Goal: Task Accomplishment & Management: Use online tool/utility

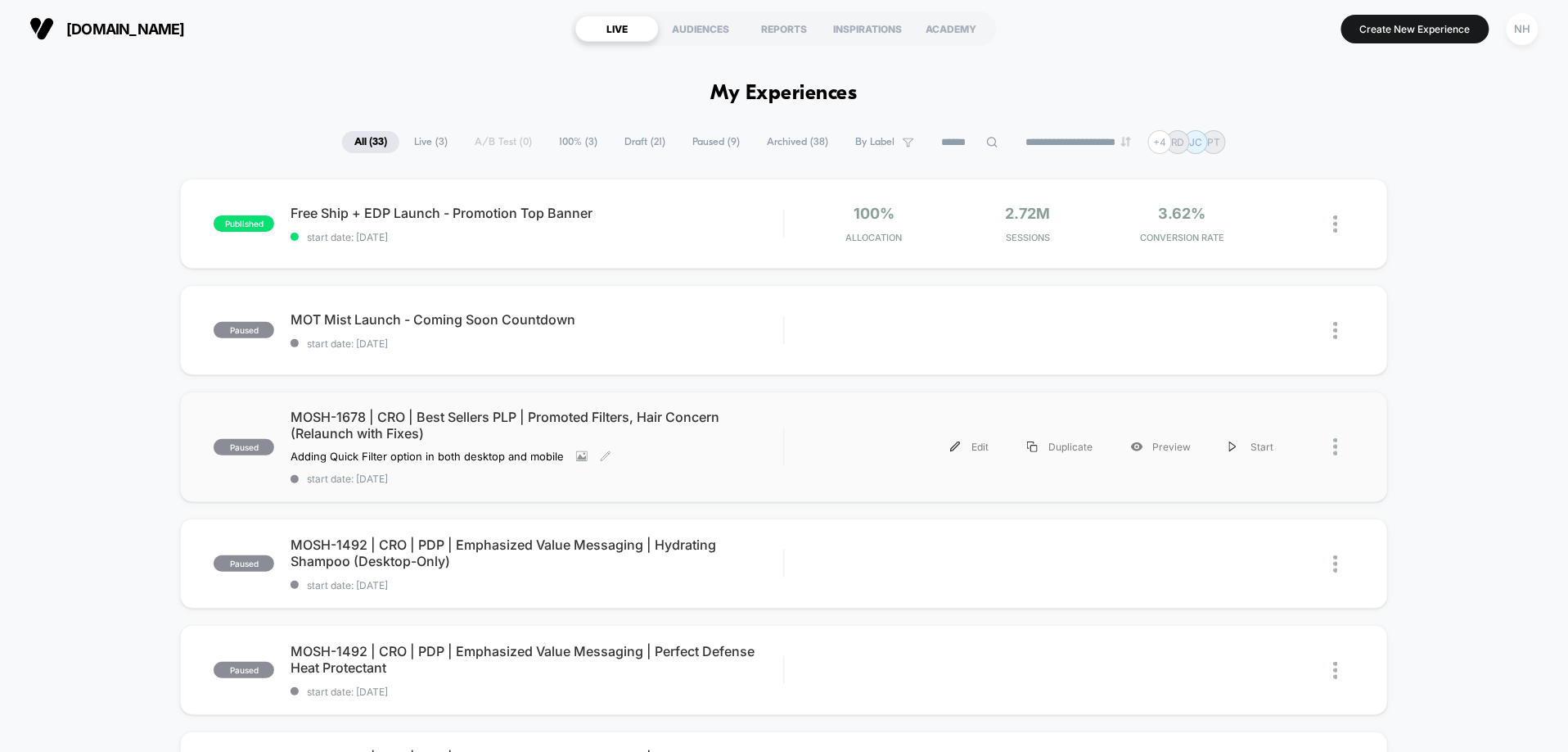
click at [587, 414] on span "MOSH-1678 | CRO | Best Sellers PLP | Promoted Filters, Hair Concern (Relaunch w…" at bounding box center [536, 425] width 492 height 33
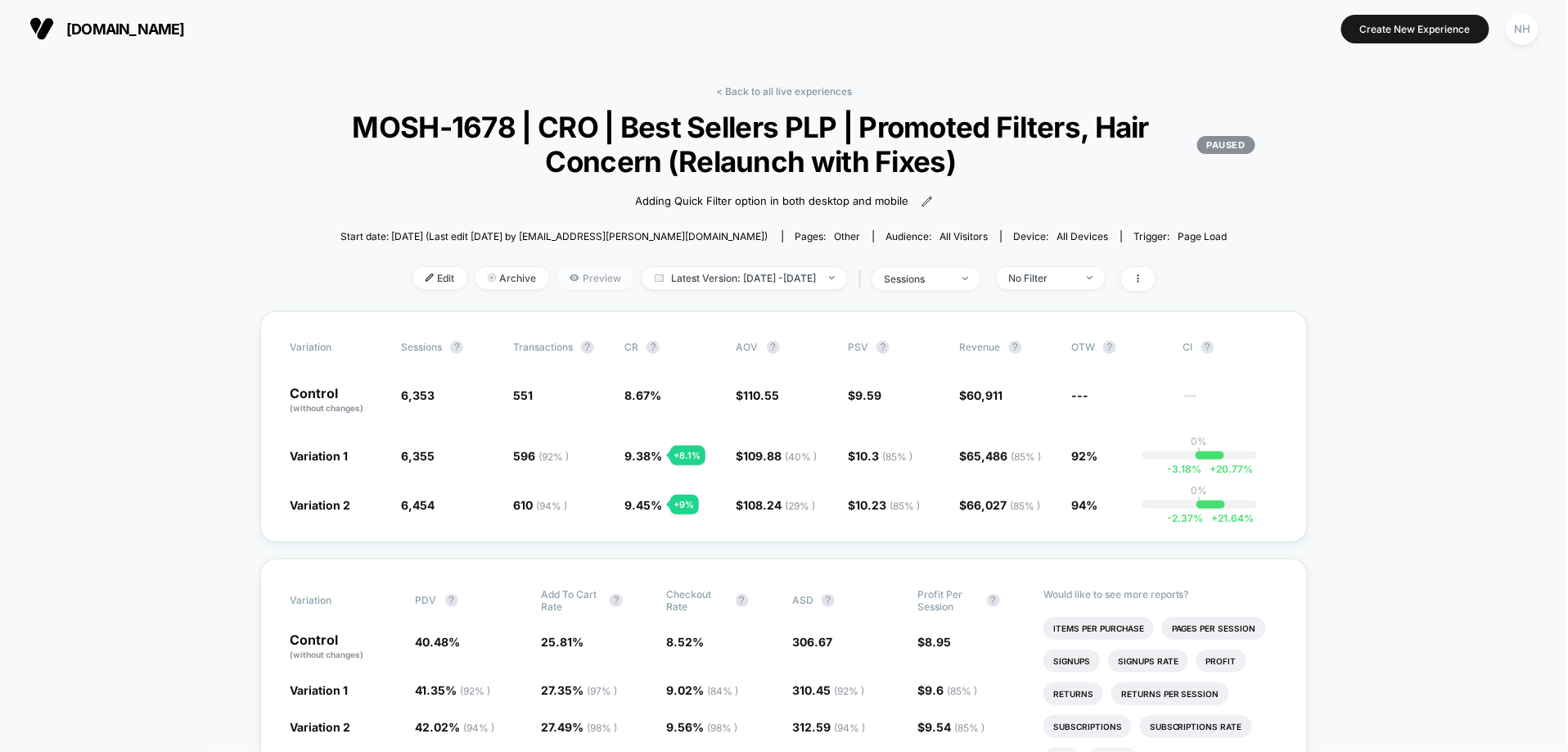
click at [567, 279] on span "Preview" at bounding box center [596, 278] width 77 height 22
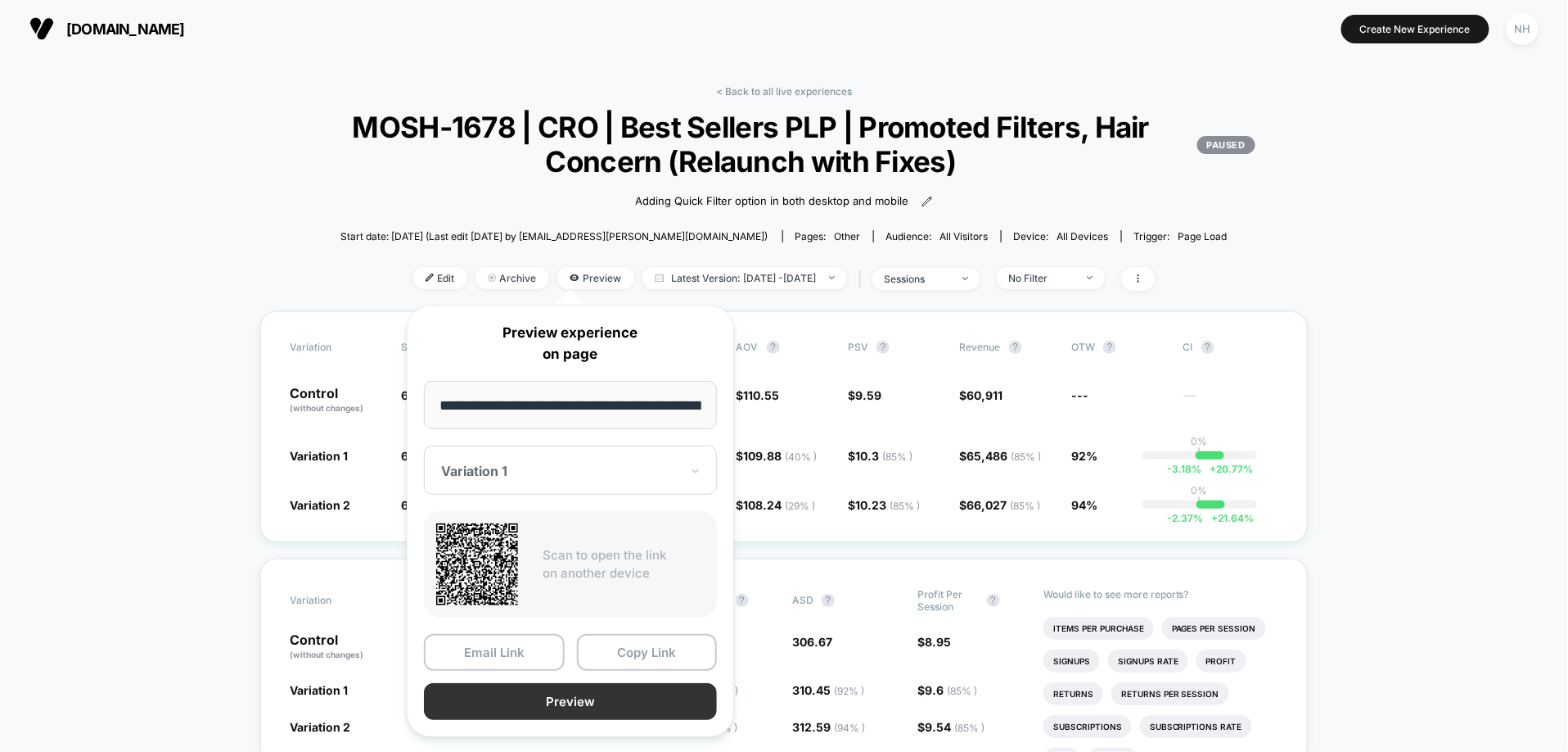
click at [593, 615] on button "Preview" at bounding box center [571, 701] width 293 height 36
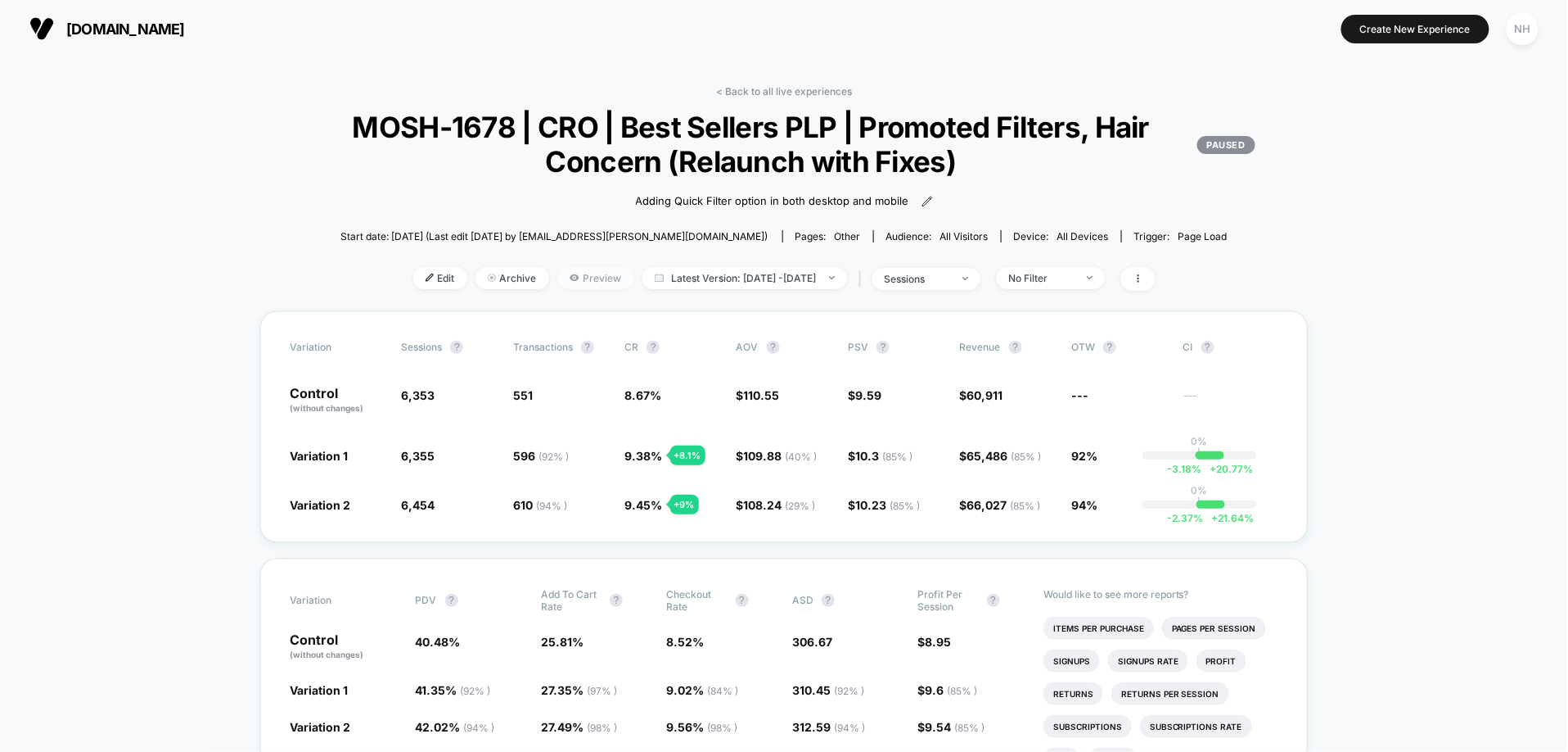
click at [561, 280] on span "Preview" at bounding box center [596, 278] width 77 height 22
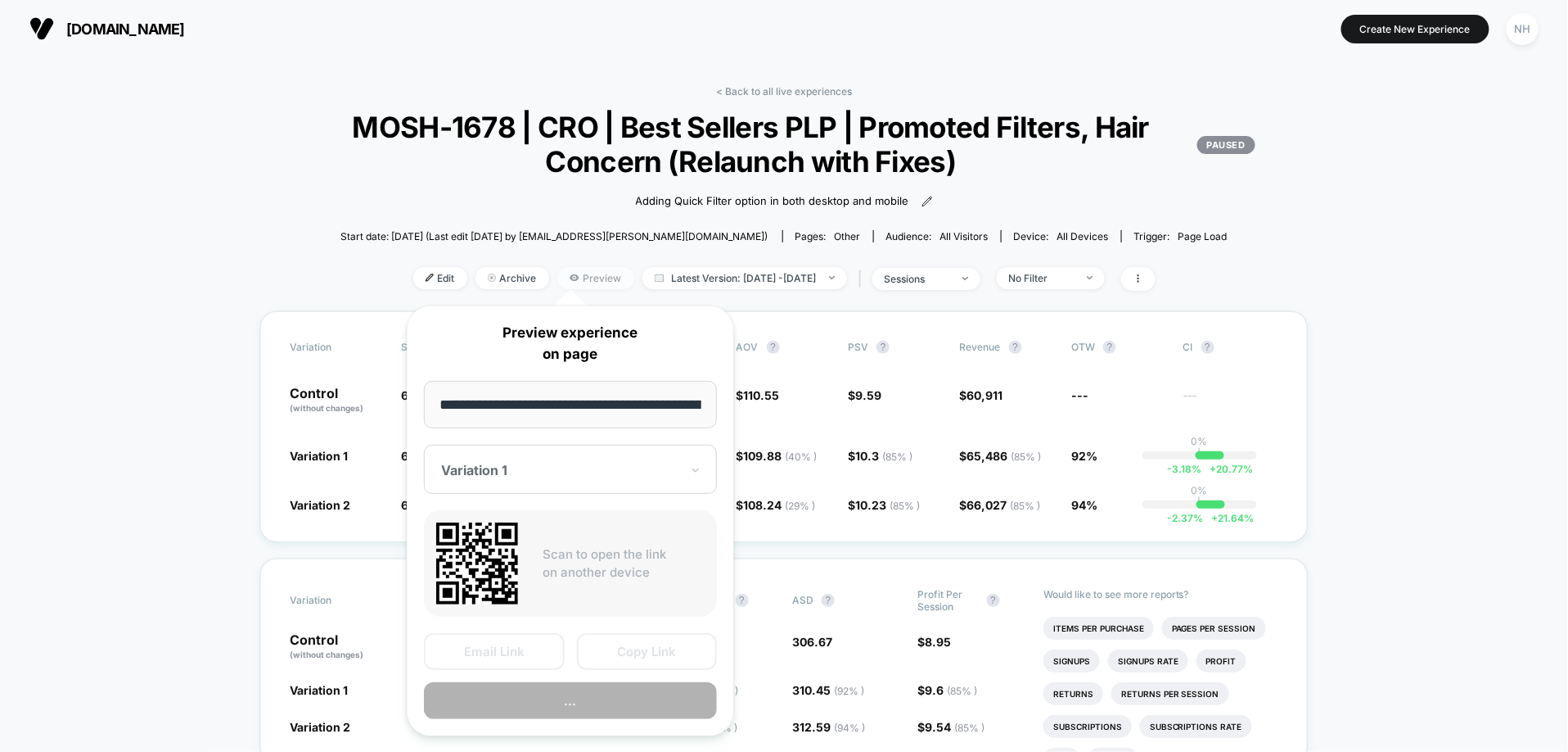
scroll to position [0, 80]
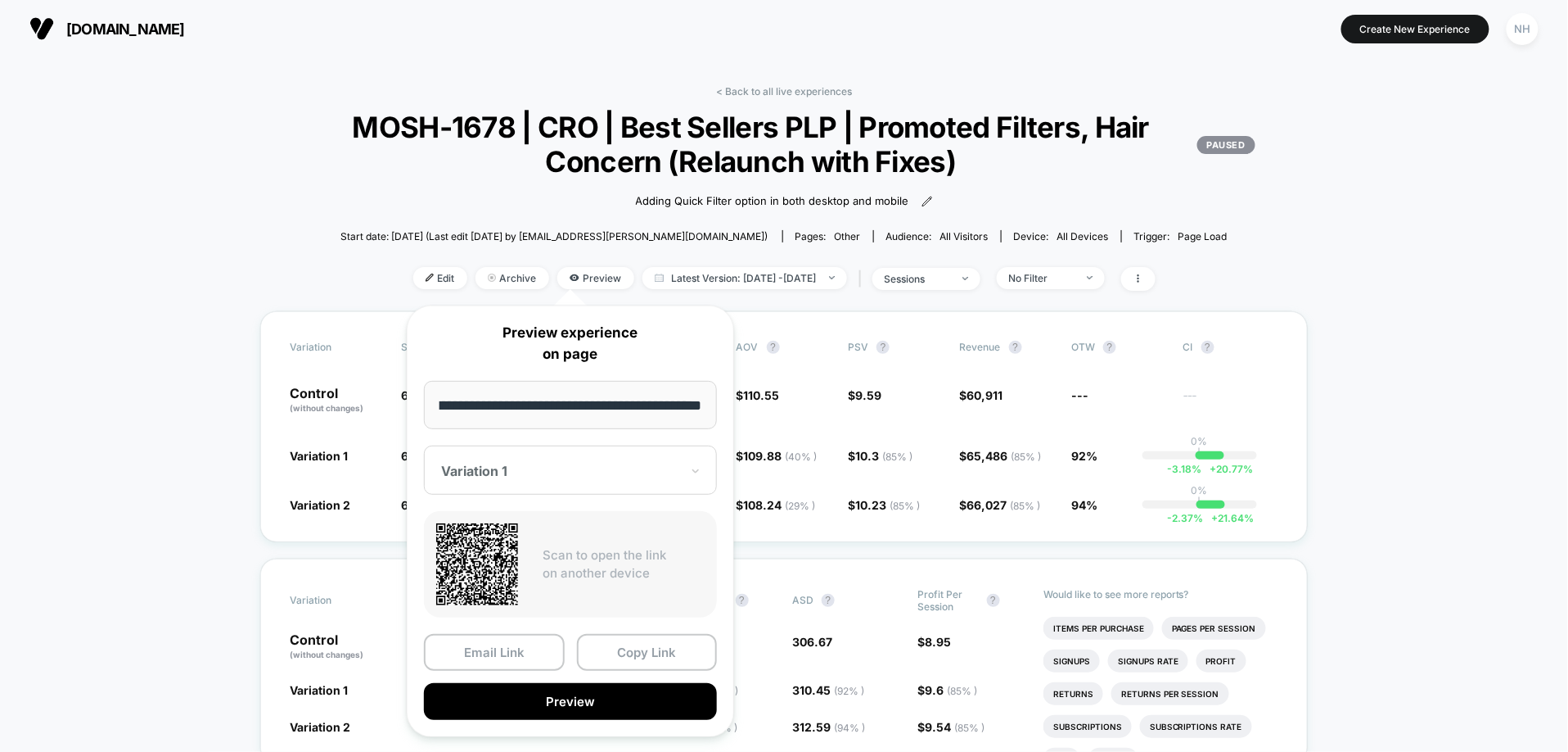
click at [539, 484] on div "Variation 1" at bounding box center [571, 470] width 293 height 49
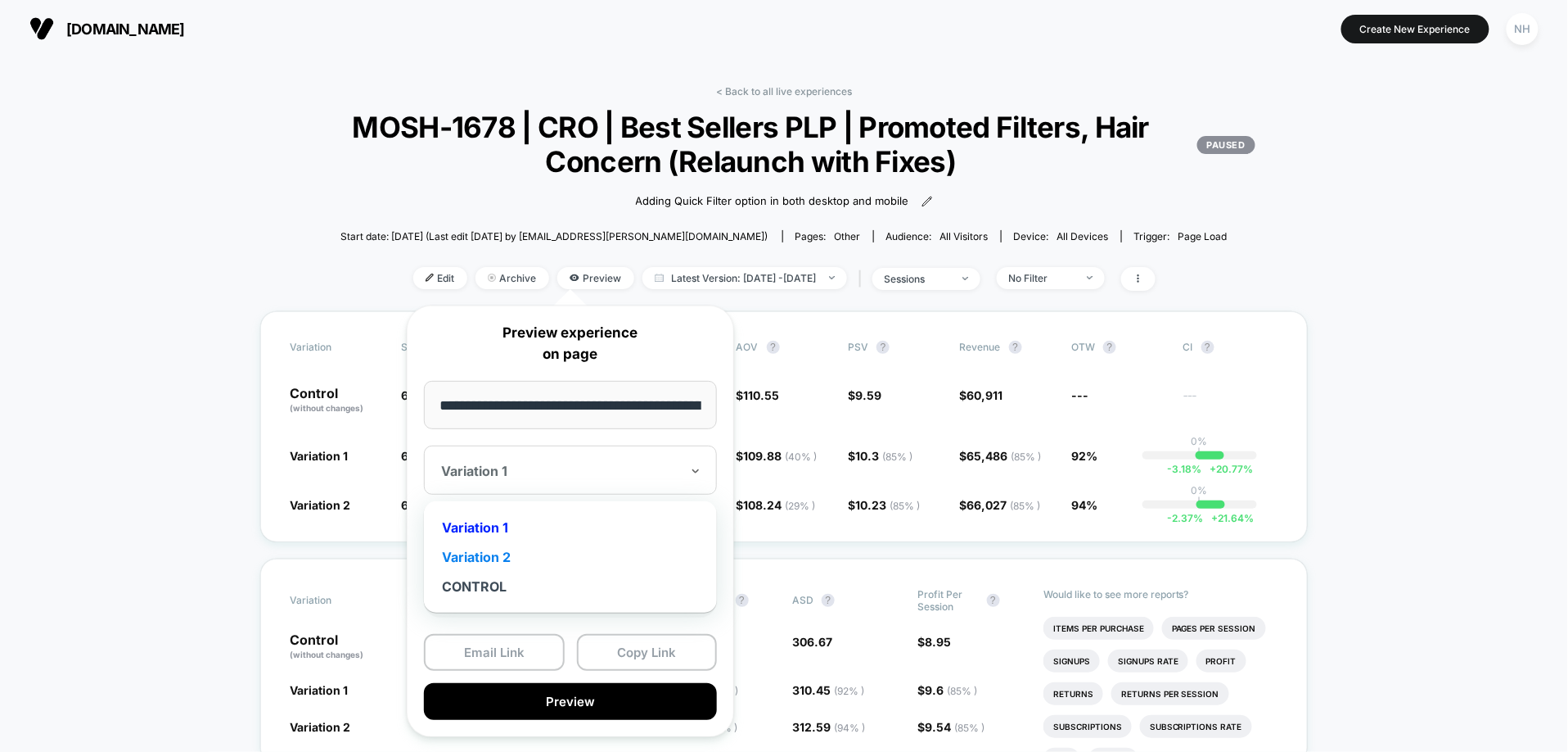
click at [525, 561] on div "Variation 2" at bounding box center [571, 556] width 277 height 29
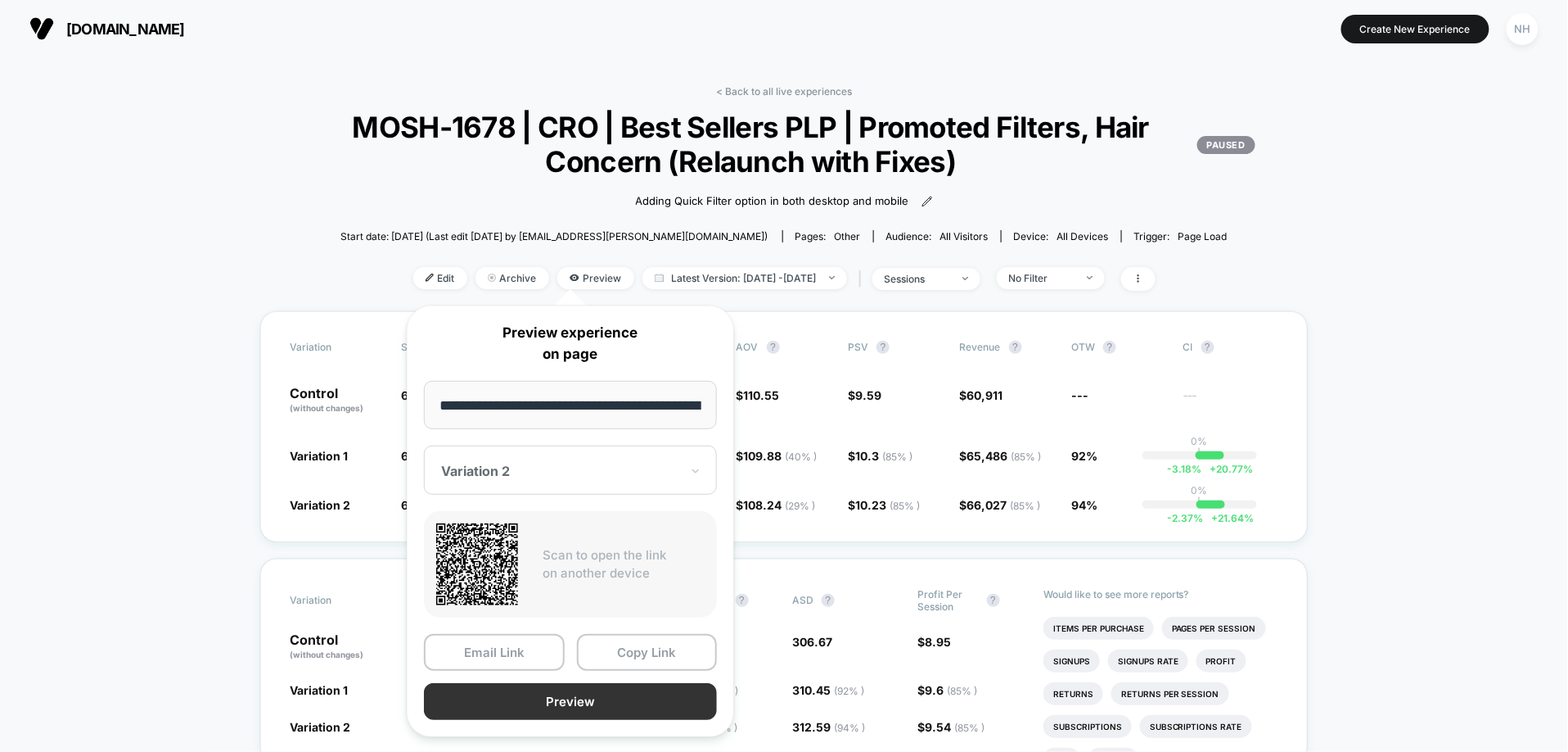
click at [535, 615] on button "Preview" at bounding box center [571, 701] width 293 height 36
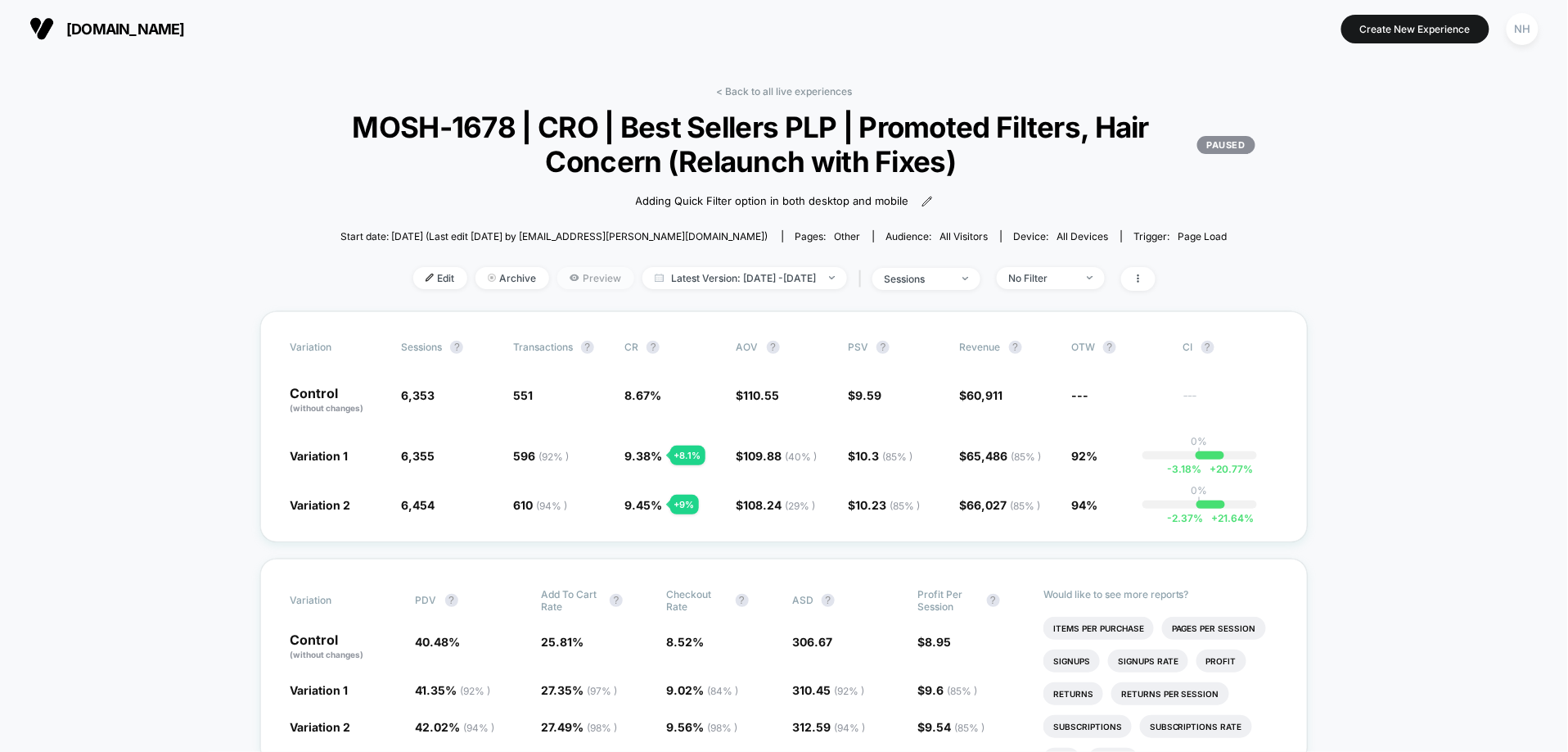
click at [571, 283] on span "Preview" at bounding box center [596, 278] width 77 height 22
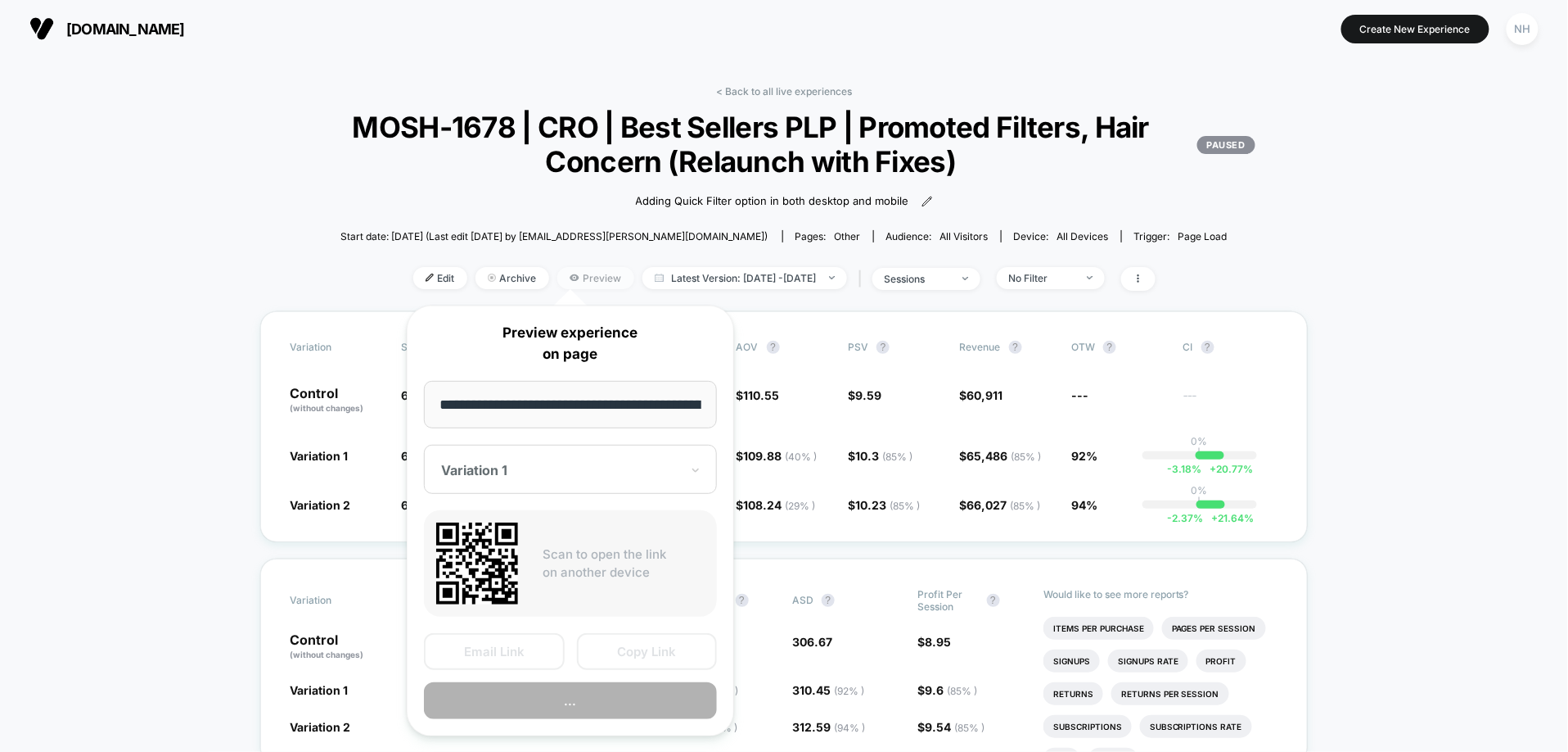
scroll to position [0, 80]
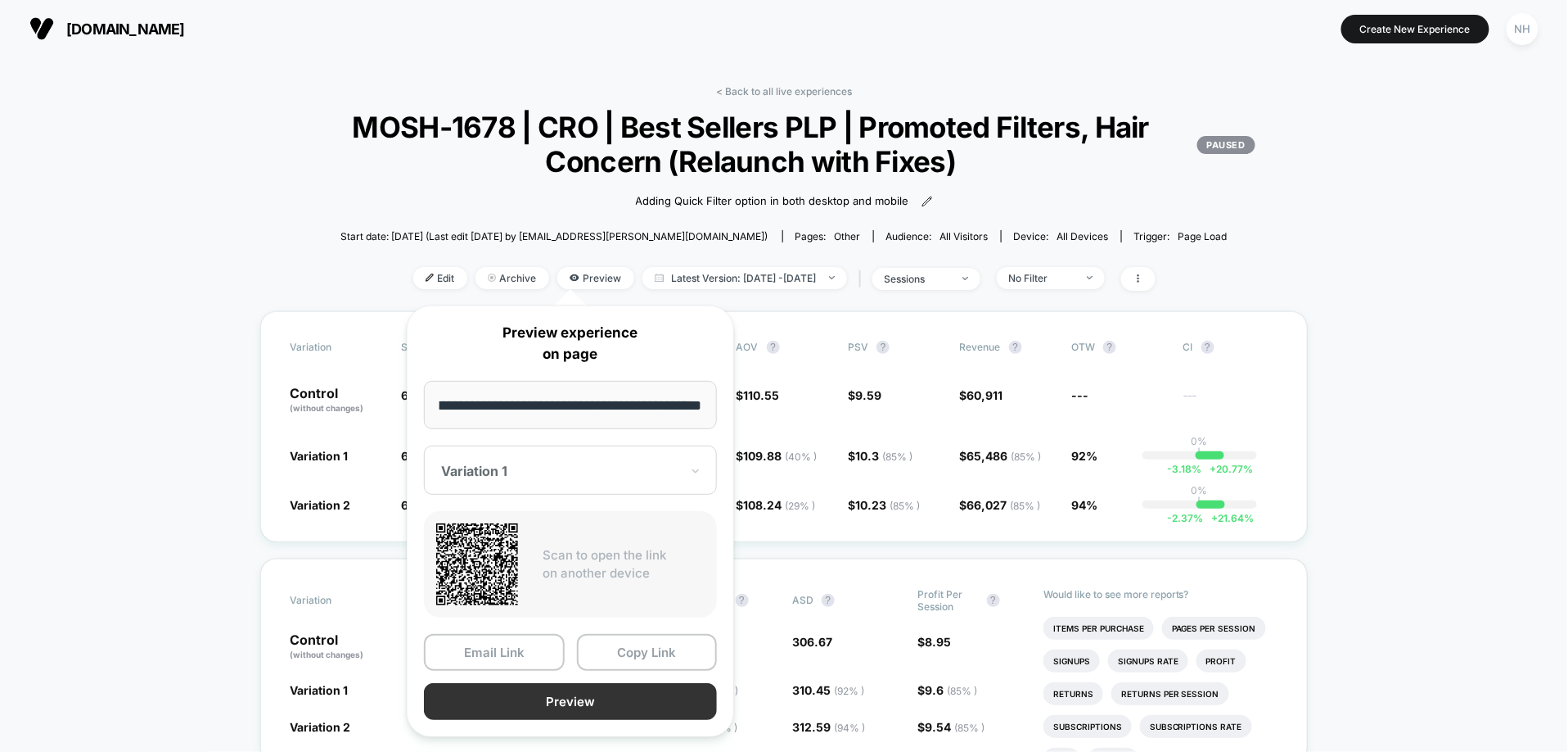
click at [607, 615] on button "Preview" at bounding box center [571, 701] width 293 height 36
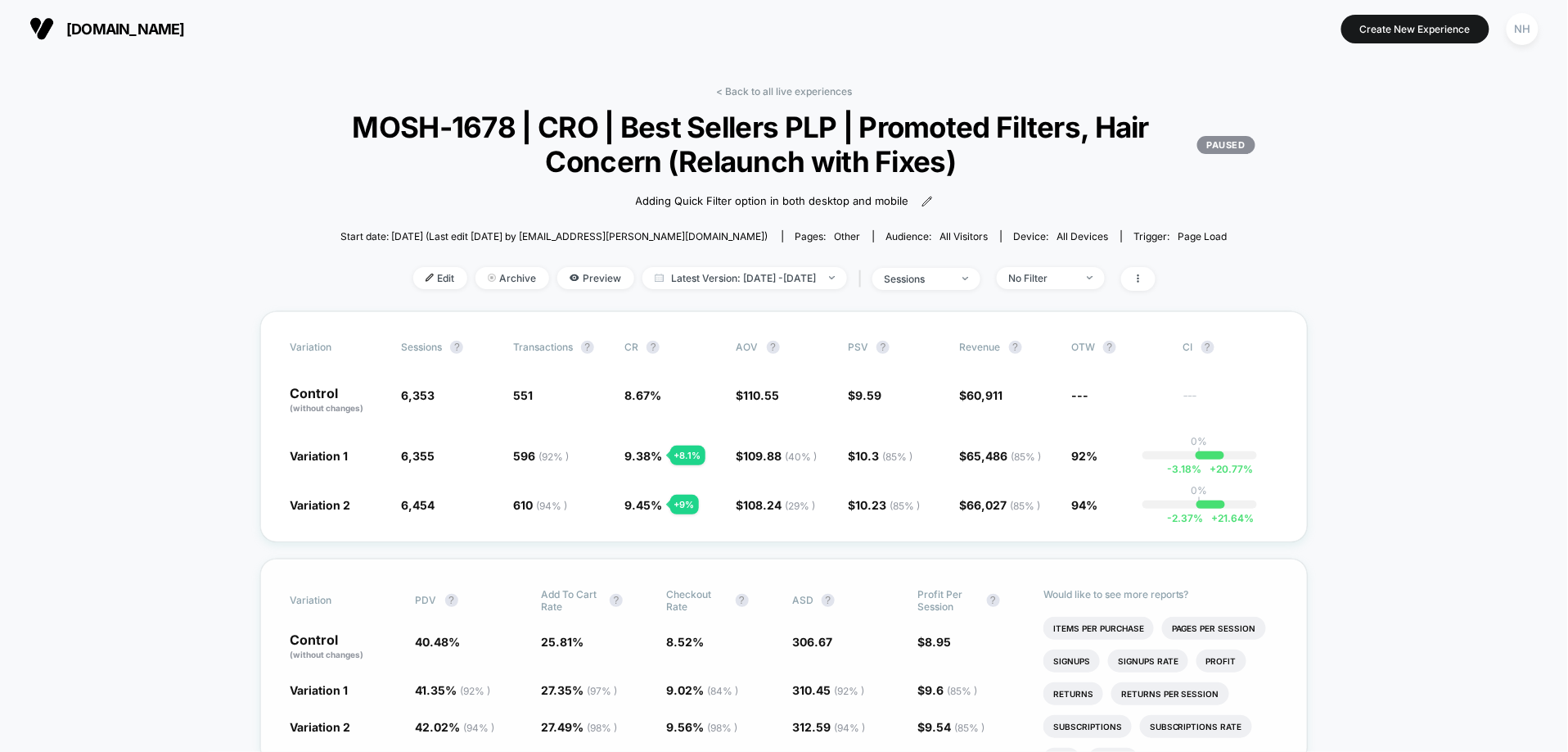
scroll to position [51, 0]
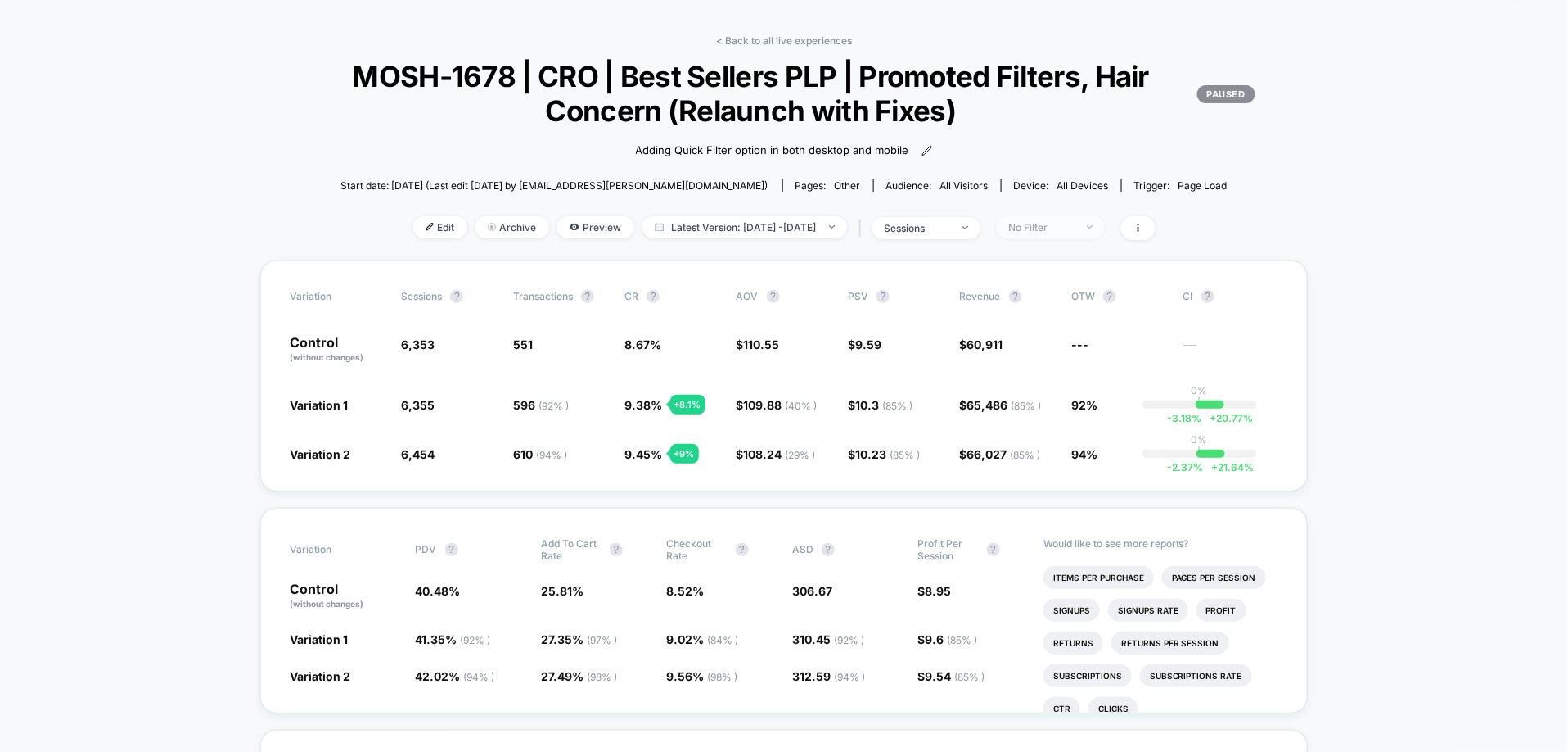
click at [1074, 229] on div "No Filter" at bounding box center [1042, 227] width 66 height 12
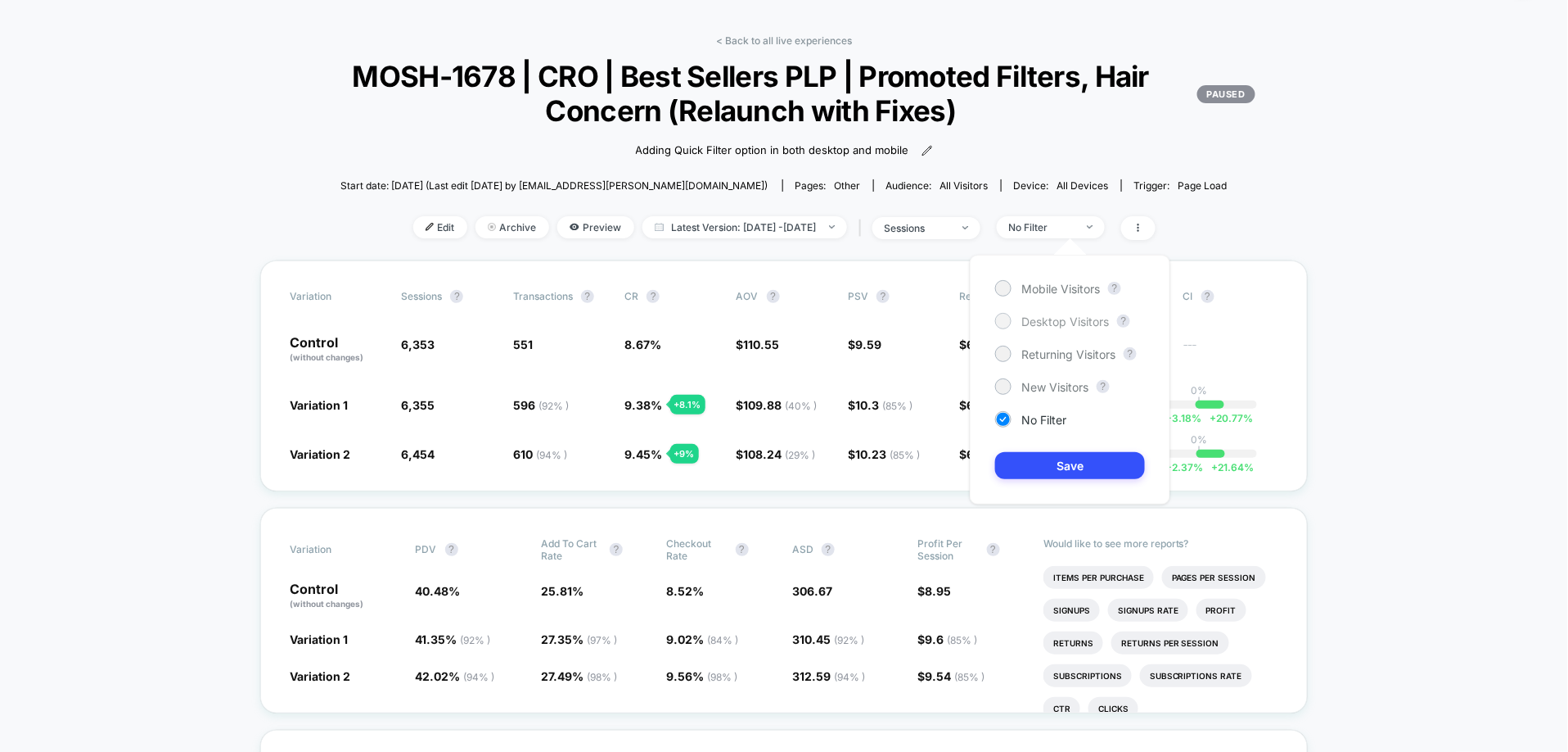
click at [1073, 315] on span "Desktop Visitors" at bounding box center [1066, 320] width 87 height 14
click at [1102, 459] on button "Save" at bounding box center [1070, 466] width 150 height 27
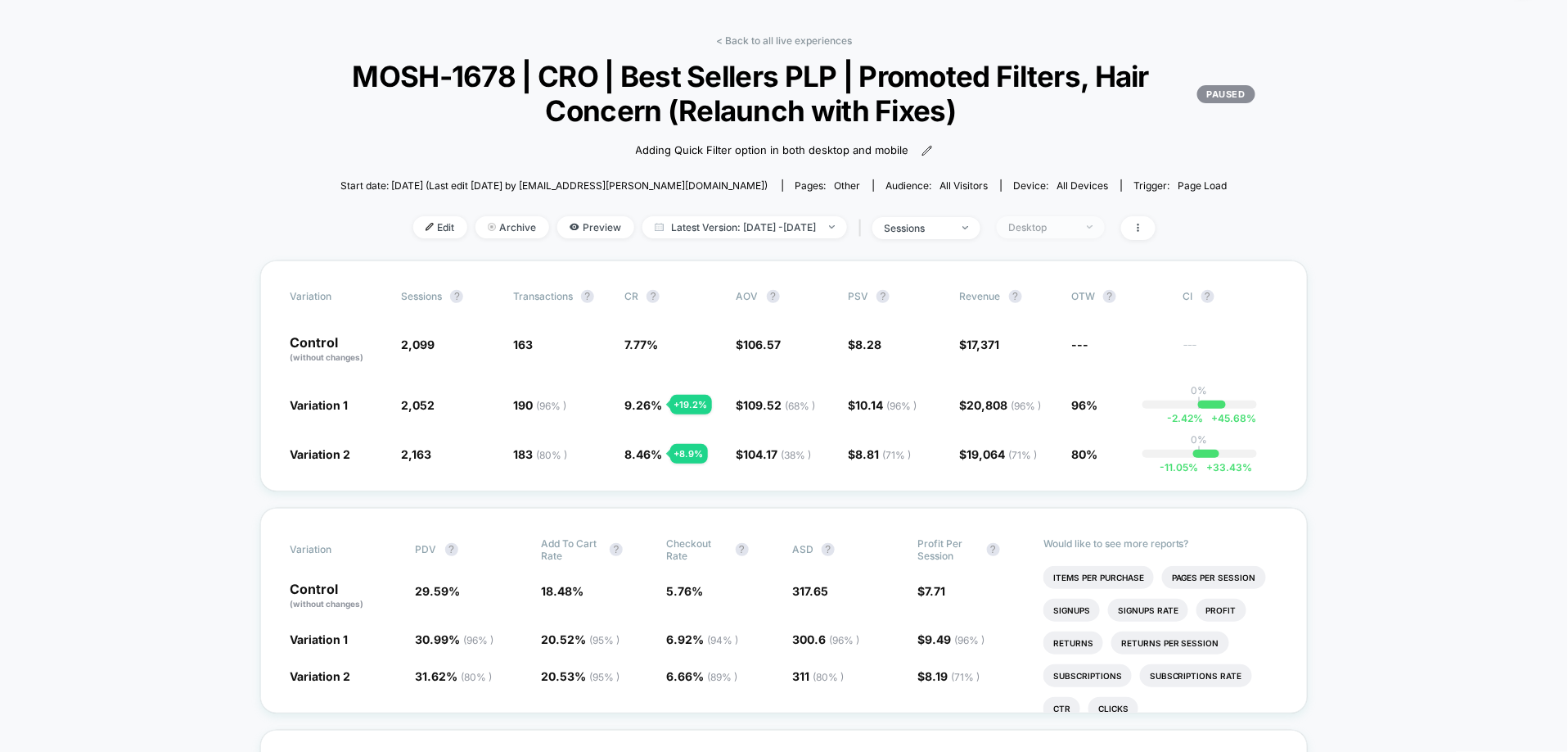
click at [1075, 229] on div "Desktop" at bounding box center [1042, 227] width 66 height 12
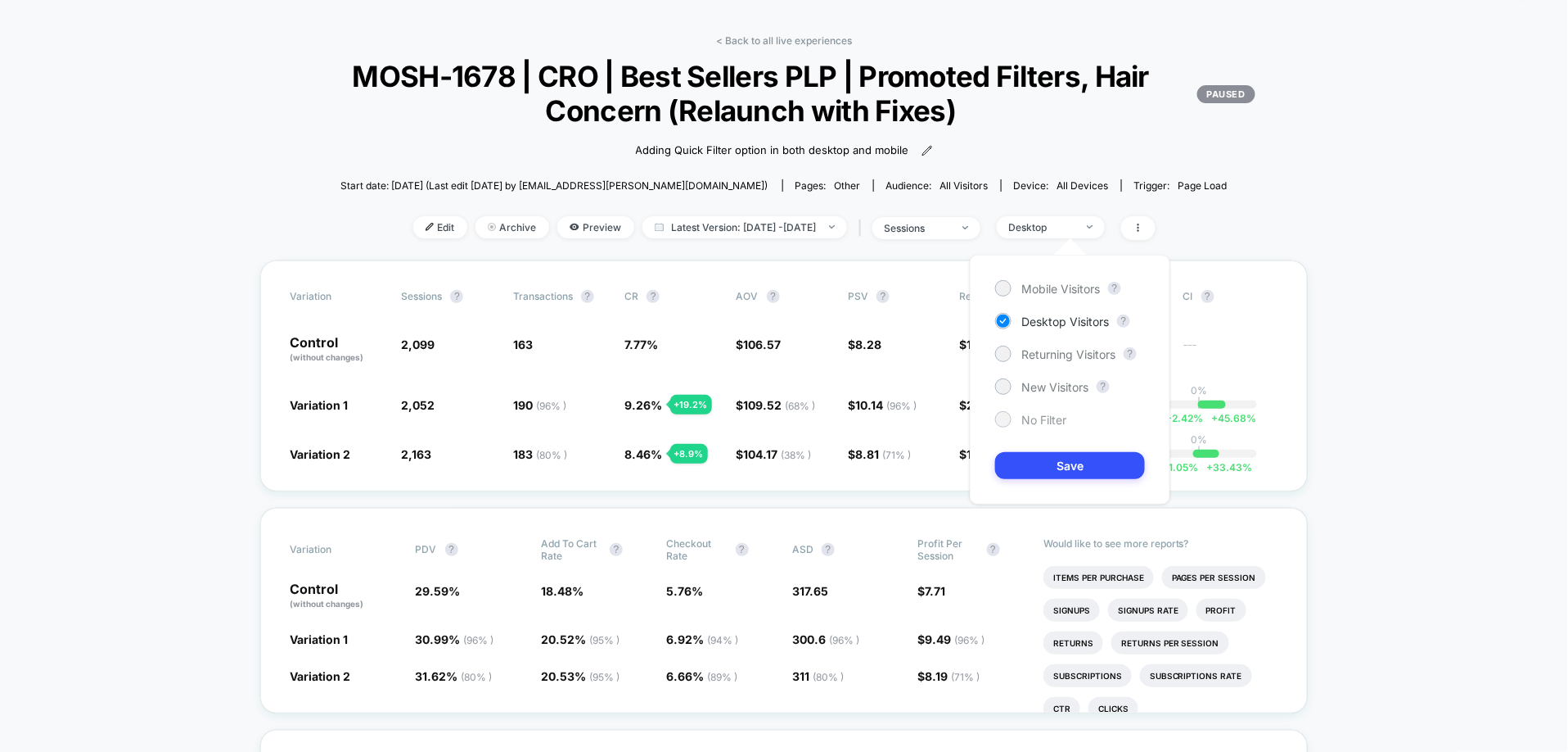
click at [1052, 424] on span "No Filter" at bounding box center [1044, 419] width 45 height 14
click at [1059, 449] on div "Mobile Visitors ? Desktop Visitors ? Returning Visitors ? New Visitors ? No Fil…" at bounding box center [1070, 380] width 200 height 249
click at [1062, 458] on button "Save" at bounding box center [1070, 466] width 150 height 27
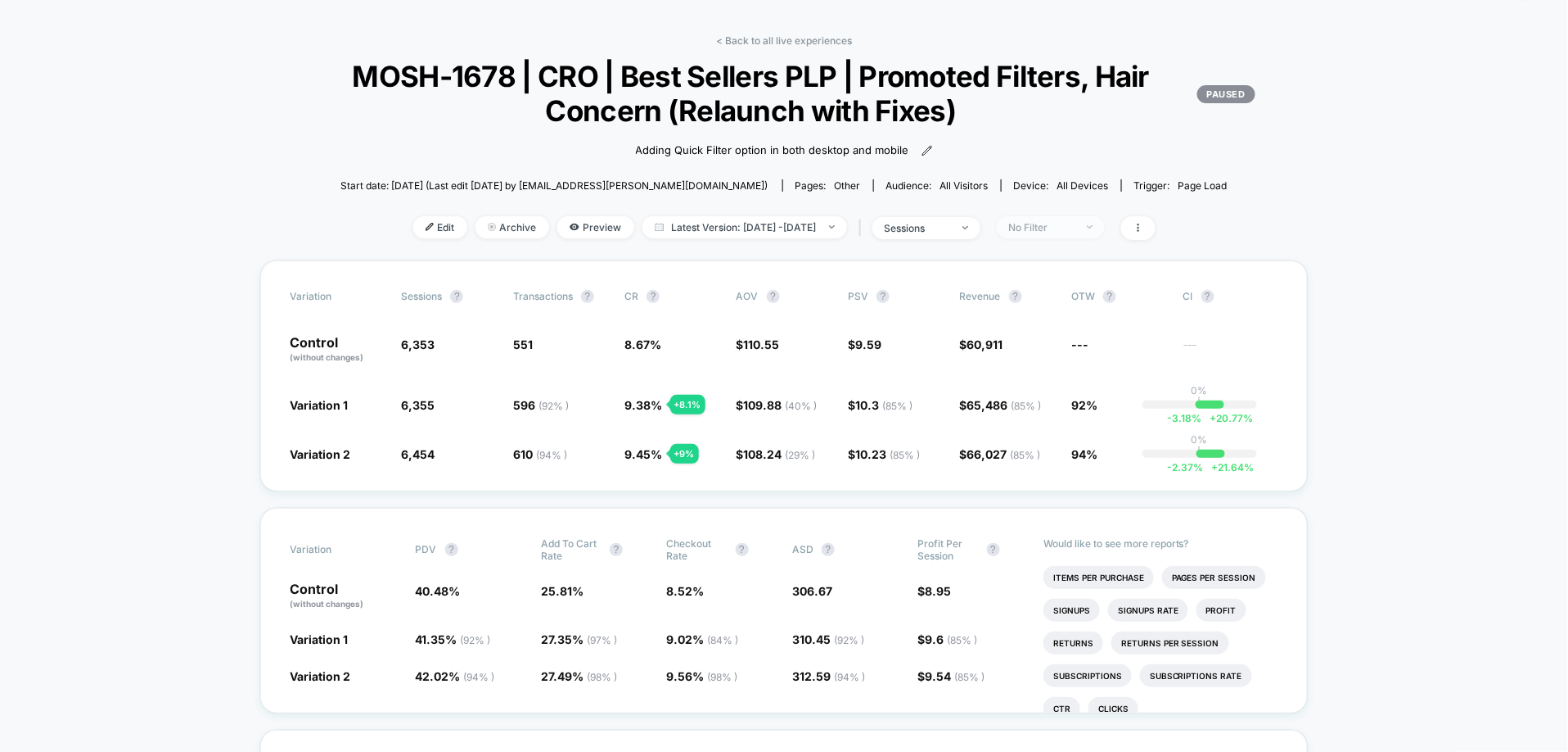
click at [1047, 232] on div "No Filter" at bounding box center [1042, 227] width 66 height 12
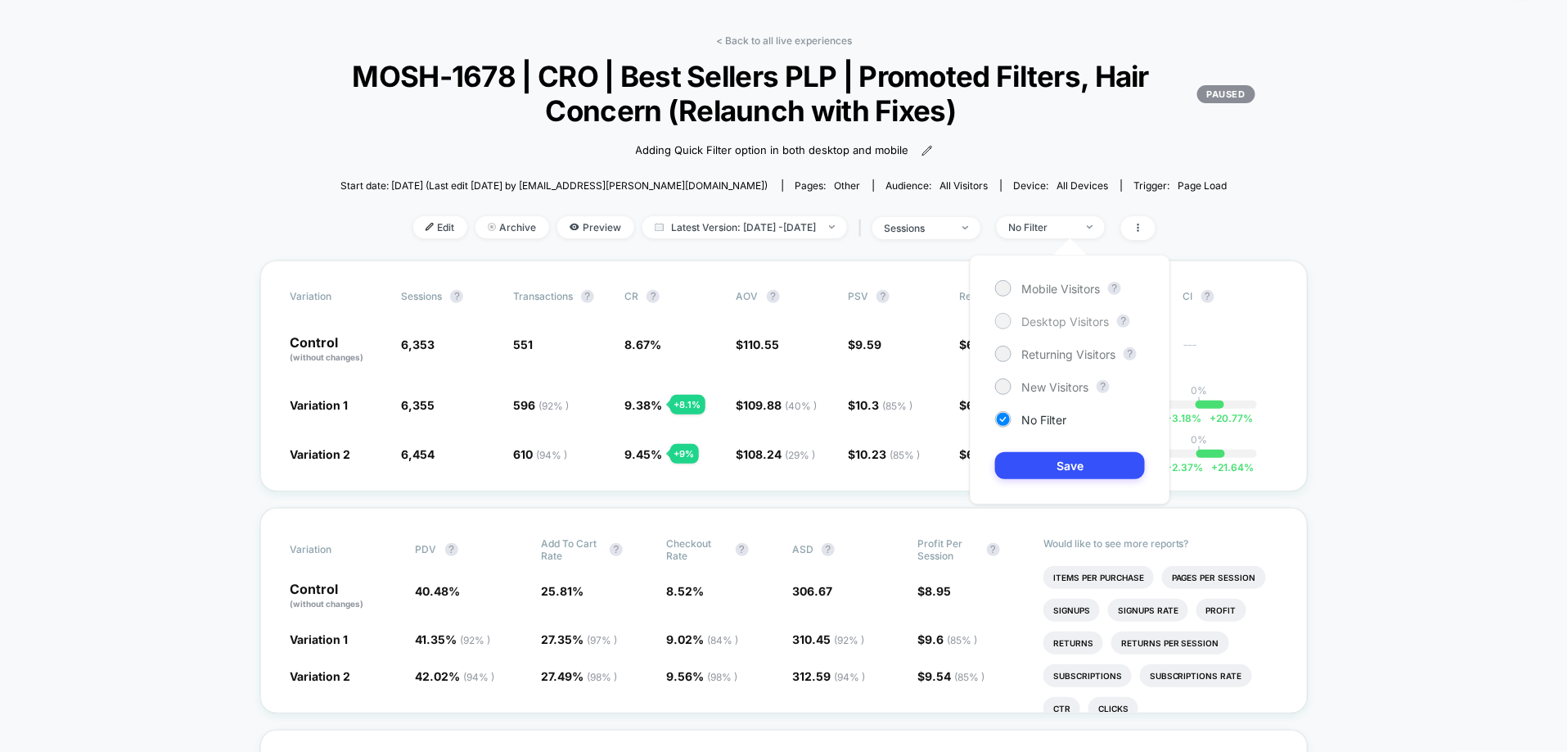
click at [1067, 326] on span "Desktop Visitors" at bounding box center [1066, 320] width 87 height 14
click at [1071, 466] on button "Save" at bounding box center [1070, 466] width 150 height 27
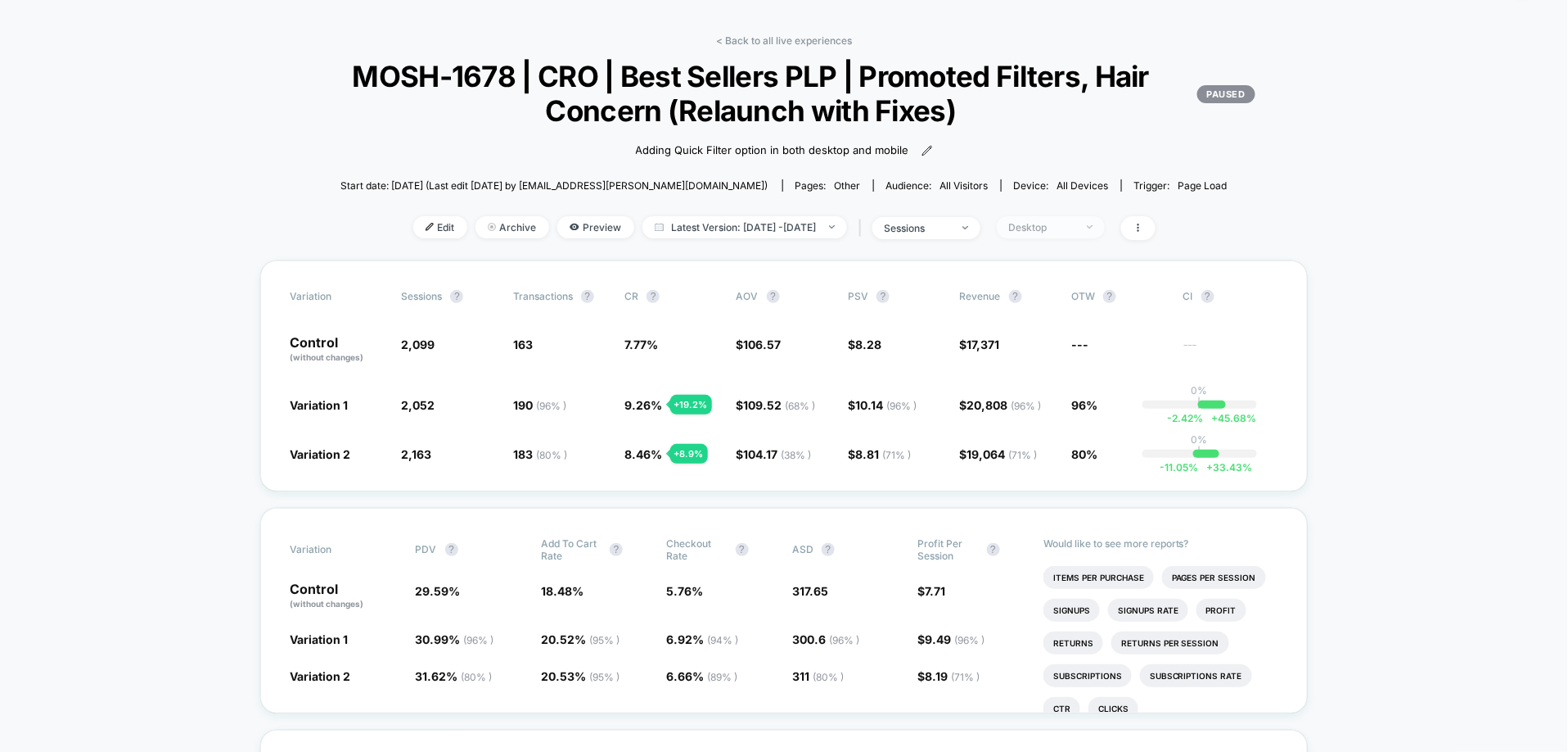
click at [1096, 219] on span "Desktop" at bounding box center [1051, 227] width 108 height 22
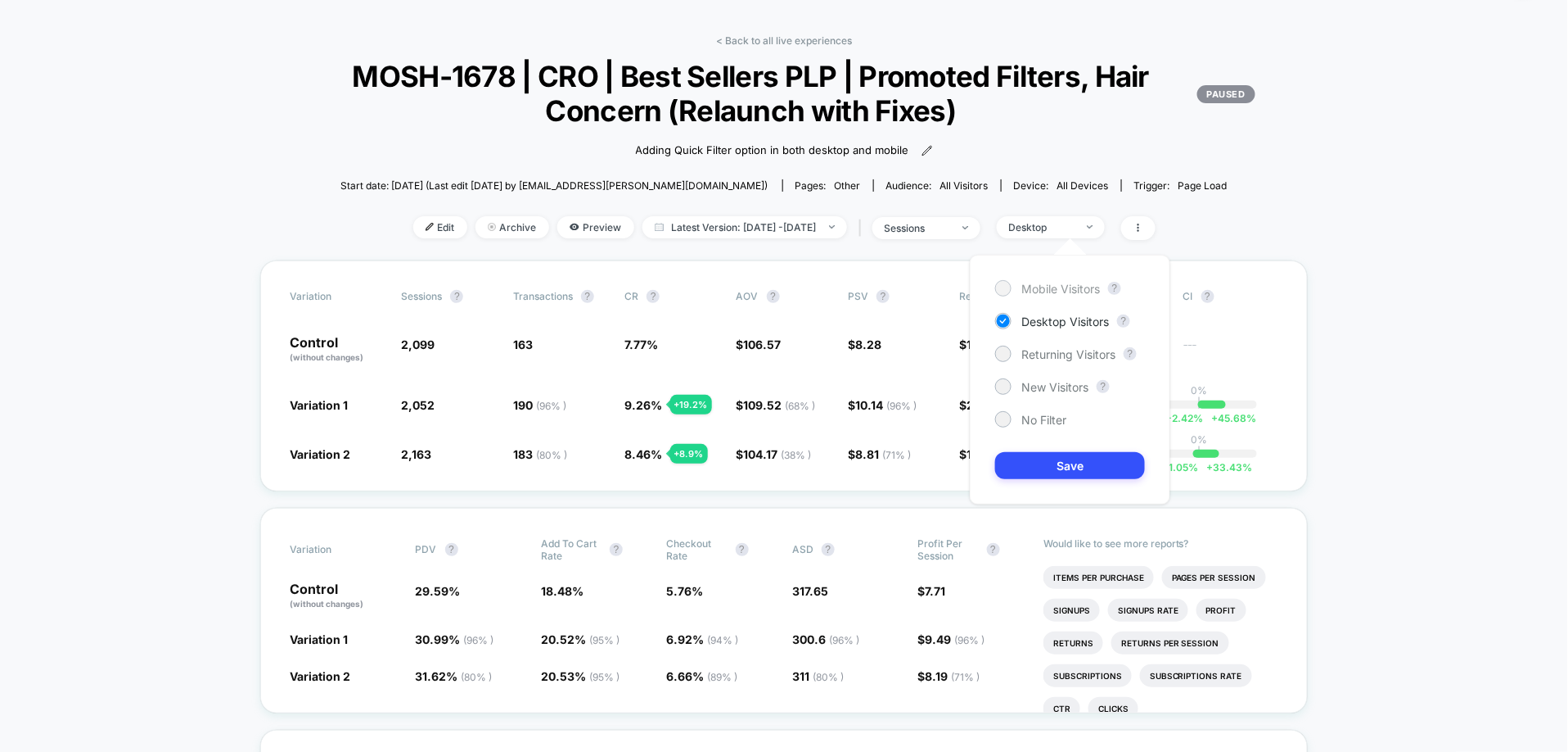
click at [1072, 289] on span "Mobile Visitors" at bounding box center [1061, 288] width 78 height 14
click at [1073, 468] on button "Save" at bounding box center [1070, 466] width 150 height 27
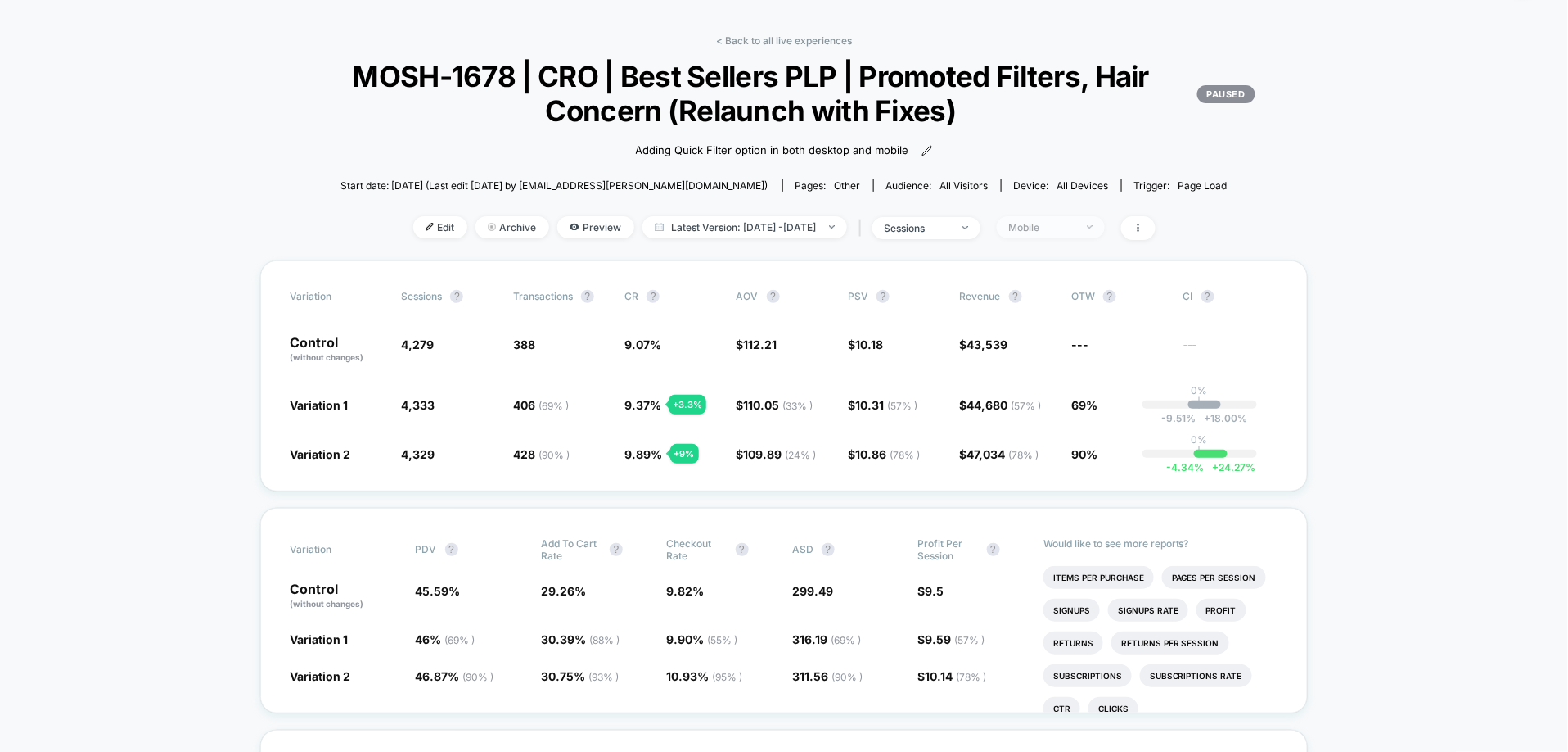
click at [1101, 229] on span "Mobile" at bounding box center [1051, 227] width 108 height 22
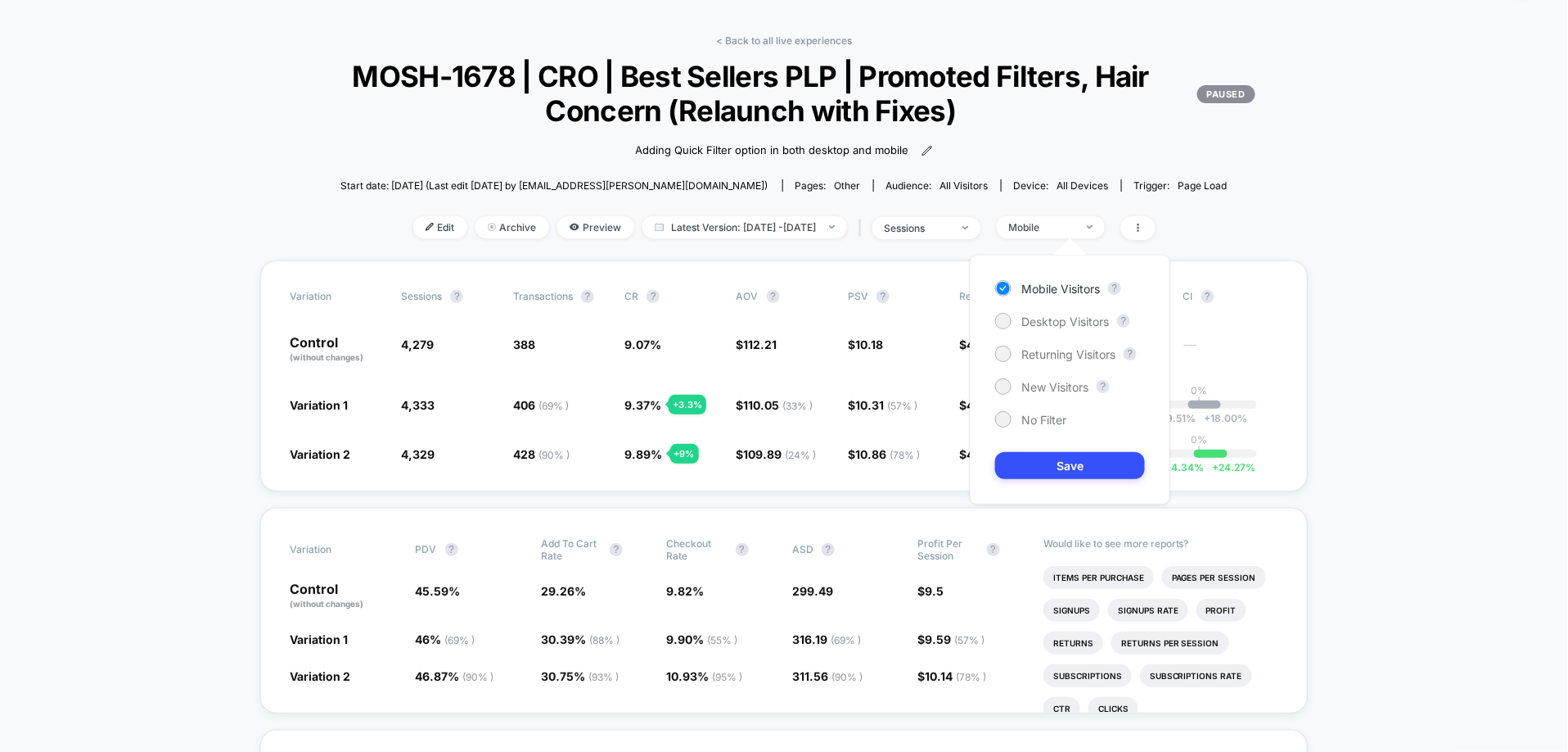
click at [1228, 249] on div "< Back to all live experiences MOSH-1678 | CRO | Best Sellers PLP | Promoted Fi…" at bounding box center [784, 147] width 1047 height 226
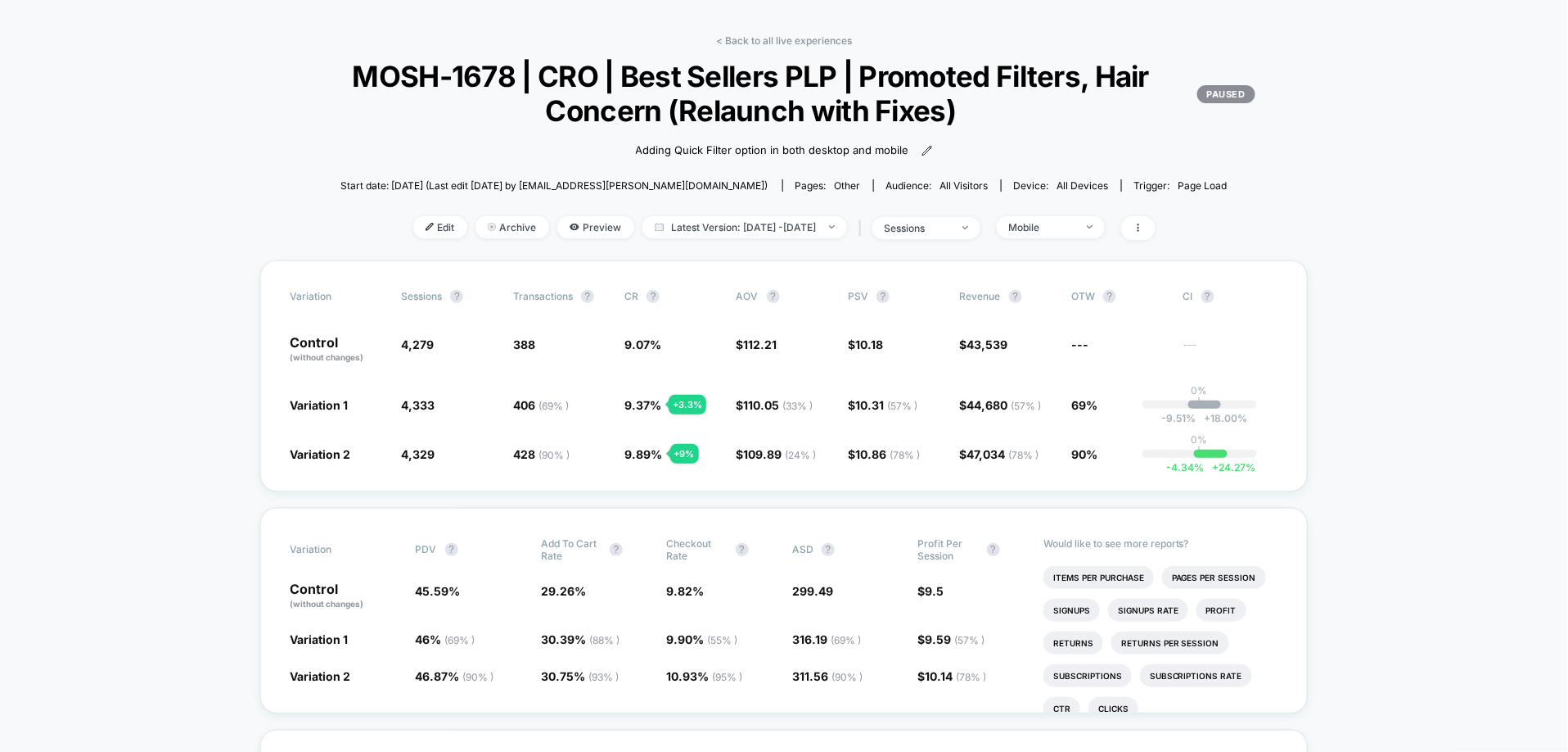
click at [1047, 242] on div "< Back to all live experiences MOSH-1678 | CRO | Best Sellers PLP | Promoted Fi…" at bounding box center [784, 147] width 1047 height 226
click at [1058, 230] on div "Mobile" at bounding box center [1042, 227] width 66 height 12
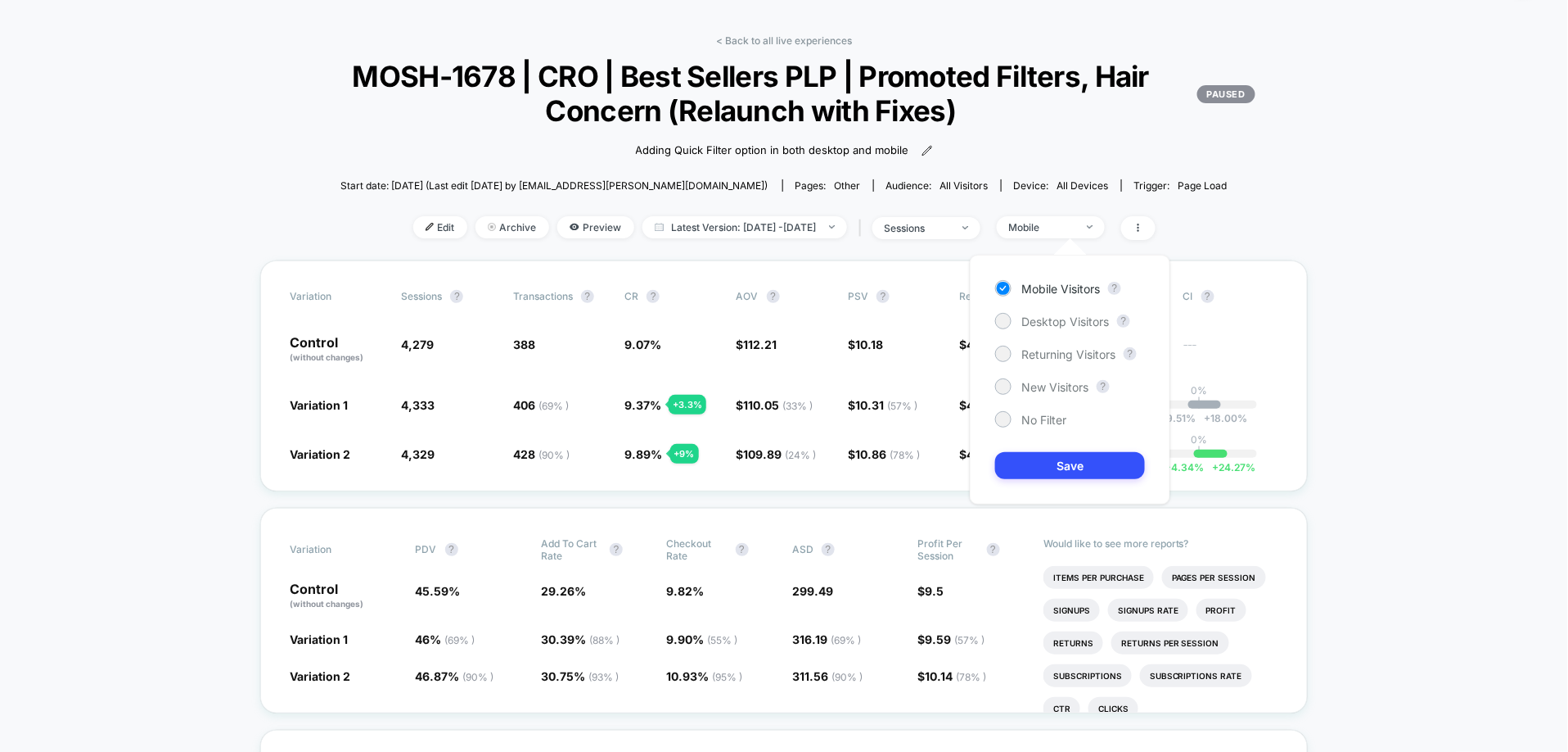
click at [1061, 331] on div "Mobile Visitors ? Desktop Visitors ? Returning Visitors ? New Visitors ? No Fil…" at bounding box center [1070, 380] width 200 height 249
click at [1061, 330] on div "Mobile Visitors ? Desktop Visitors ? Returning Visitors ? New Visitors ? No Fil…" at bounding box center [1070, 380] width 200 height 249
click at [1065, 321] on span "Desktop Visitors" at bounding box center [1066, 320] width 87 height 14
click at [1071, 458] on button "Save" at bounding box center [1070, 466] width 150 height 27
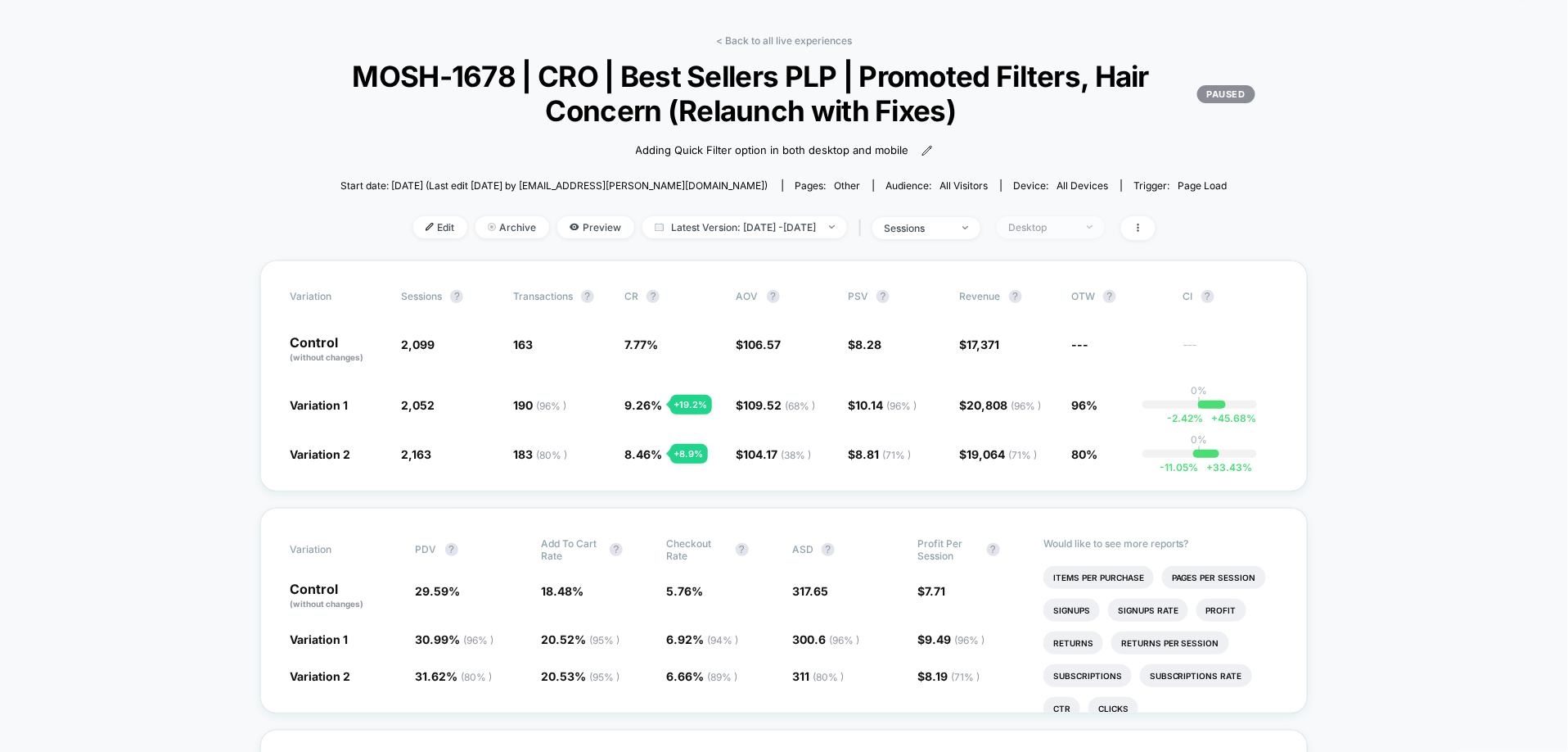
click at [1105, 238] on span "Desktop" at bounding box center [1051, 227] width 108 height 22
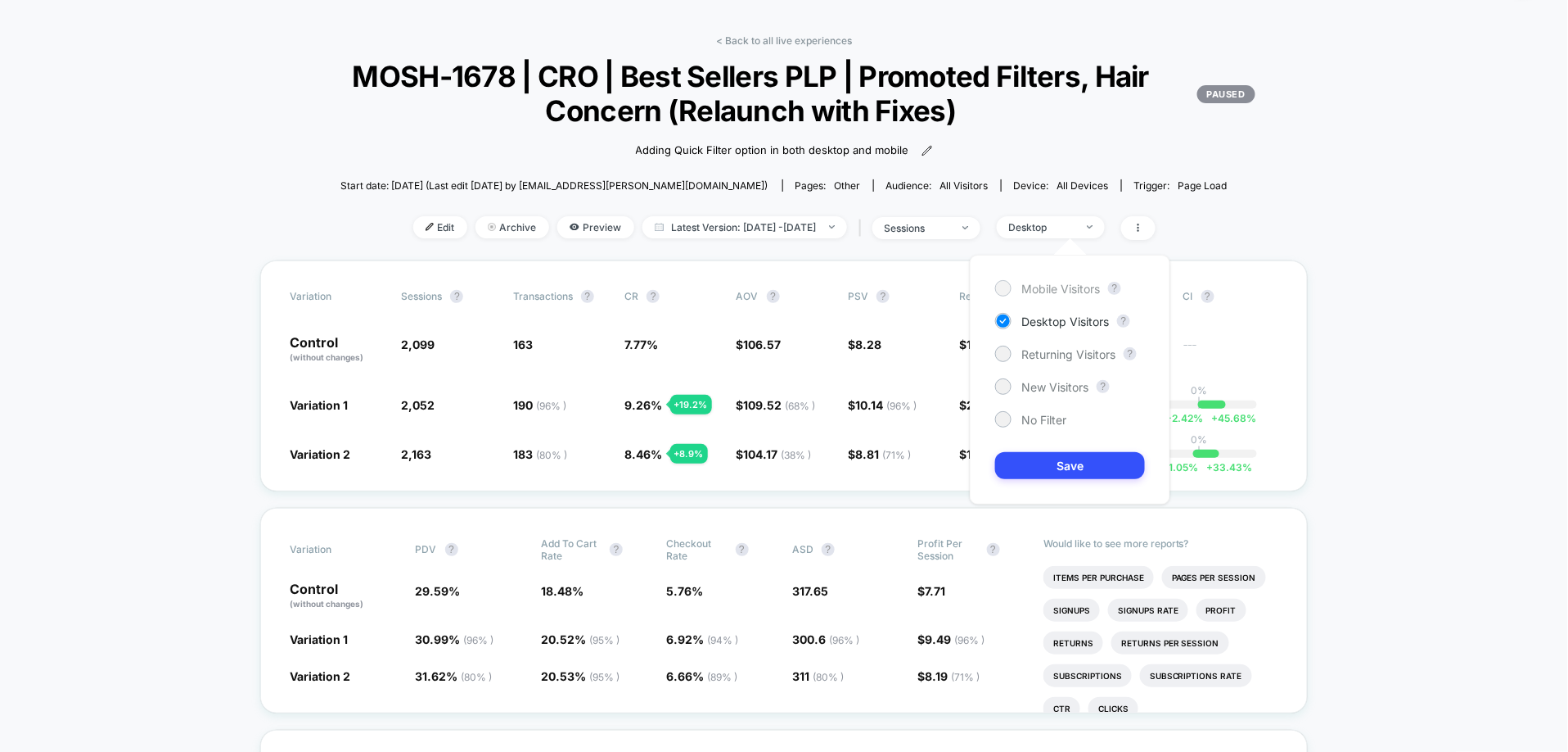
click at [1071, 288] on span "Mobile Visitors" at bounding box center [1061, 288] width 78 height 14
click at [1063, 460] on button "Save" at bounding box center [1070, 466] width 150 height 27
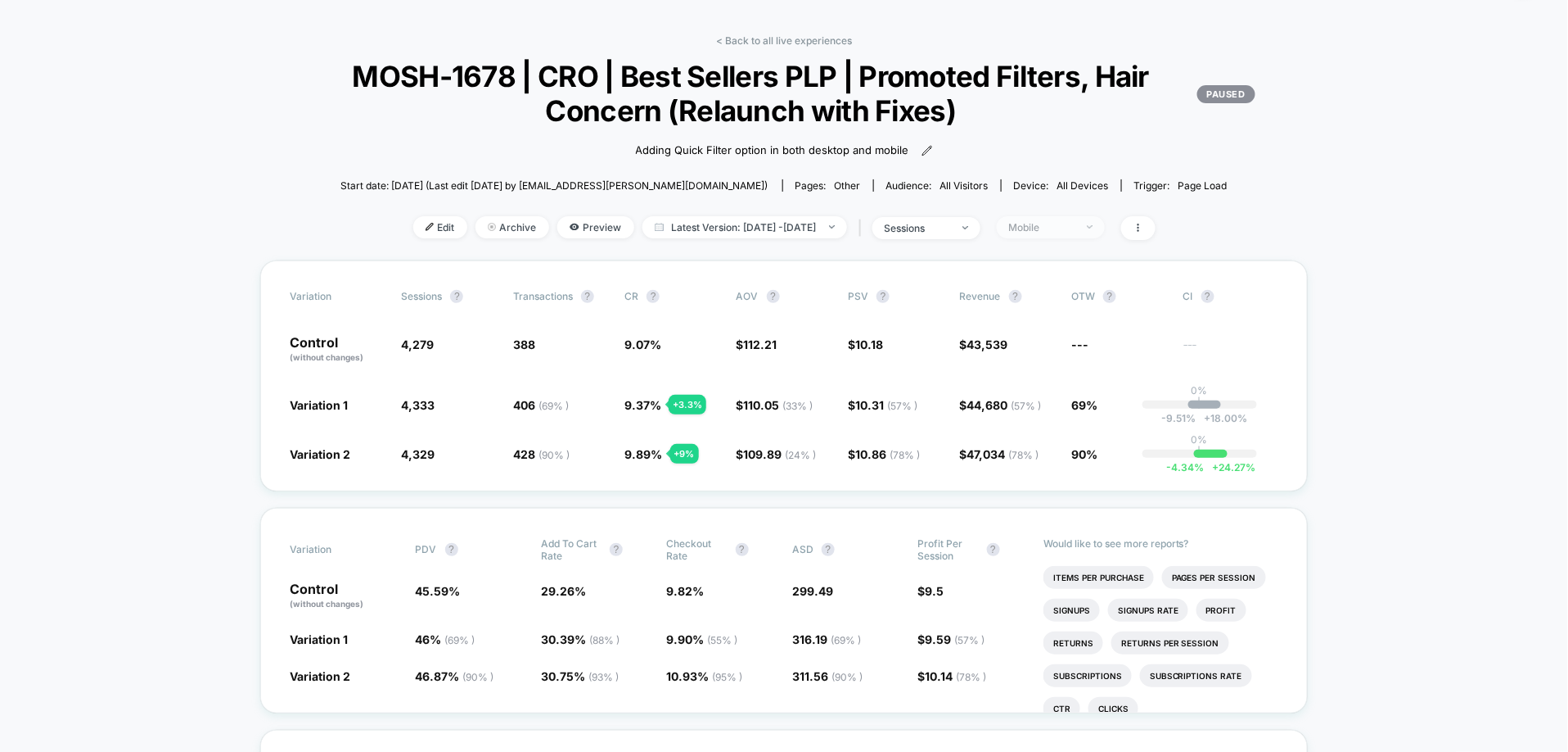
click at [1105, 232] on span "Mobile" at bounding box center [1051, 227] width 108 height 22
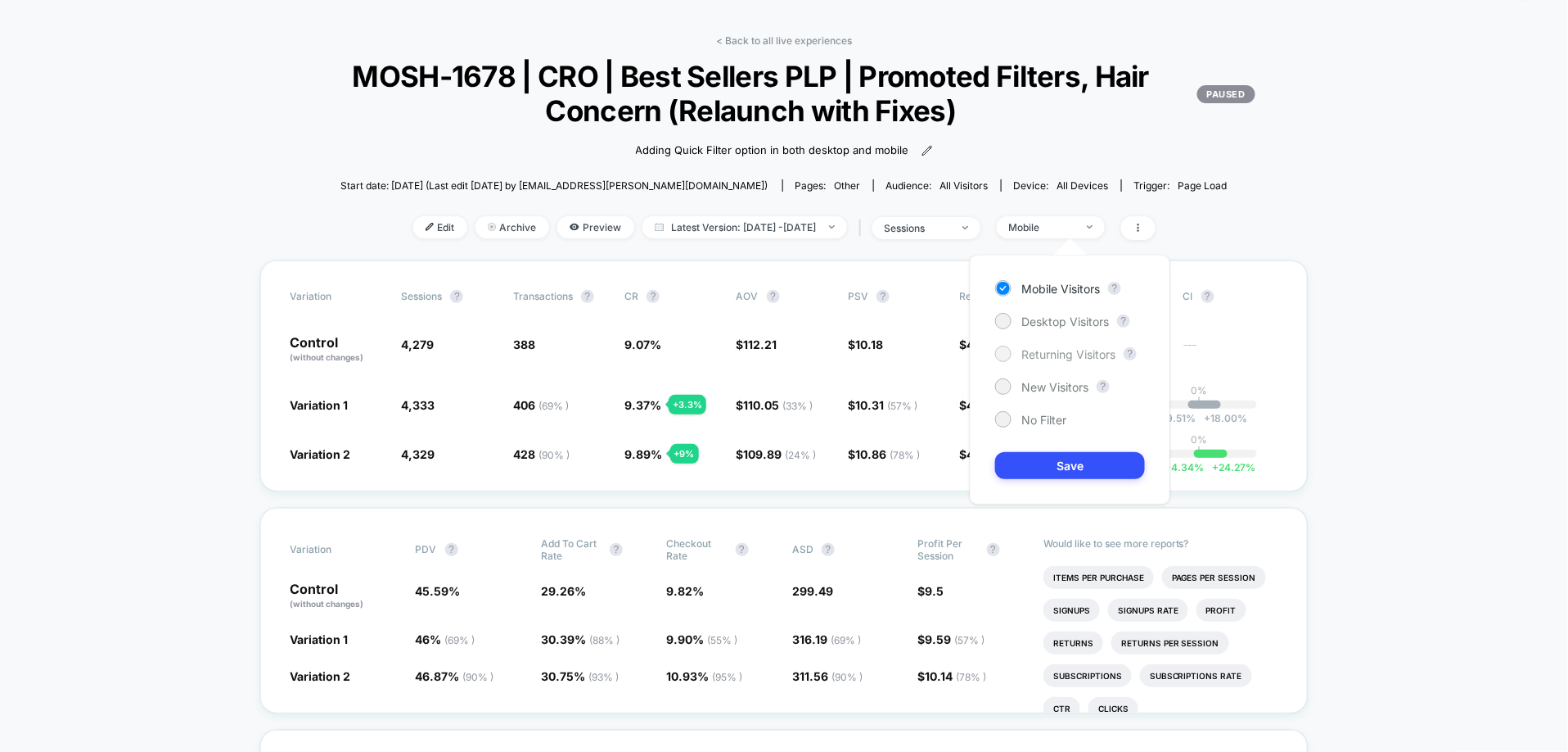
click at [1071, 360] on span "Returning Visitors" at bounding box center [1068, 353] width 94 height 14
click at [1075, 466] on button "Save" at bounding box center [1070, 466] width 150 height 27
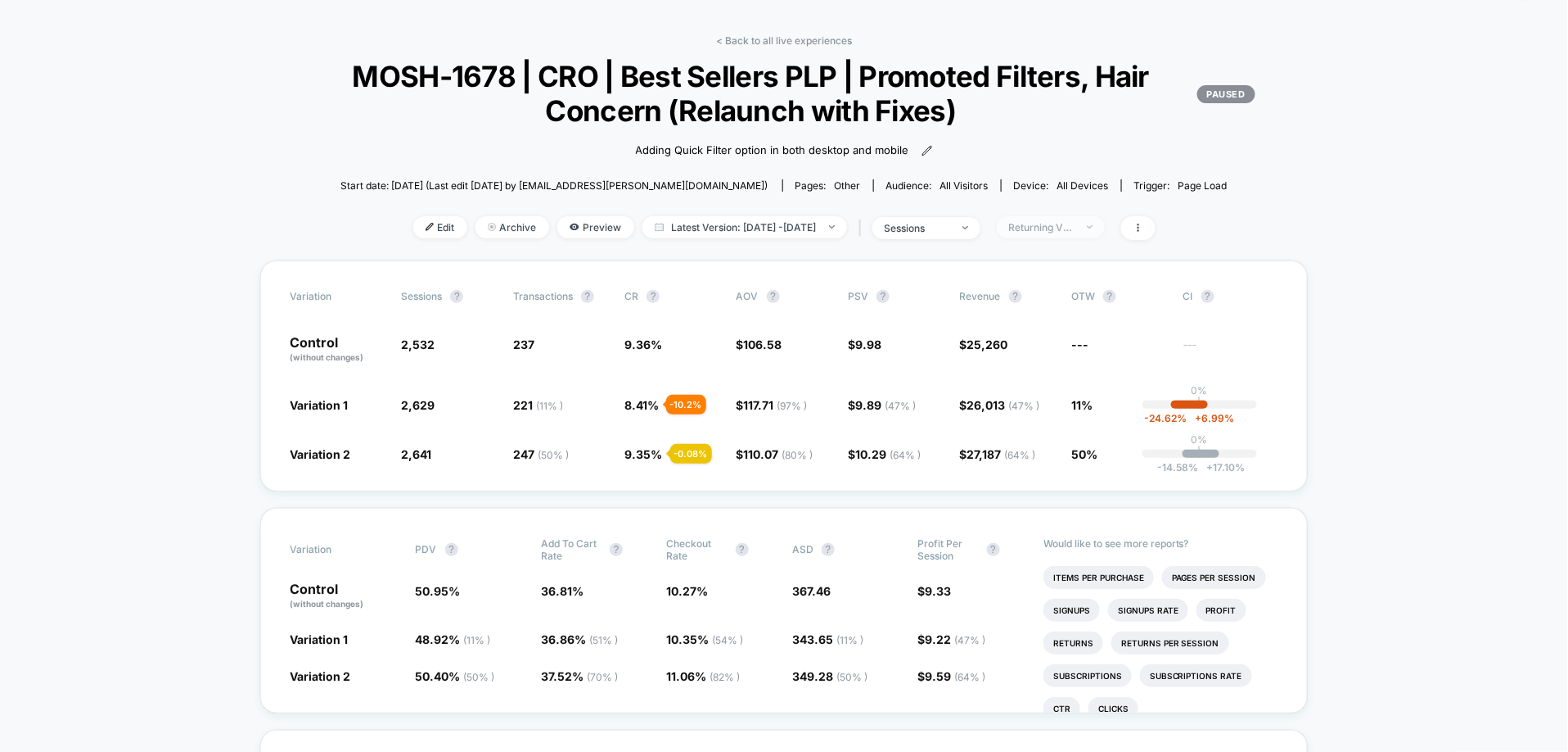
click at [1105, 232] on span "Returning Visitors" at bounding box center [1051, 227] width 108 height 22
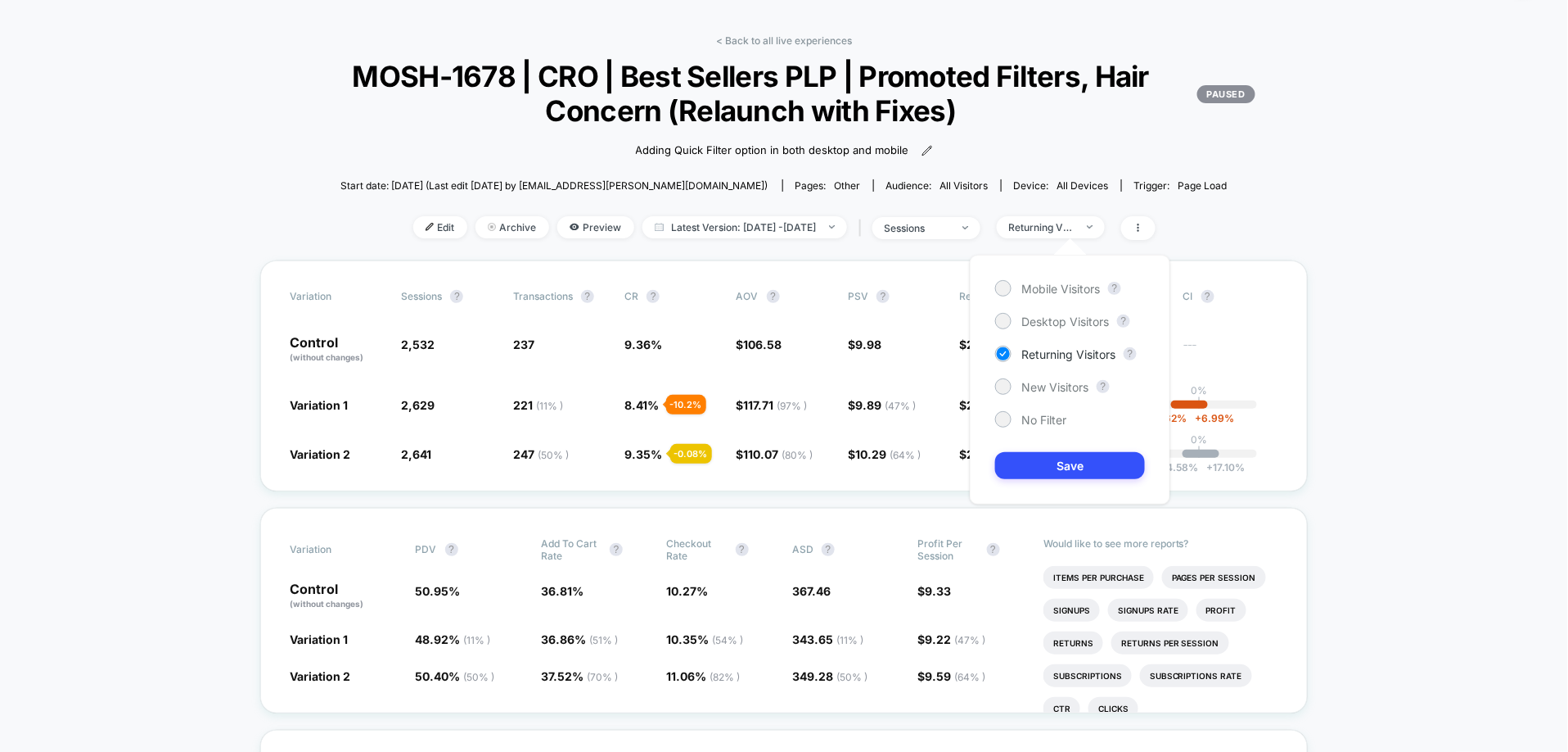
click at [1061, 376] on div "Mobile Visitors ? Desktop Visitors ? Returning Visitors ? New Visitors ? No Fil…" at bounding box center [1070, 380] width 200 height 249
click at [1057, 395] on div "Mobile Visitors ? Desktop Visitors ? Returning Visitors ? New Visitors ? No Fil…" at bounding box center [1070, 380] width 200 height 249
click at [1057, 392] on span "New Visitors" at bounding box center [1056, 386] width 67 height 14
click at [1057, 446] on div "Mobile Visitors ? Desktop Visitors ? Returning Visitors ? New Visitors ? No Fil…" at bounding box center [1070, 380] width 200 height 249
click at [1057, 472] on button "Save" at bounding box center [1070, 466] width 150 height 27
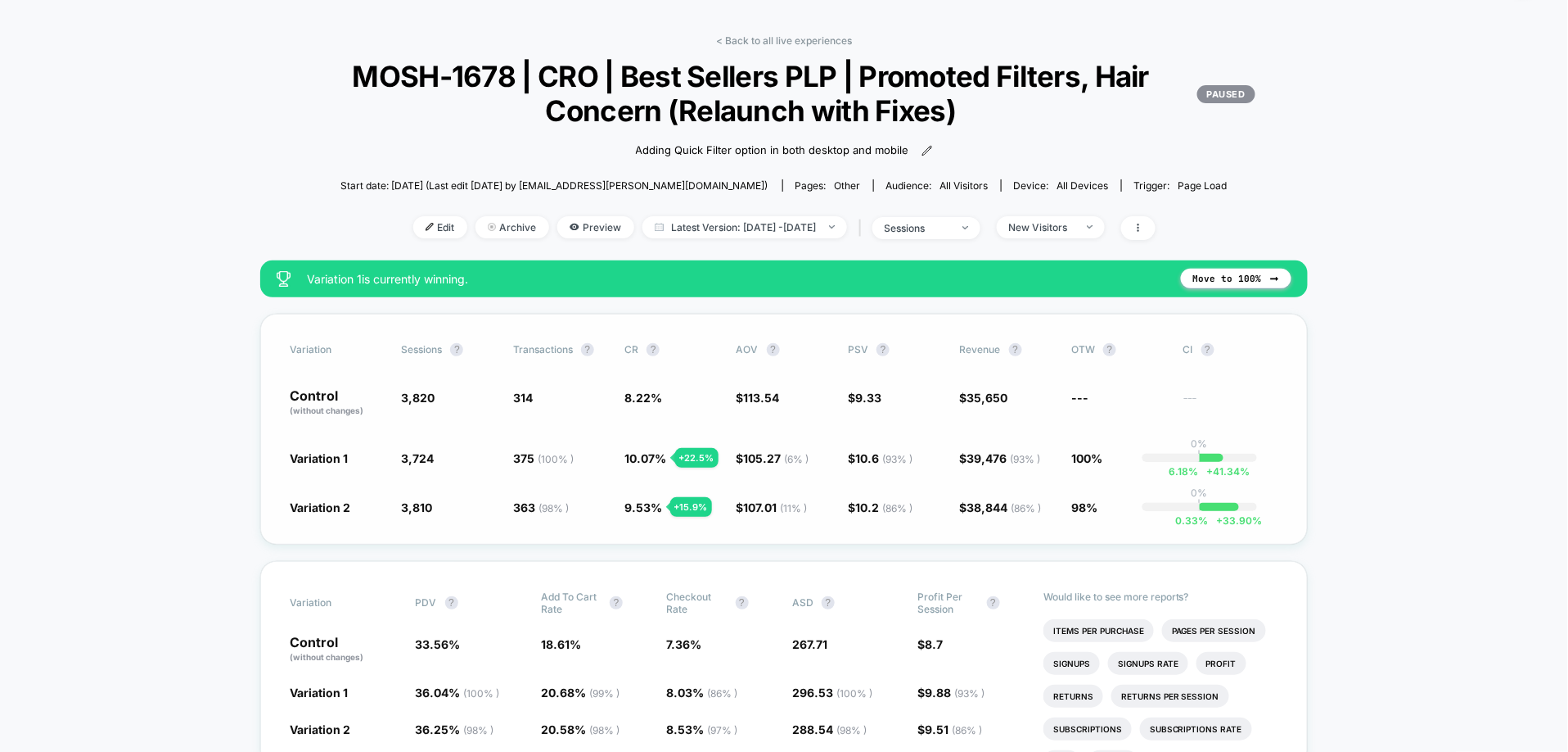
click at [558, 424] on div "Variation Sessions ? Transactions ? CR ? AOV ? PSV ? Revenue ? OTW ? CI ? Contr…" at bounding box center [784, 430] width 1047 height 231
click at [1075, 228] on div "New Visitors" at bounding box center [1042, 227] width 66 height 12
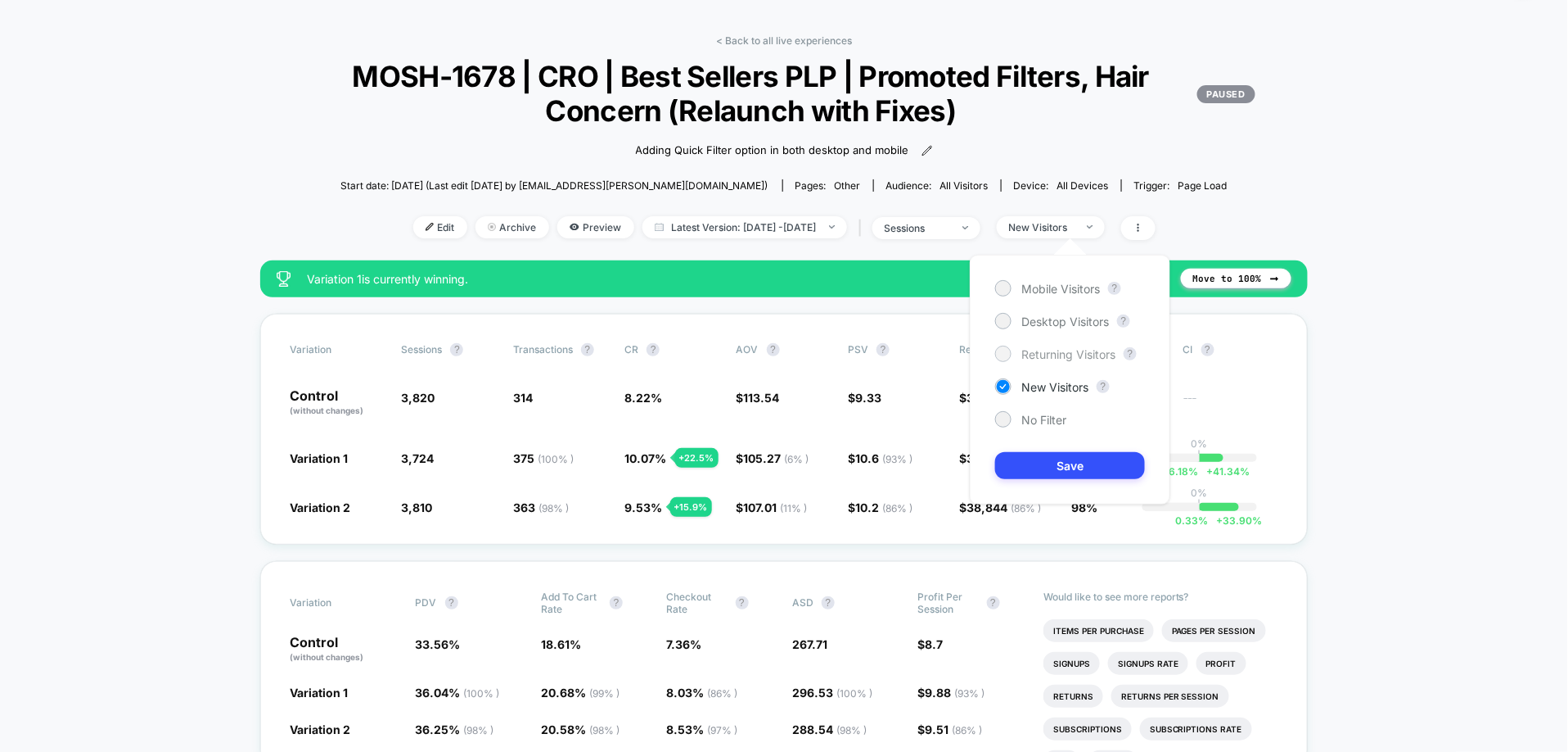
click at [1052, 359] on span "Returning Visitors" at bounding box center [1068, 353] width 94 height 14
click at [1048, 448] on div "Mobile Visitors ? Desktop Visitors ? Returning Visitors ? New Visitors ? No Fil…" at bounding box center [1070, 380] width 200 height 249
click at [1047, 469] on button "Save" at bounding box center [1070, 466] width 150 height 27
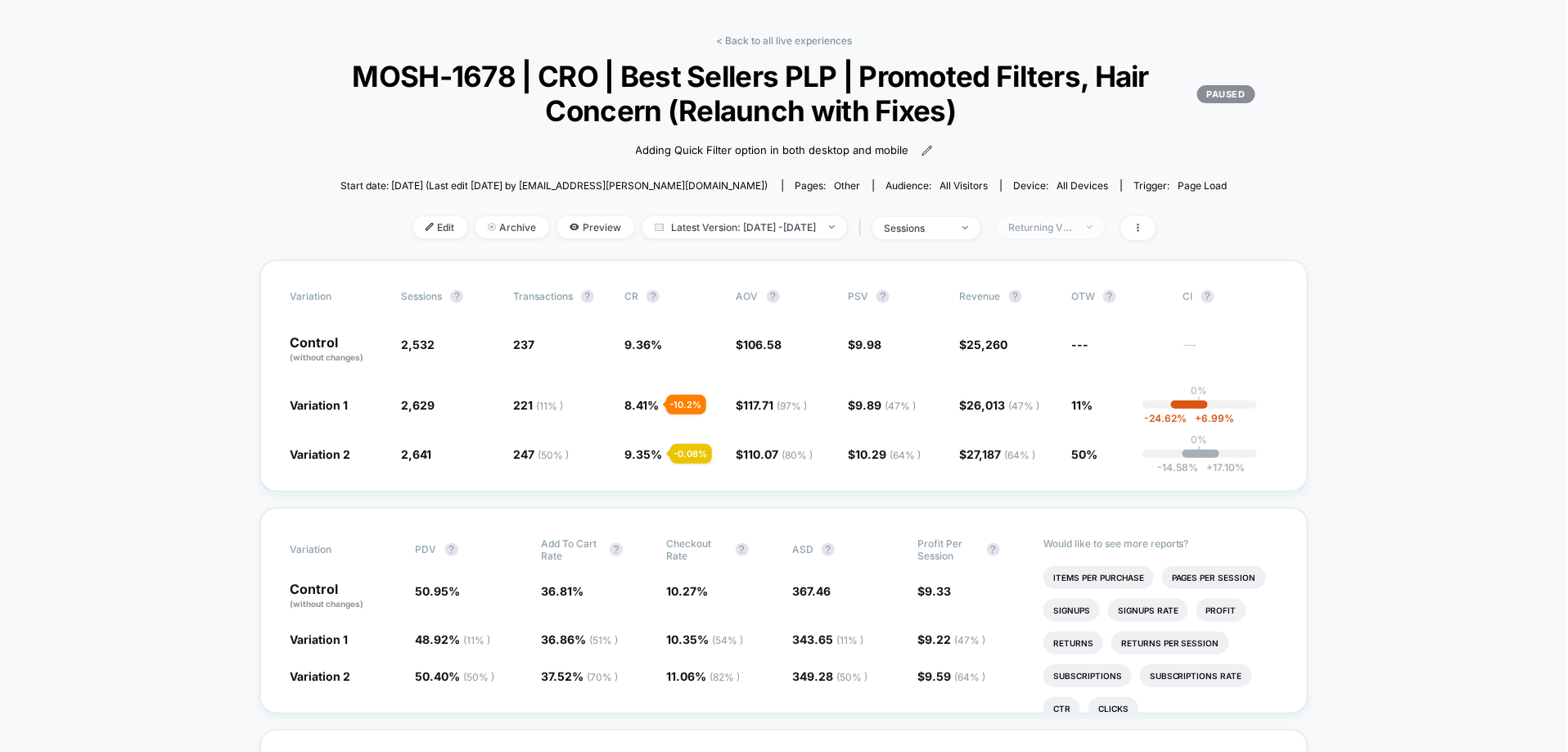
click at [1092, 233] on span "Returning Visitors" at bounding box center [1051, 227] width 108 height 22
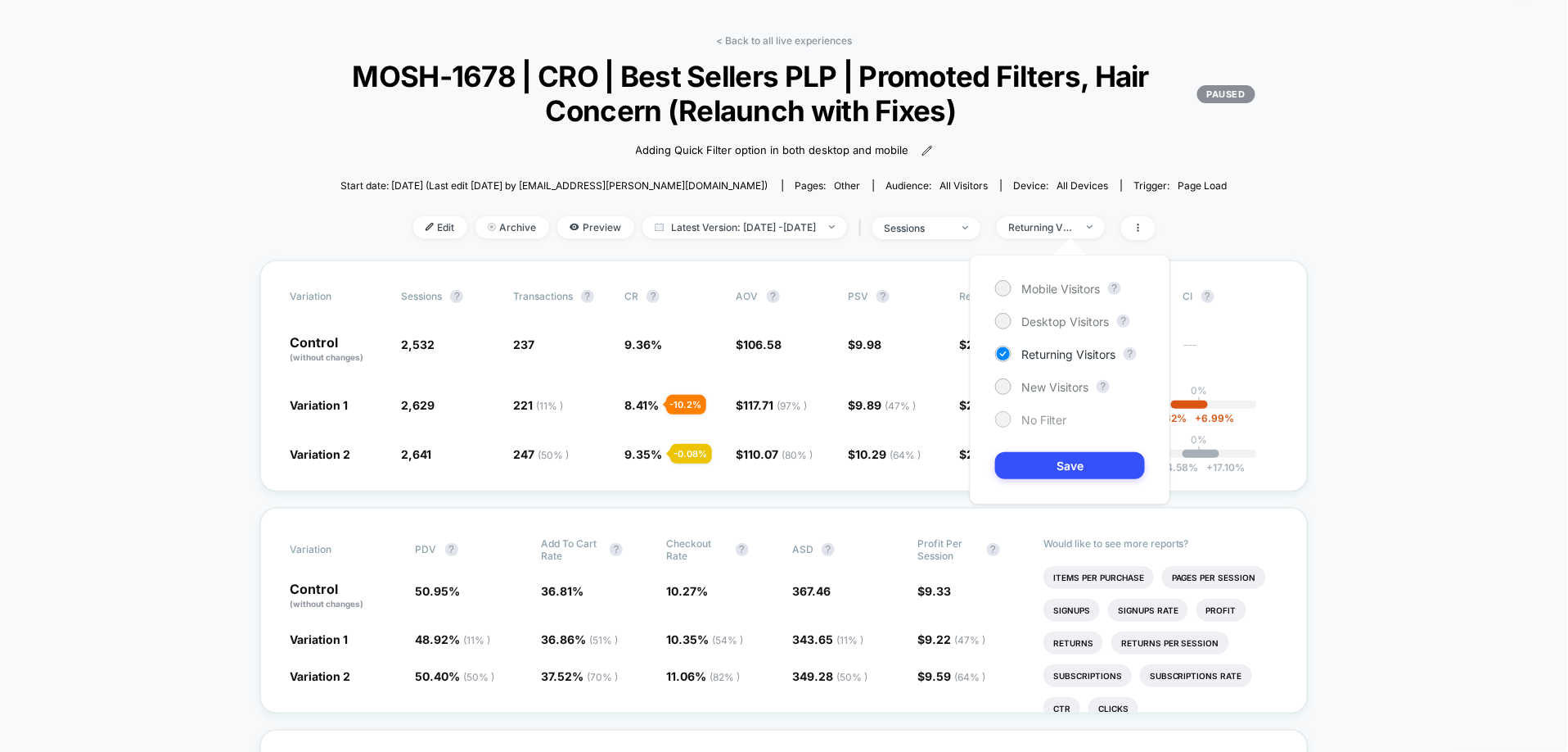
click at [1047, 416] on span "No Filter" at bounding box center [1044, 419] width 45 height 14
click at [1055, 469] on button "Save" at bounding box center [1070, 466] width 150 height 27
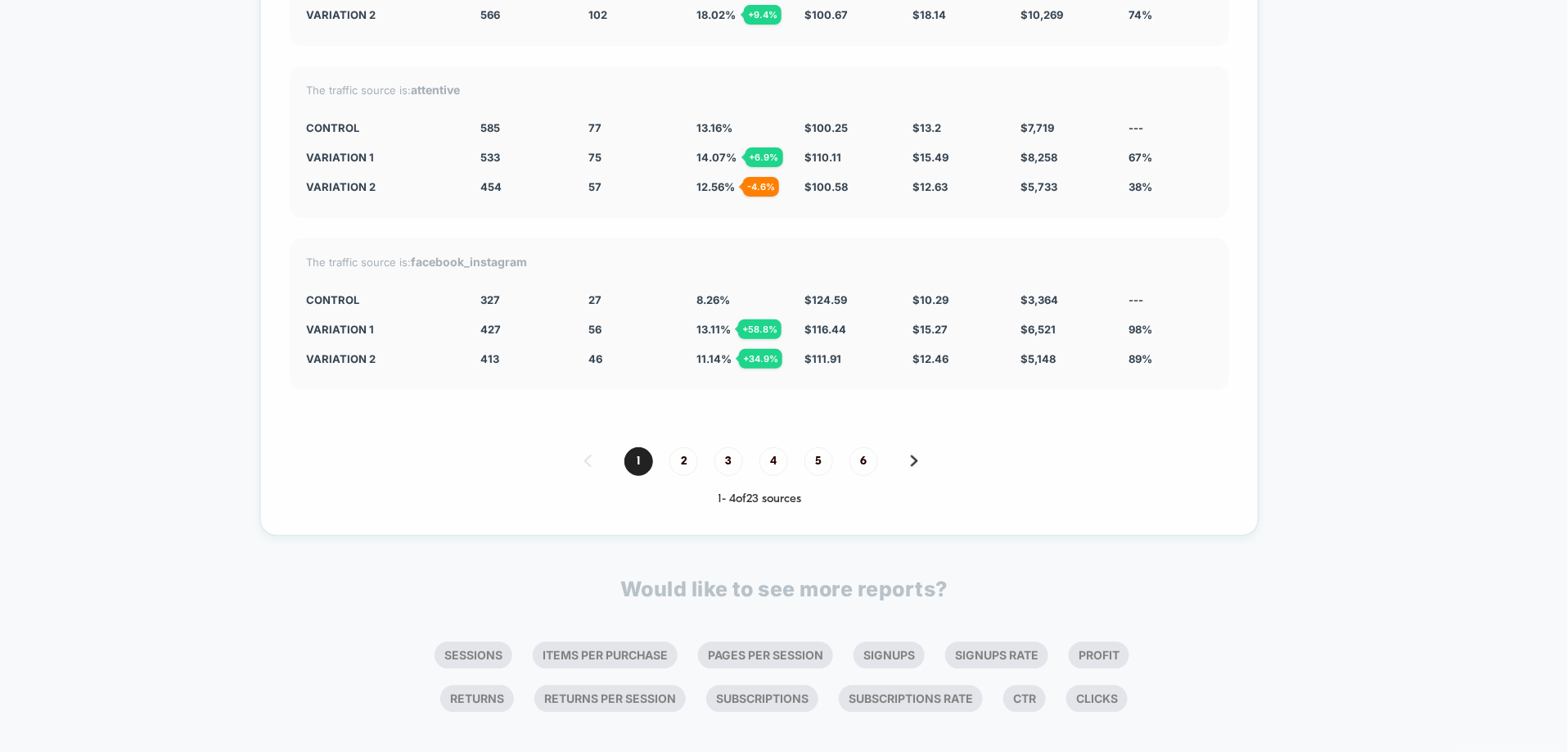
scroll to position [5848, 0]
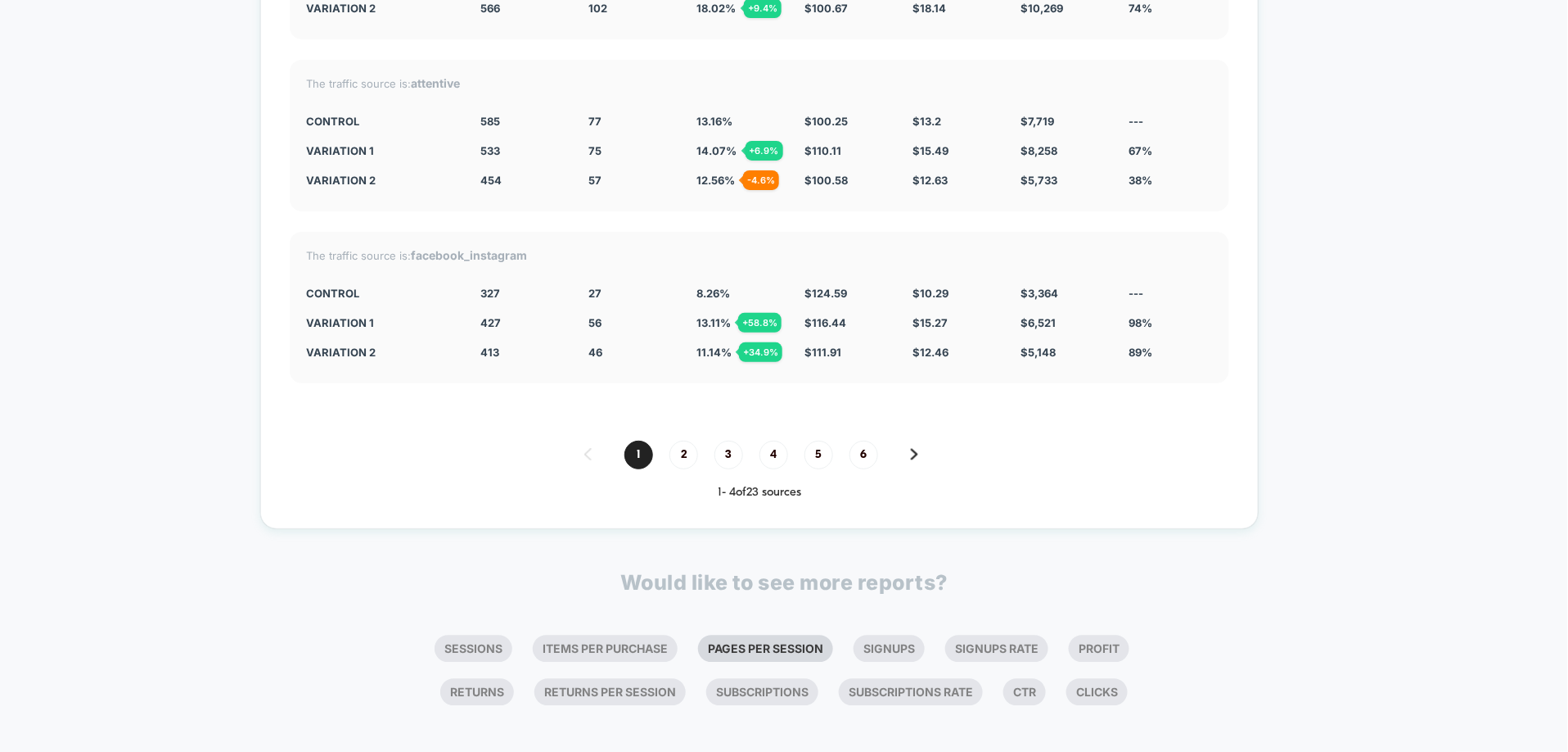
click at [794, 615] on li "Pages Per Session" at bounding box center [765, 649] width 135 height 27
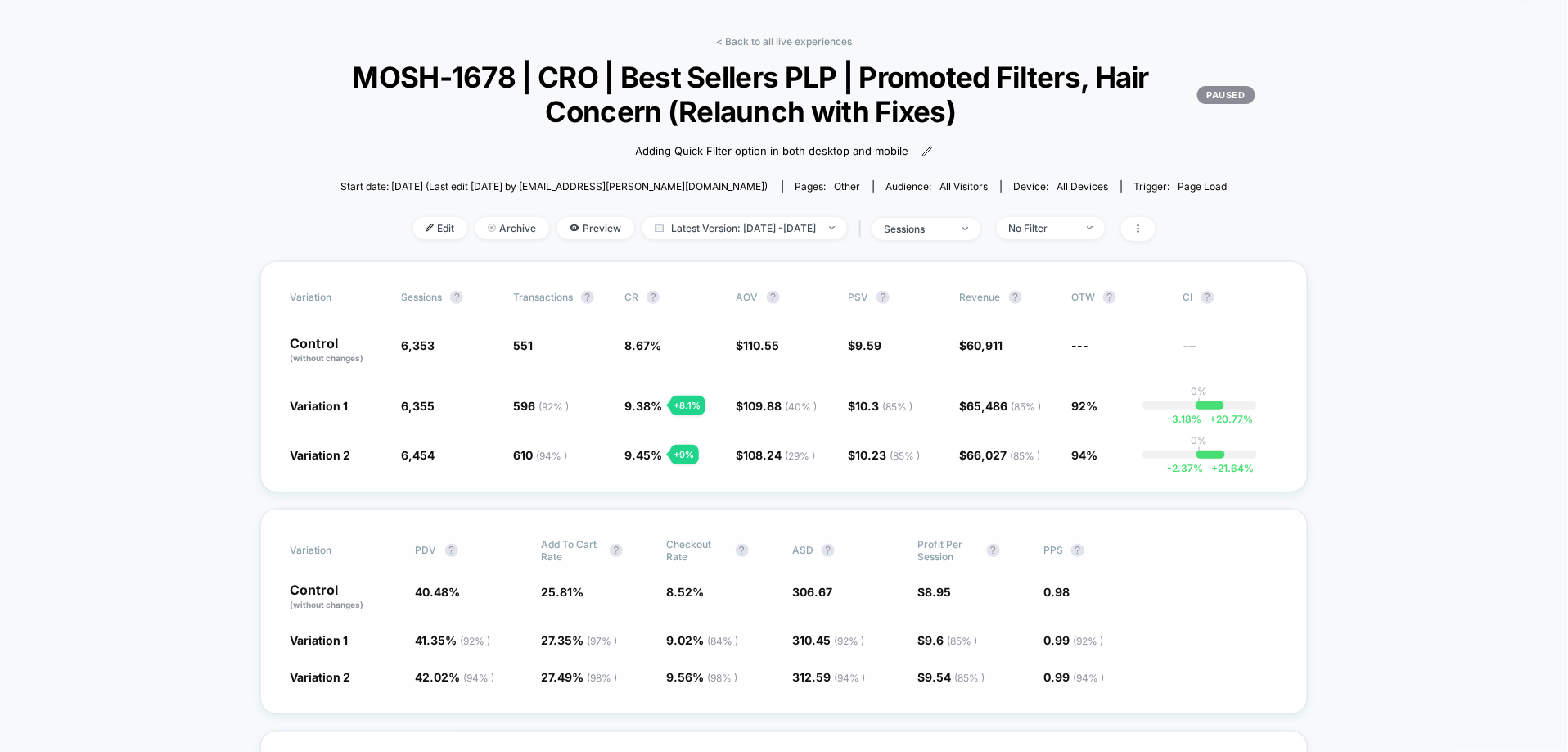
scroll to position [69, 0]
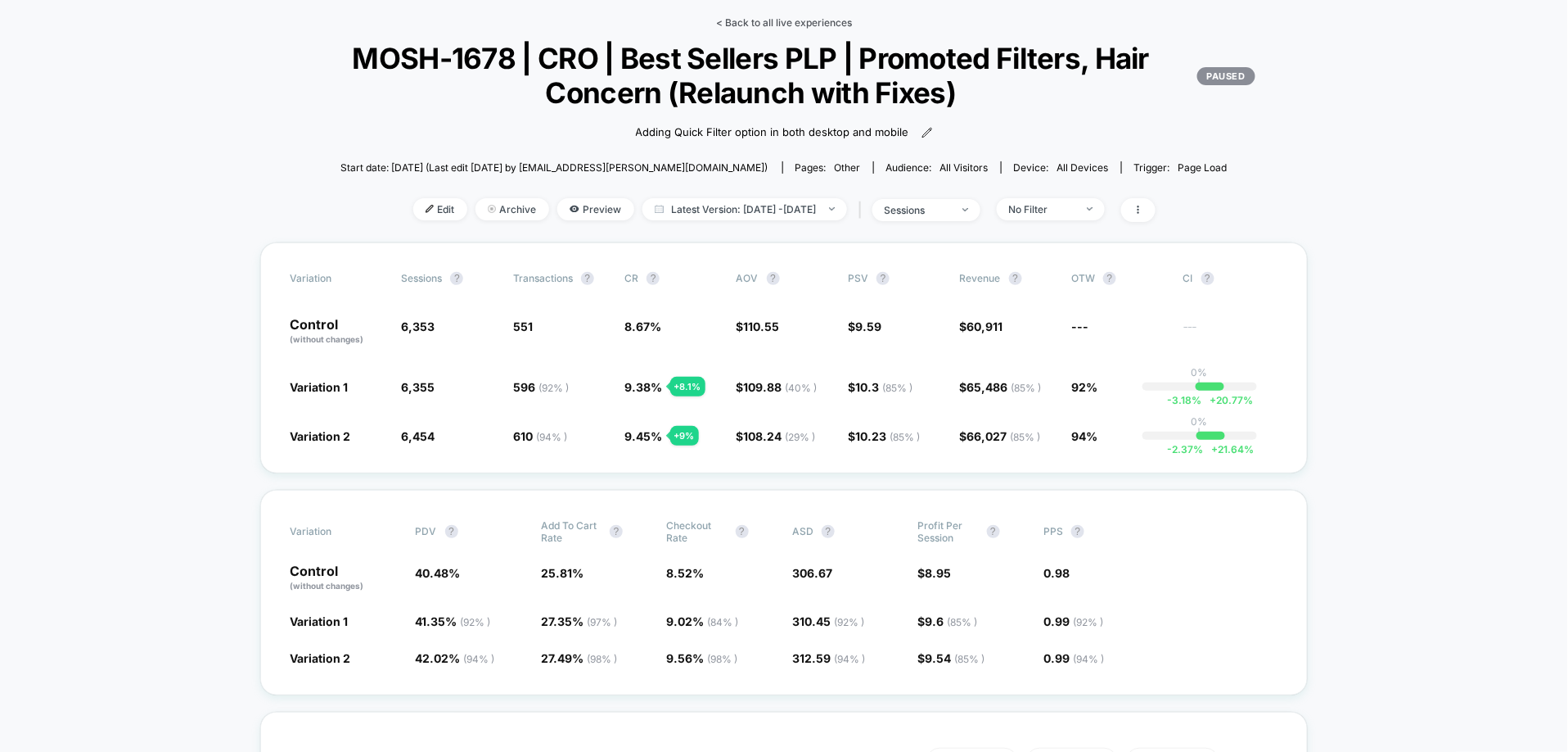
click at [747, 24] on link "< Back to all live experiences" at bounding box center [784, 22] width 136 height 12
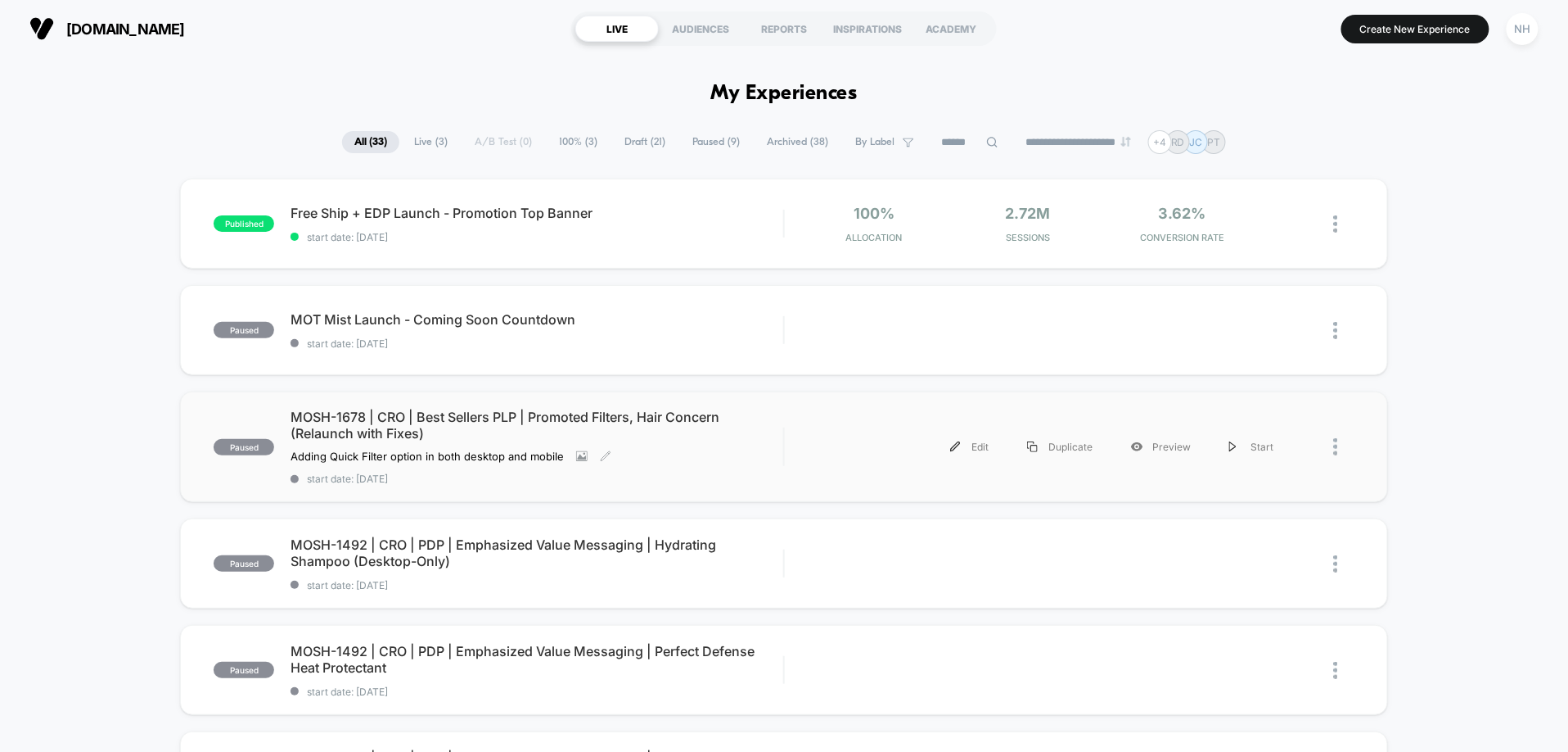
click at [673, 419] on span "MOSH-1678 | CRO | Best Sellers PLP | Promoted Filters, Hair Concern (Relaunch w…" at bounding box center [536, 425] width 492 height 33
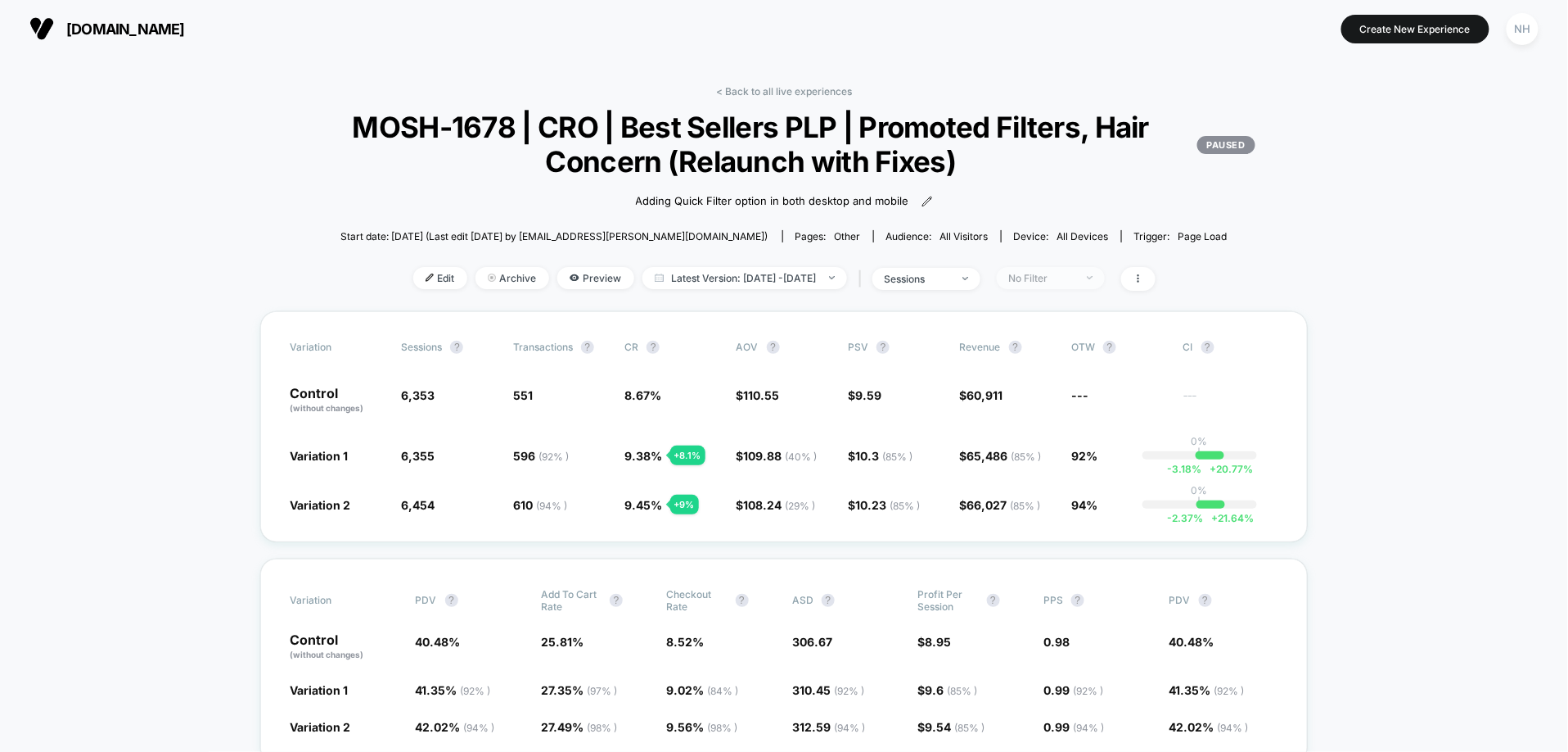
click at [1056, 279] on div "No Filter" at bounding box center [1042, 278] width 66 height 12
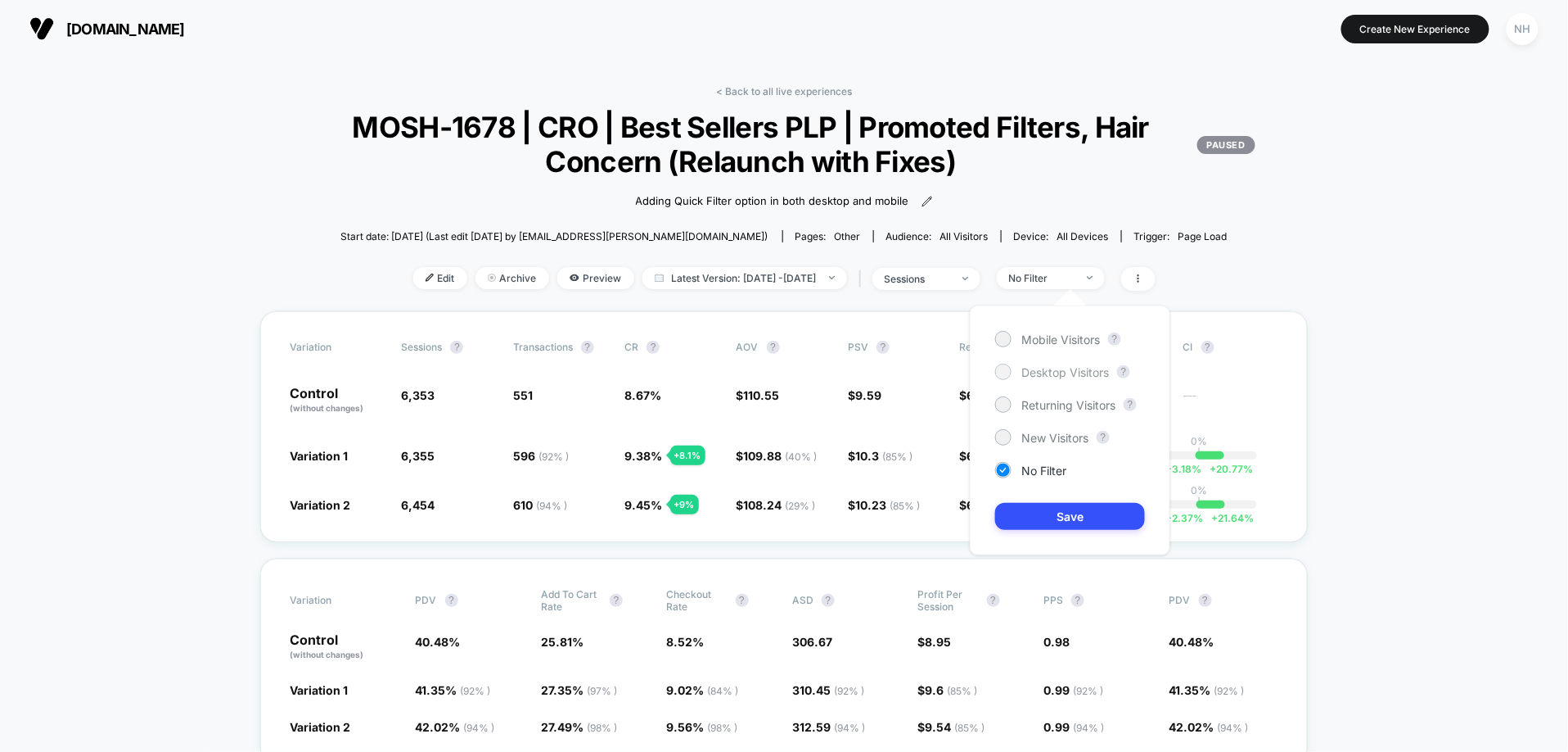
click at [1075, 371] on span "Desktop Visitors" at bounding box center [1066, 371] width 87 height 14
click at [1084, 520] on button "Save" at bounding box center [1070, 516] width 150 height 27
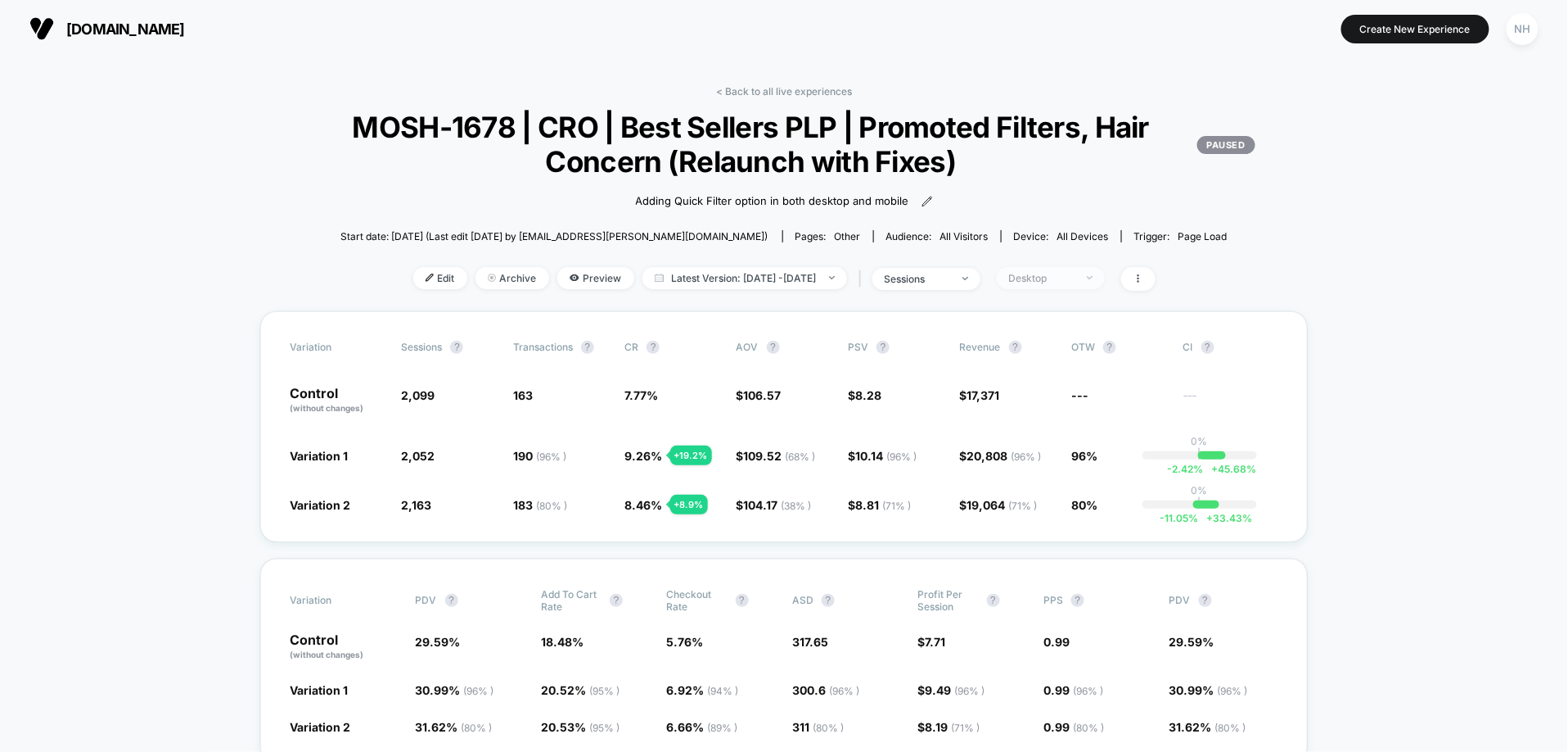
click at [1072, 288] on span "Desktop" at bounding box center [1051, 278] width 108 height 22
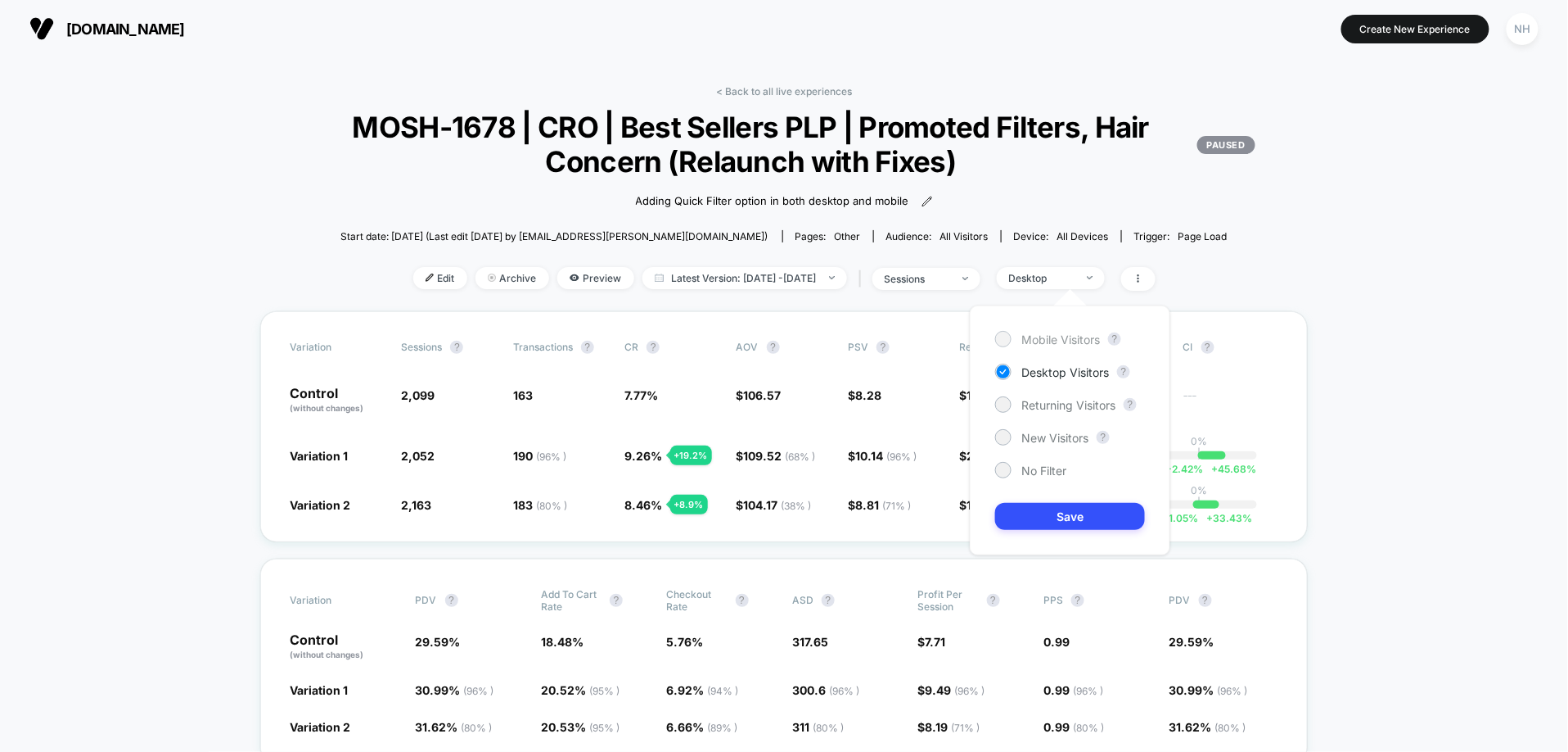
click at [1068, 339] on span "Mobile Visitors" at bounding box center [1061, 339] width 78 height 14
click at [1092, 519] on button "Save" at bounding box center [1070, 516] width 150 height 27
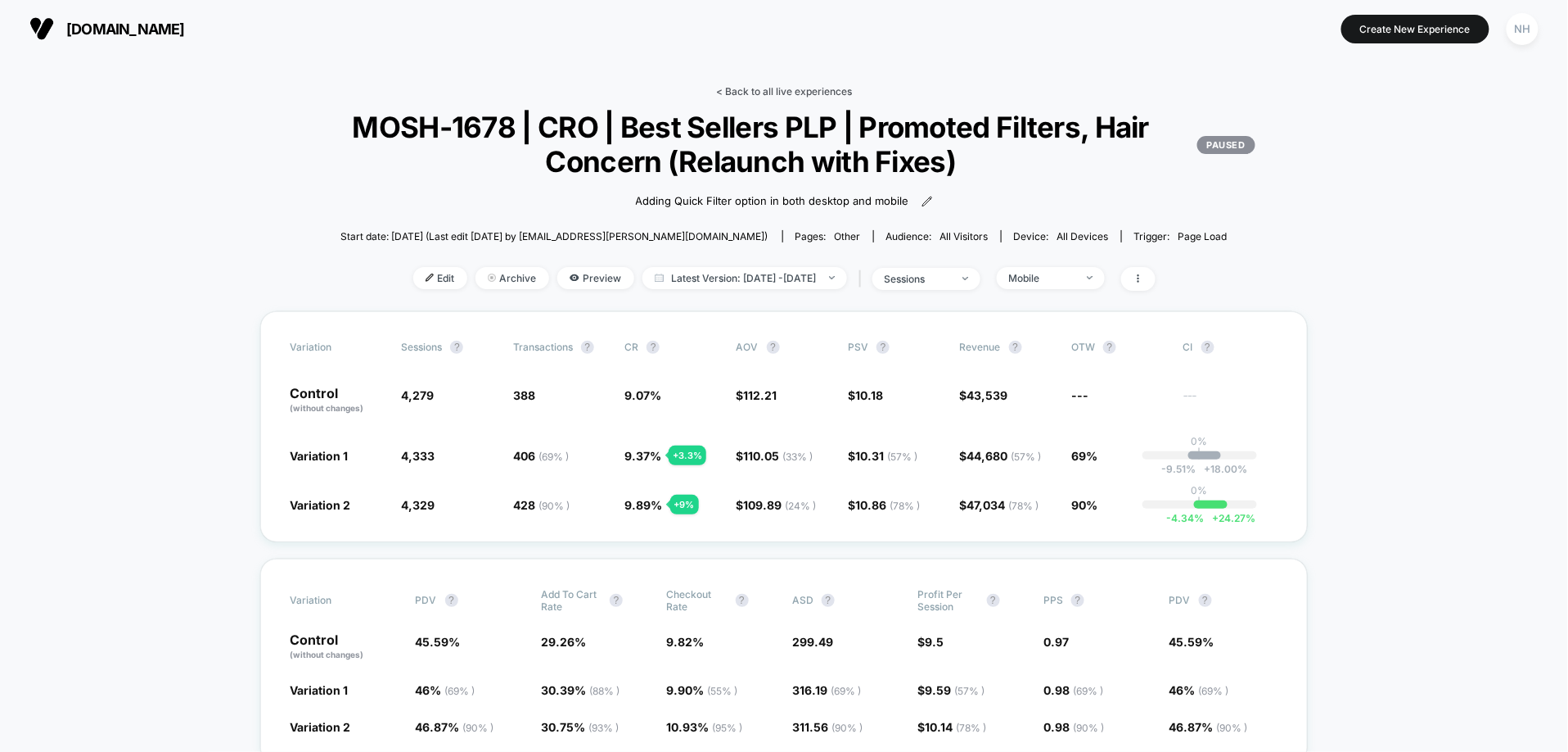
click at [818, 86] on link "< Back to all live experiences" at bounding box center [784, 91] width 136 height 12
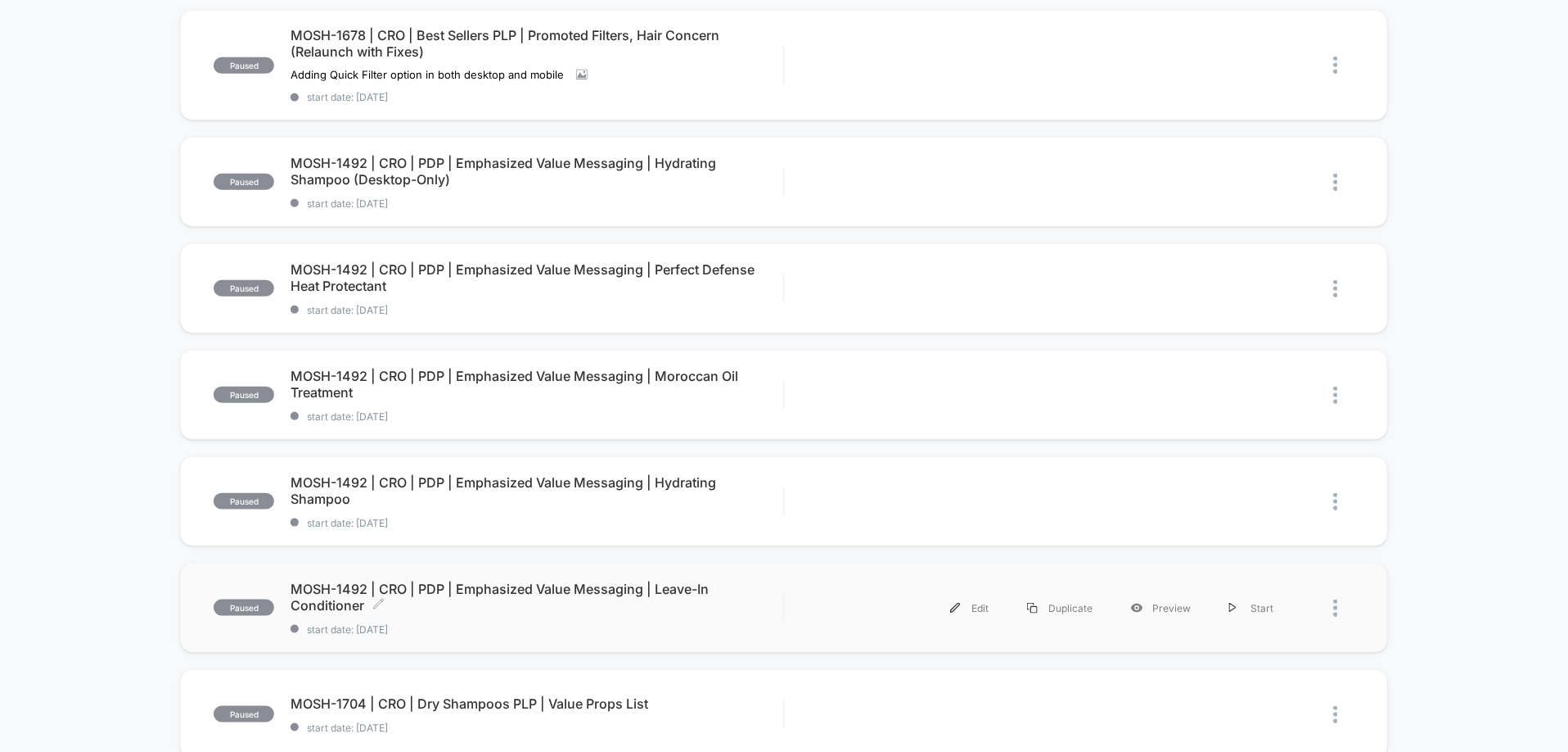
scroll to position [403, 0]
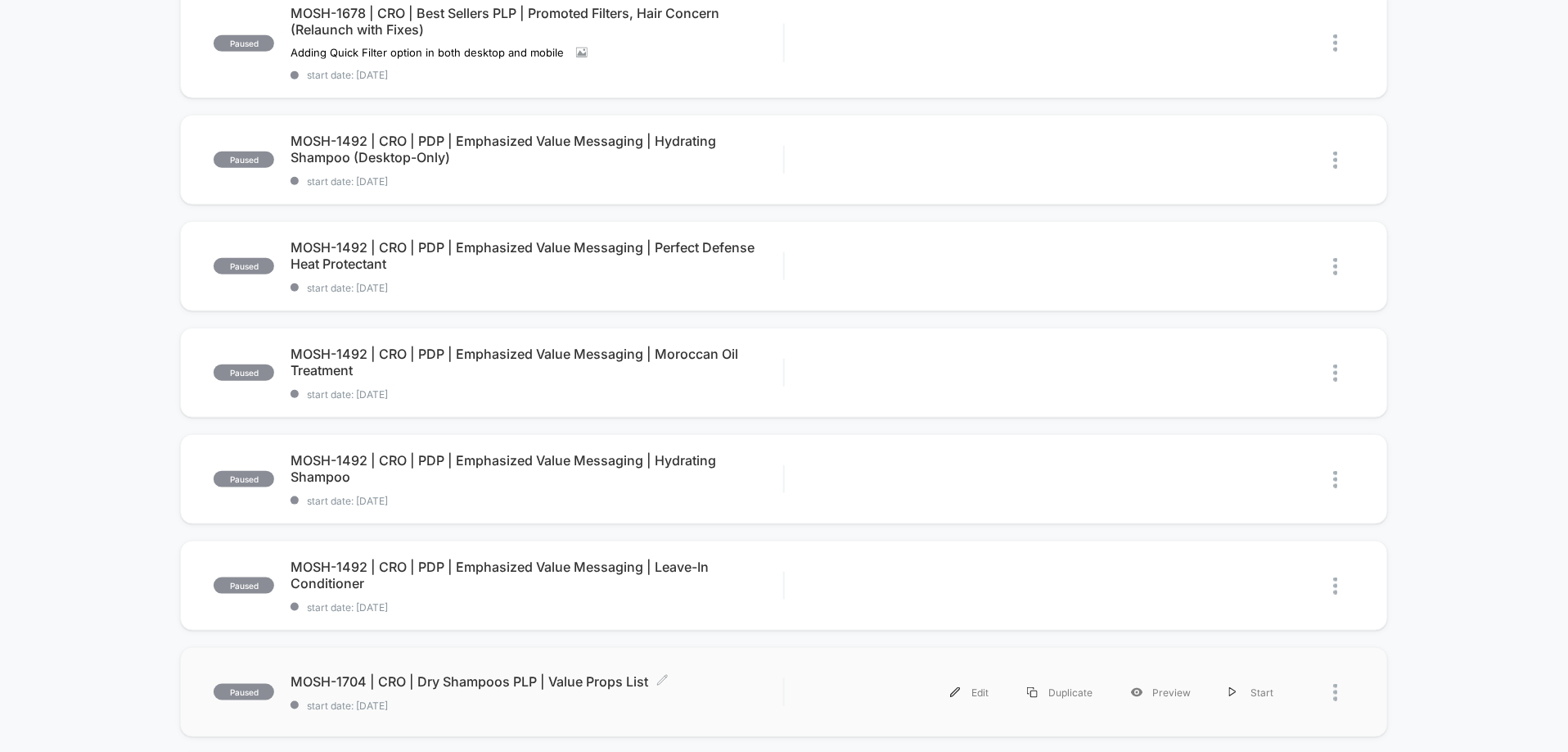
click at [565, 615] on span "MOSH-1704 | CRO | Dry Shampoos PLP | Value Props List Click to edit experience …" at bounding box center [536, 681] width 492 height 16
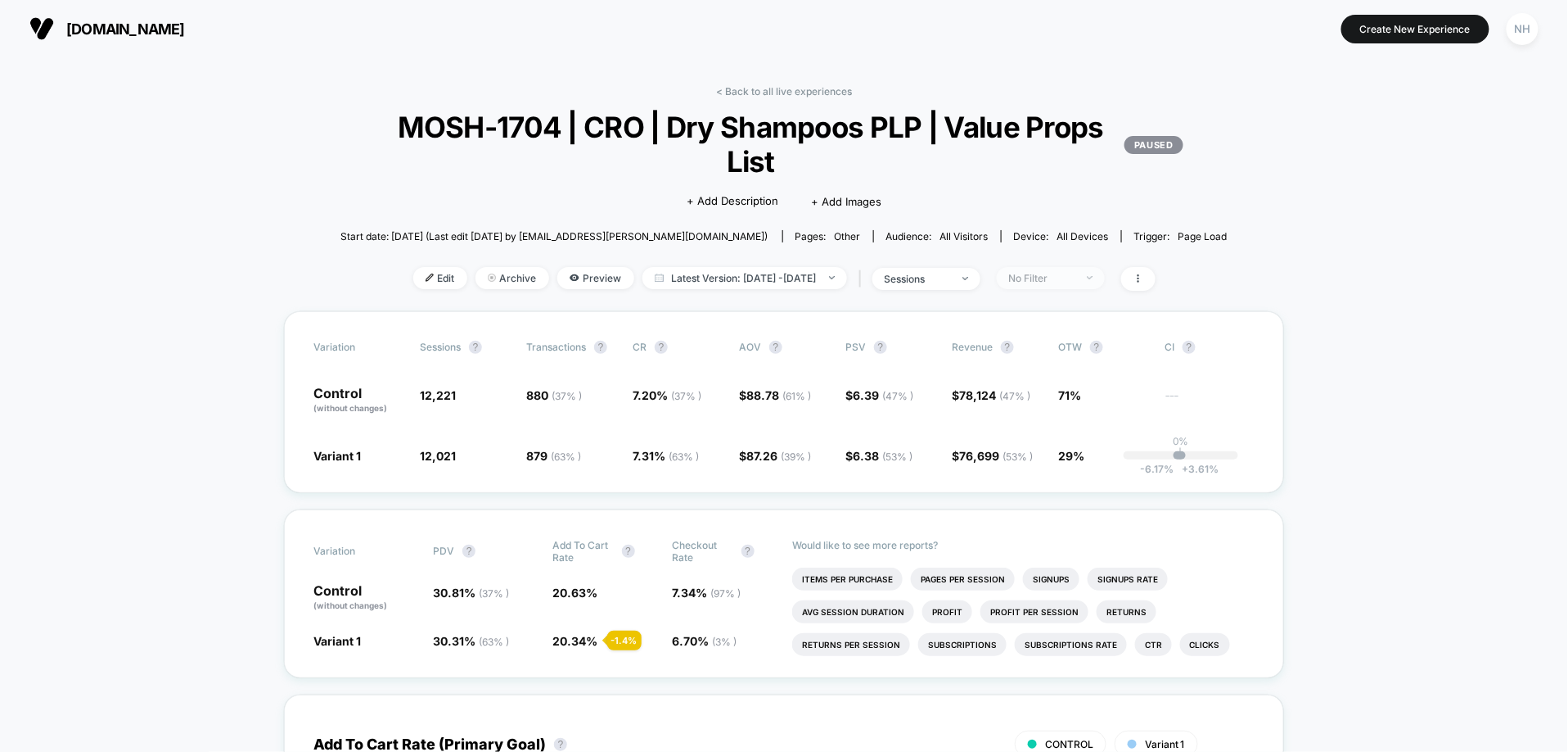
click at [1071, 283] on div "No Filter" at bounding box center [1042, 278] width 66 height 12
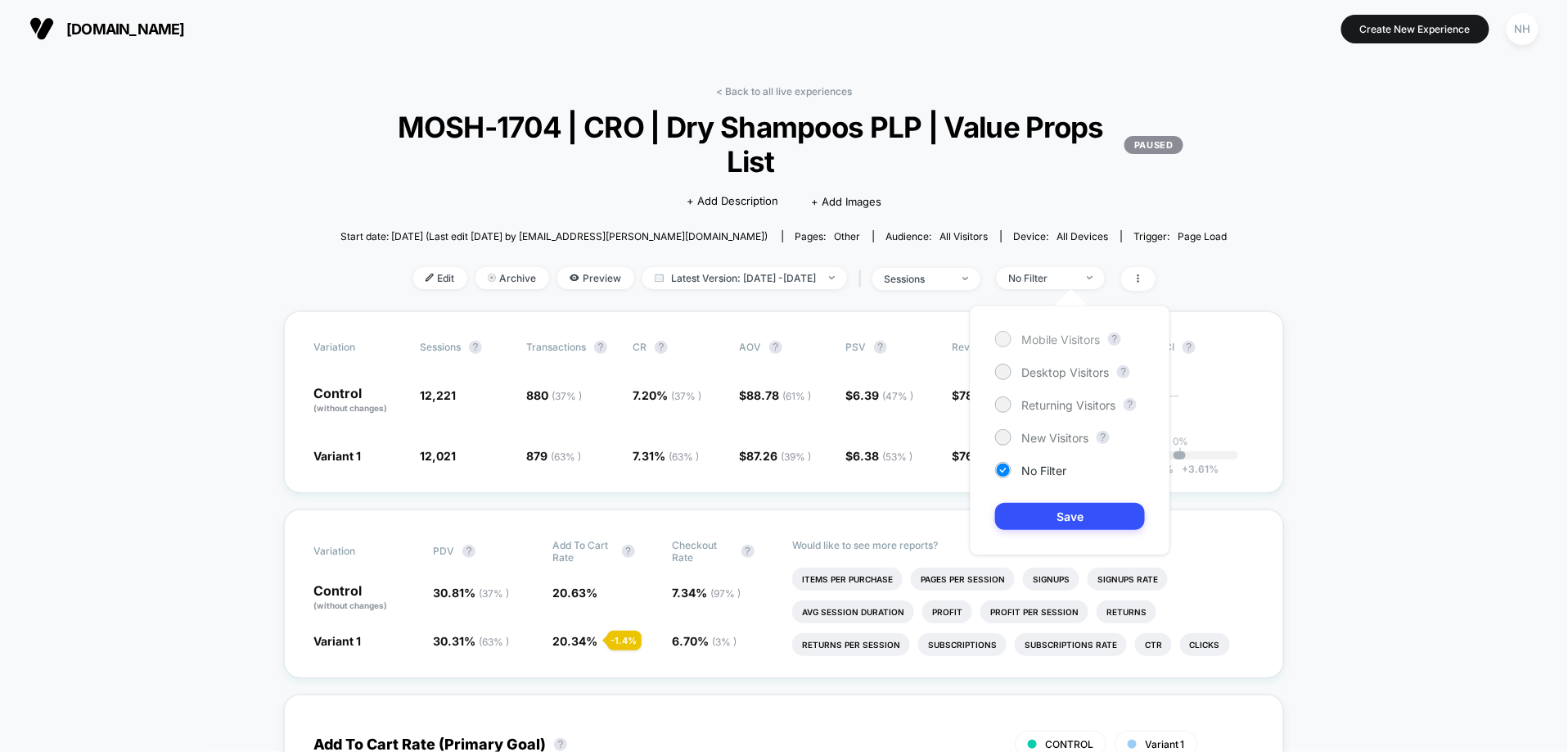
click at [1066, 346] on div "Mobile Visitors" at bounding box center [1047, 339] width 105 height 16
click at [1075, 503] on button "Save" at bounding box center [1070, 516] width 150 height 27
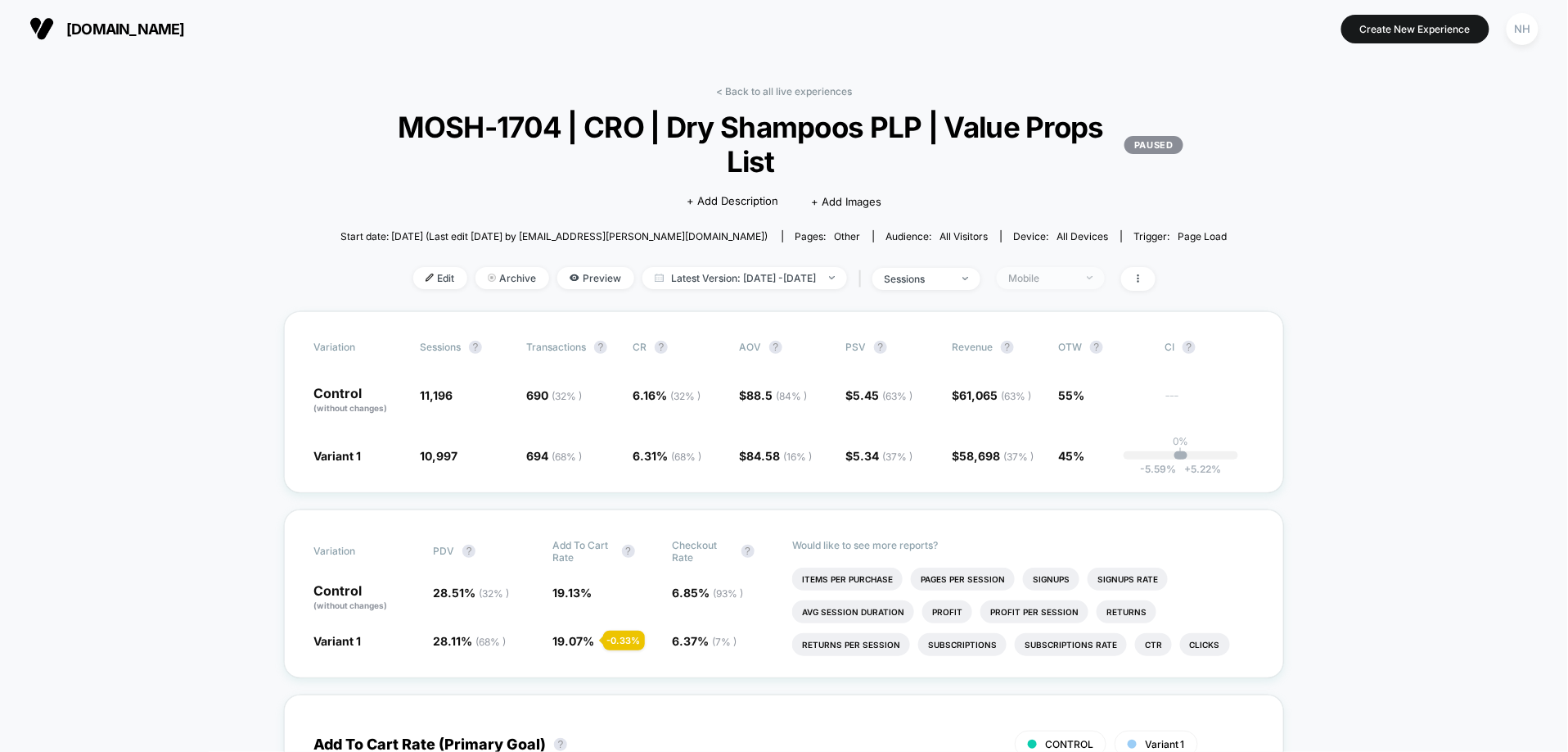
click at [1074, 285] on span "Mobile" at bounding box center [1051, 278] width 108 height 22
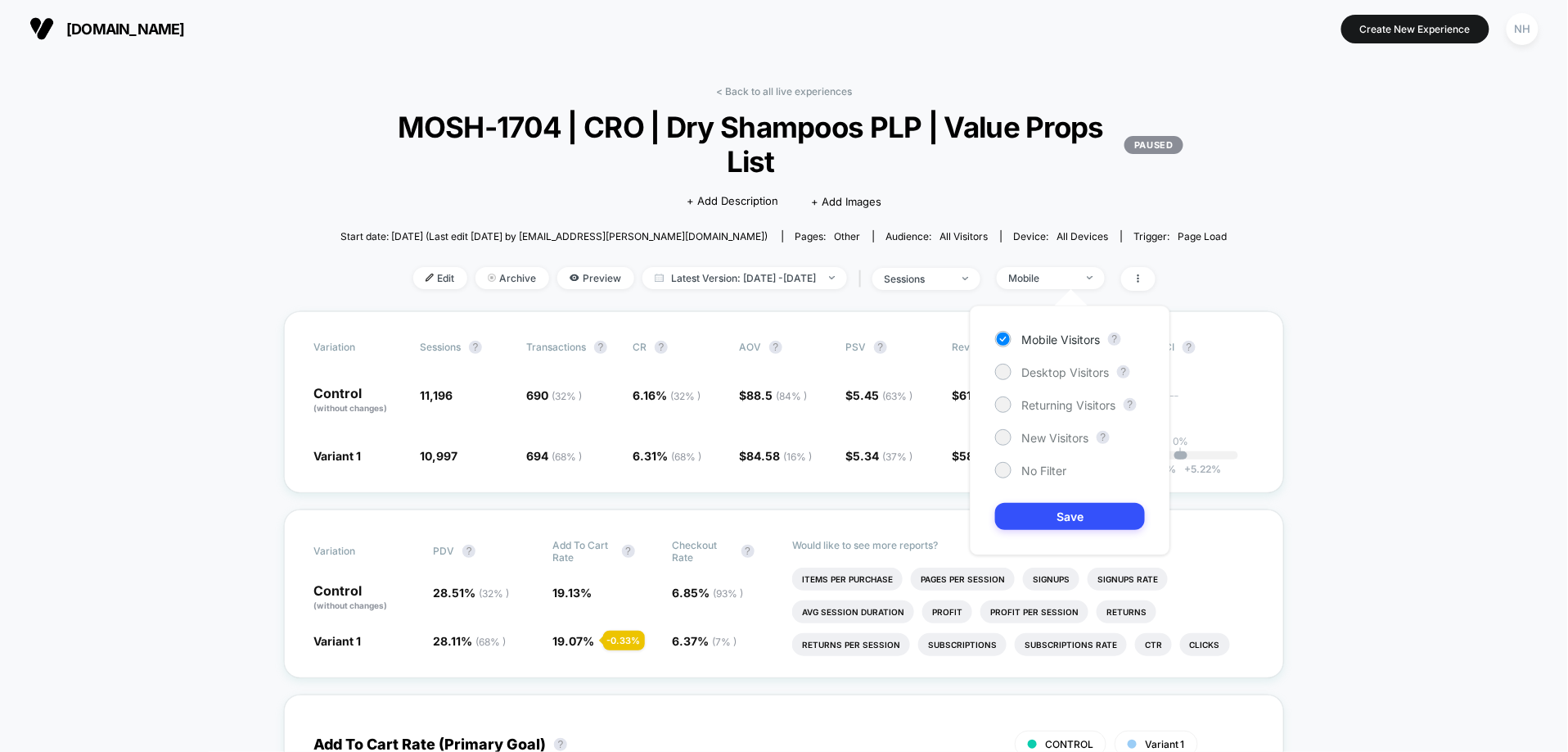
click at [1064, 361] on div "Mobile Visitors ? Desktop Visitors ? Returning Visitors ? New Visitors ? No Fil…" at bounding box center [1070, 431] width 200 height 249
click at [1064, 371] on span "Desktop Visitors" at bounding box center [1066, 371] width 87 height 14
click at [1063, 523] on button "Save" at bounding box center [1070, 516] width 150 height 27
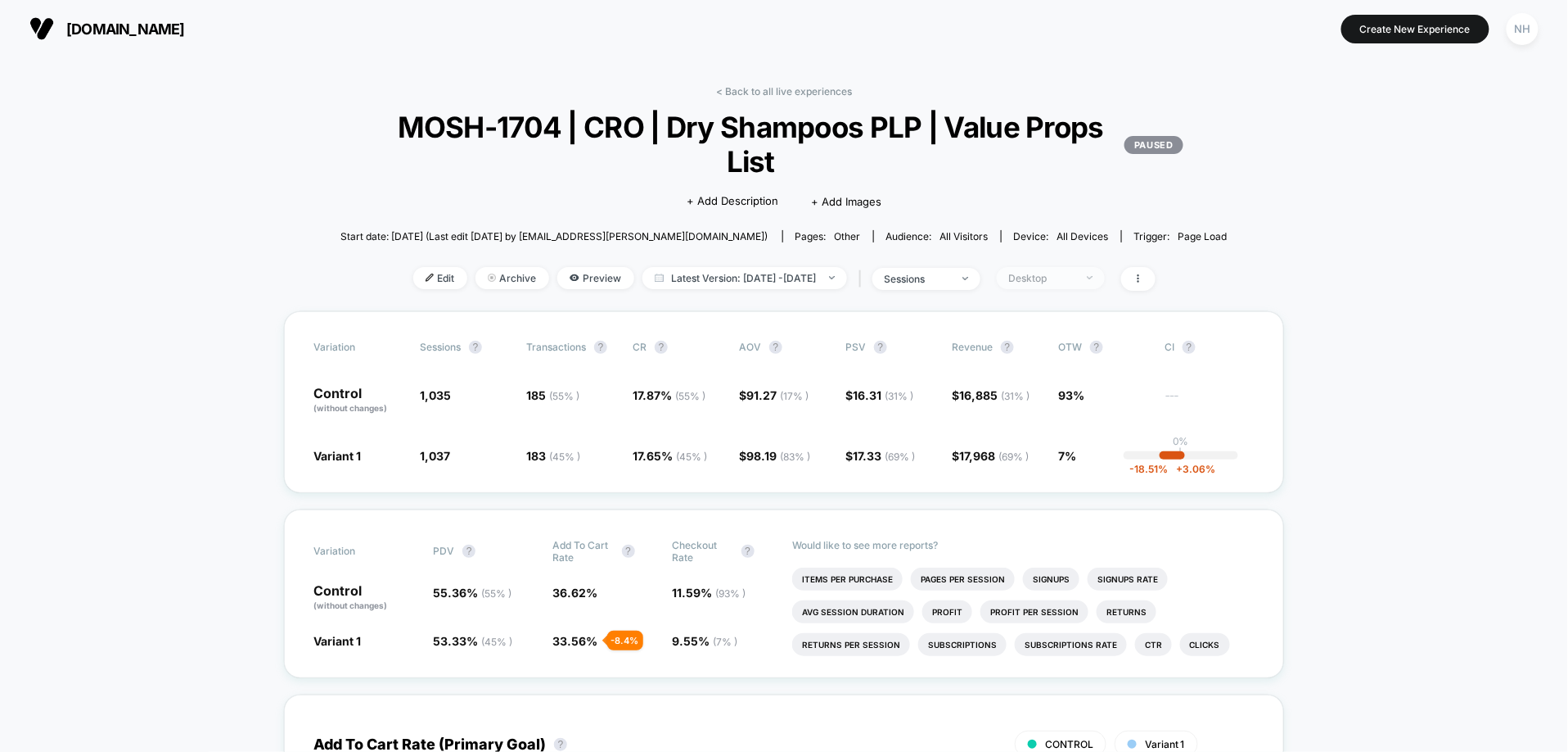
click at [1075, 280] on div "Desktop" at bounding box center [1042, 278] width 66 height 12
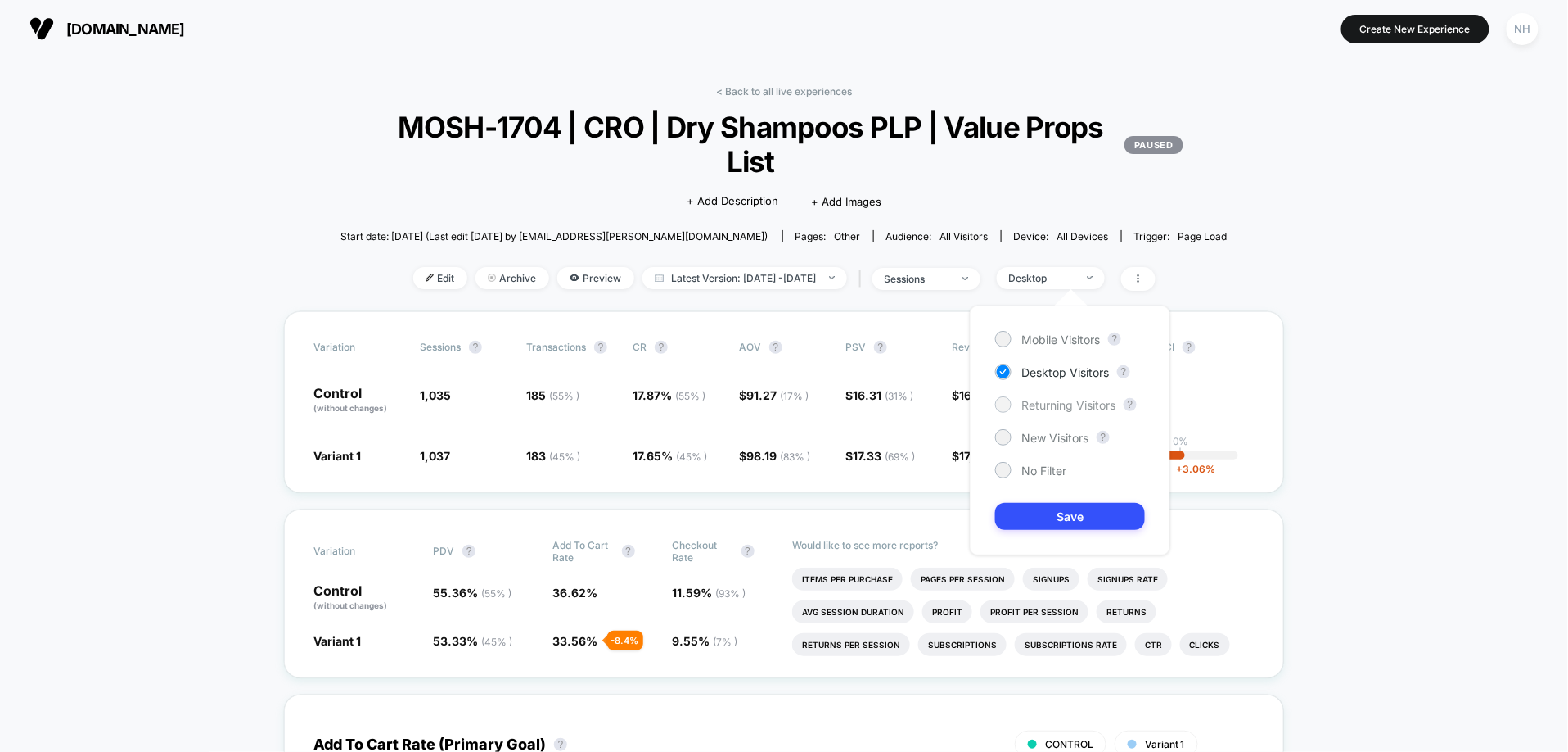
click at [1088, 408] on span "Returning Visitors" at bounding box center [1068, 404] width 94 height 14
click at [1096, 513] on button "Save" at bounding box center [1070, 516] width 150 height 27
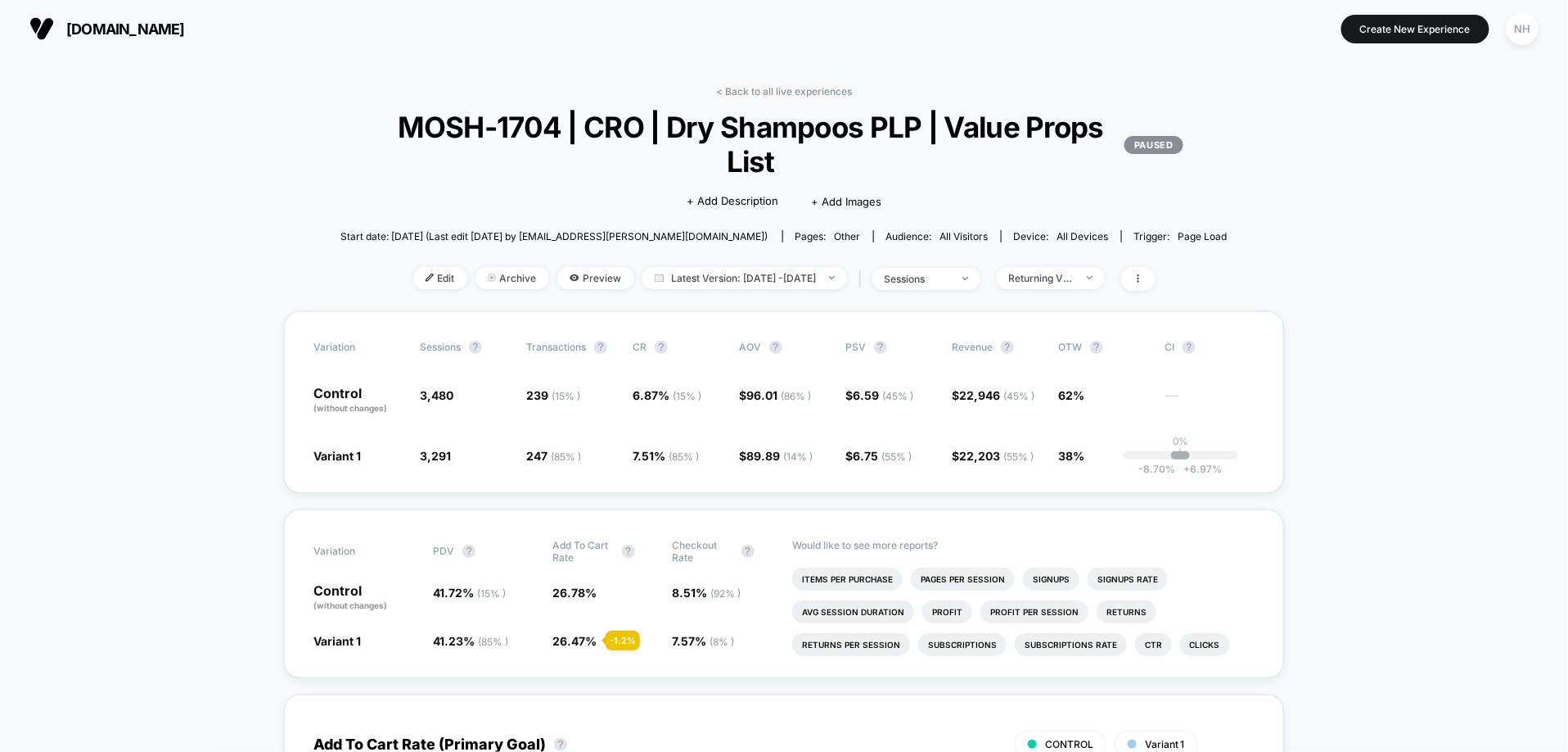
click at [1102, 290] on div "Edit Archive Preview Latest Version: [DATE] - [DATE] | sessions Returning Visit…" at bounding box center [784, 279] width 887 height 24
click at [1103, 283] on span "Returning Visitors" at bounding box center [1051, 278] width 108 height 22
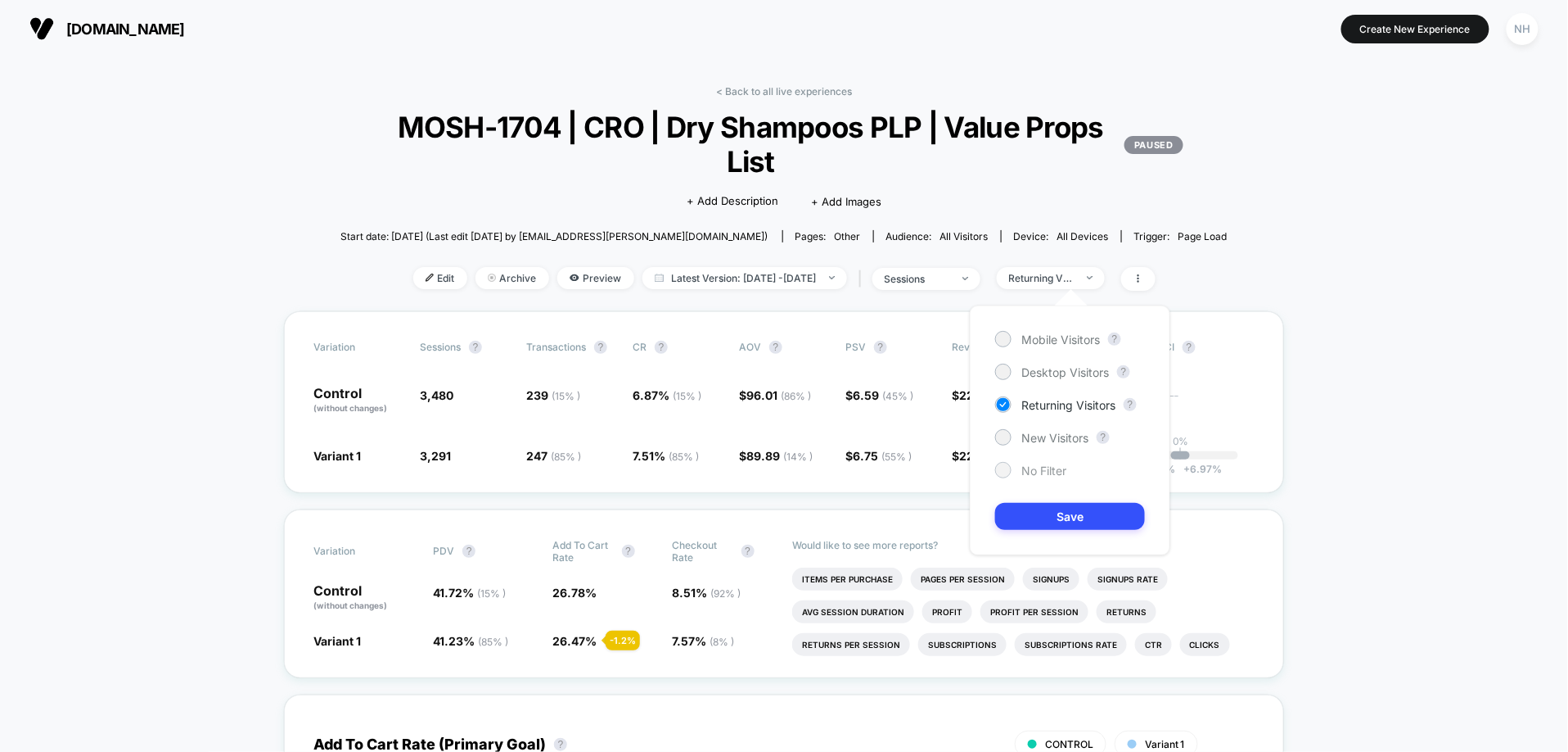
click at [1055, 464] on span "No Filter" at bounding box center [1044, 470] width 45 height 14
click at [1059, 518] on button "Save" at bounding box center [1070, 516] width 150 height 27
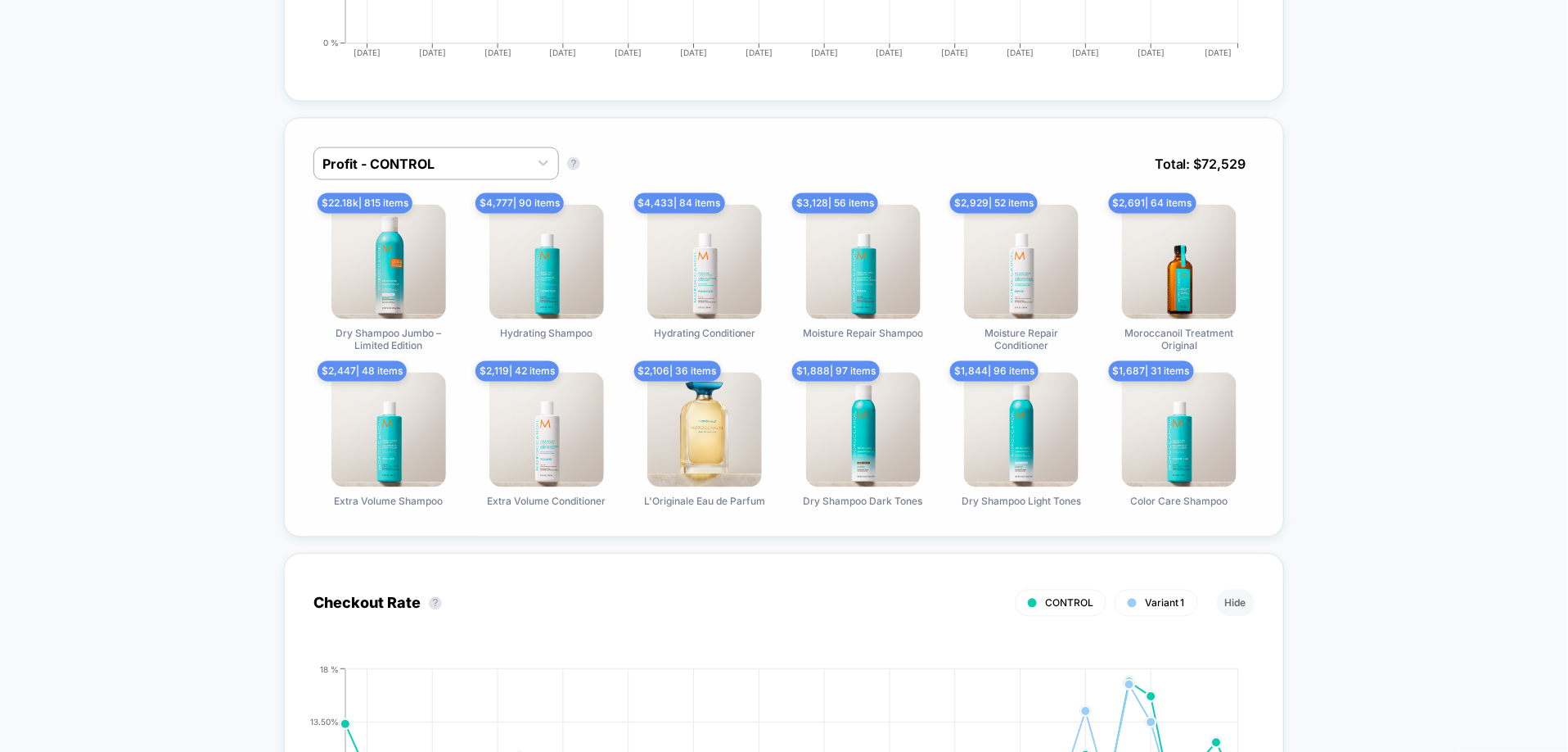
scroll to position [977, 0]
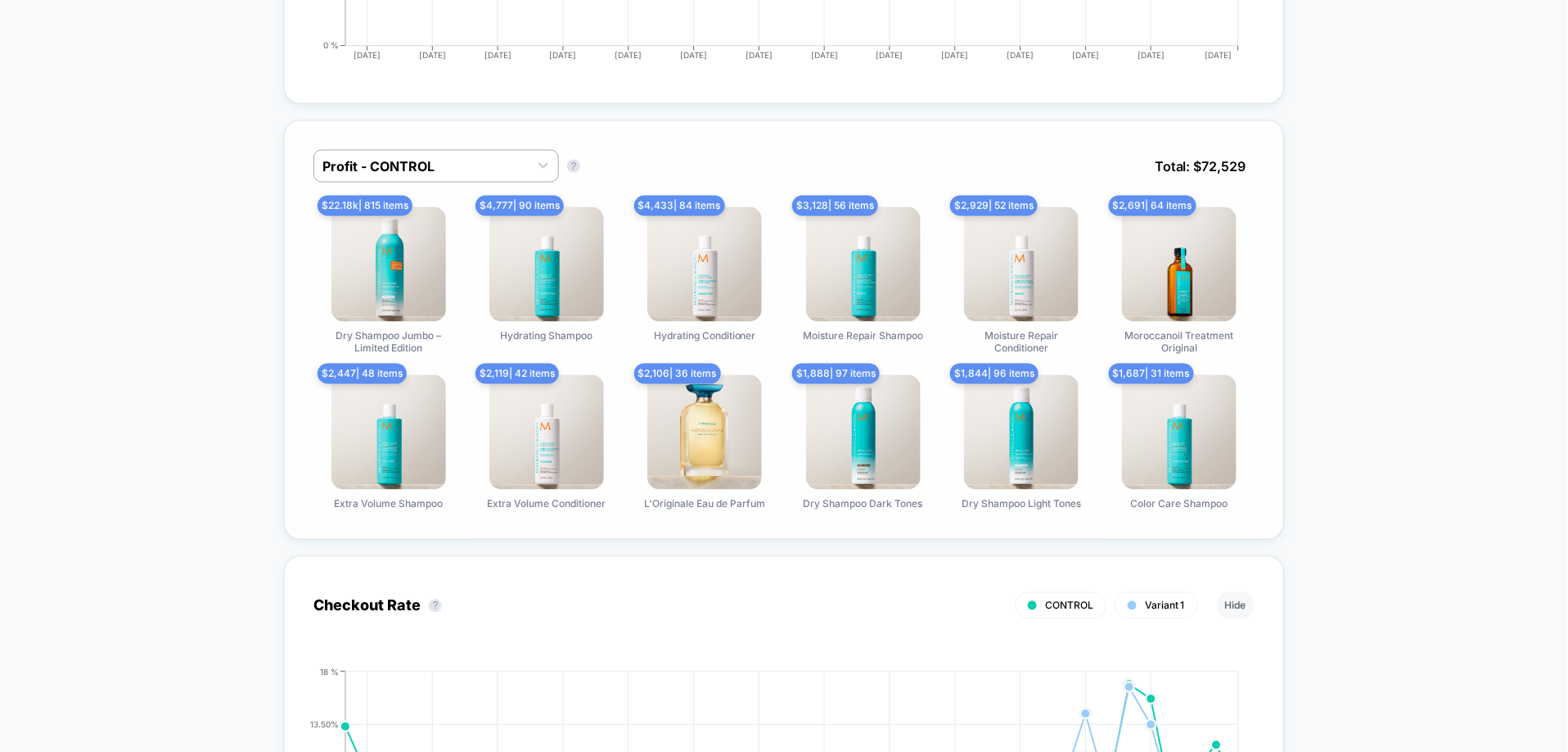
click at [362, 296] on img at bounding box center [389, 265] width 115 height 115
click at [475, 159] on div at bounding box center [421, 167] width 198 height 20
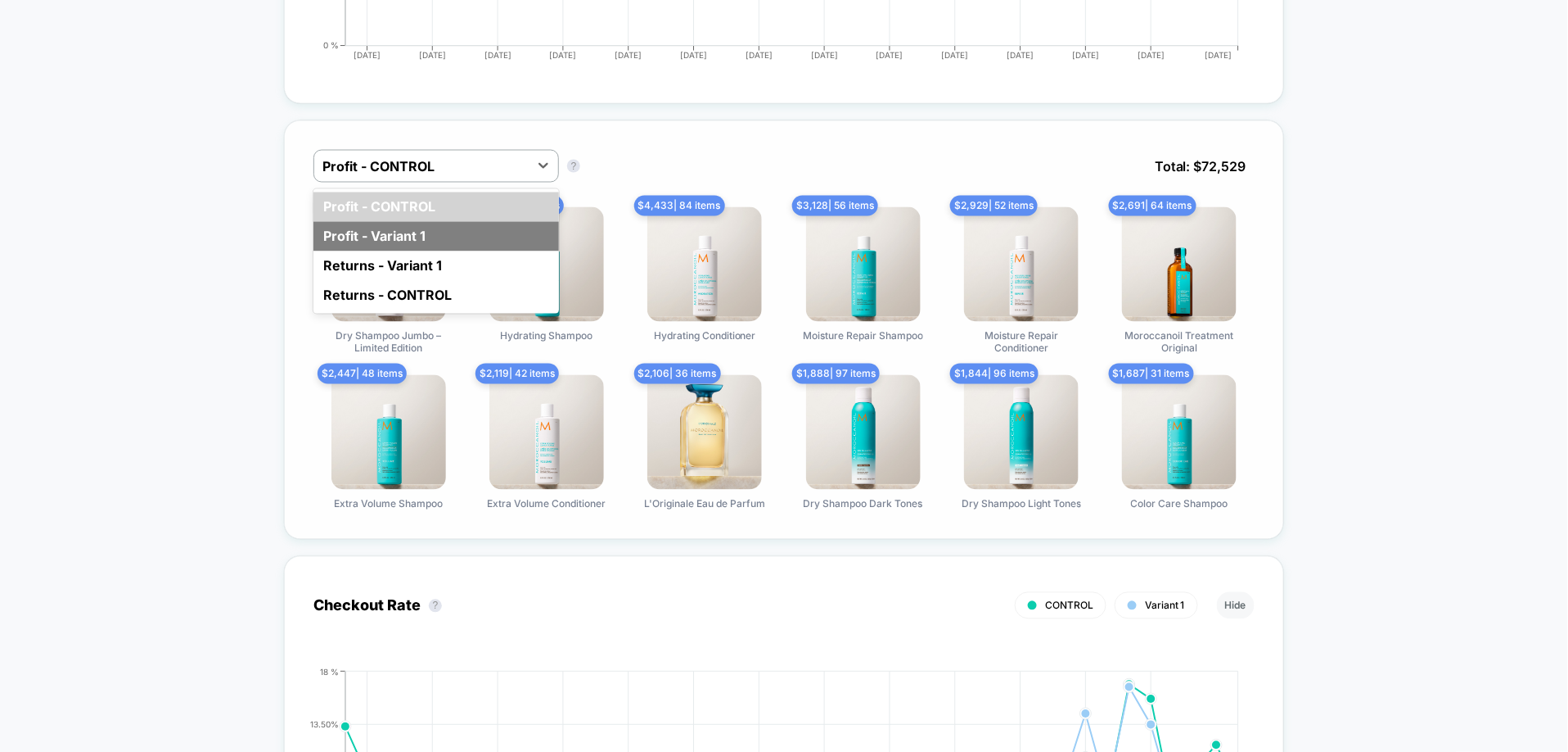
click at [454, 231] on div "Profit - Variant 1" at bounding box center [437, 237] width 246 height 29
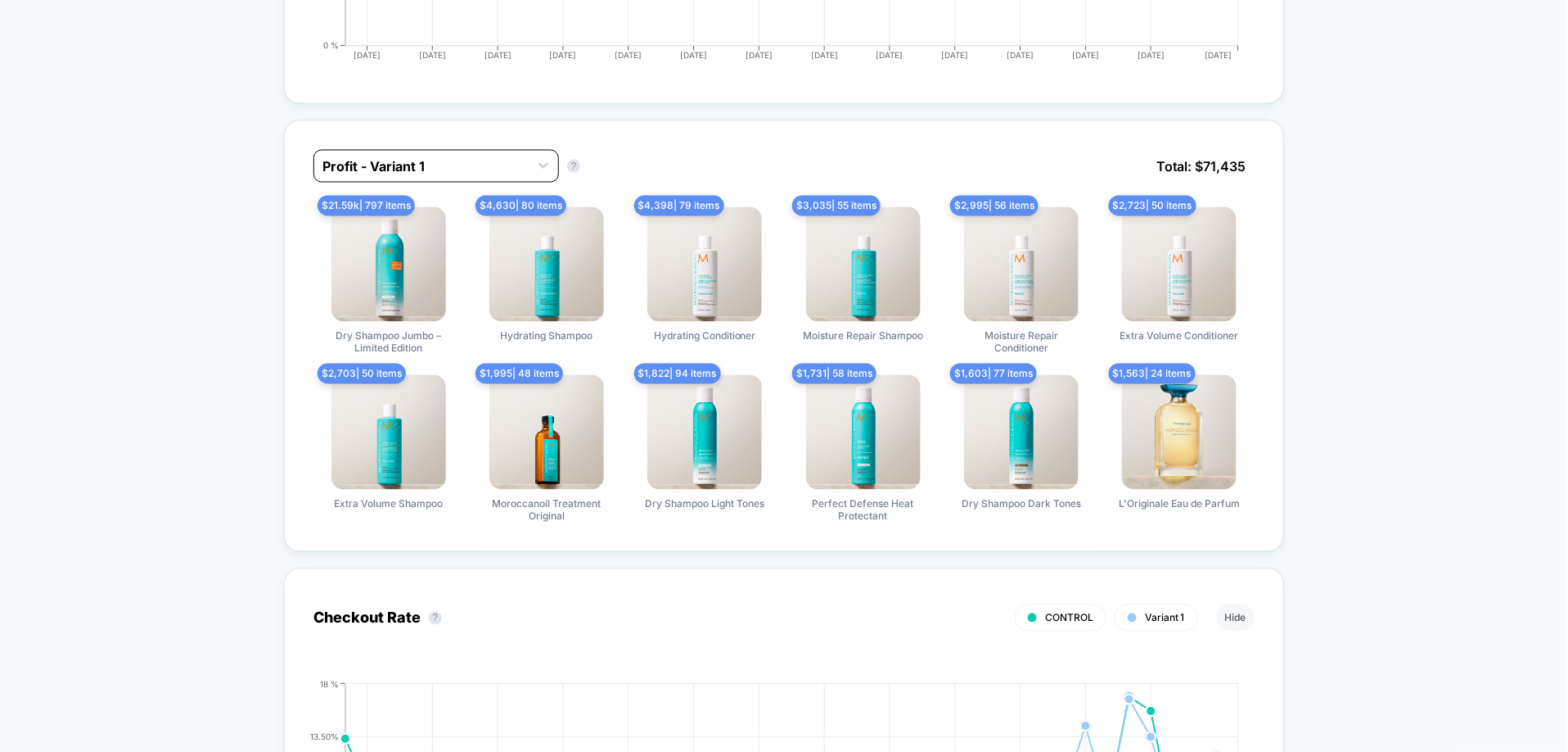
click at [509, 162] on div at bounding box center [421, 167] width 198 height 20
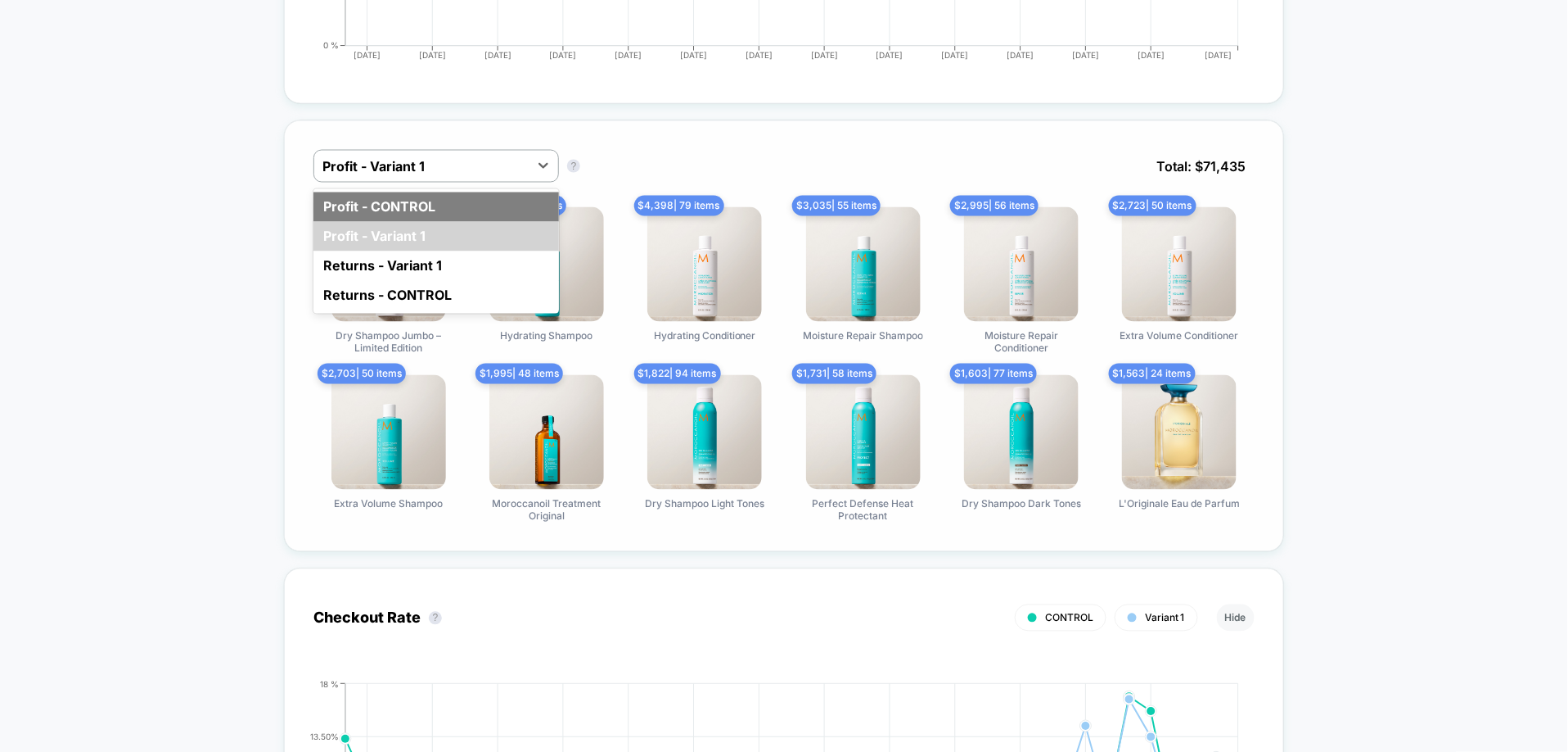
click at [469, 216] on div "Profit - CONTROL" at bounding box center [437, 207] width 246 height 29
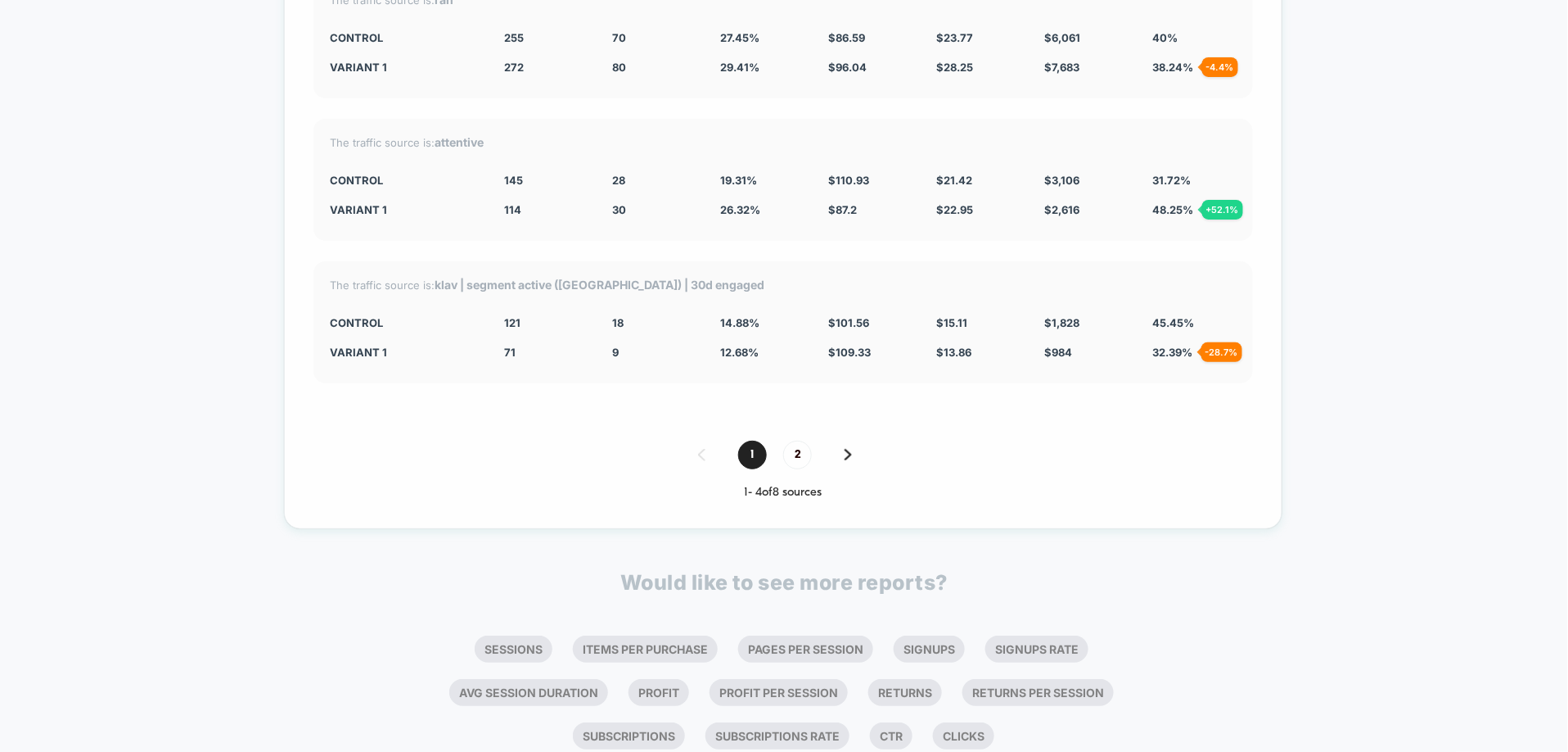
scroll to position [4856, 0]
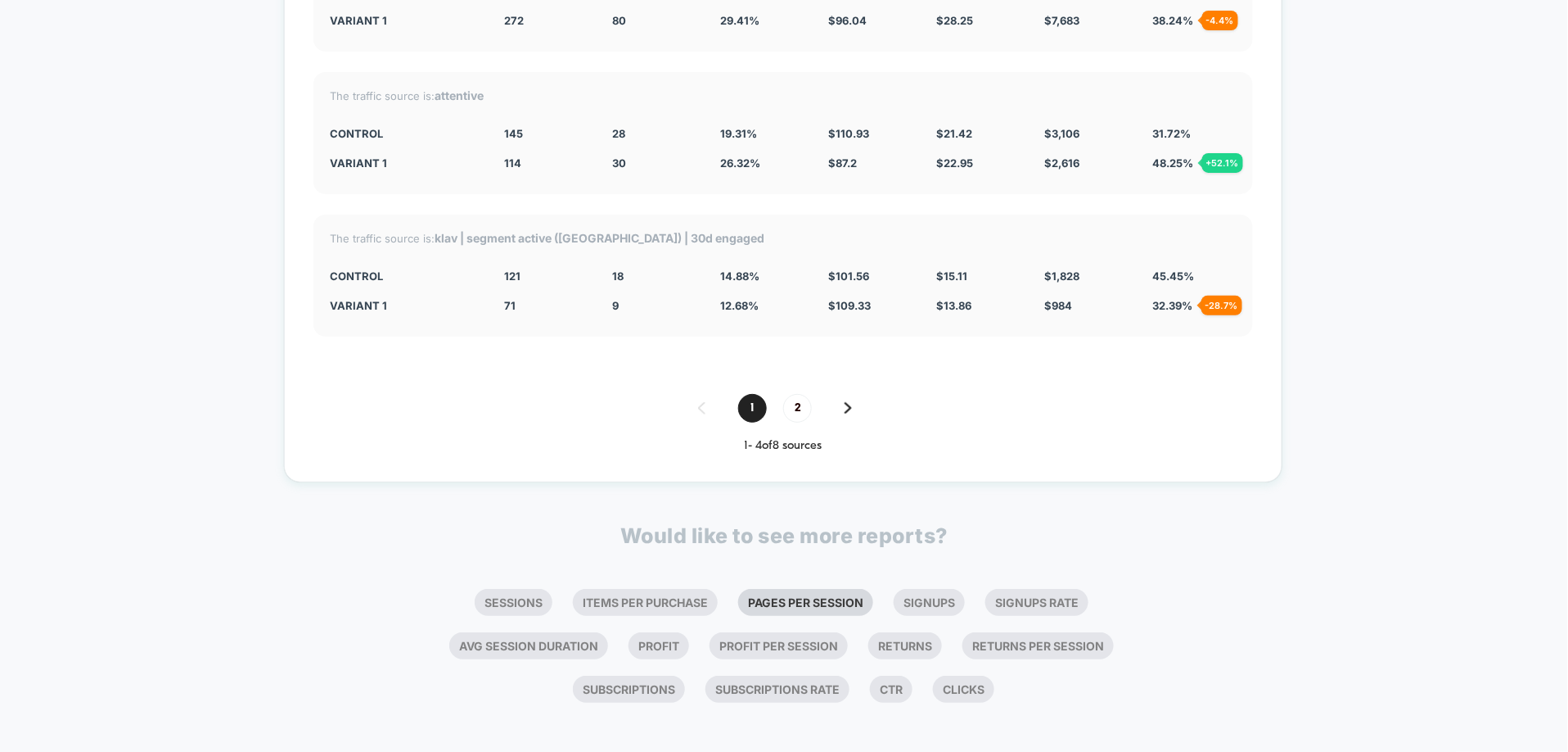
click at [843, 595] on li "Pages Per Session" at bounding box center [805, 603] width 135 height 27
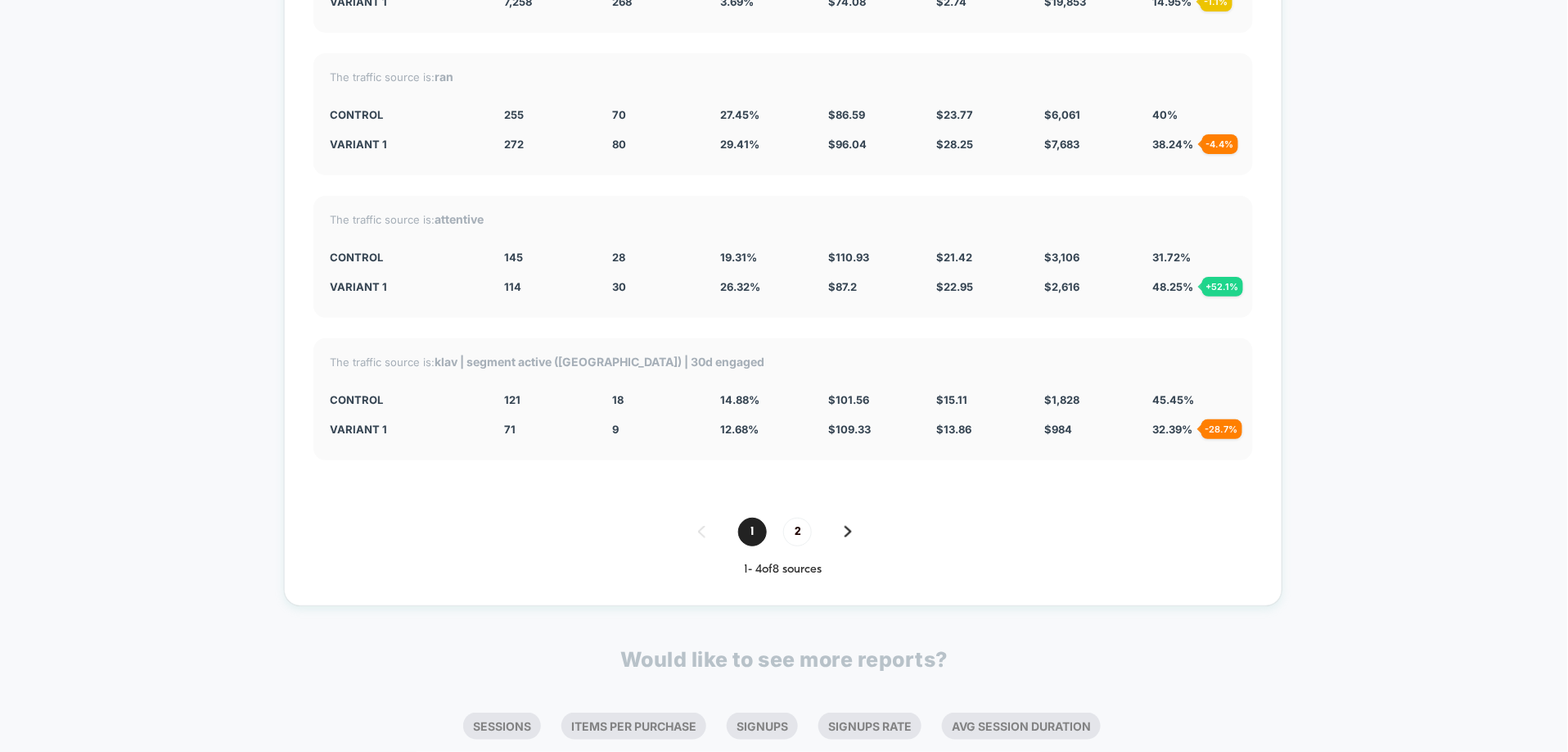
scroll to position [5259, 0]
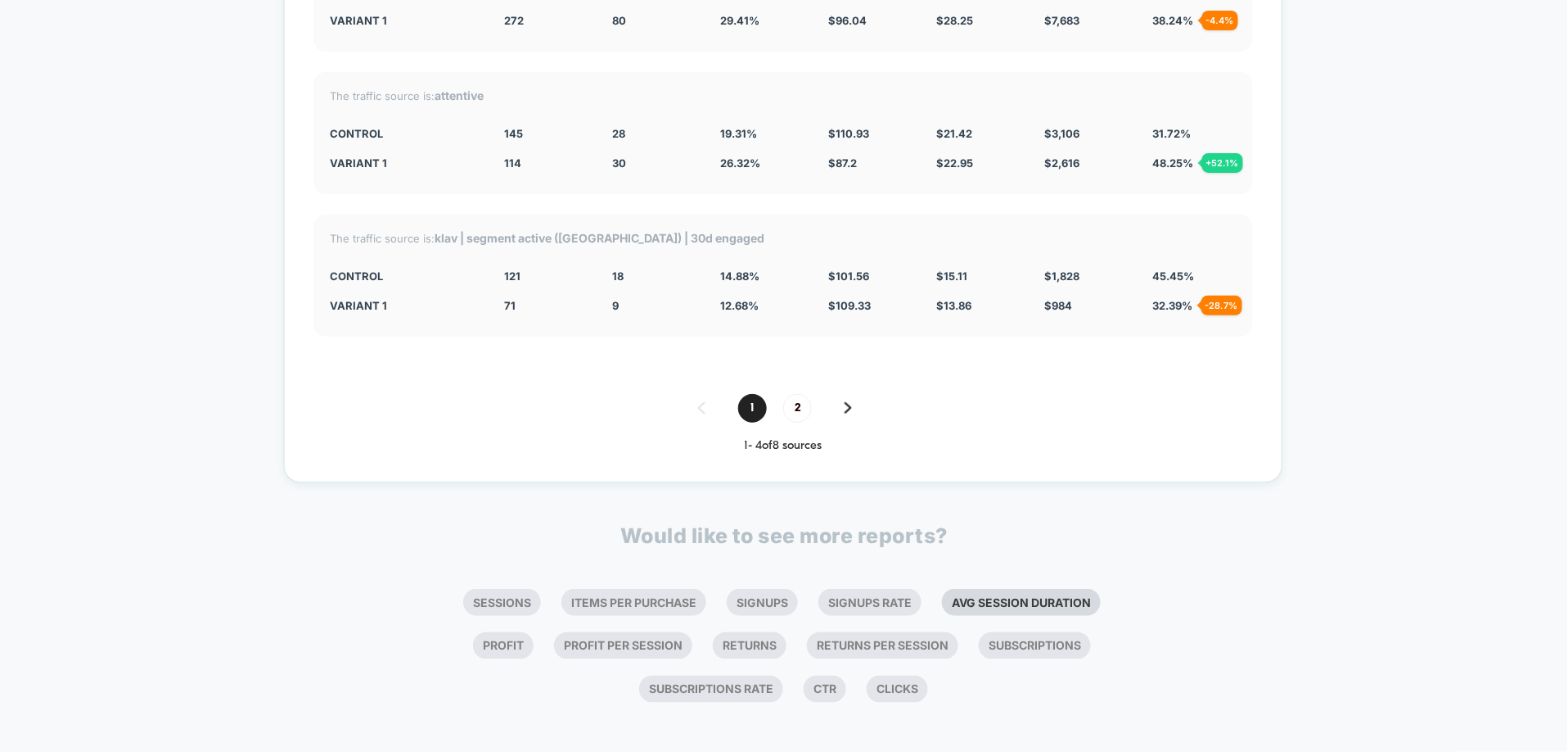
click at [1001, 591] on li "Avg Session Duration" at bounding box center [1021, 603] width 159 height 27
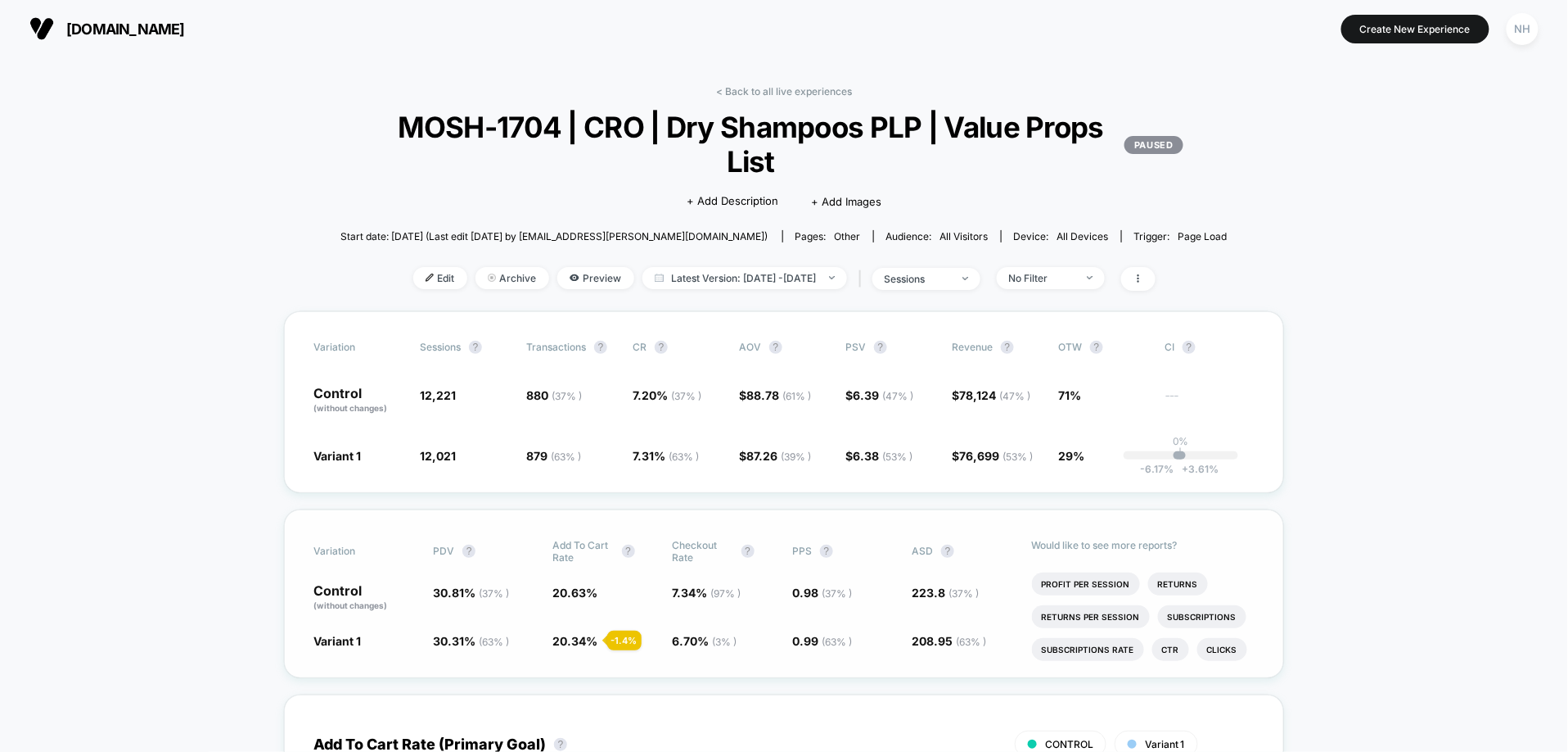
scroll to position [0, 0]
click at [582, 615] on div "Variation PDV ? Add To Cart Rate ? Checkout Rate ? PPS ? ASD ? Control (without…" at bounding box center [784, 593] width 1000 height 168
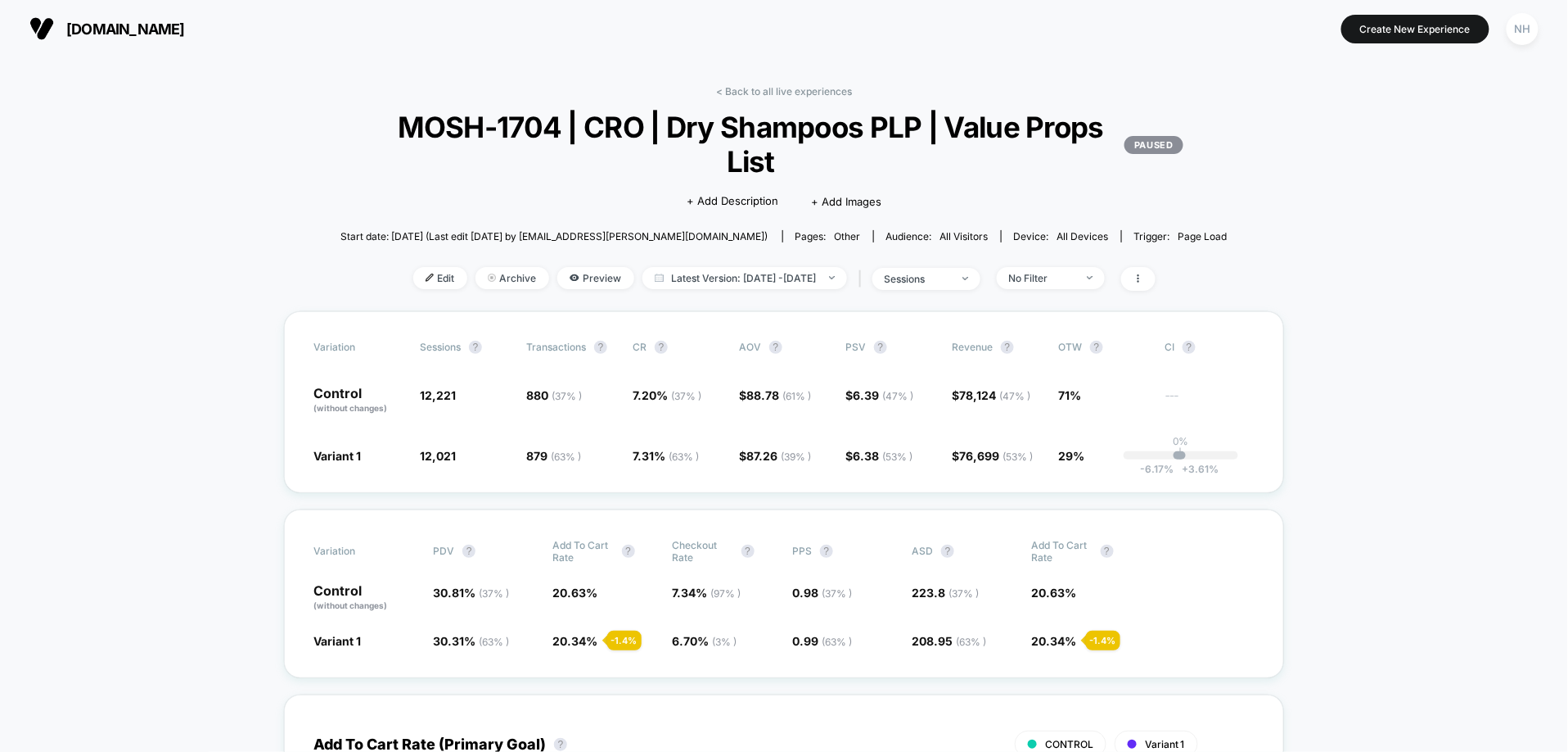
click at [582, 281] on span "Preview" at bounding box center [596, 278] width 77 height 22
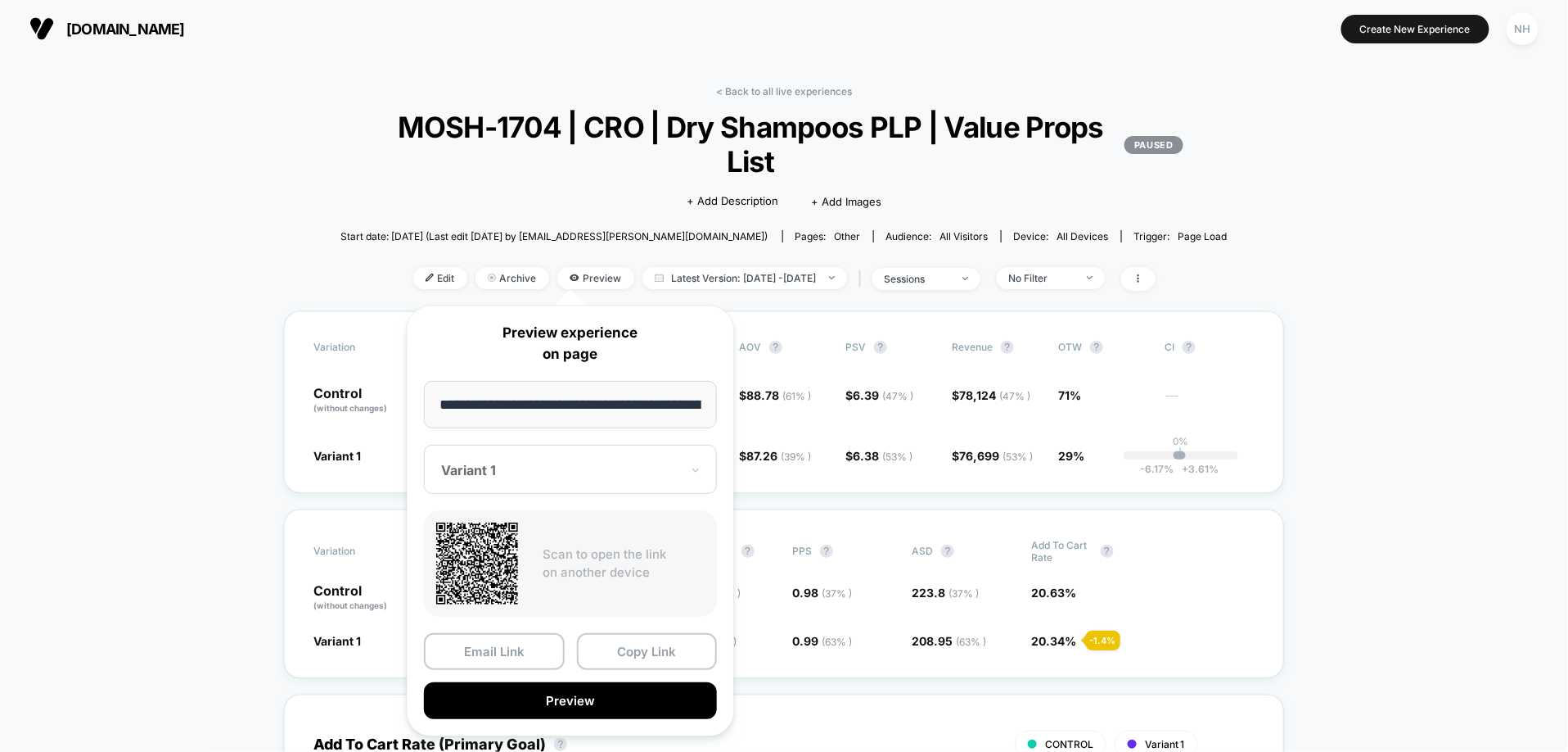
scroll to position [0, 92]
click at [619, 701] on button "Preview" at bounding box center [571, 701] width 293 height 36
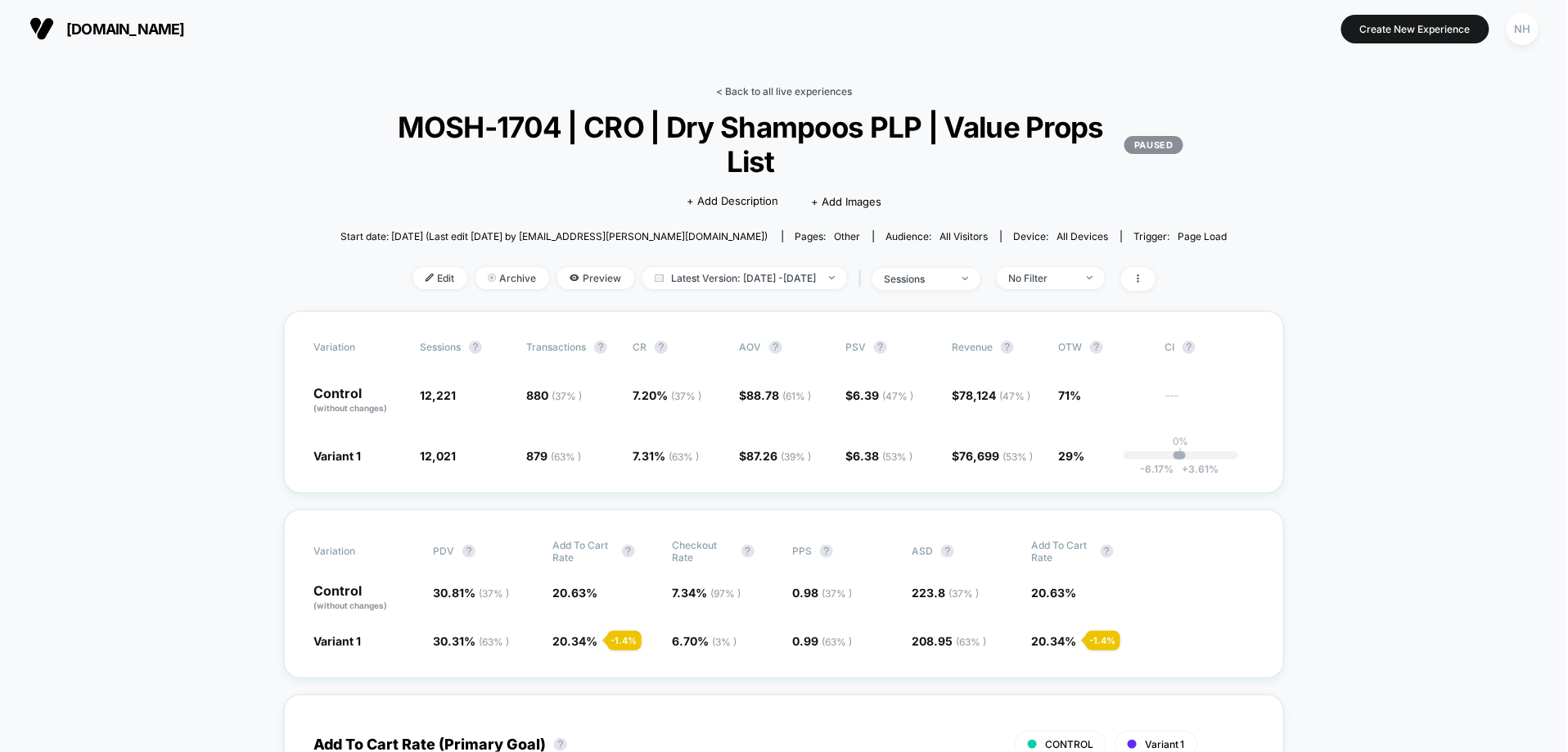
click at [784, 86] on link "< Back to all live experiences" at bounding box center [784, 91] width 136 height 12
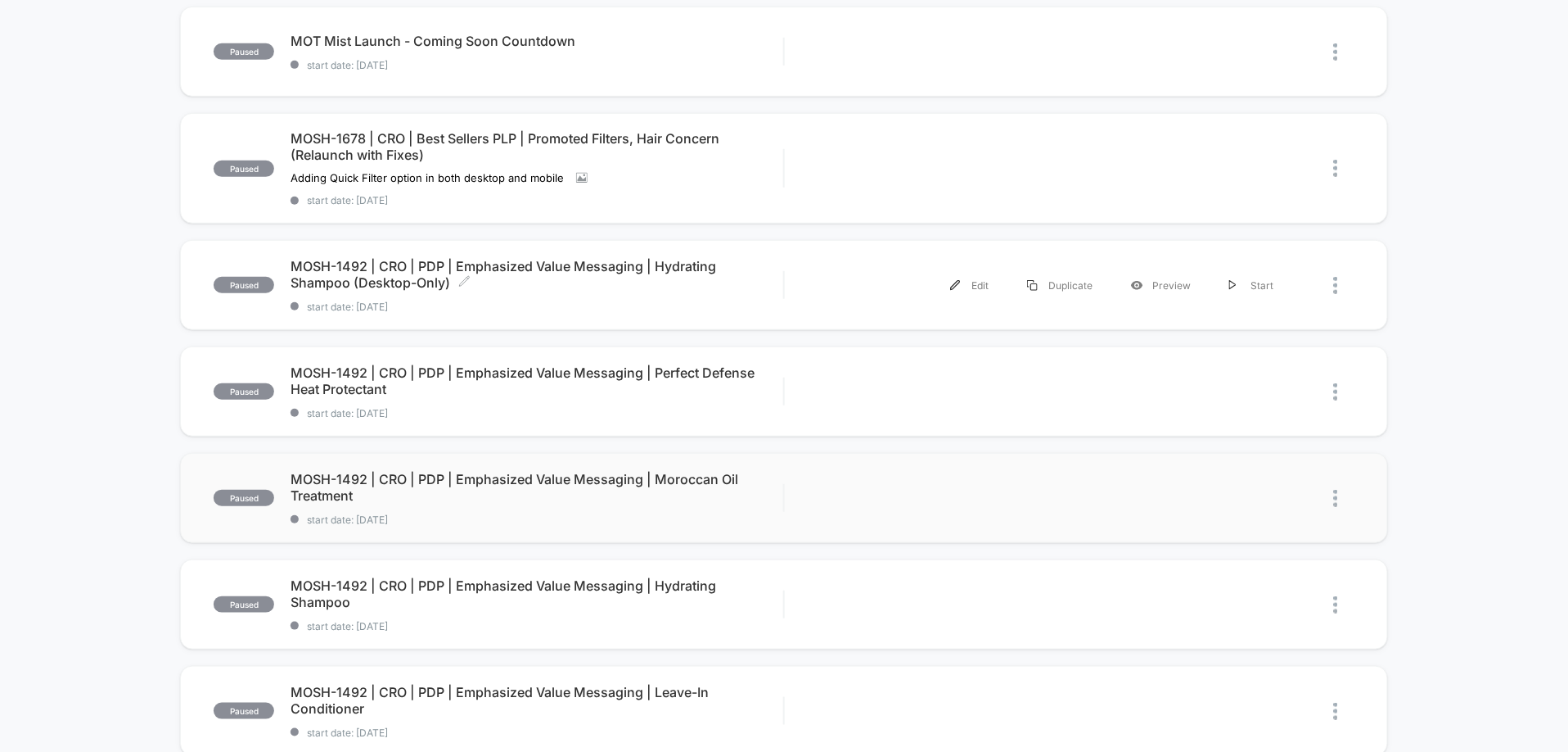
scroll to position [284, 0]
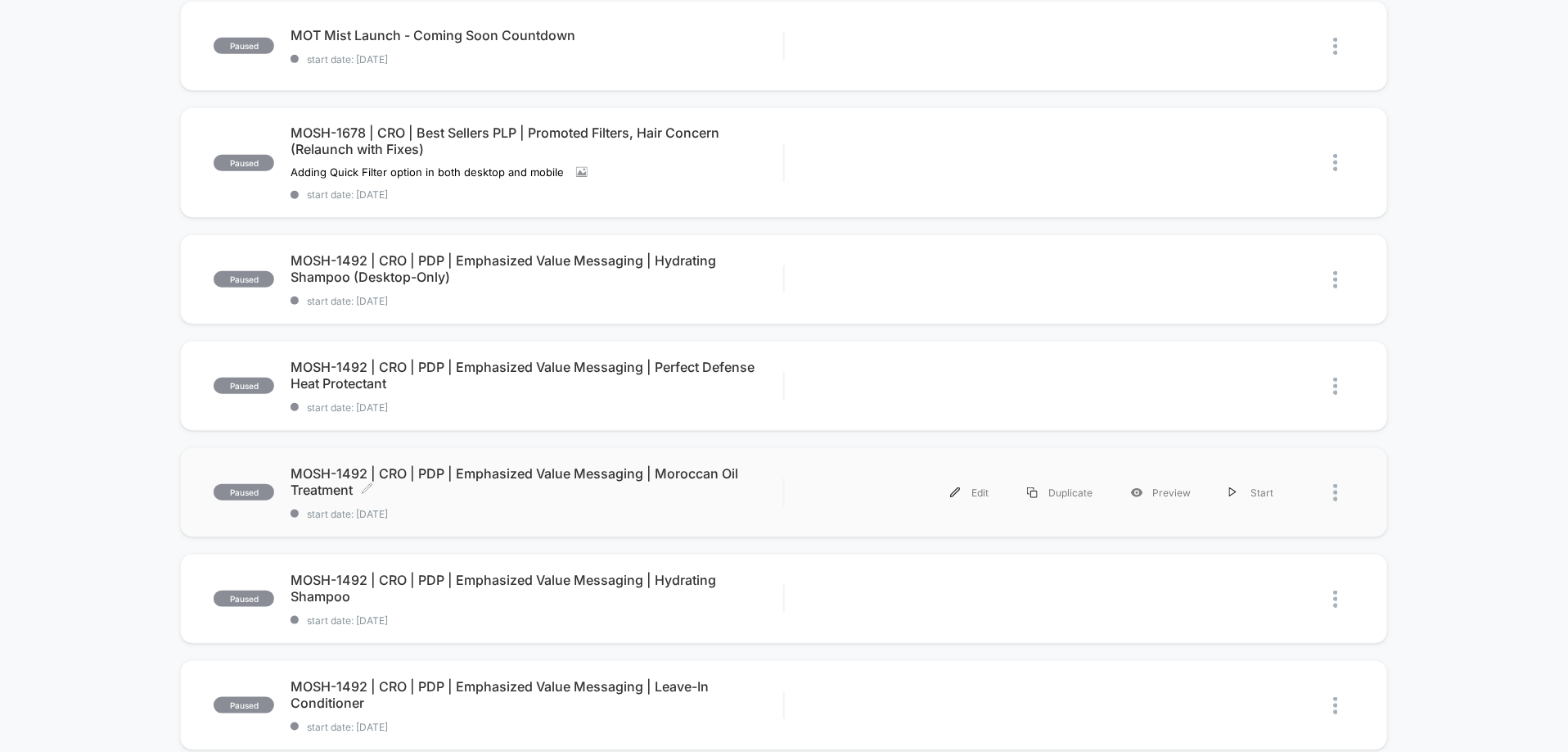
click at [617, 468] on span "MOSH-1492 | CRO | PDP | Emphasized Value Messaging | Moroccan Oil Treatment Cli…" at bounding box center [536, 482] width 492 height 33
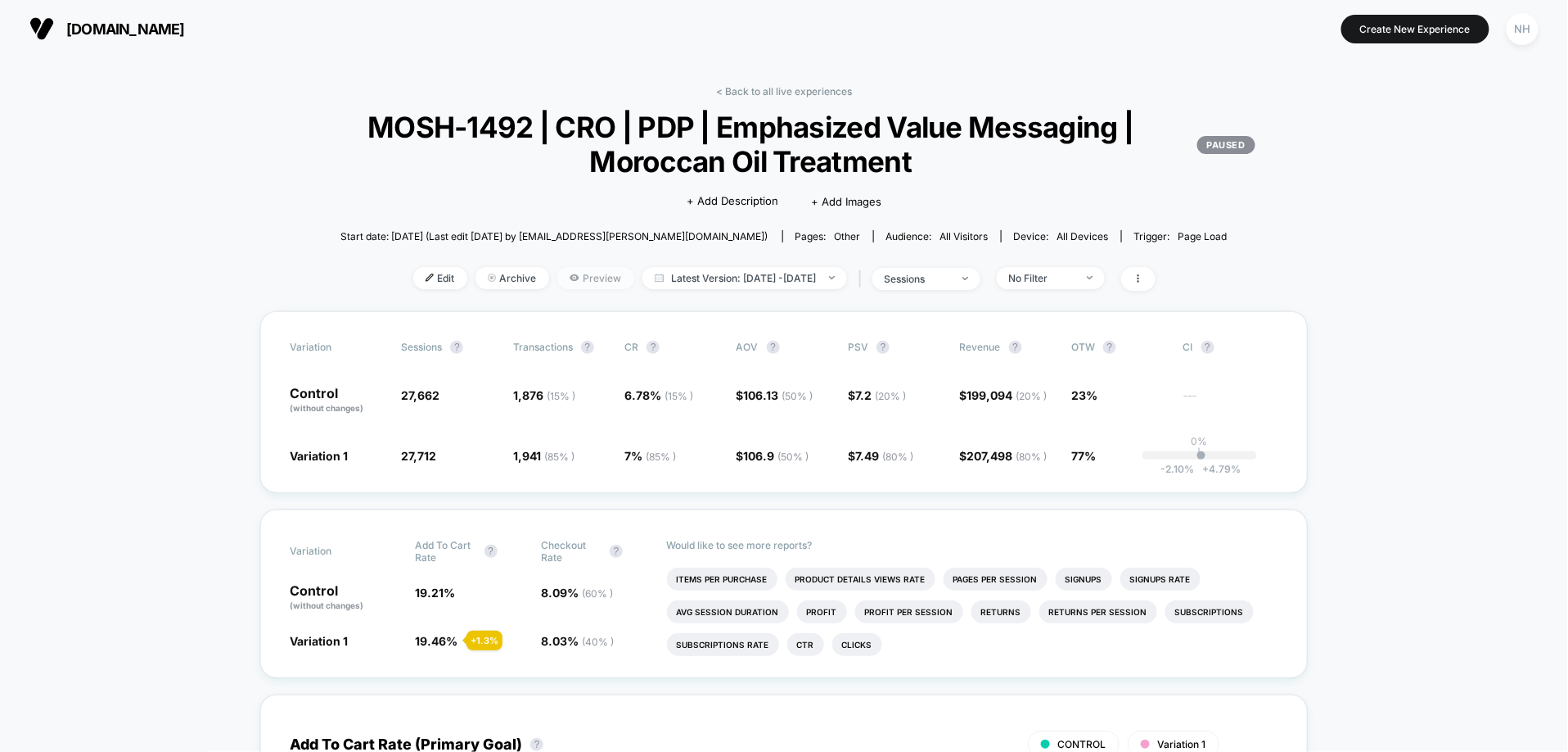
click at [589, 279] on span "Preview" at bounding box center [596, 278] width 77 height 22
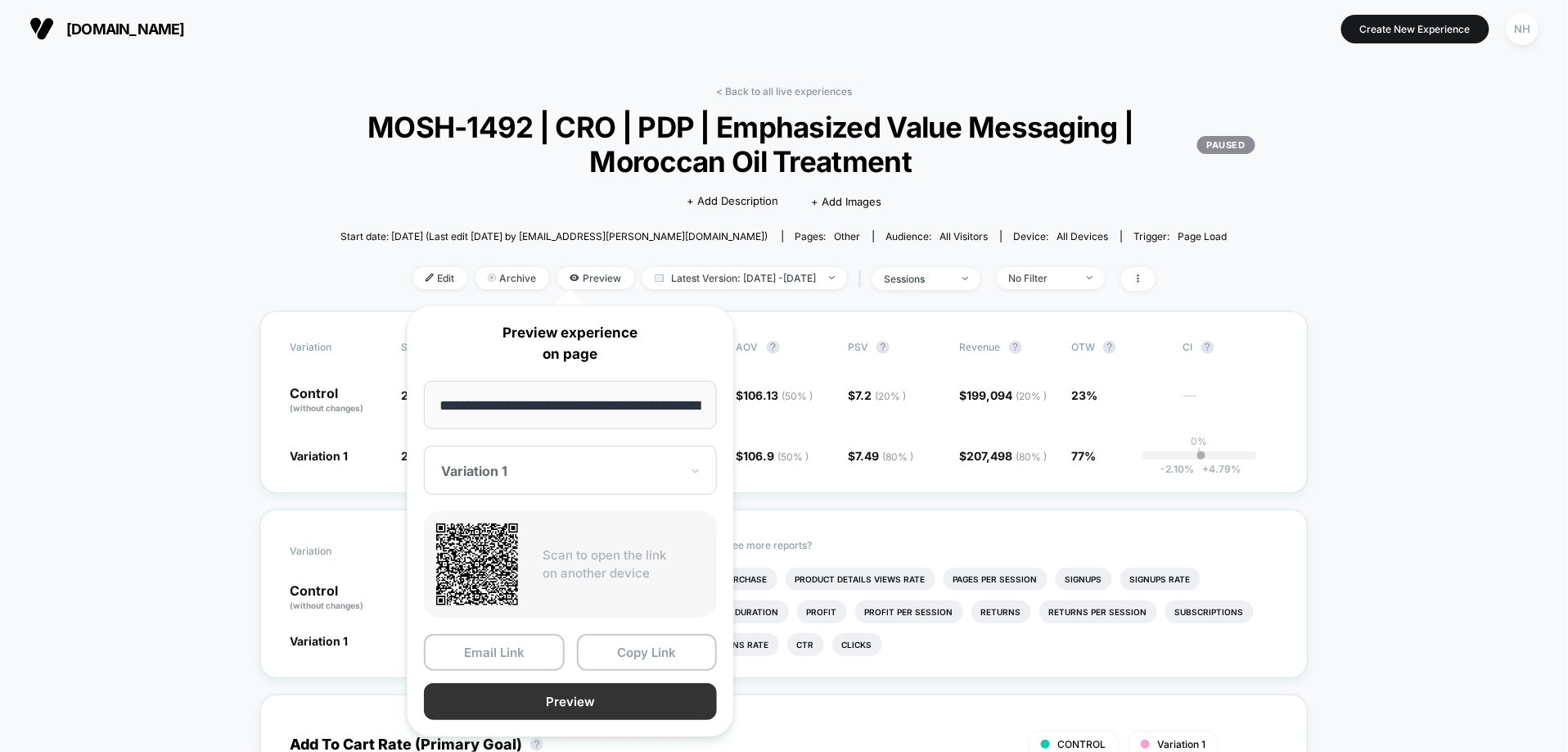
click at [660, 691] on button "Preview" at bounding box center [571, 701] width 293 height 36
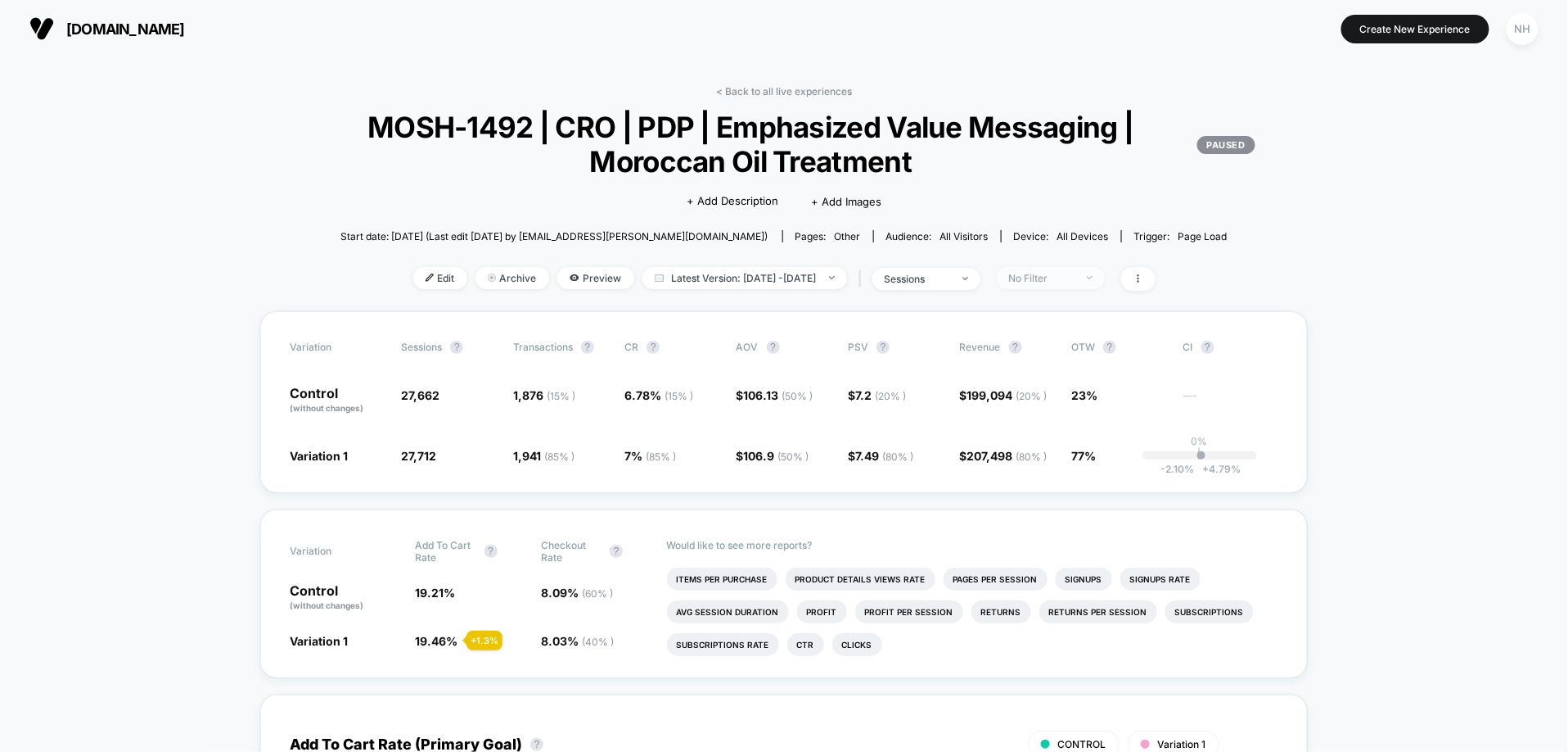
click at [1073, 282] on div "No Filter" at bounding box center [1042, 278] width 66 height 12
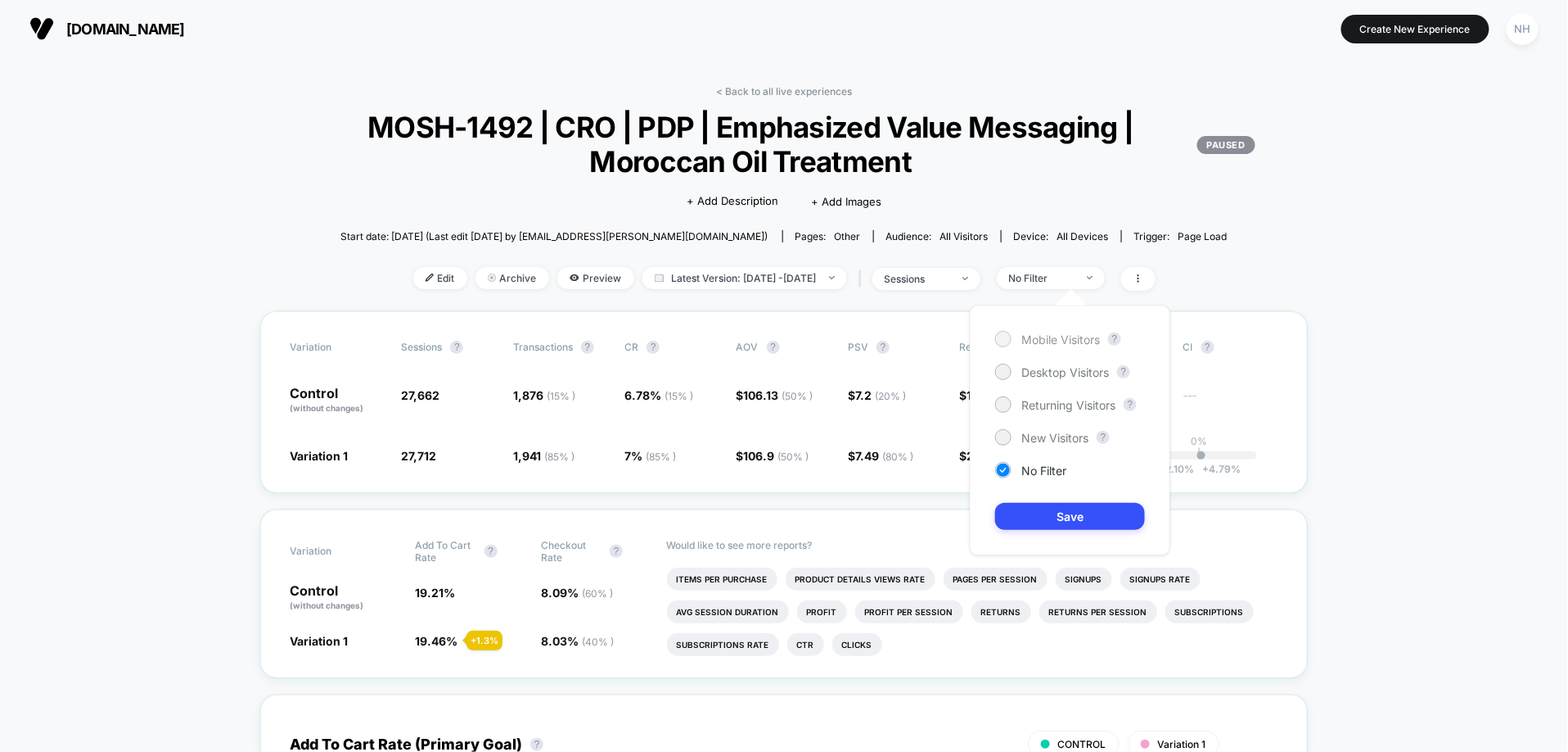
click at [1076, 340] on span "Mobile Visitors" at bounding box center [1061, 339] width 78 height 14
click at [1076, 497] on div "Mobile Visitors ? Desktop Visitors ? Returning Visitors ? New Visitors ? No Fil…" at bounding box center [1070, 431] width 200 height 249
click at [1076, 509] on button "Save" at bounding box center [1070, 516] width 150 height 27
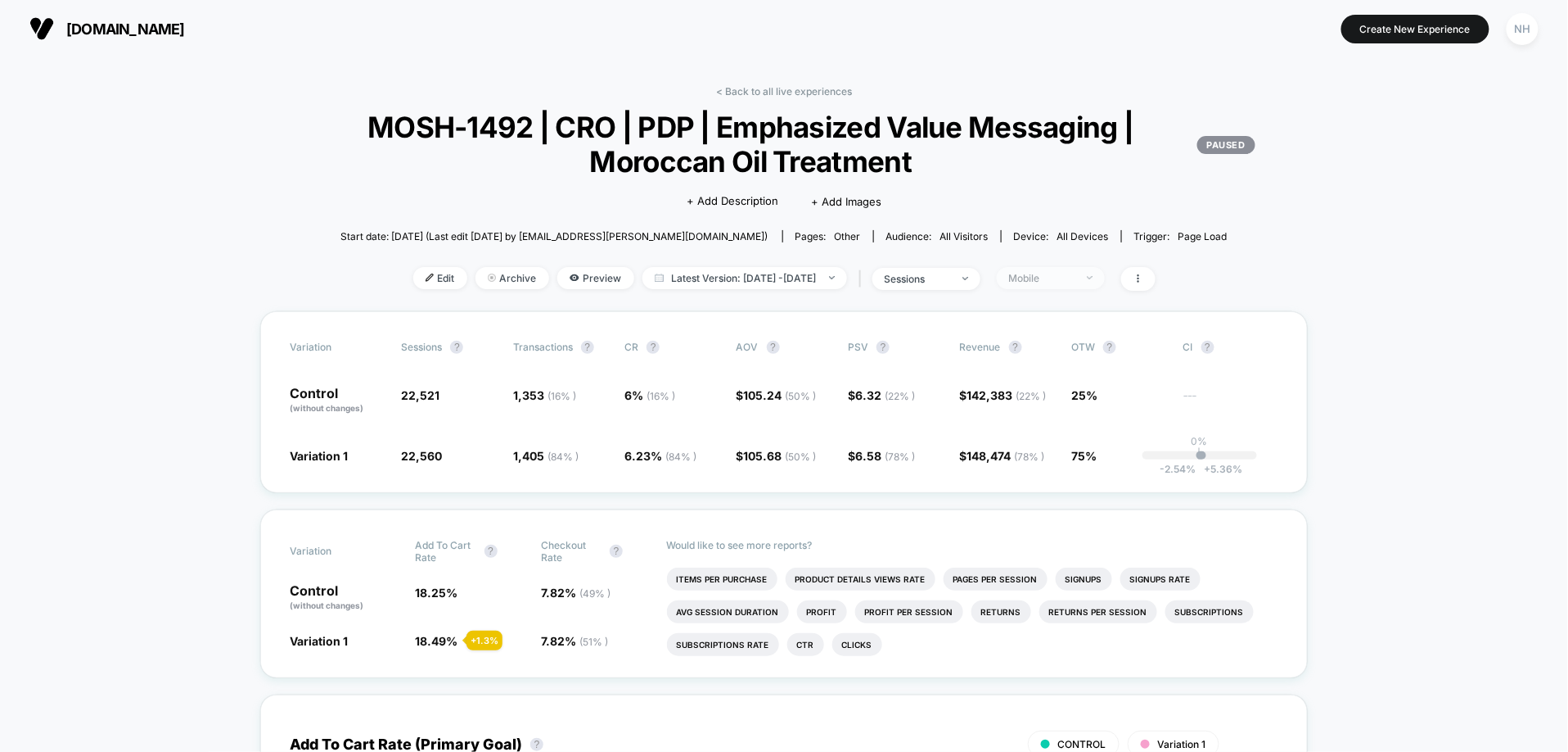
click at [1105, 289] on span "Mobile" at bounding box center [1051, 278] width 108 height 22
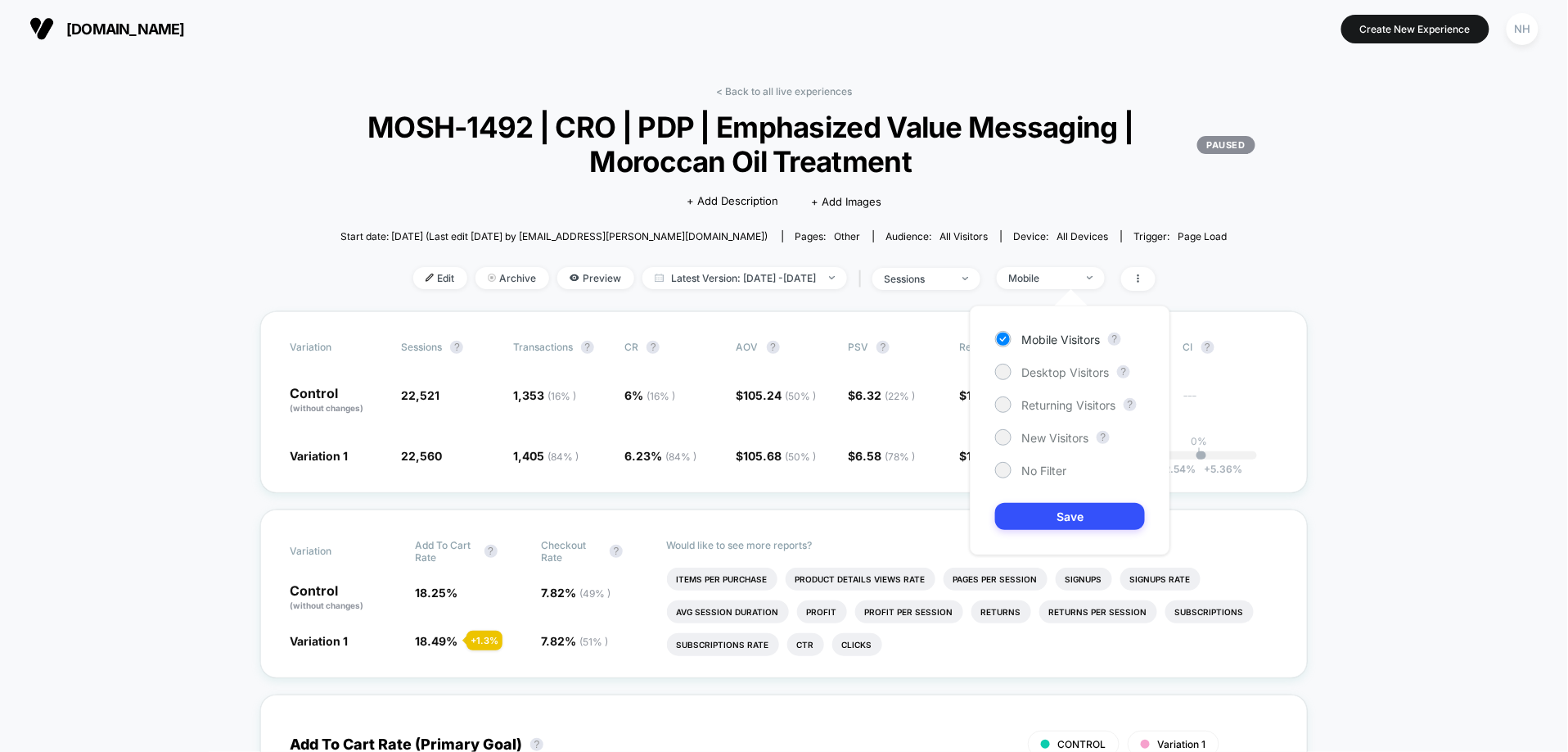
click at [1085, 362] on div "Mobile Visitors ? Desktop Visitors ? Returning Visitors ? New Visitors ? No Fil…" at bounding box center [1070, 431] width 200 height 249
click at [1084, 379] on div "Desktop Visitors" at bounding box center [1052, 371] width 114 height 16
click at [1078, 512] on button "Save" at bounding box center [1070, 516] width 150 height 27
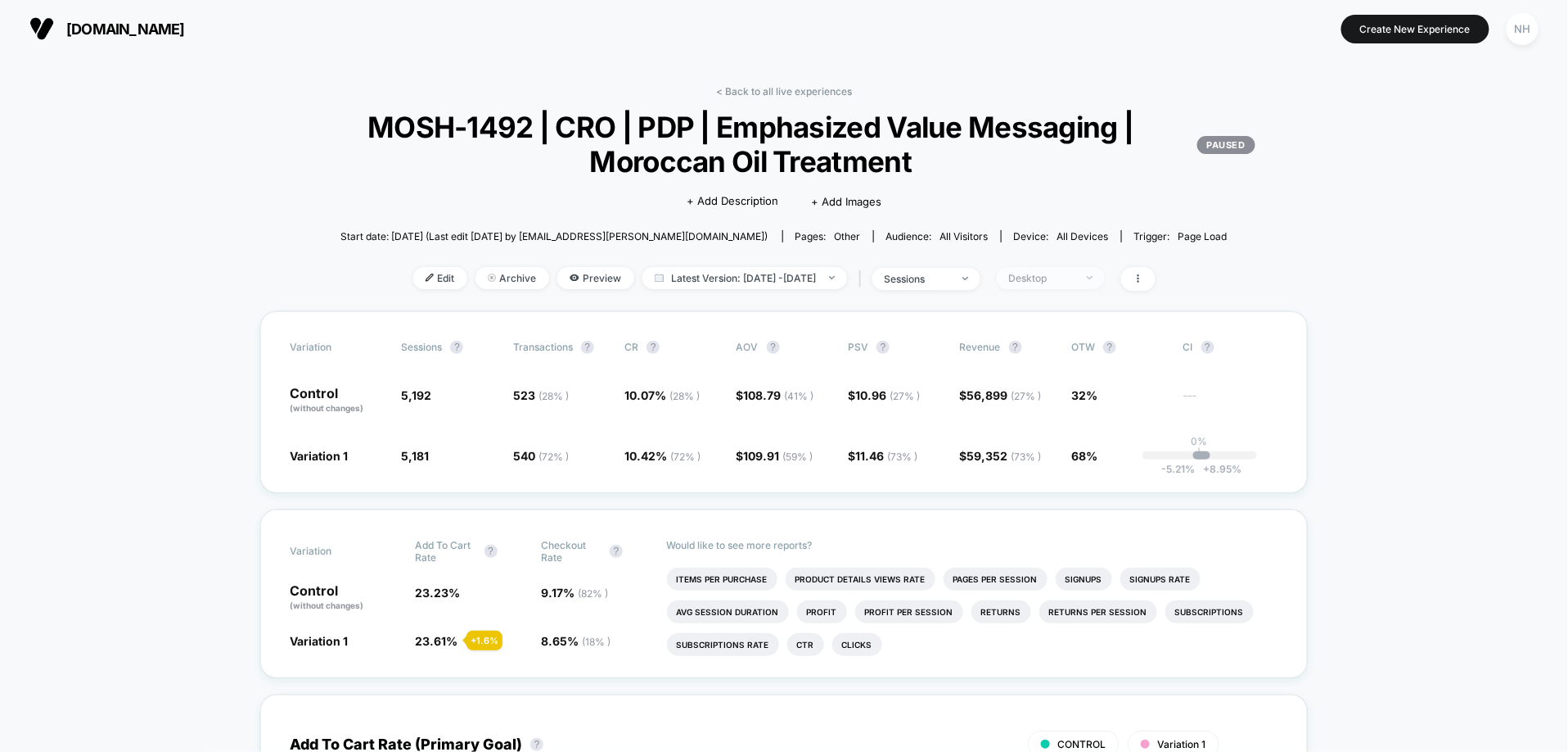
click at [1075, 277] on div "Desktop" at bounding box center [1042, 278] width 66 height 12
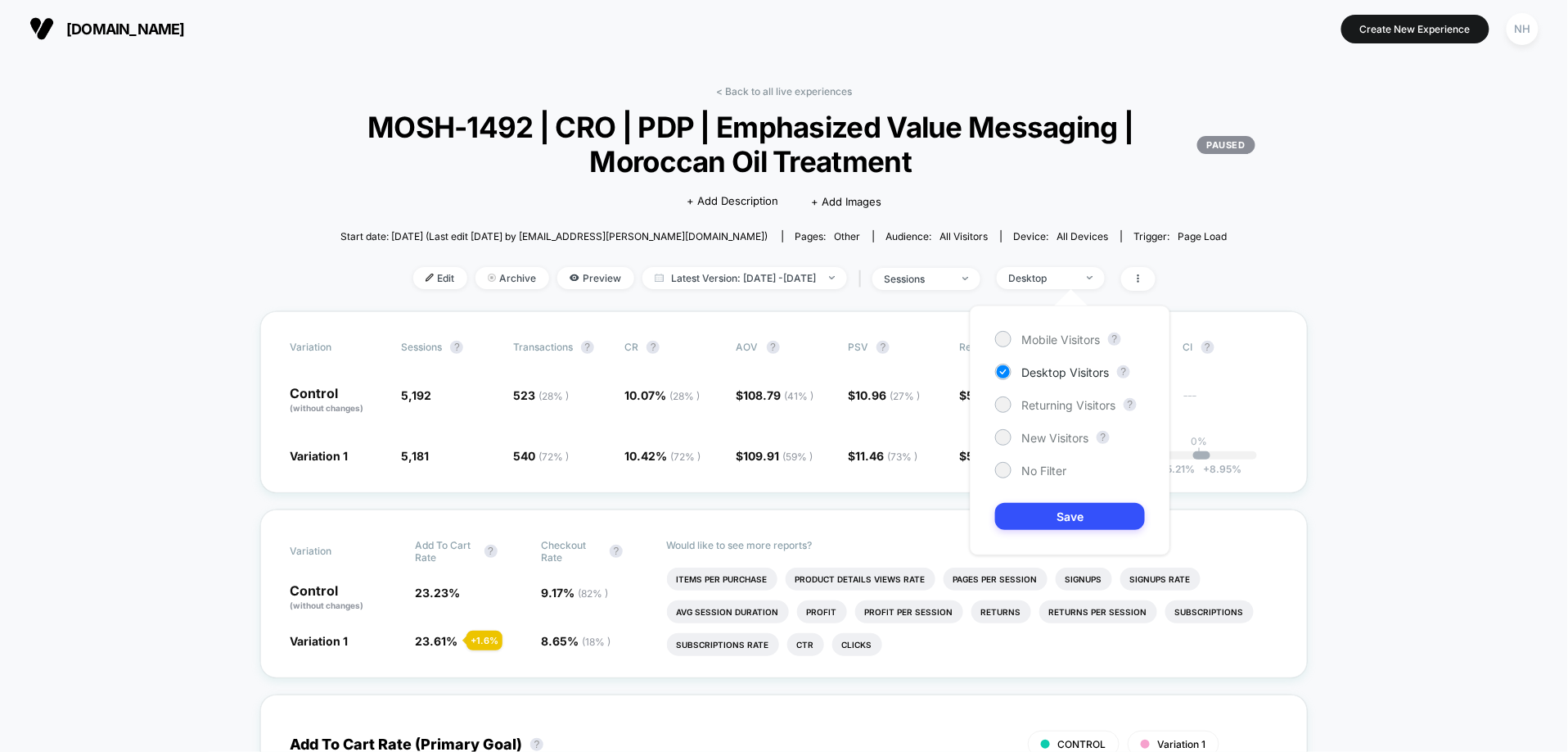
click at [1070, 415] on div "Mobile Visitors ? Desktop Visitors ? Returning Visitors ? New Visitors ? No Fil…" at bounding box center [1070, 431] width 200 height 249
click at [1071, 401] on span "Returning Visitors" at bounding box center [1068, 404] width 94 height 14
click at [1075, 526] on button "Save" at bounding box center [1070, 516] width 150 height 27
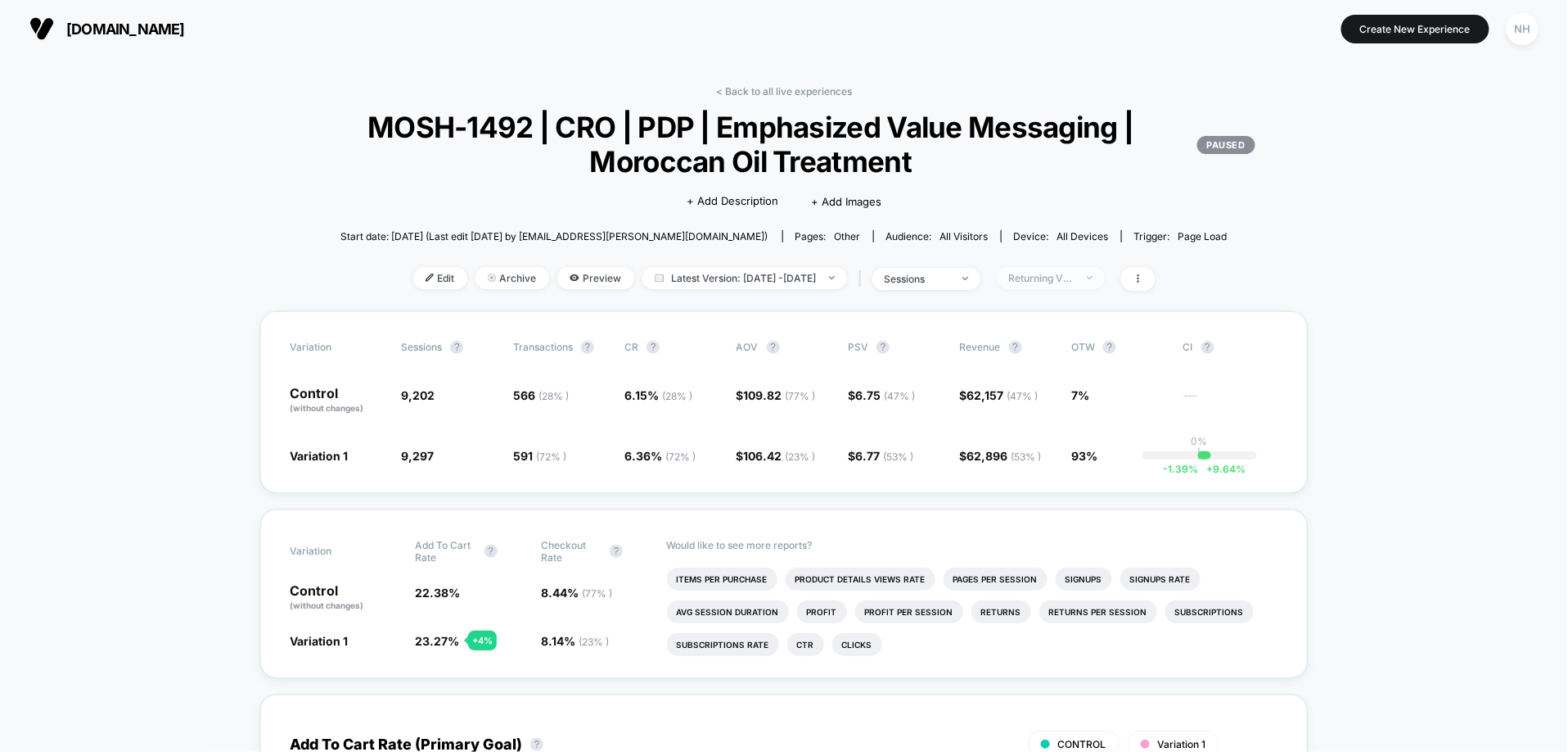
click at [1075, 280] on div "Returning Visitors" at bounding box center [1042, 278] width 66 height 12
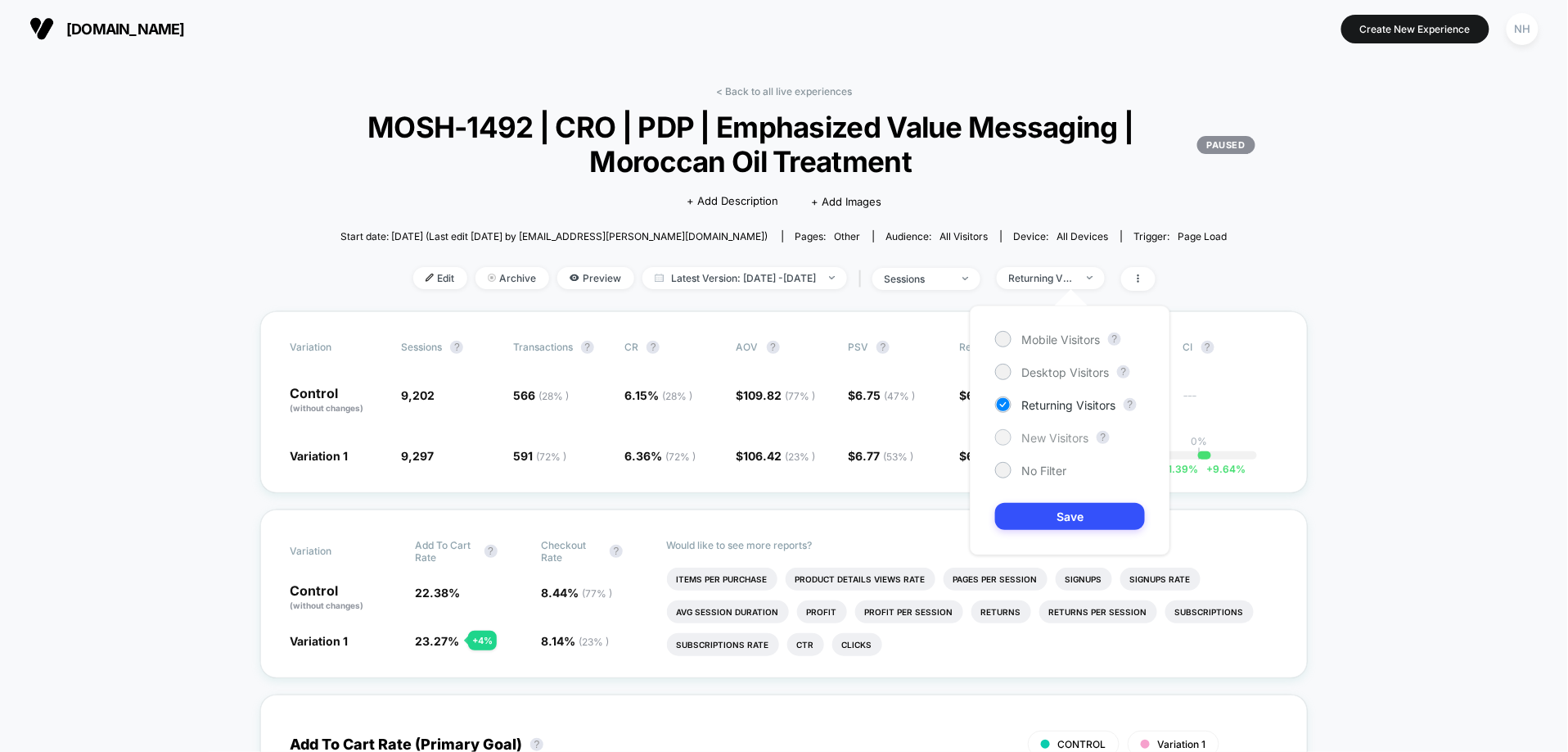
click at [1055, 435] on span "New Visitors" at bounding box center [1056, 437] width 67 height 14
click at [1055, 513] on button "Save" at bounding box center [1070, 516] width 150 height 27
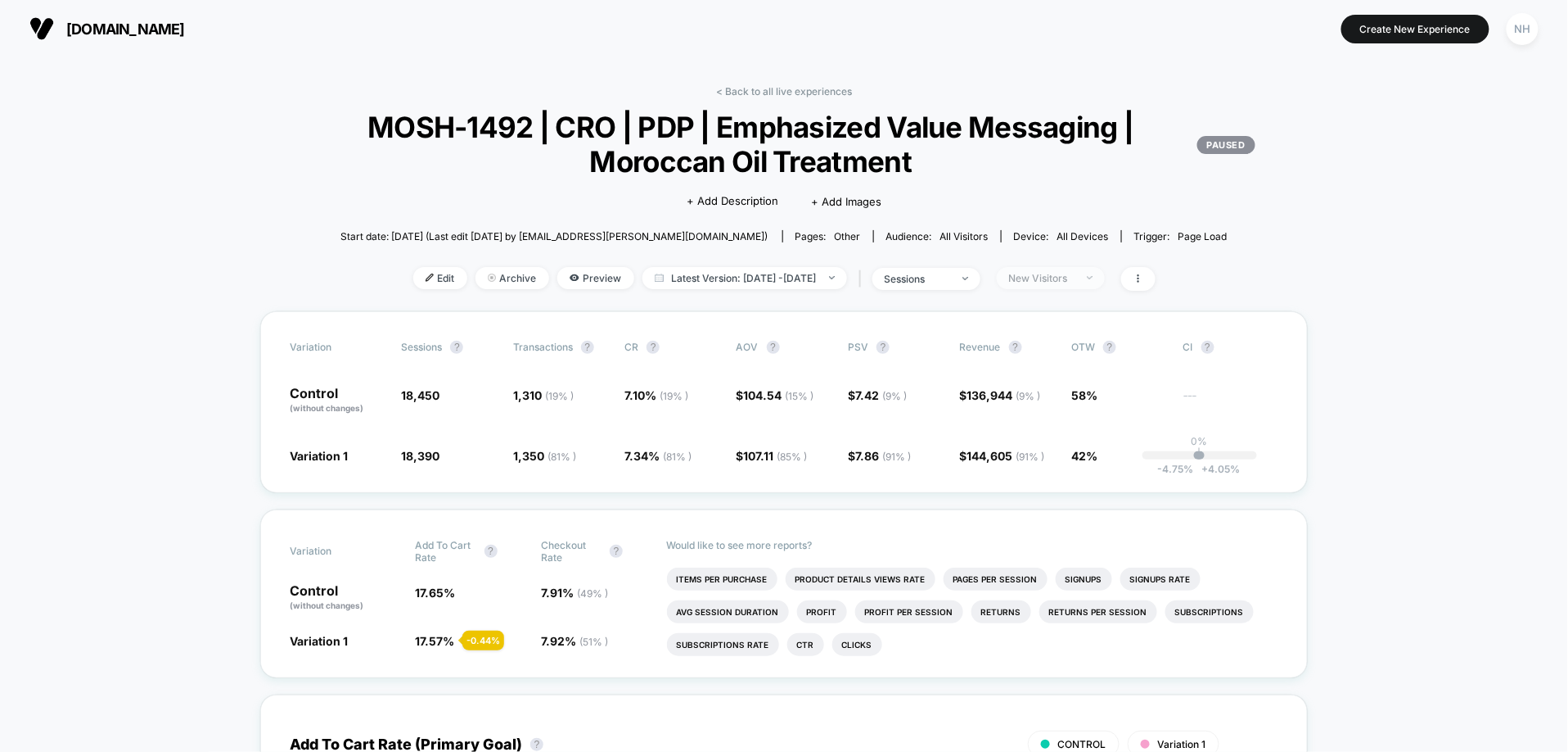
click at [1105, 275] on span "New Visitors" at bounding box center [1051, 278] width 108 height 22
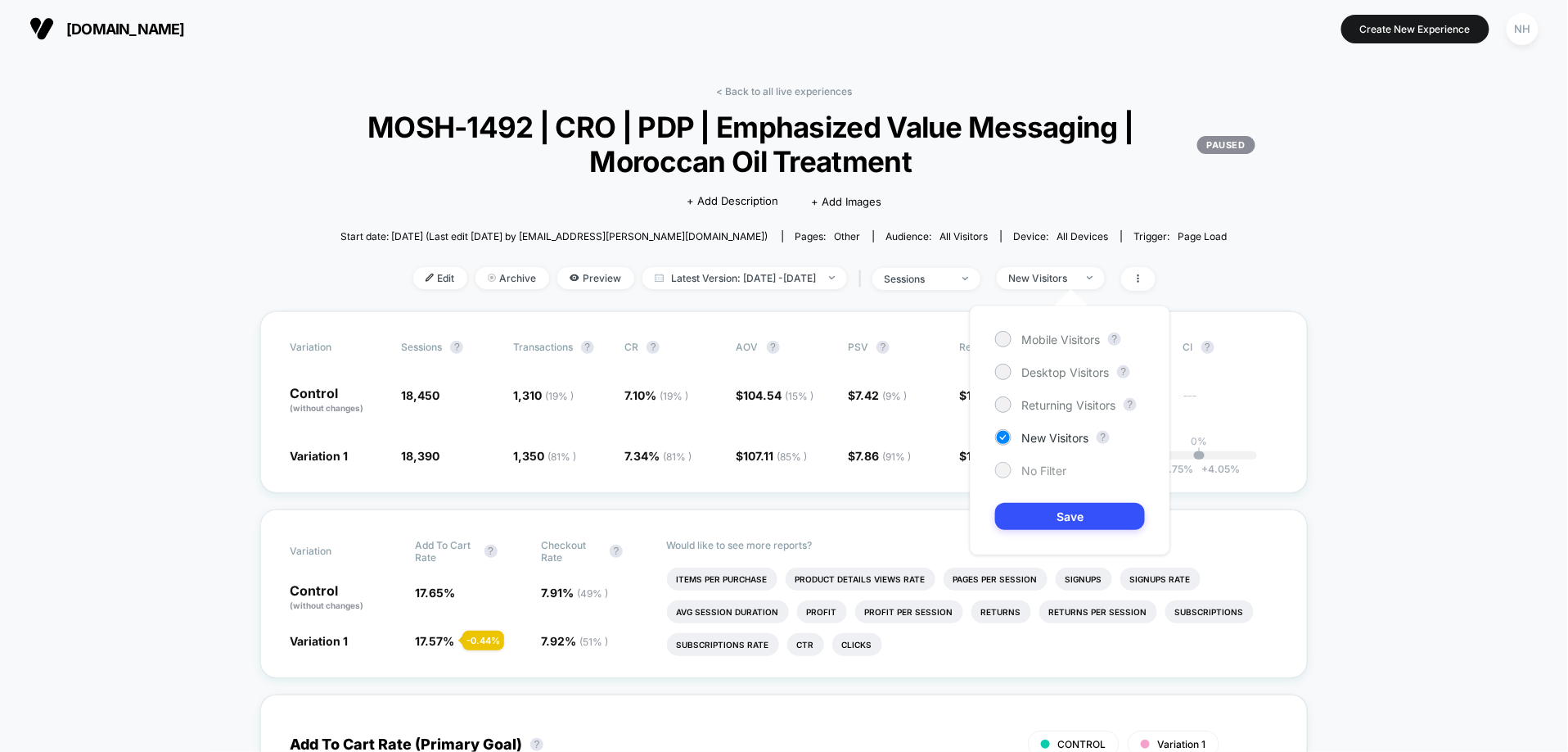
click at [1042, 463] on span "No Filter" at bounding box center [1044, 470] width 45 height 14
click at [1044, 513] on button "Save" at bounding box center [1070, 516] width 150 height 27
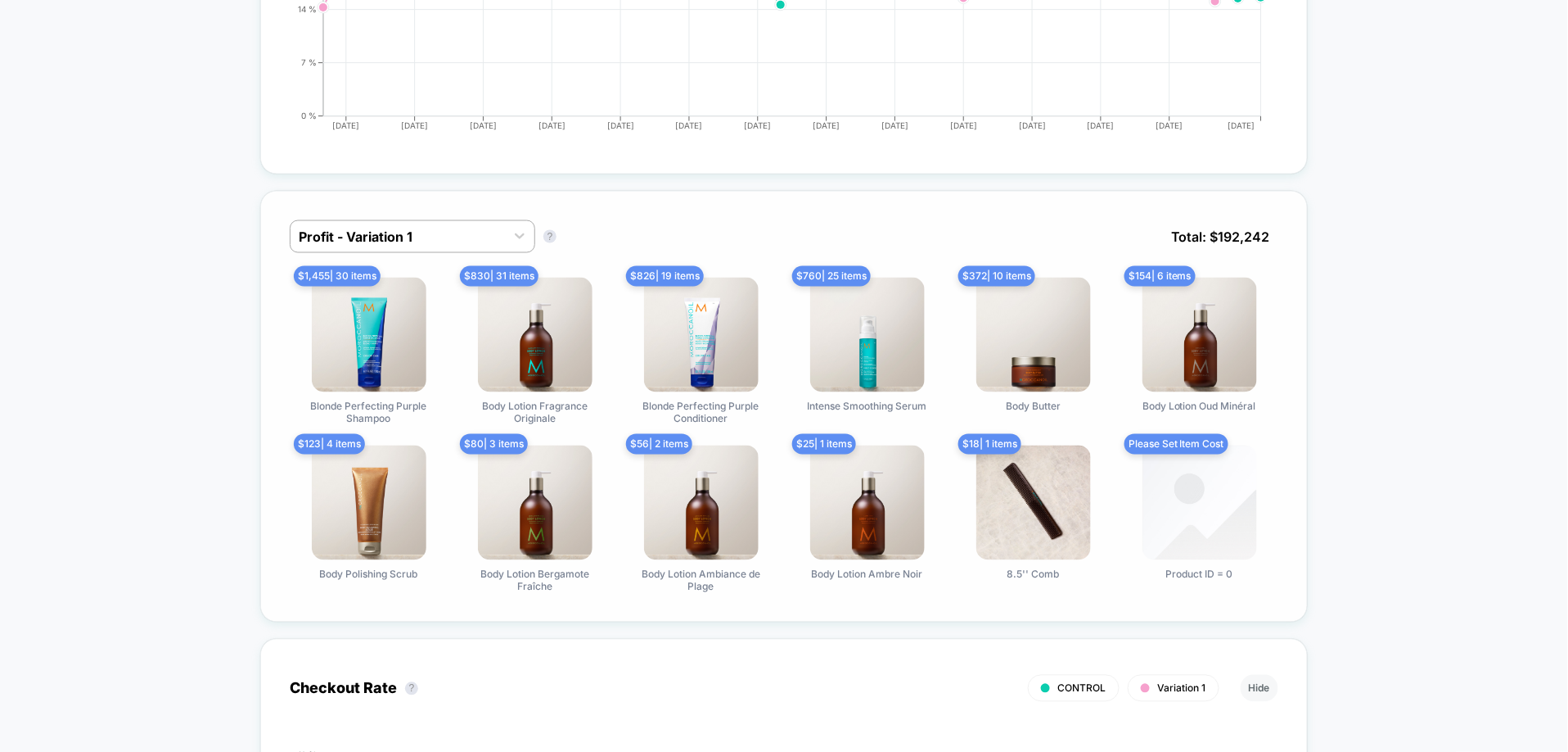
scroll to position [894, 0]
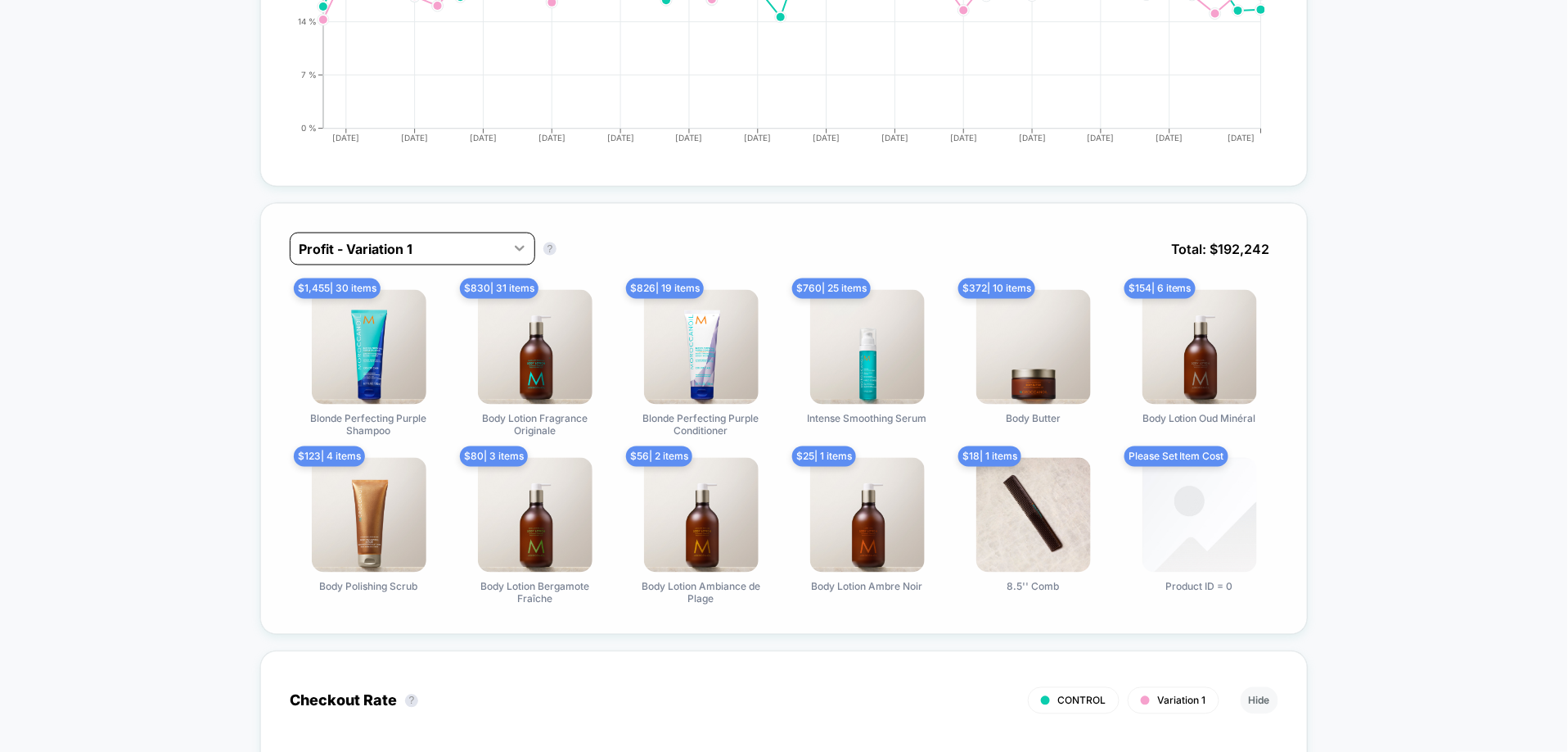
click at [521, 258] on div at bounding box center [520, 248] width 29 height 29
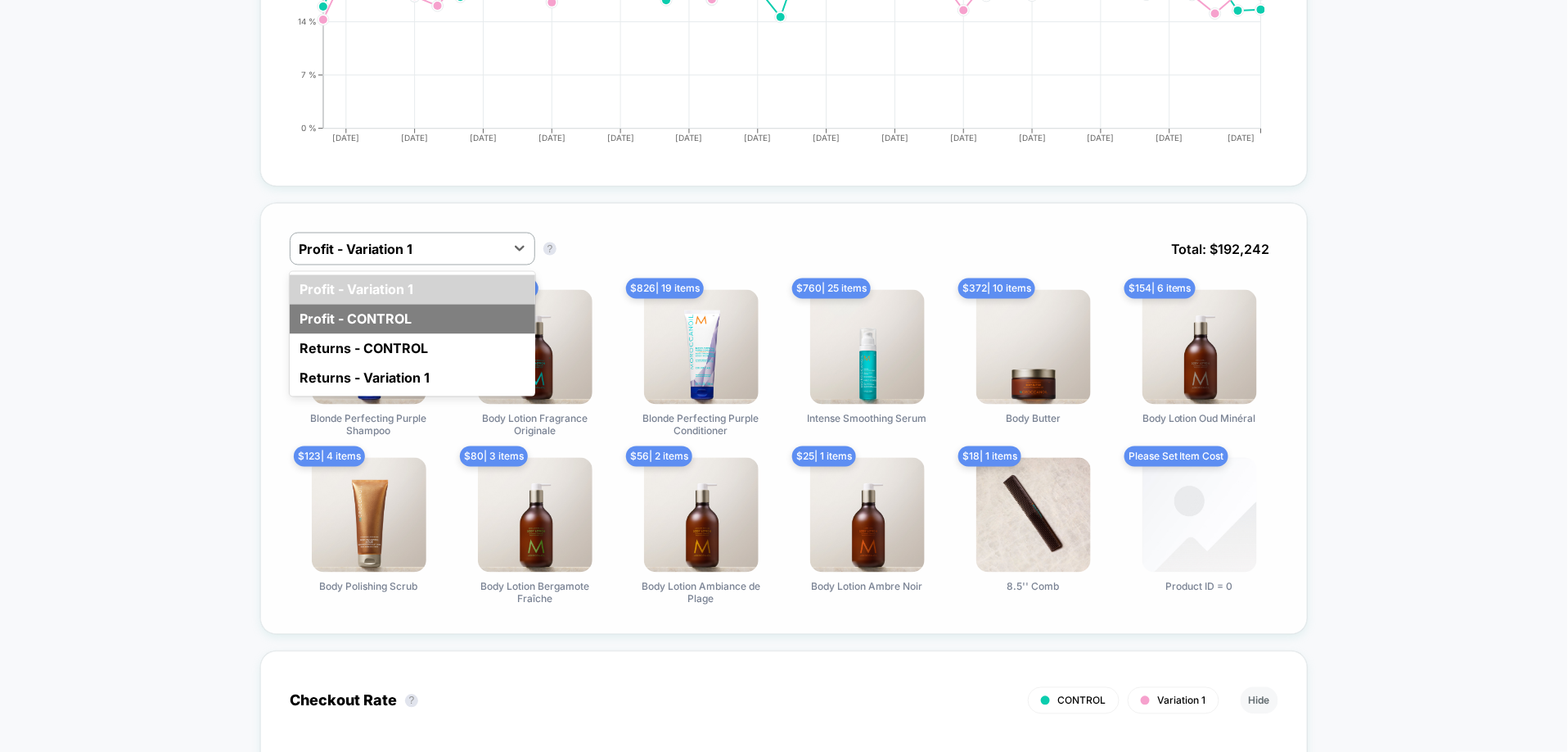
click at [481, 317] on div "Profit - CONTROL" at bounding box center [412, 320] width 246 height 29
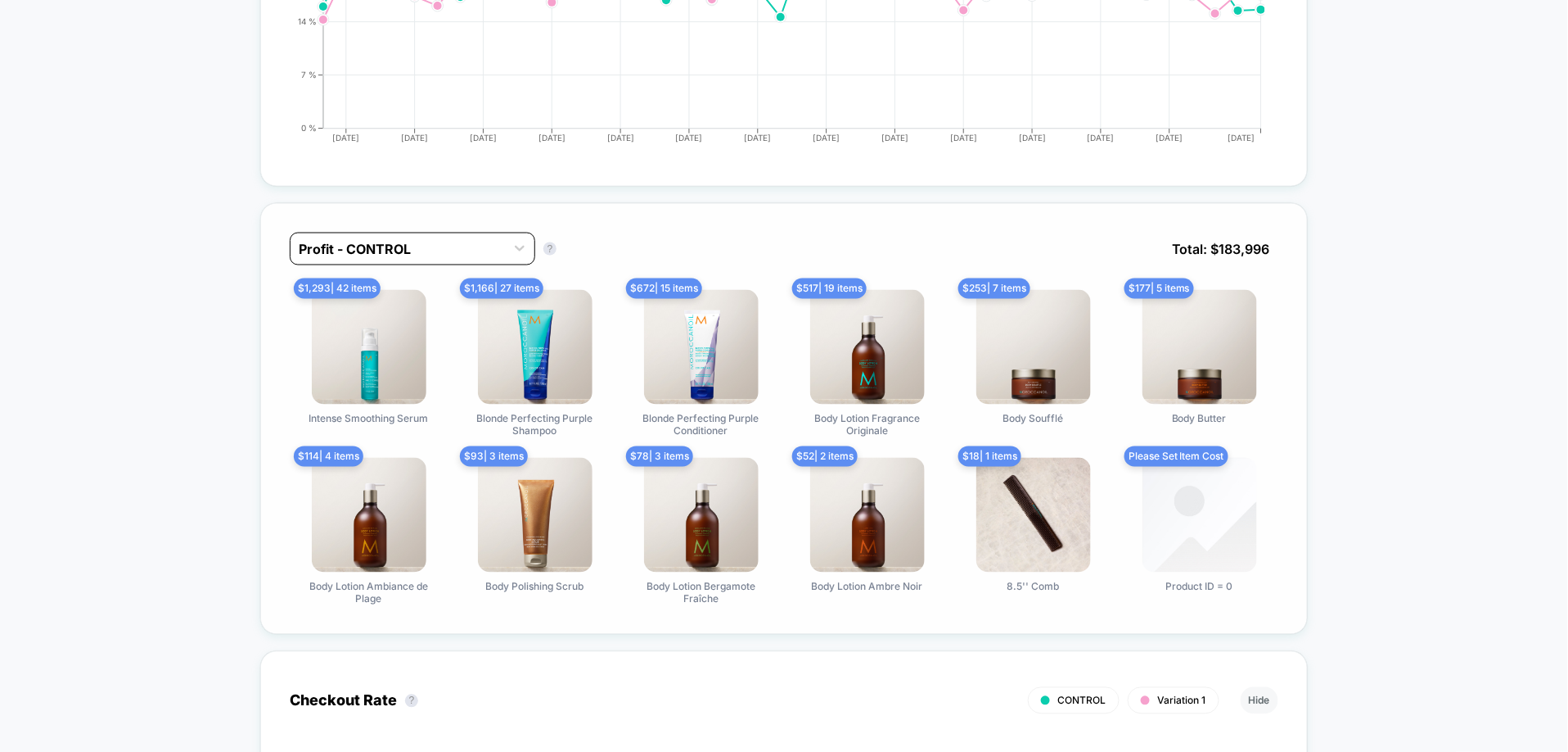
click at [454, 258] on div "Profit - CONTROL" at bounding box center [398, 249] width 215 height 26
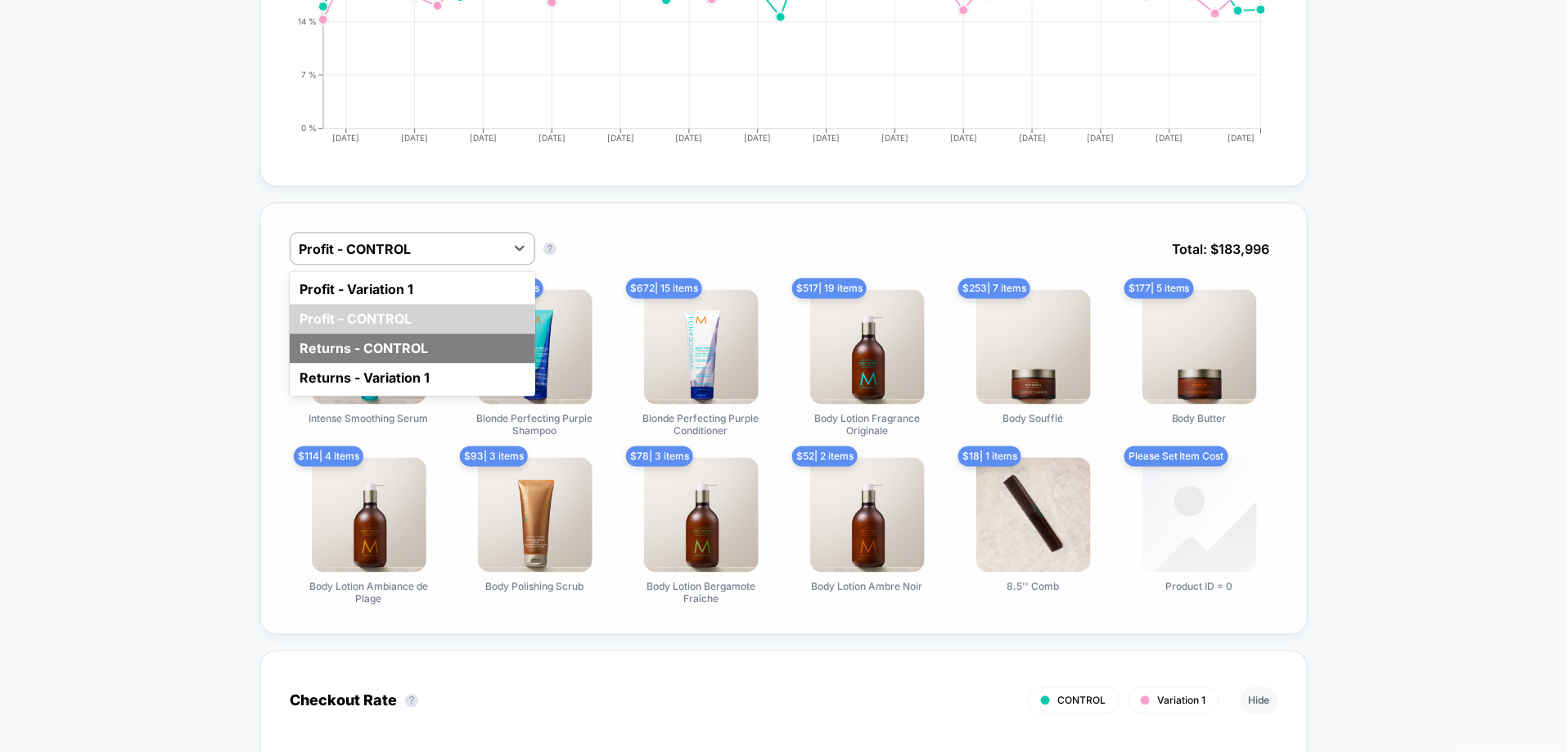
click at [454, 340] on div "Returns - CONTROL" at bounding box center [412, 349] width 246 height 29
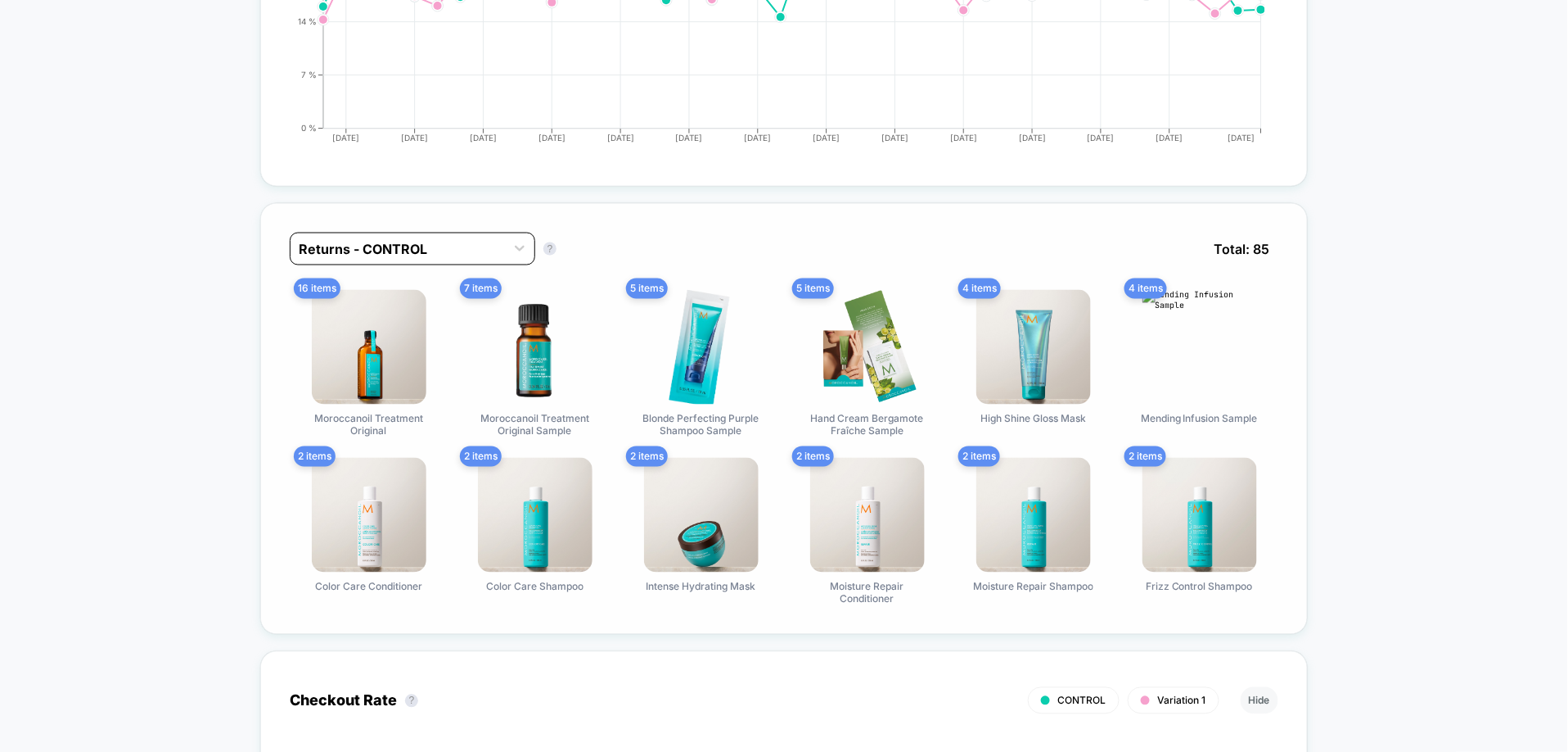
click at [473, 257] on div at bounding box center [398, 249] width 198 height 20
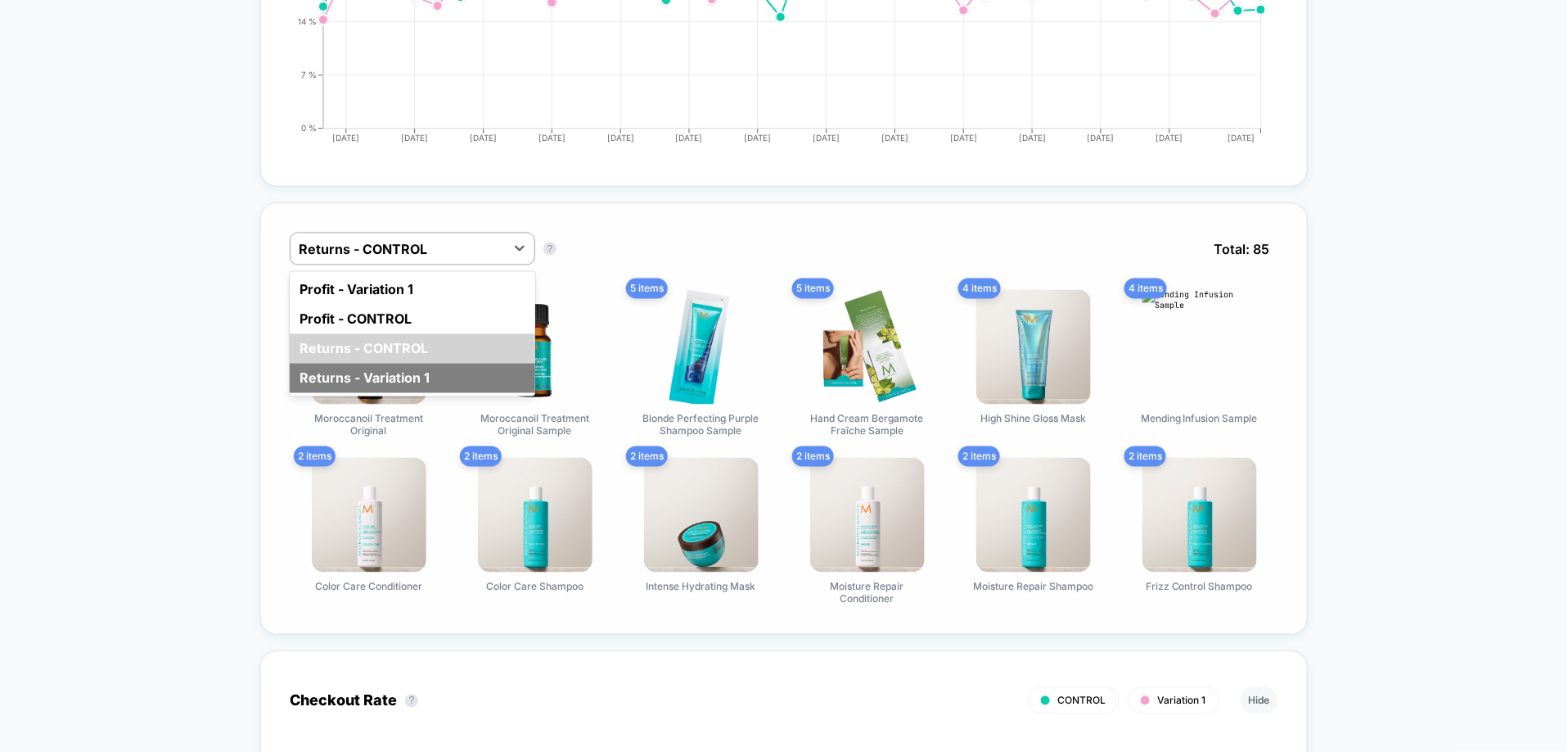
click at [438, 372] on div "Returns - Variation 1" at bounding box center [412, 378] width 246 height 29
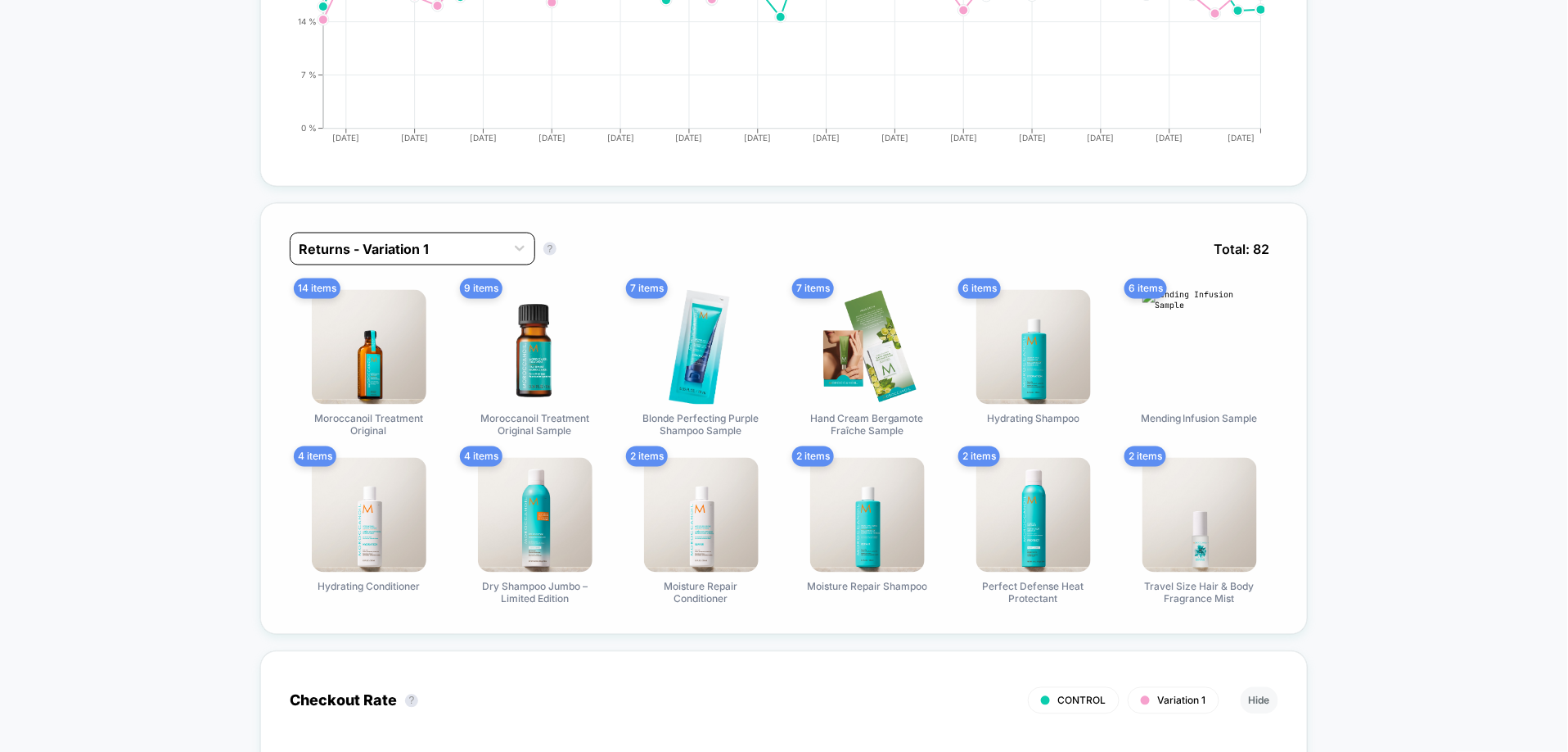
click at [492, 249] on div at bounding box center [398, 249] width 198 height 20
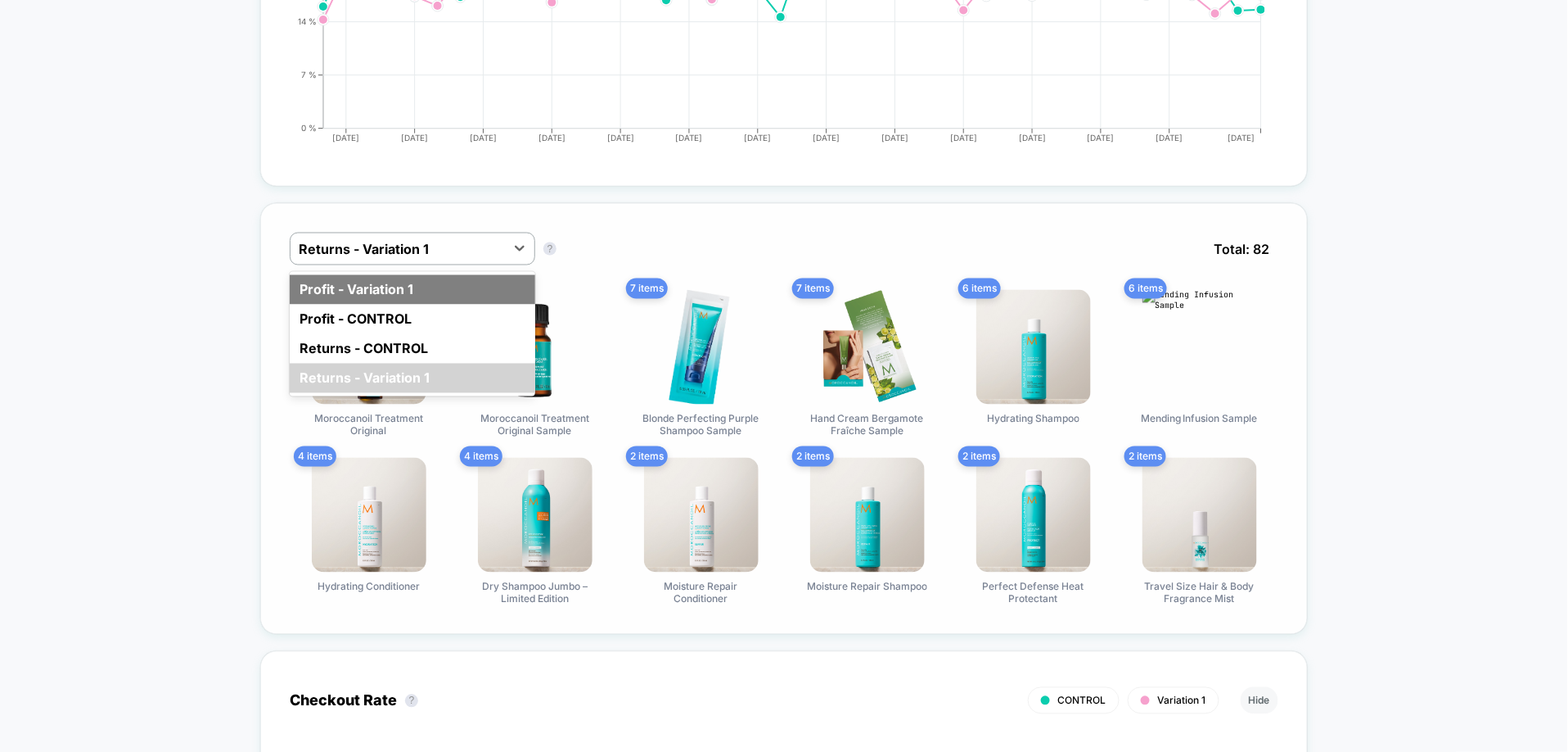
click at [461, 275] on div "Profit - Variation 1" at bounding box center [412, 290] width 246 height 29
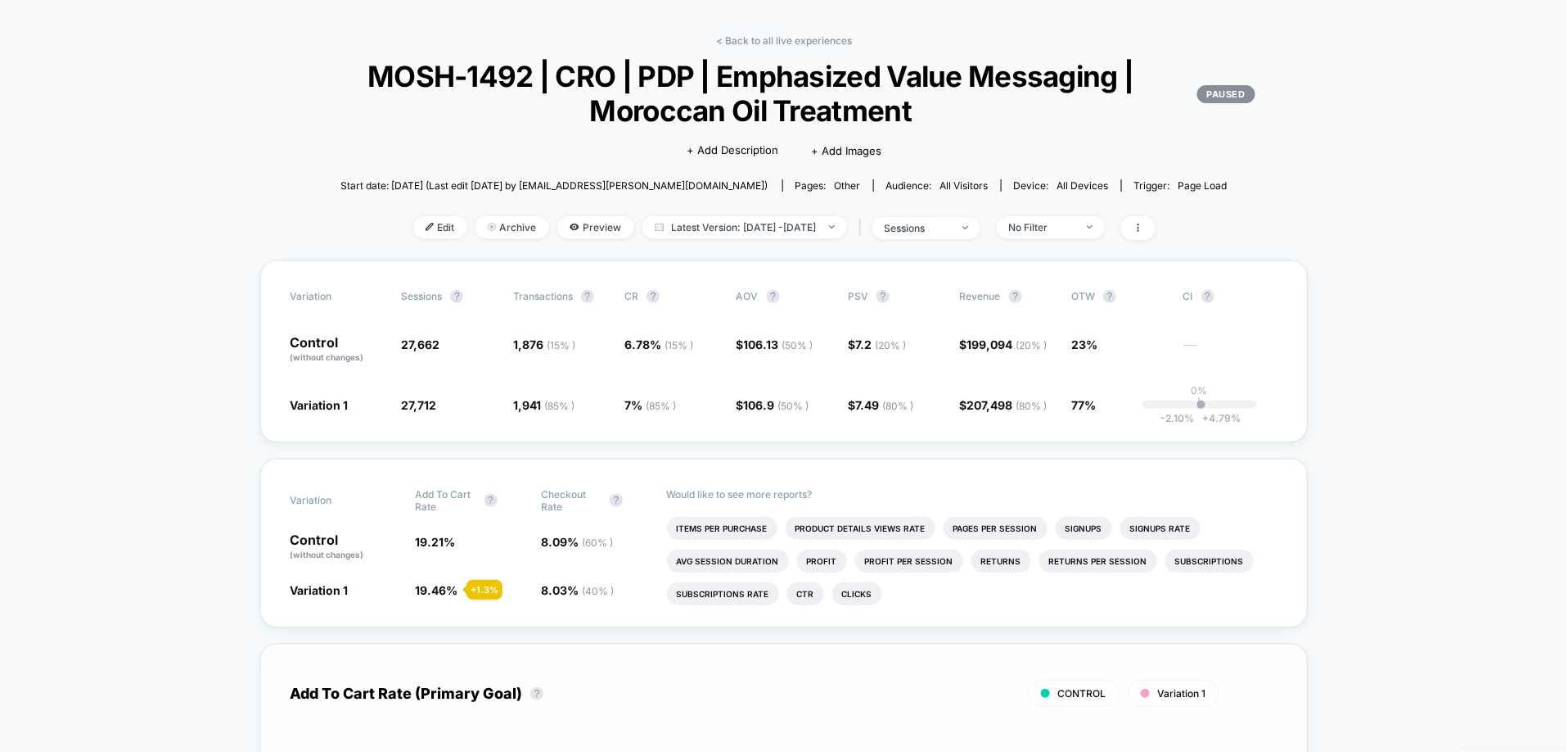
scroll to position [58, 0]
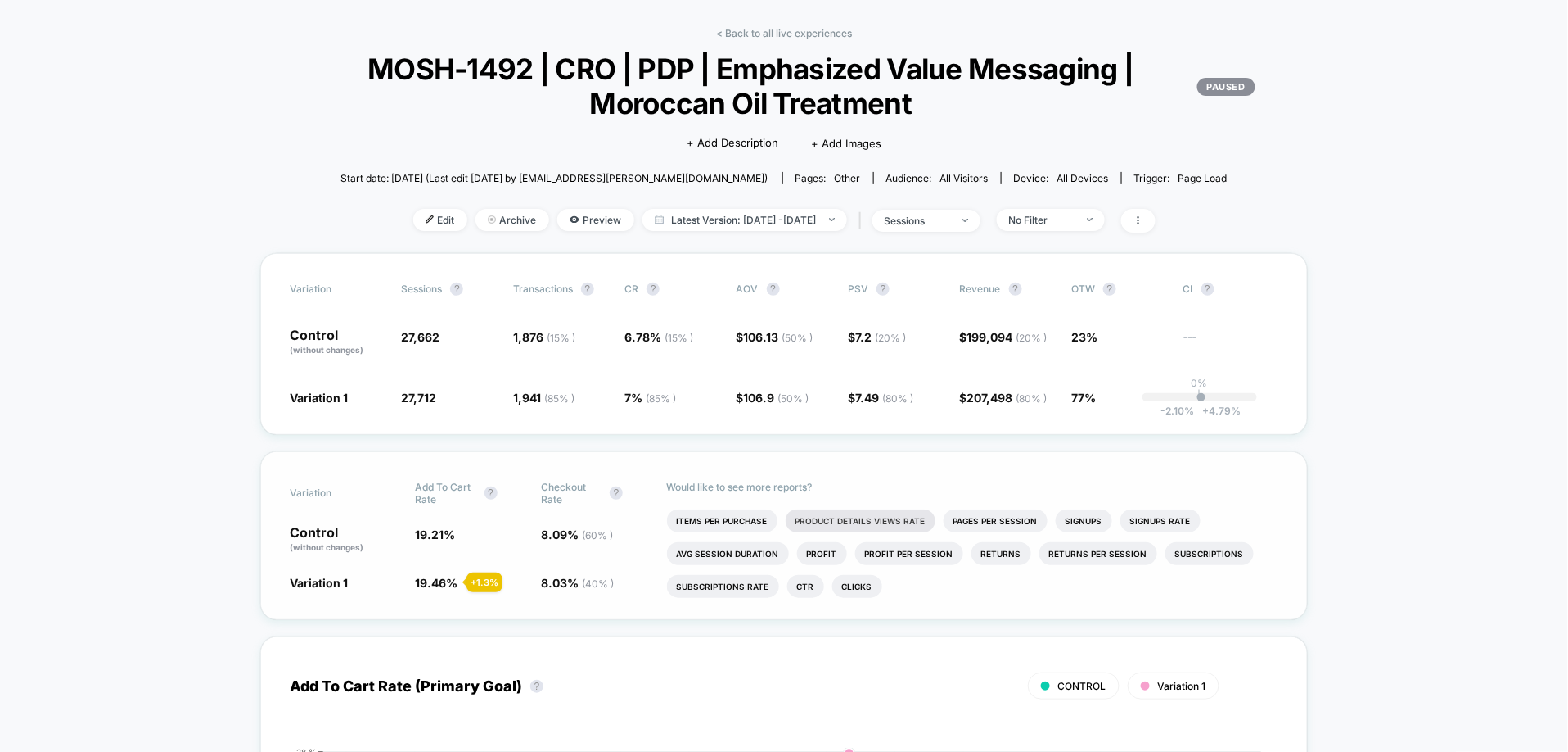
click at [895, 517] on li "Product Details Views Rate" at bounding box center [861, 520] width 150 height 23
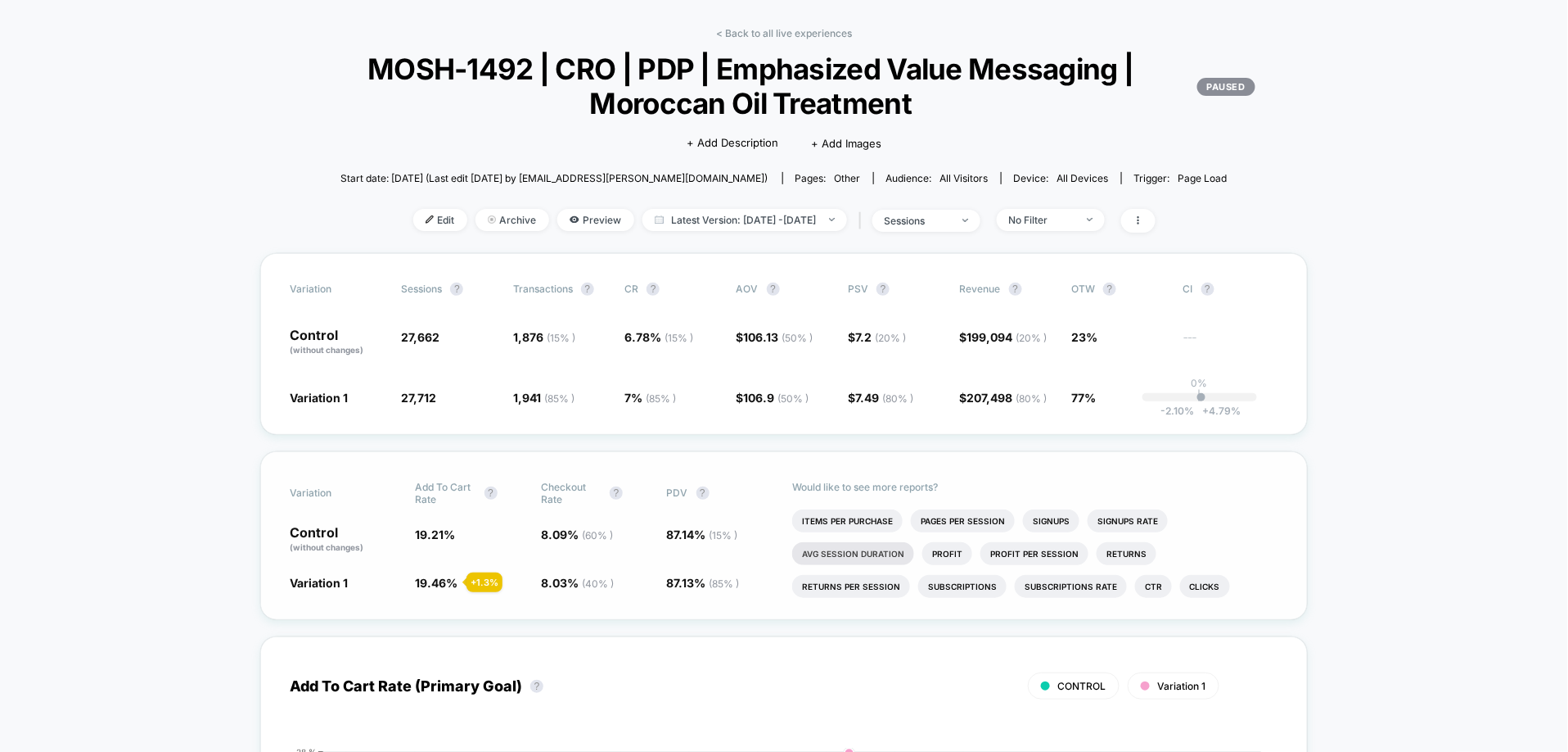
click at [846, 559] on li "Avg Session Duration" at bounding box center [854, 553] width 122 height 23
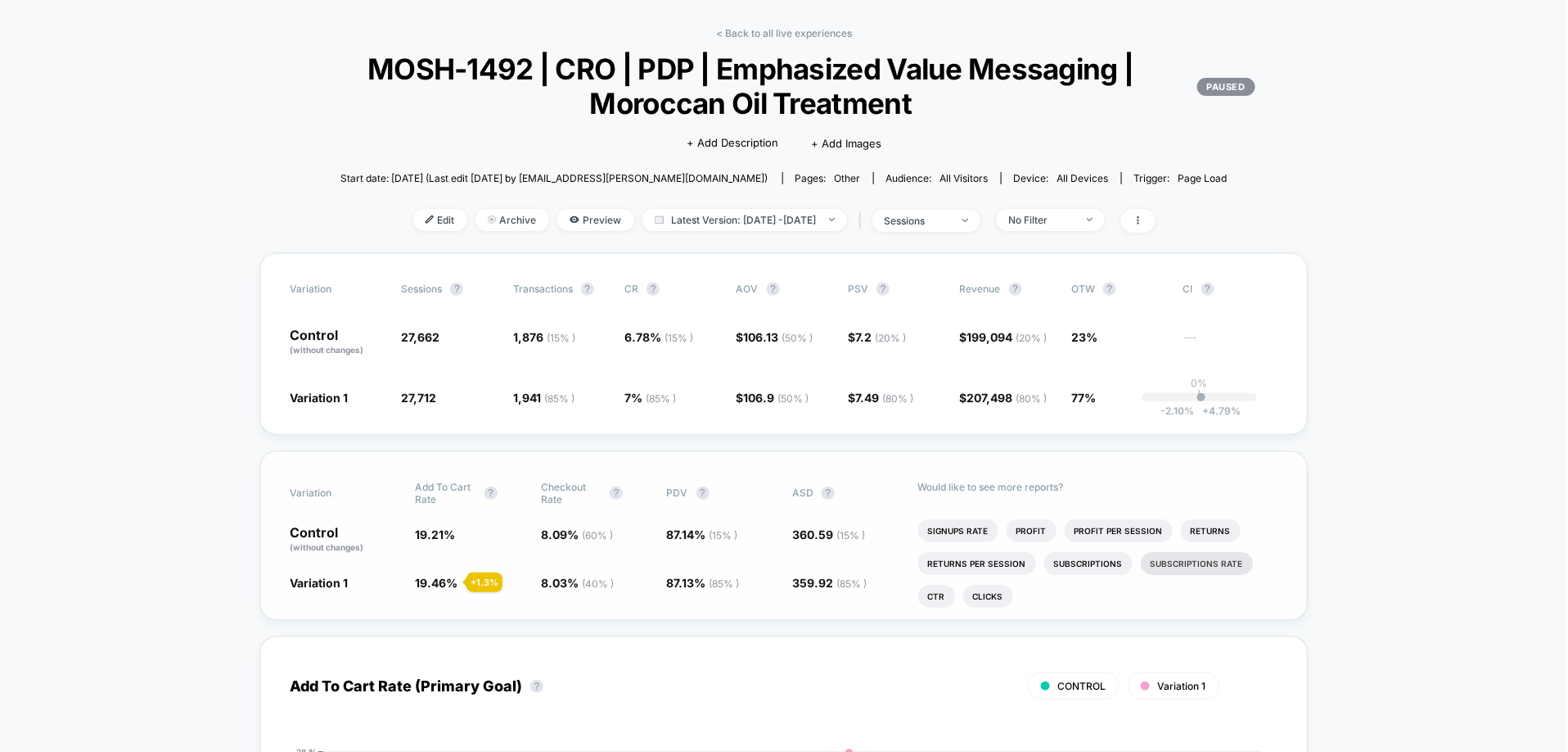
scroll to position [0, 0]
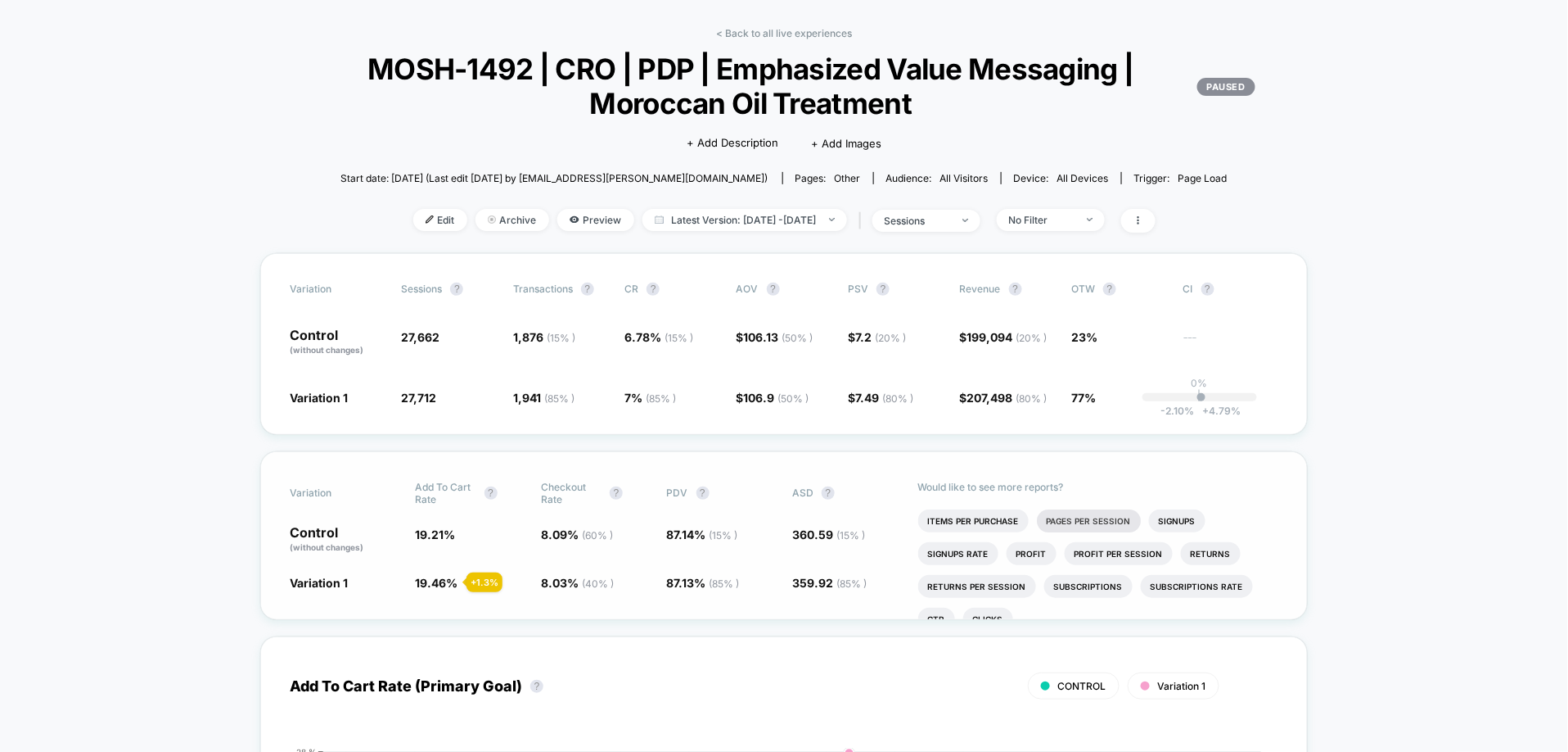
click at [1101, 523] on li "Pages Per Session" at bounding box center [1089, 520] width 104 height 23
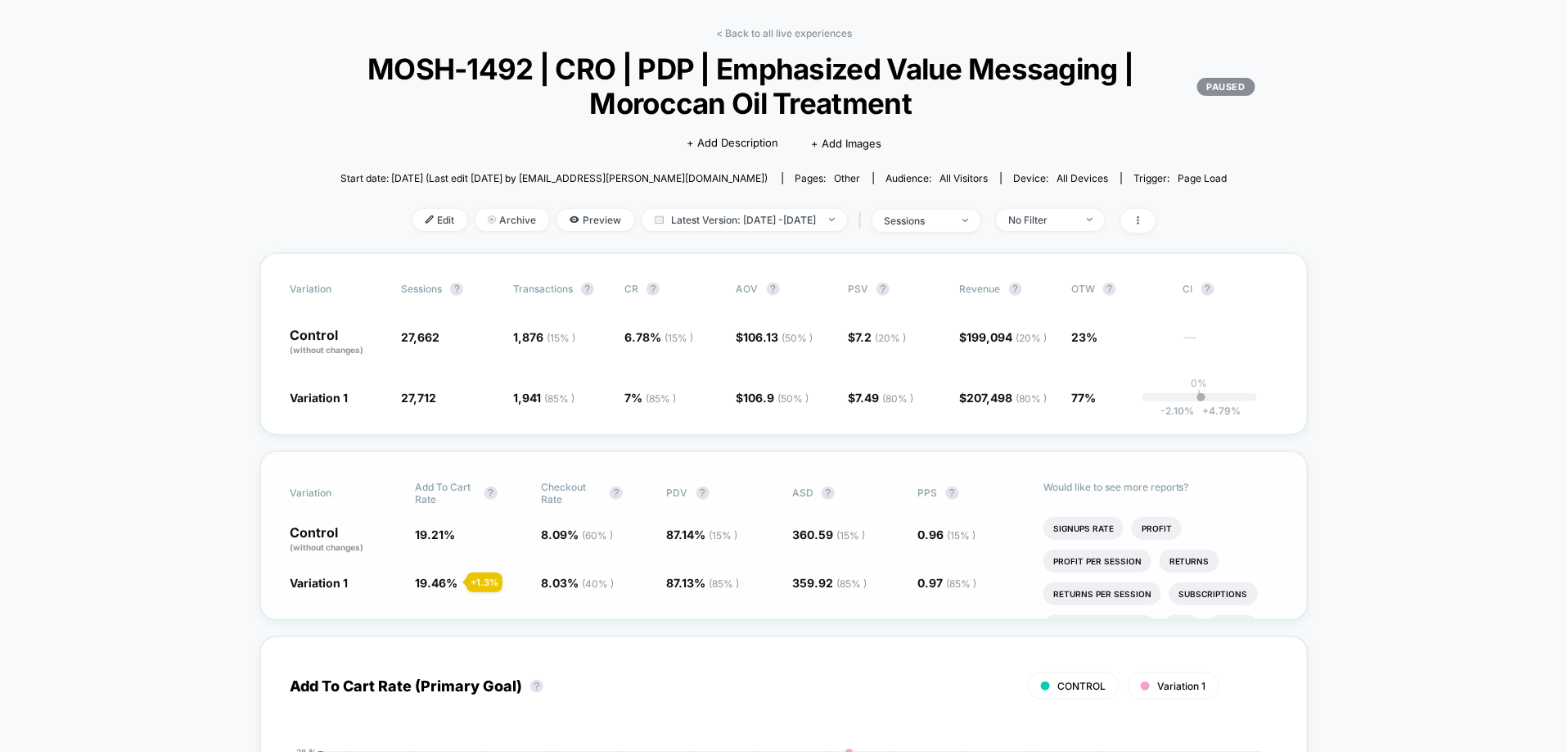
scroll to position [62, 0]
click at [1099, 224] on span "No Filter" at bounding box center [1051, 219] width 108 height 22
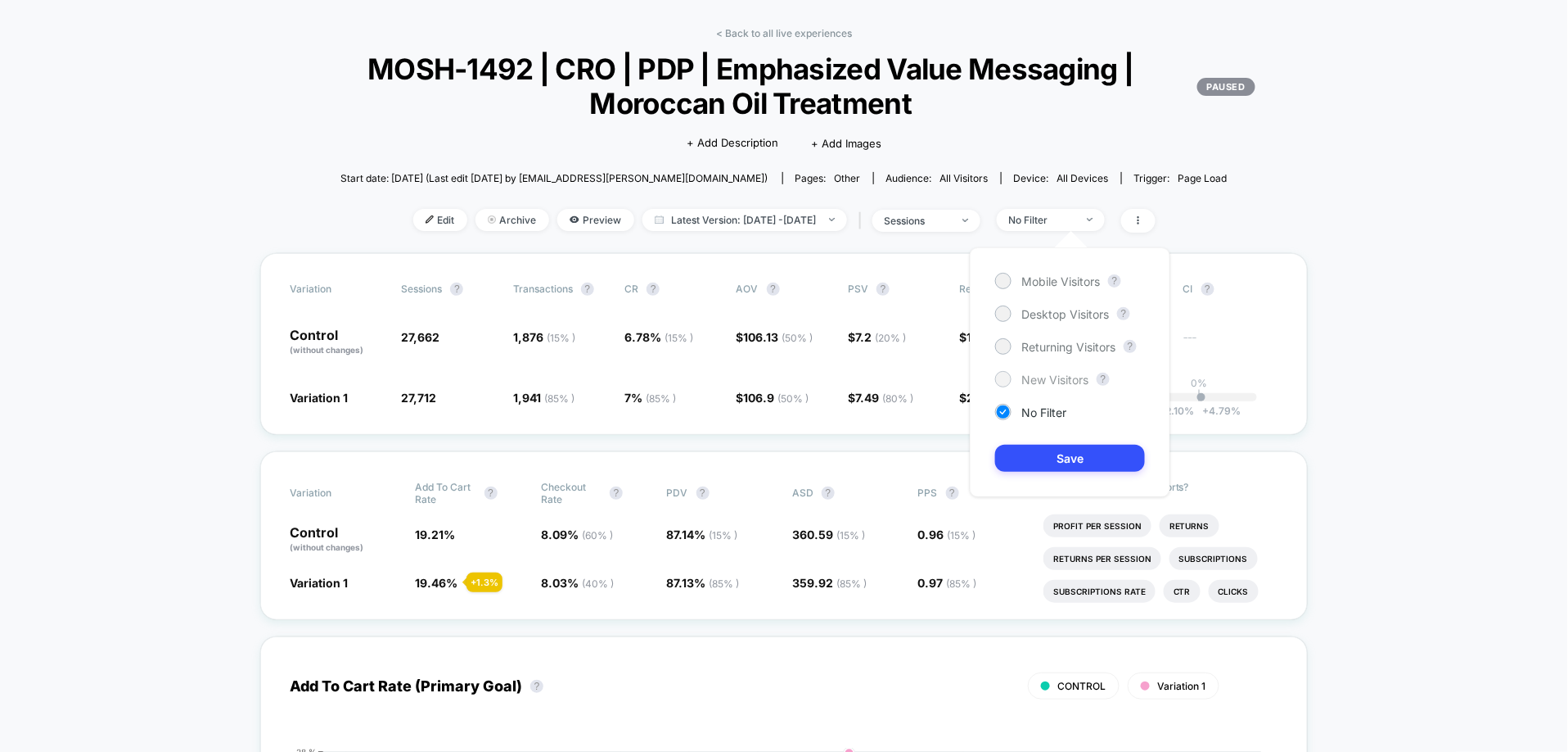
click at [1079, 385] on span "New Visitors" at bounding box center [1056, 379] width 67 height 14
click at [1084, 467] on button "Save" at bounding box center [1070, 458] width 150 height 27
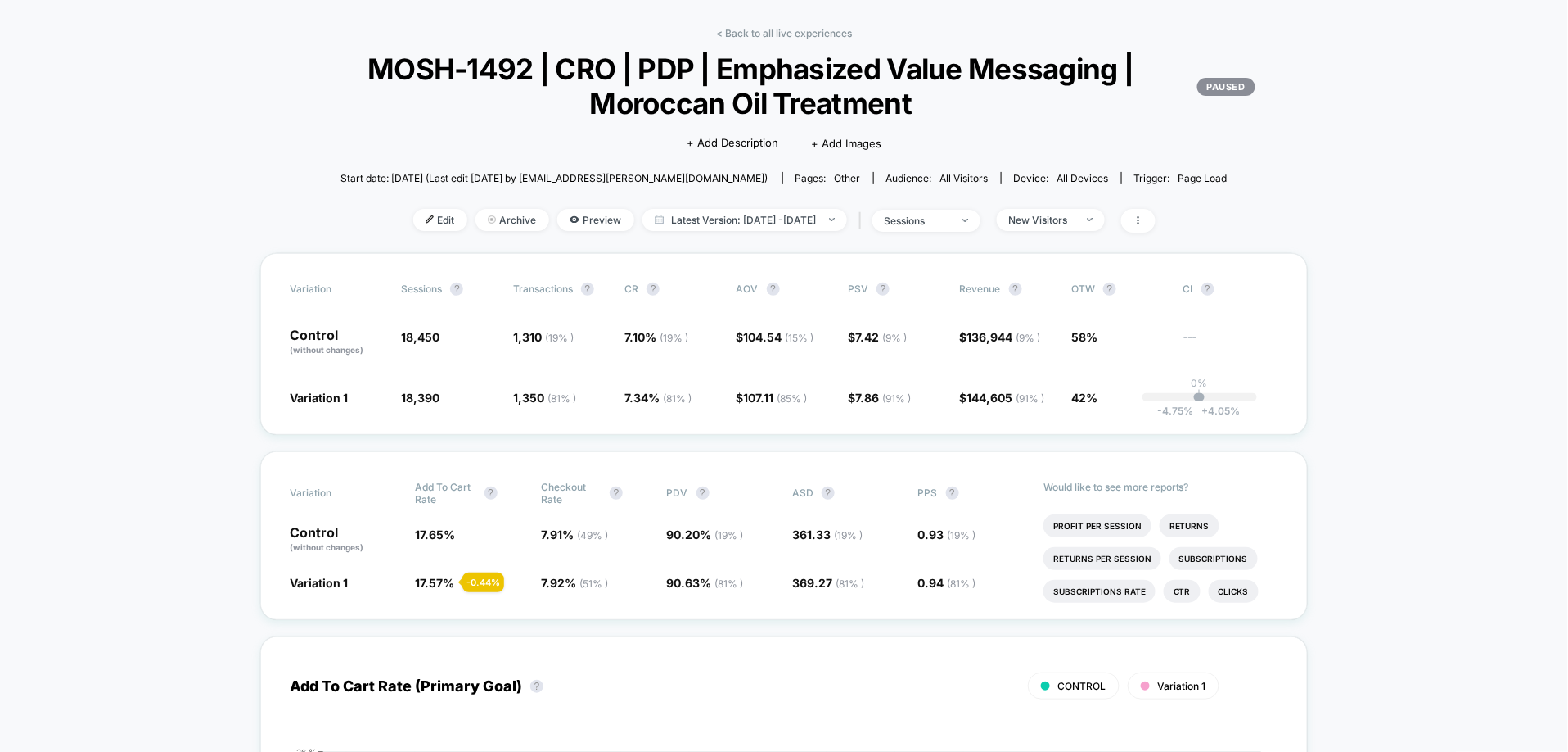
click at [1104, 237] on div "< Back to all live experiences MOSH-1492 | CRO | PDP | Emphasized Value Messagi…" at bounding box center [784, 140] width 1047 height 226
click at [1102, 226] on span "New Visitors" at bounding box center [1051, 219] width 108 height 22
click at [1090, 354] on div "Returning Visitors" at bounding box center [1056, 346] width 120 height 16
click at [1092, 469] on button "Save" at bounding box center [1070, 458] width 150 height 27
click at [1071, 219] on div "Returning Visitors" at bounding box center [1042, 219] width 66 height 12
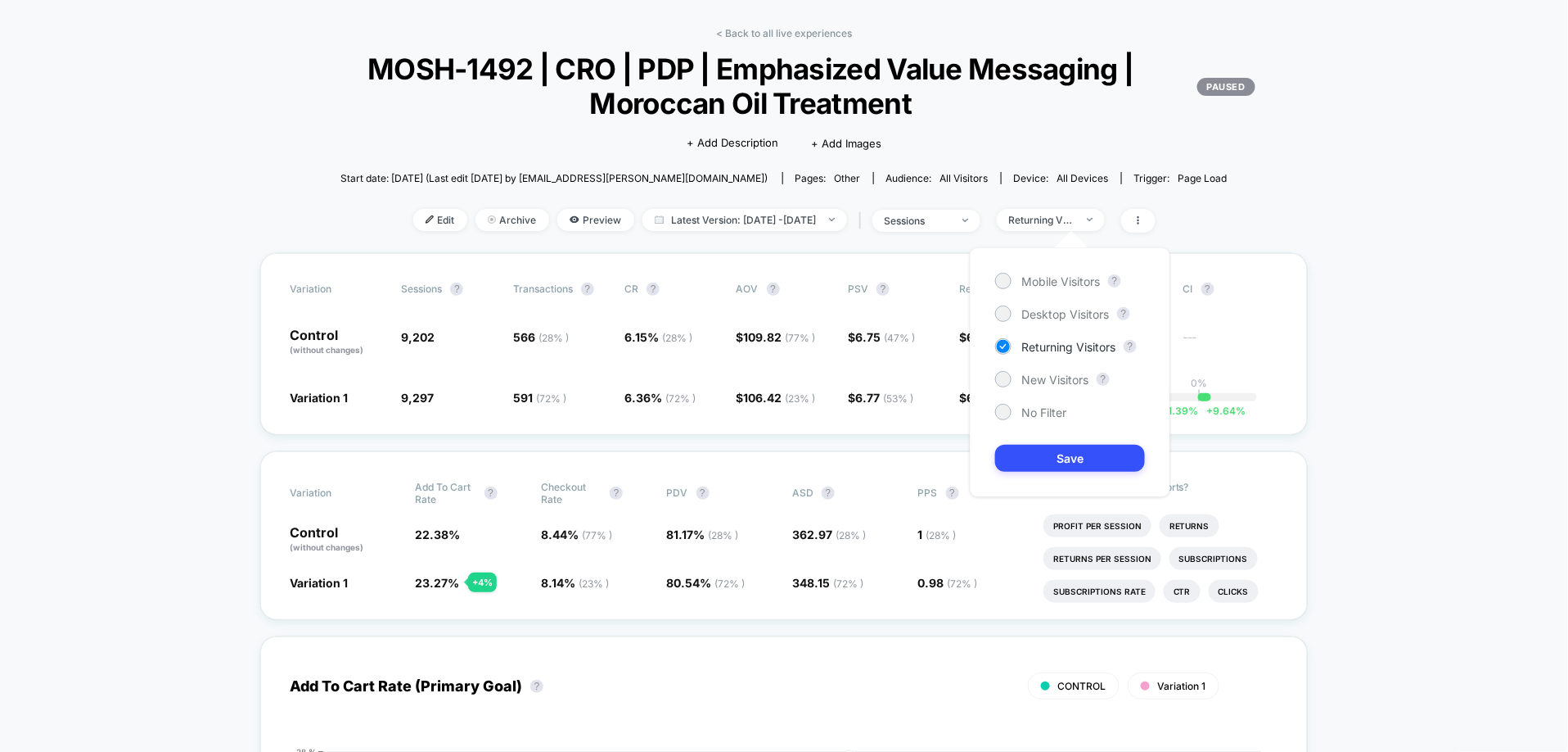
click at [1077, 229] on span "Returning Visitors" at bounding box center [1051, 219] width 108 height 22
click at [1061, 378] on span "New Visitors" at bounding box center [1056, 379] width 67 height 14
click at [1079, 452] on button "Save" at bounding box center [1070, 458] width 150 height 27
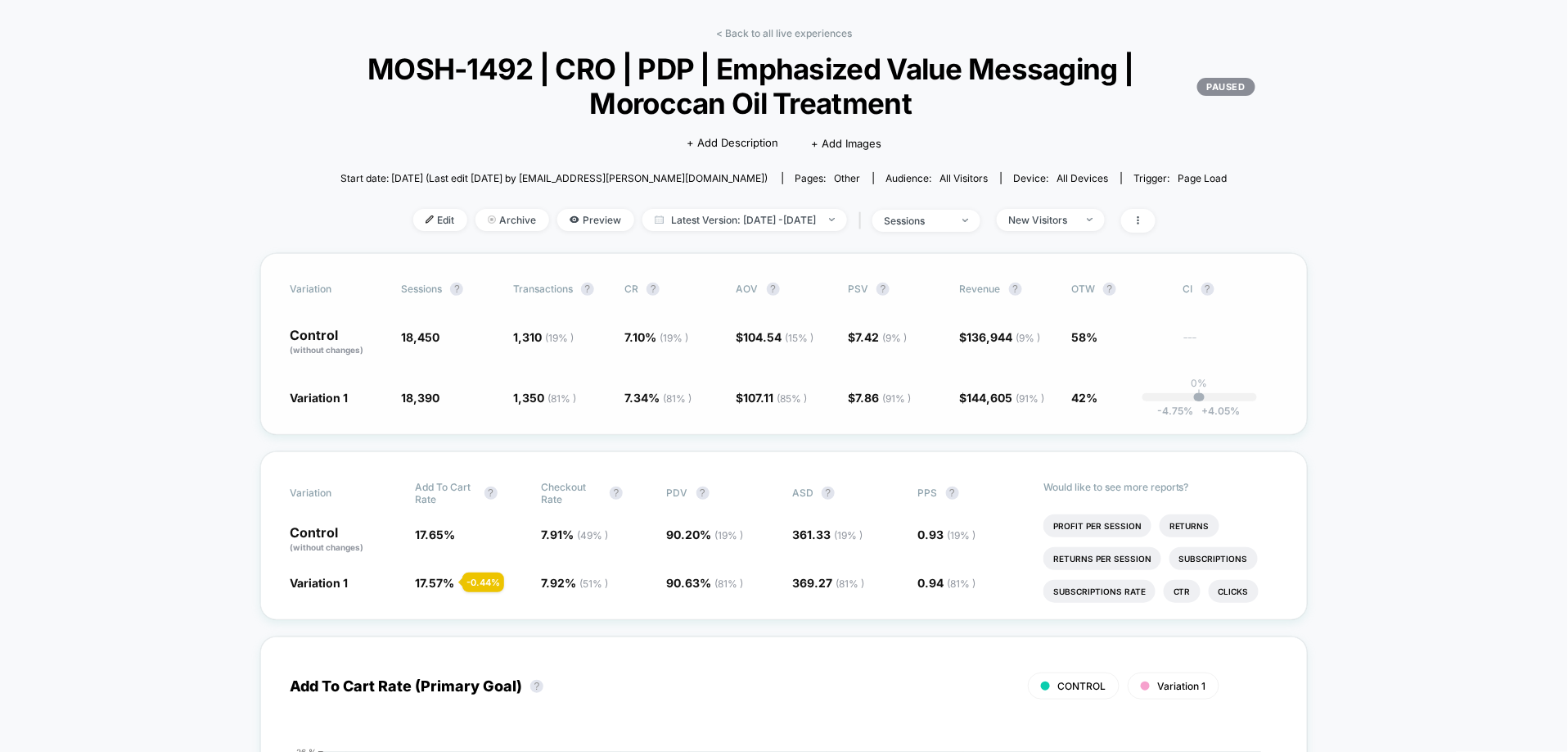
click at [609, 431] on div "Variation Sessions ? Transactions ? CR ? AOV ? PSV ? Revenue ? OTW ? CI ? Contr…" at bounding box center [784, 344] width 1047 height 182
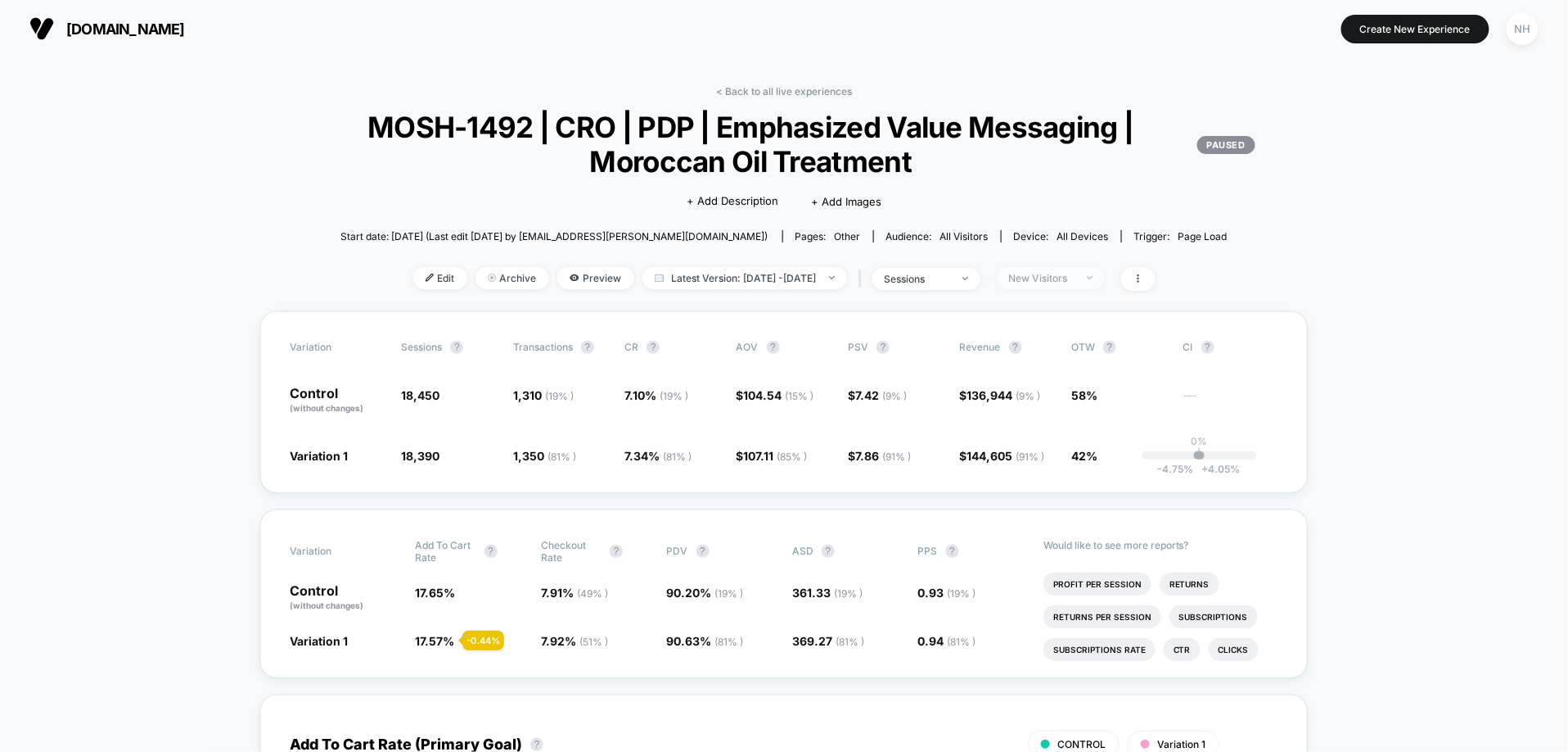
click at [1075, 282] on div "New Visitors" at bounding box center [1042, 278] width 66 height 12
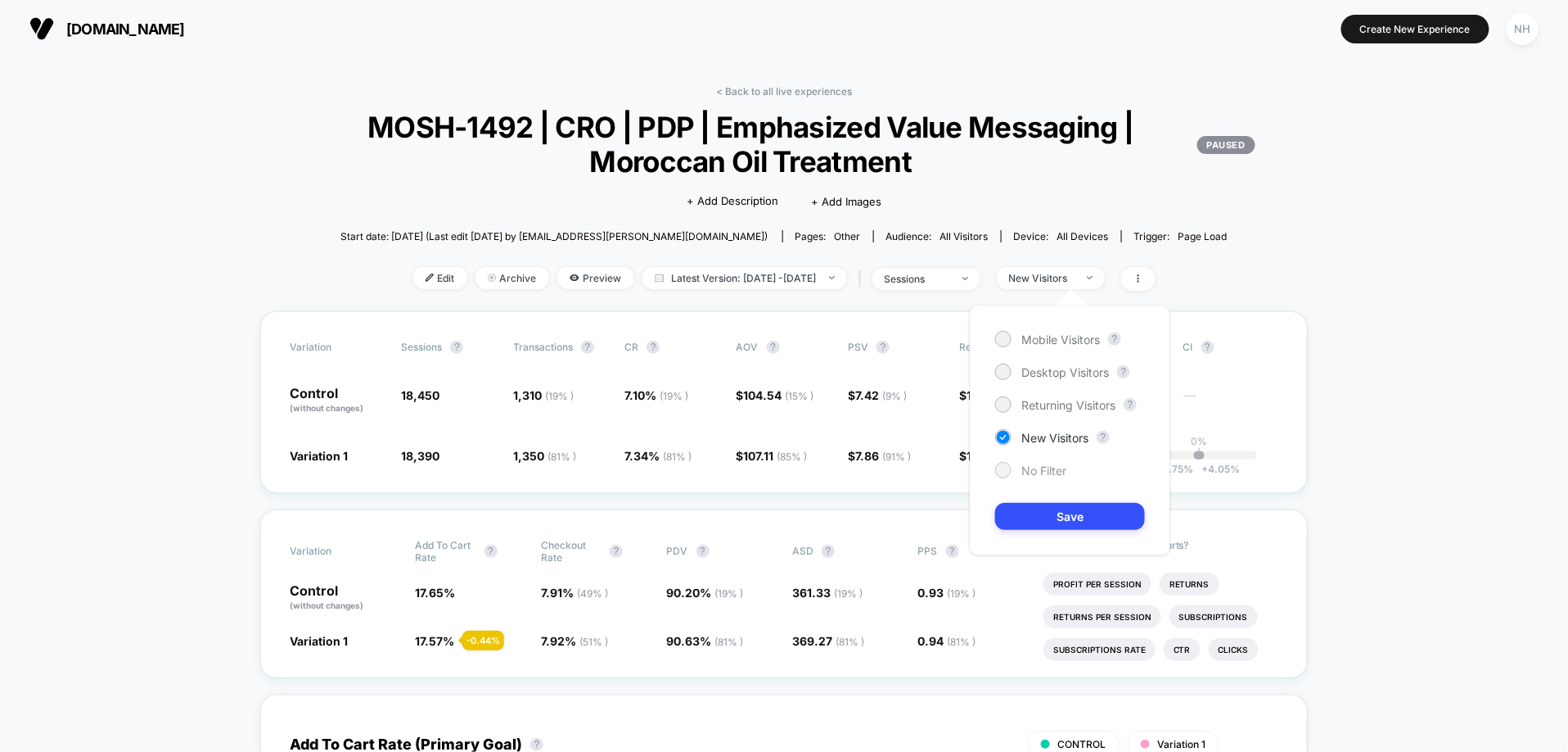
click at [1047, 470] on span "No Filter" at bounding box center [1044, 470] width 45 height 14
click at [1067, 503] on button "Save" at bounding box center [1070, 516] width 150 height 27
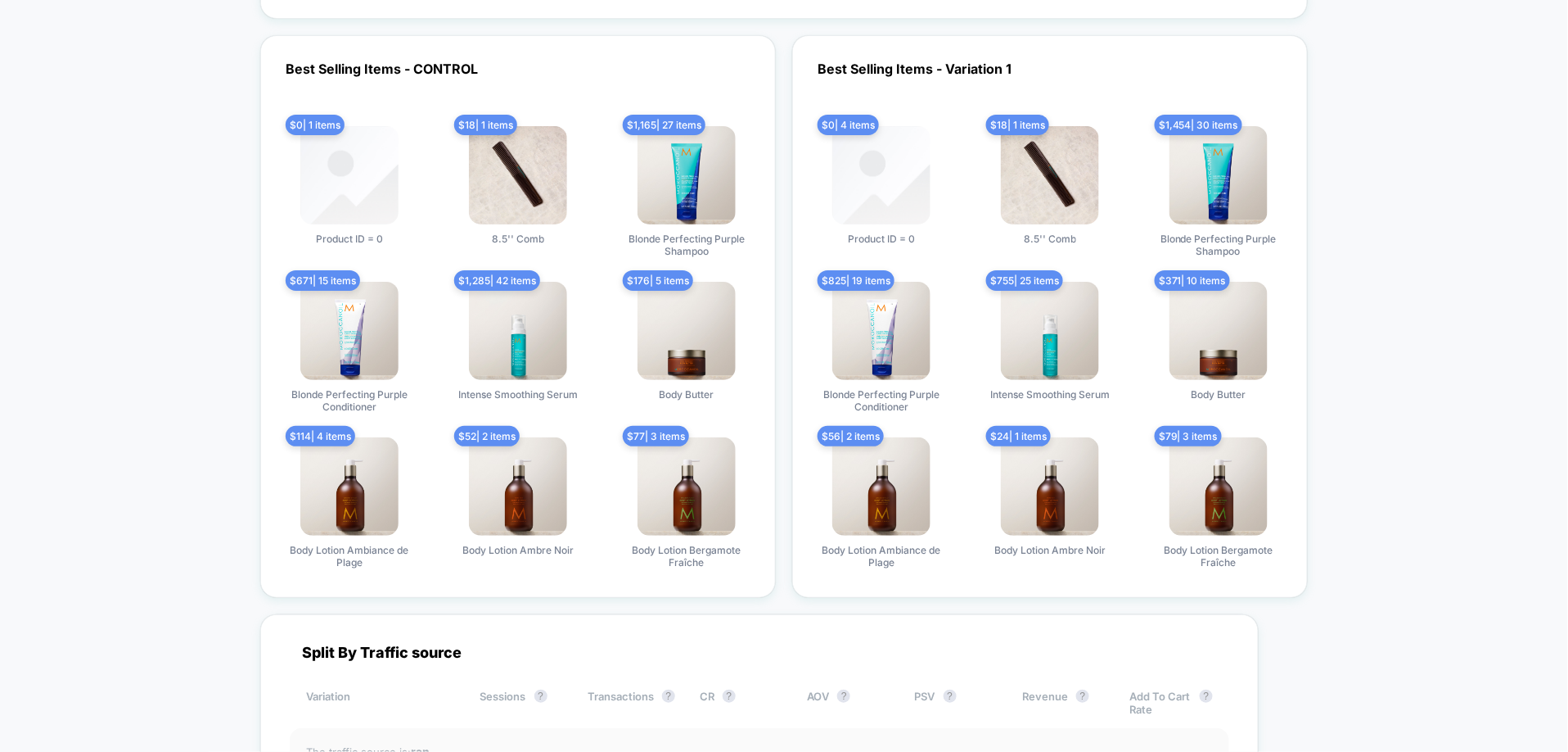
scroll to position [4580, 0]
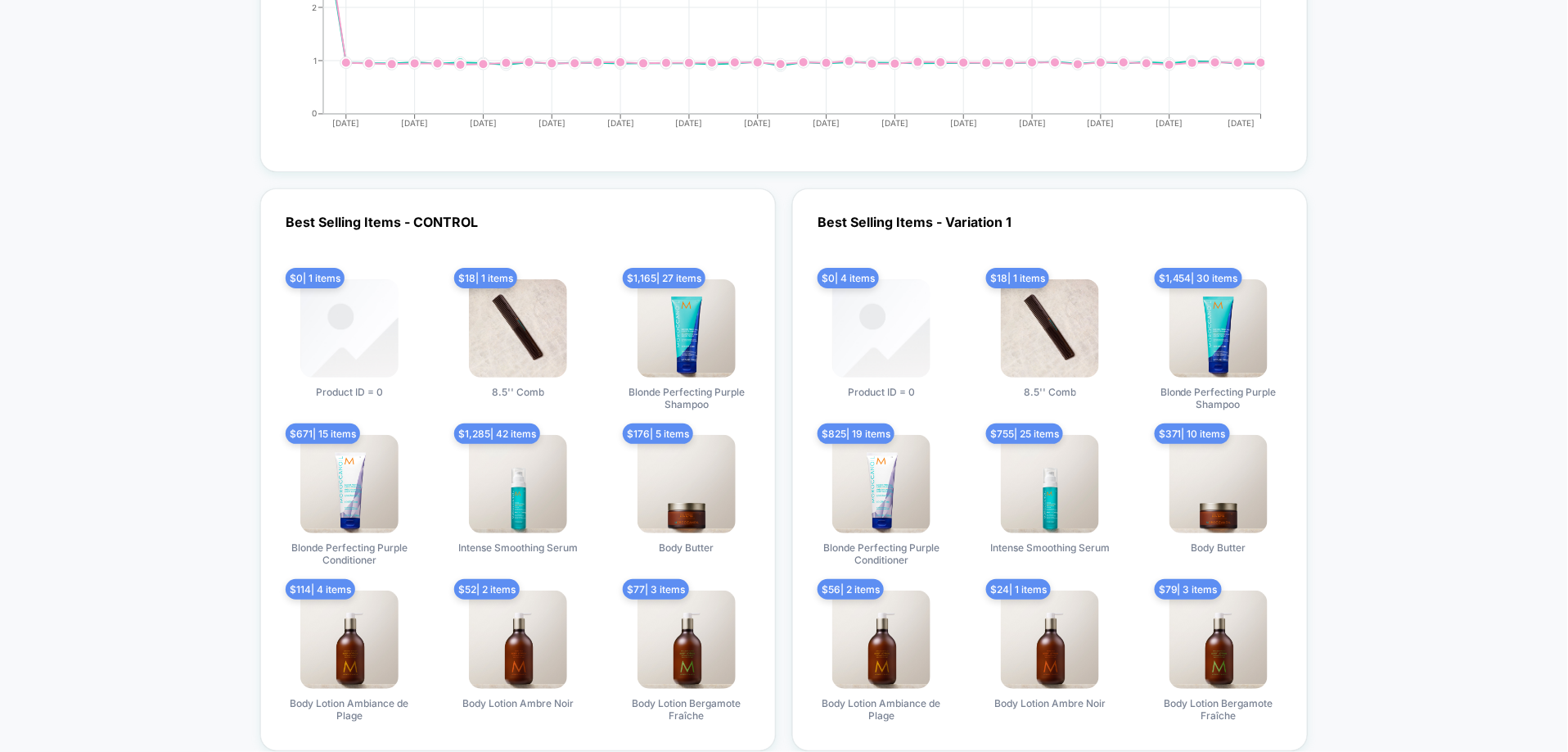
click at [895, 306] on img at bounding box center [882, 329] width 98 height 98
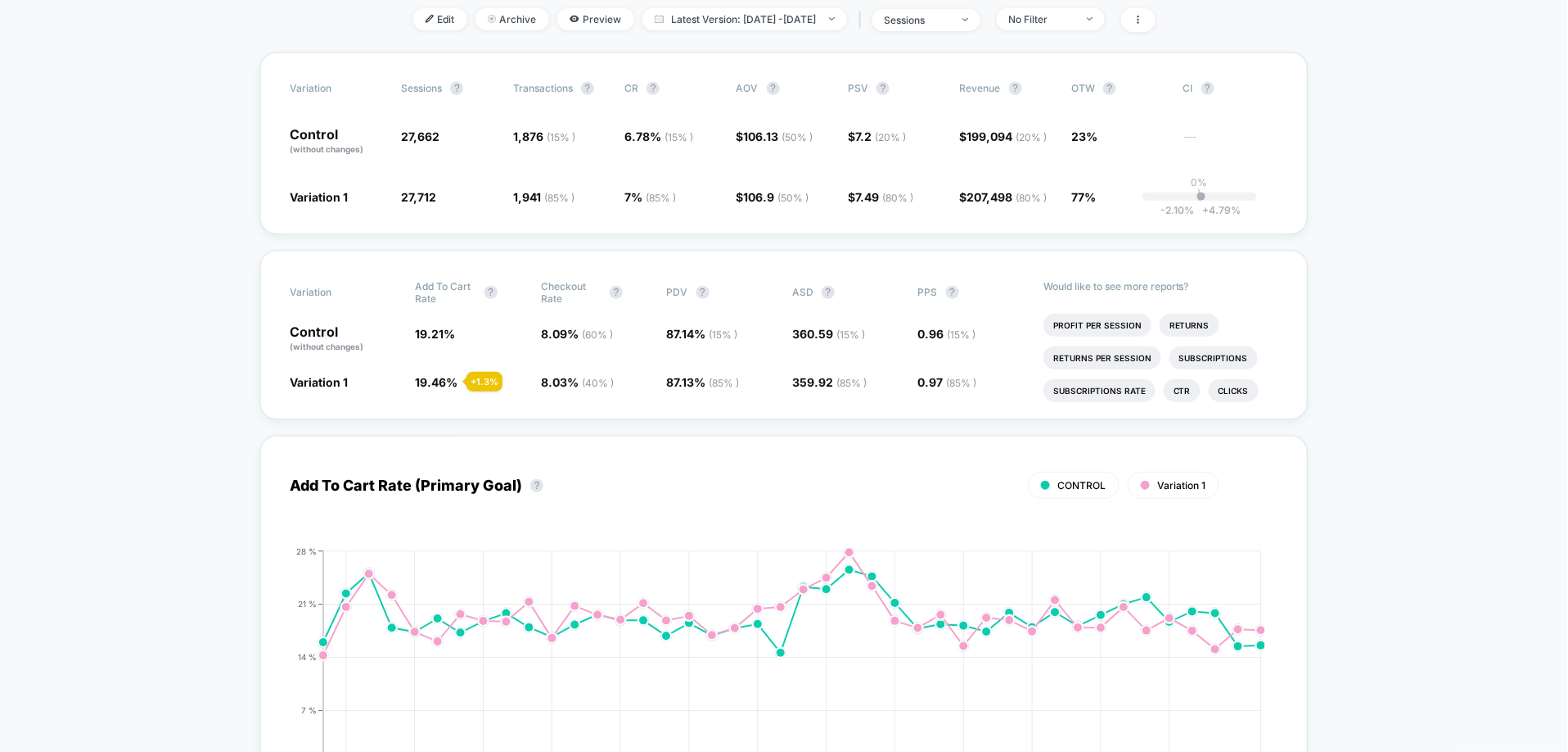
scroll to position [0, 0]
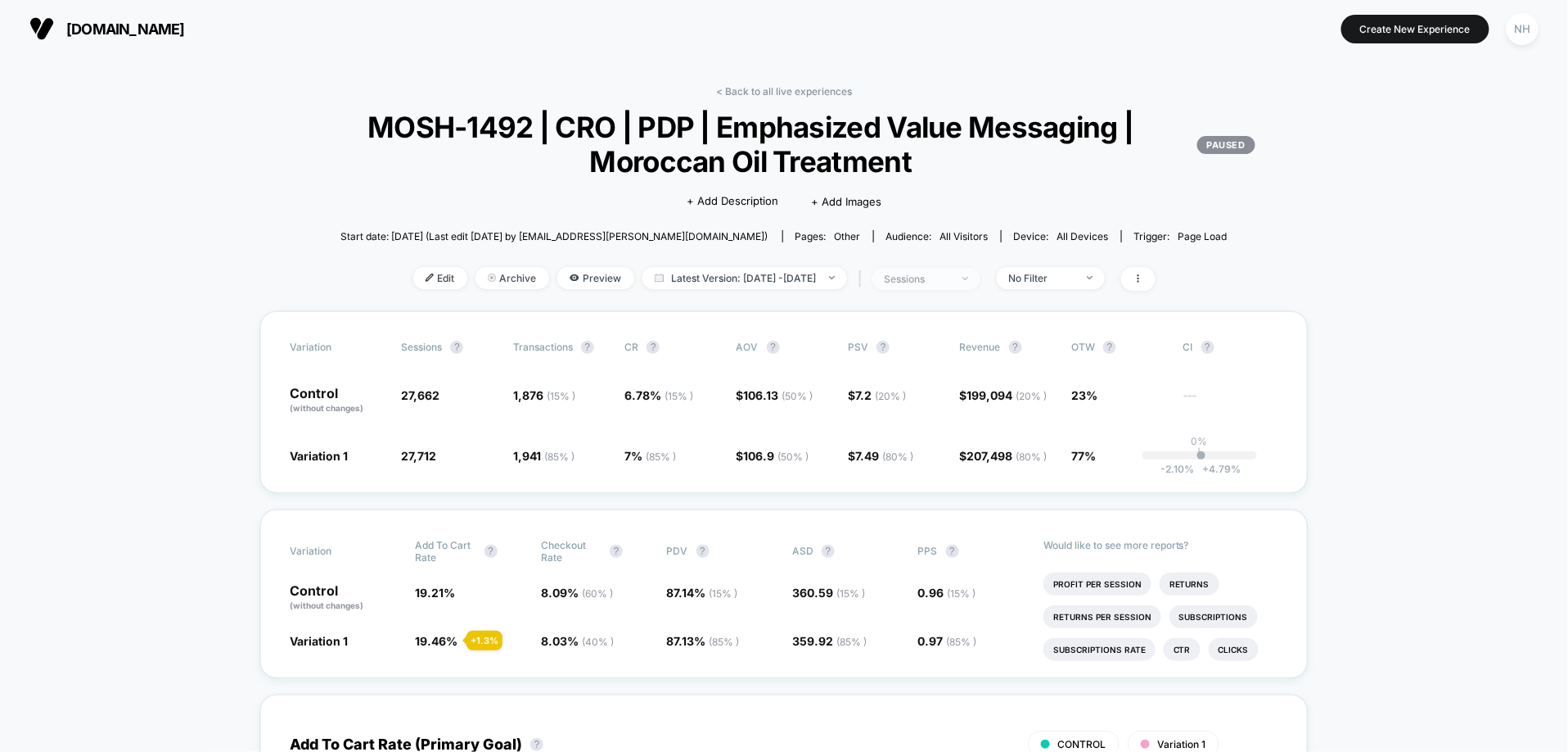
click at [963, 279] on div at bounding box center [956, 279] width 12 height 1
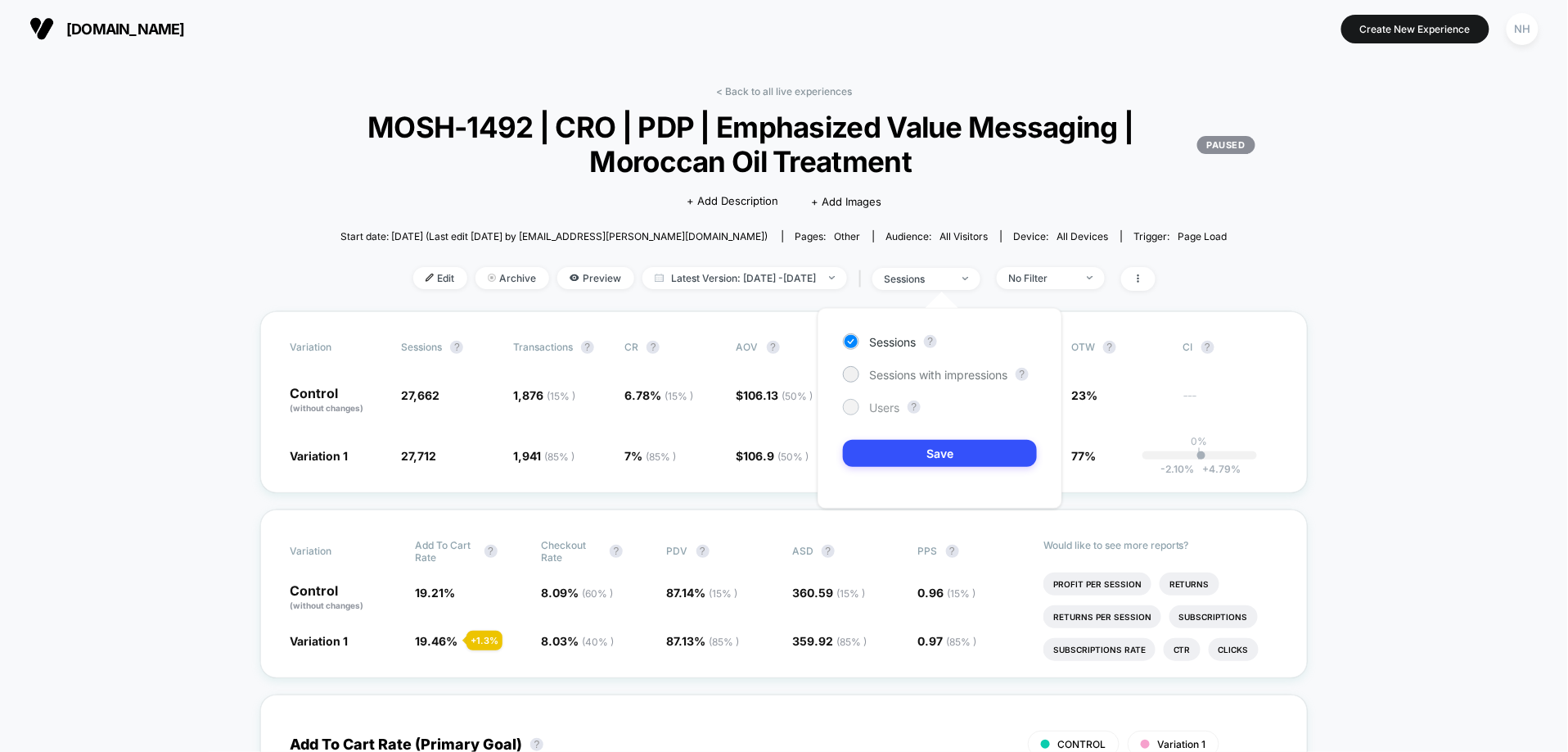
click at [898, 404] on span "Users" at bounding box center [884, 407] width 30 height 14
click at [912, 444] on button "Save" at bounding box center [939, 453] width 194 height 27
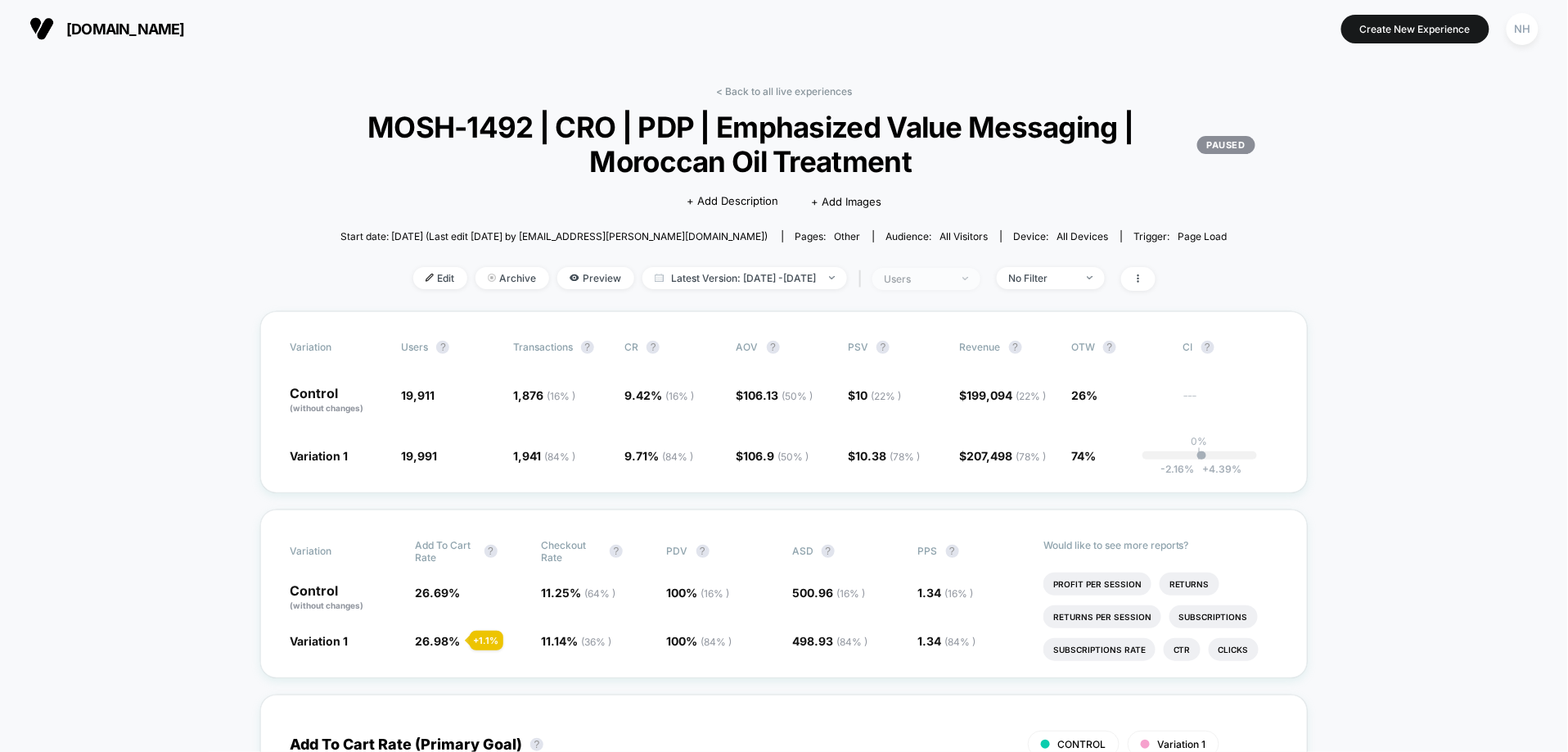
click at [981, 281] on span "users" at bounding box center [926, 279] width 108 height 22
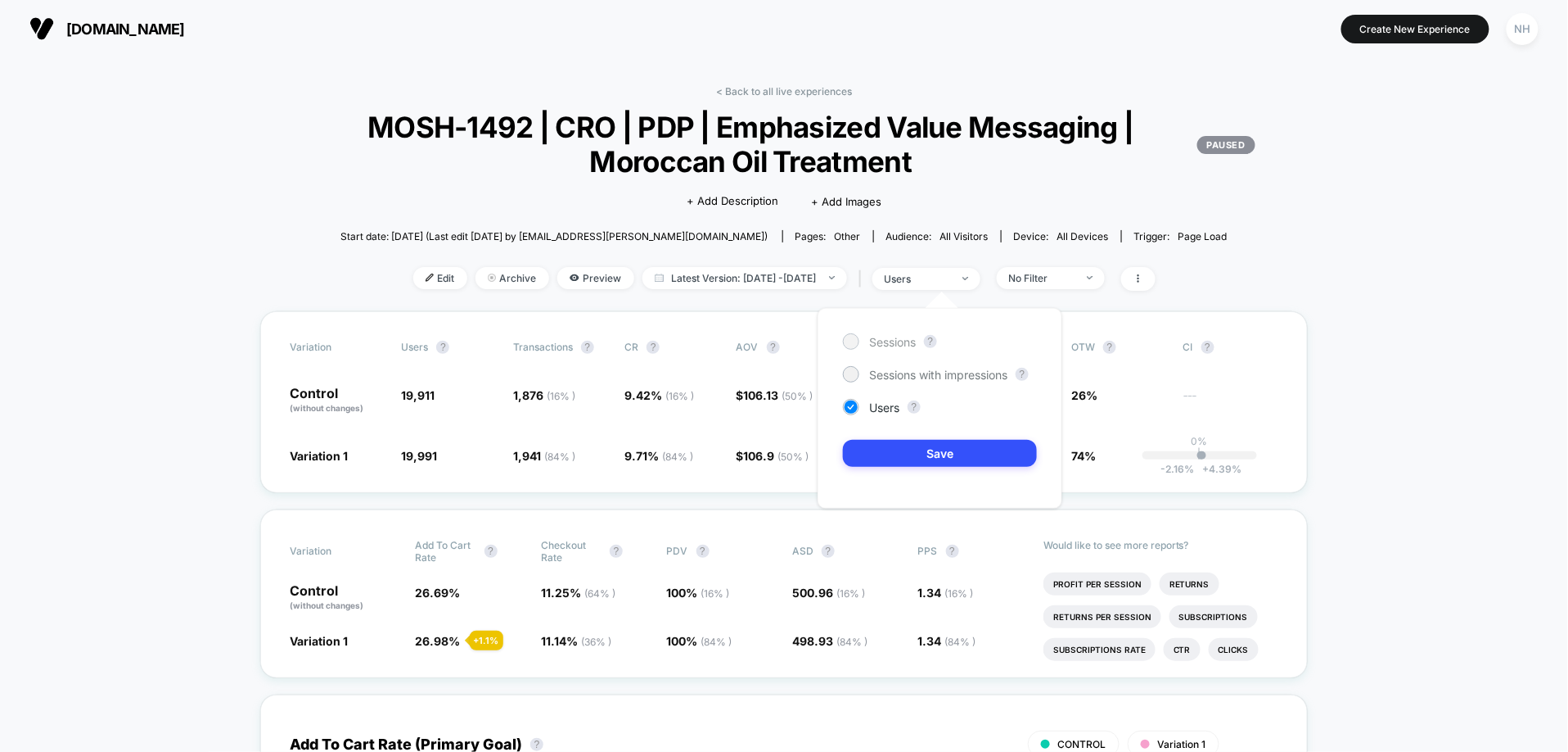
click at [916, 346] on span "Sessions" at bounding box center [892, 341] width 46 height 14
click at [916, 462] on button "Save" at bounding box center [939, 453] width 194 height 27
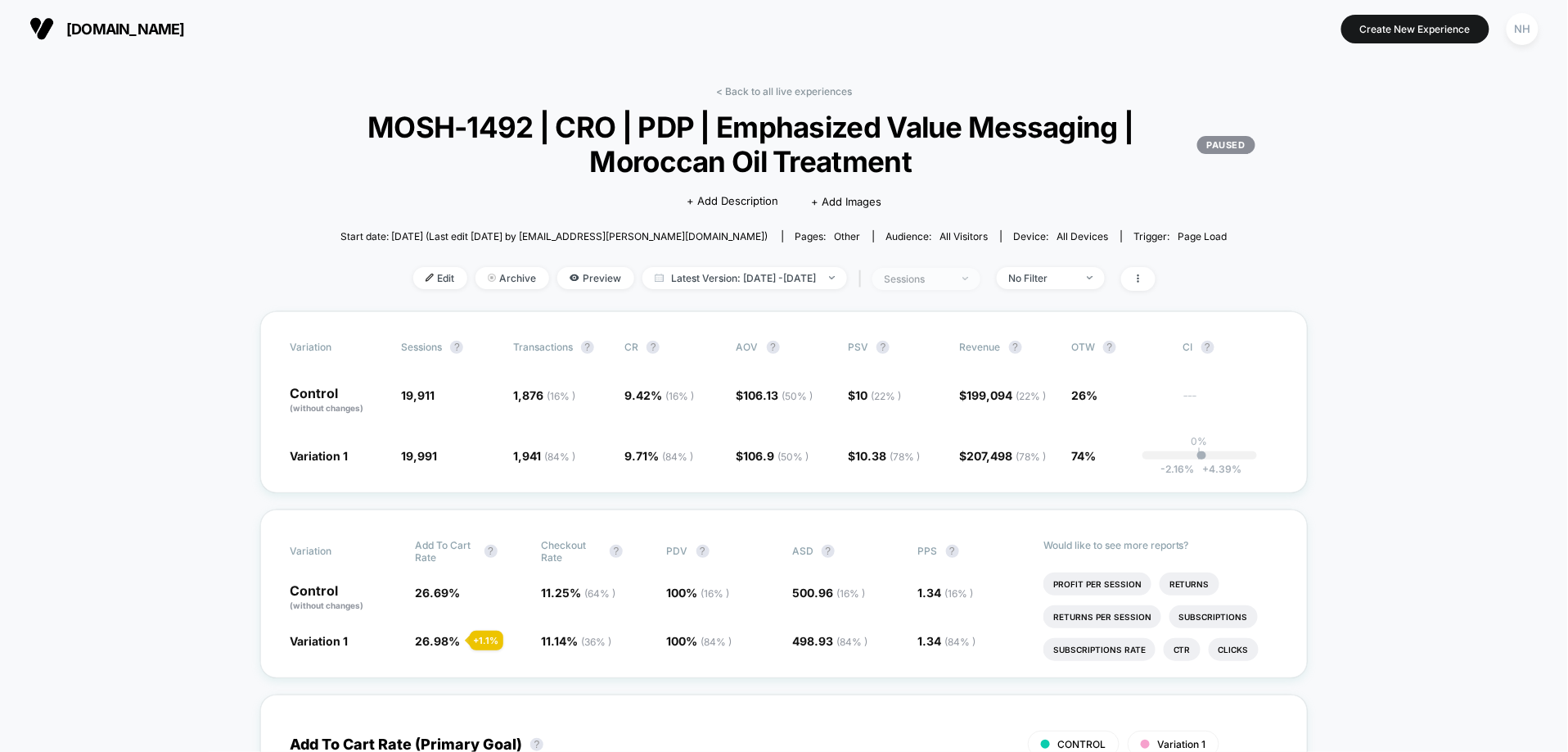
click at [981, 282] on span "sessions" at bounding box center [926, 279] width 108 height 22
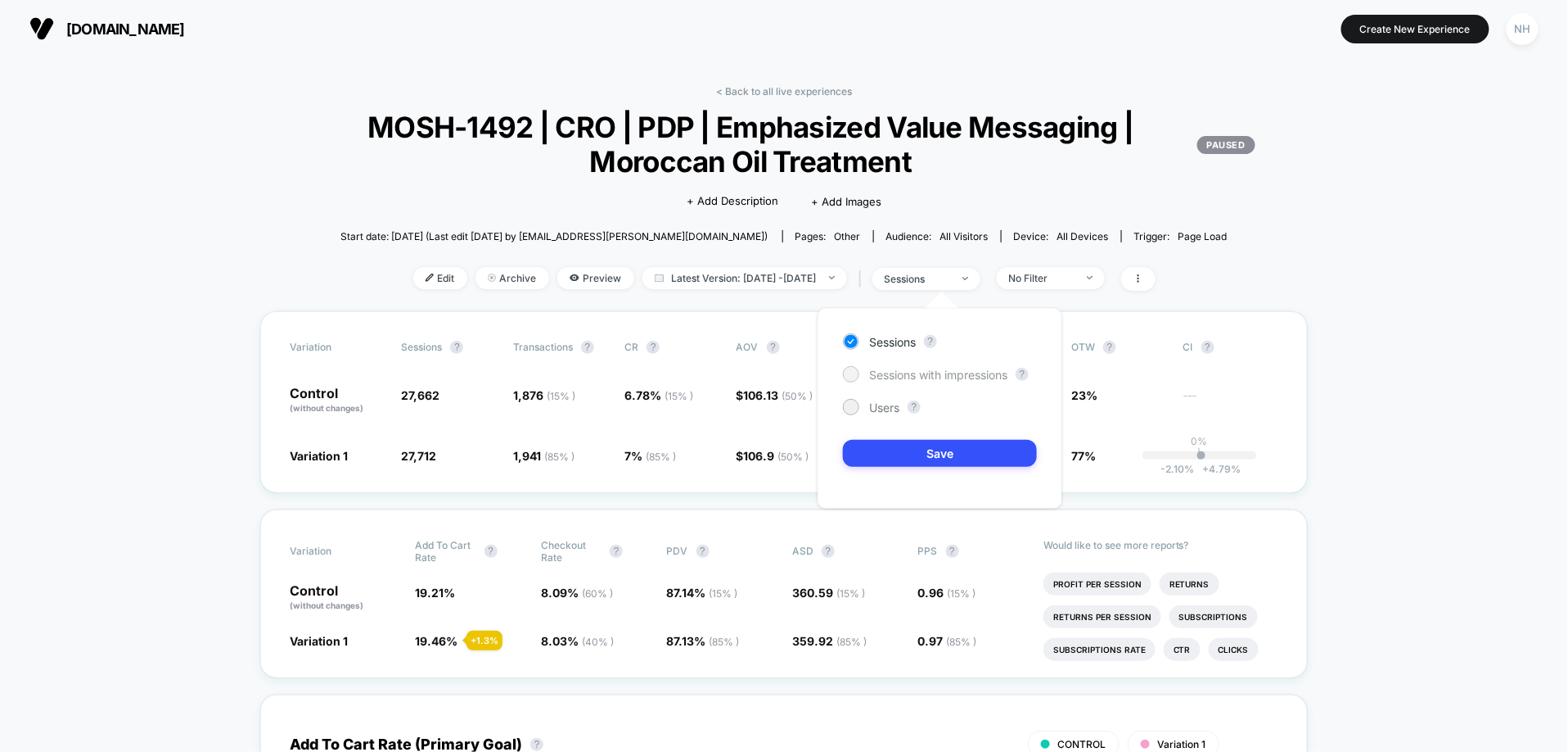
click at [994, 370] on span "Sessions with impressions" at bounding box center [938, 374] width 138 height 14
click at [981, 461] on button "Save" at bounding box center [939, 453] width 194 height 27
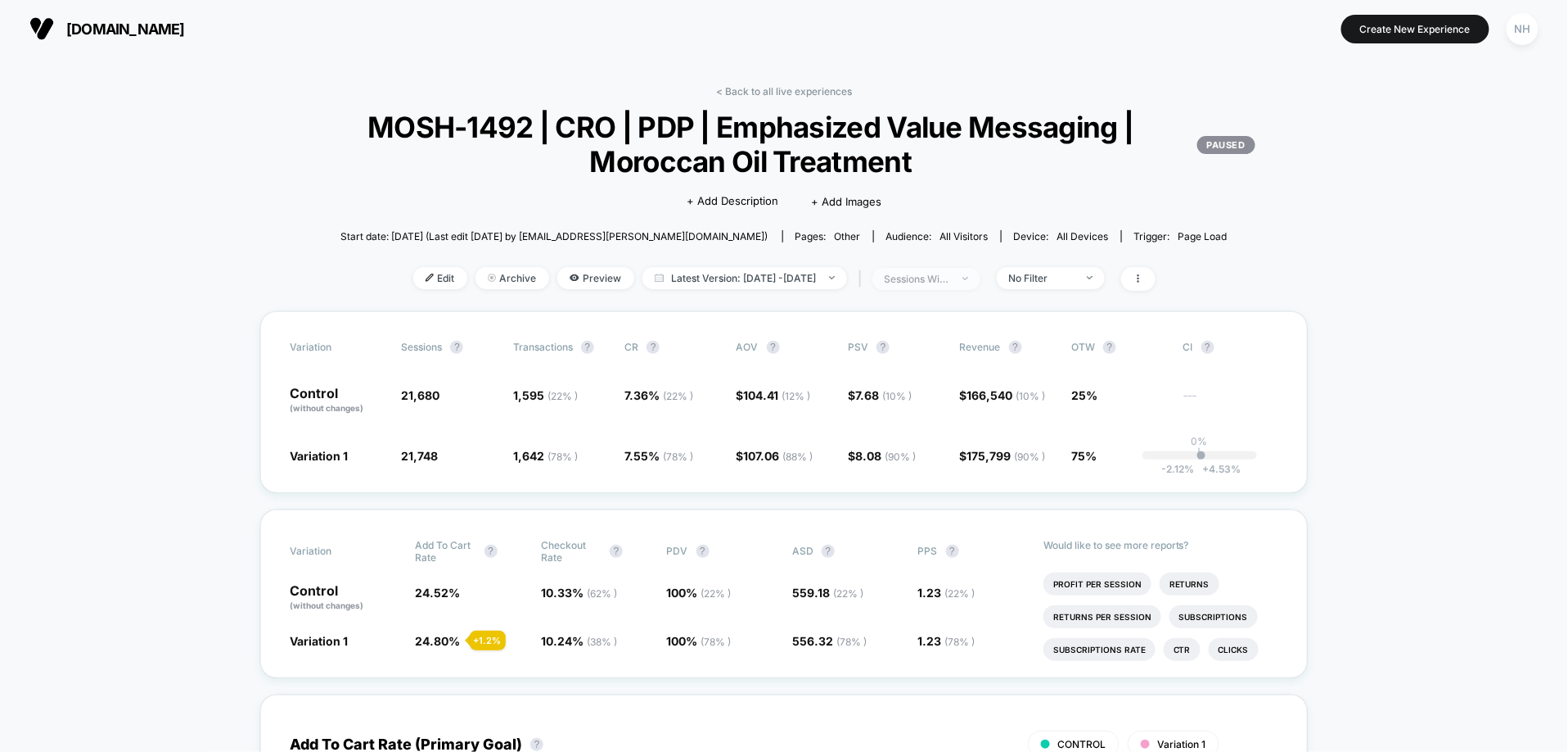
click at [979, 285] on span "sessions with impression" at bounding box center [926, 279] width 108 height 22
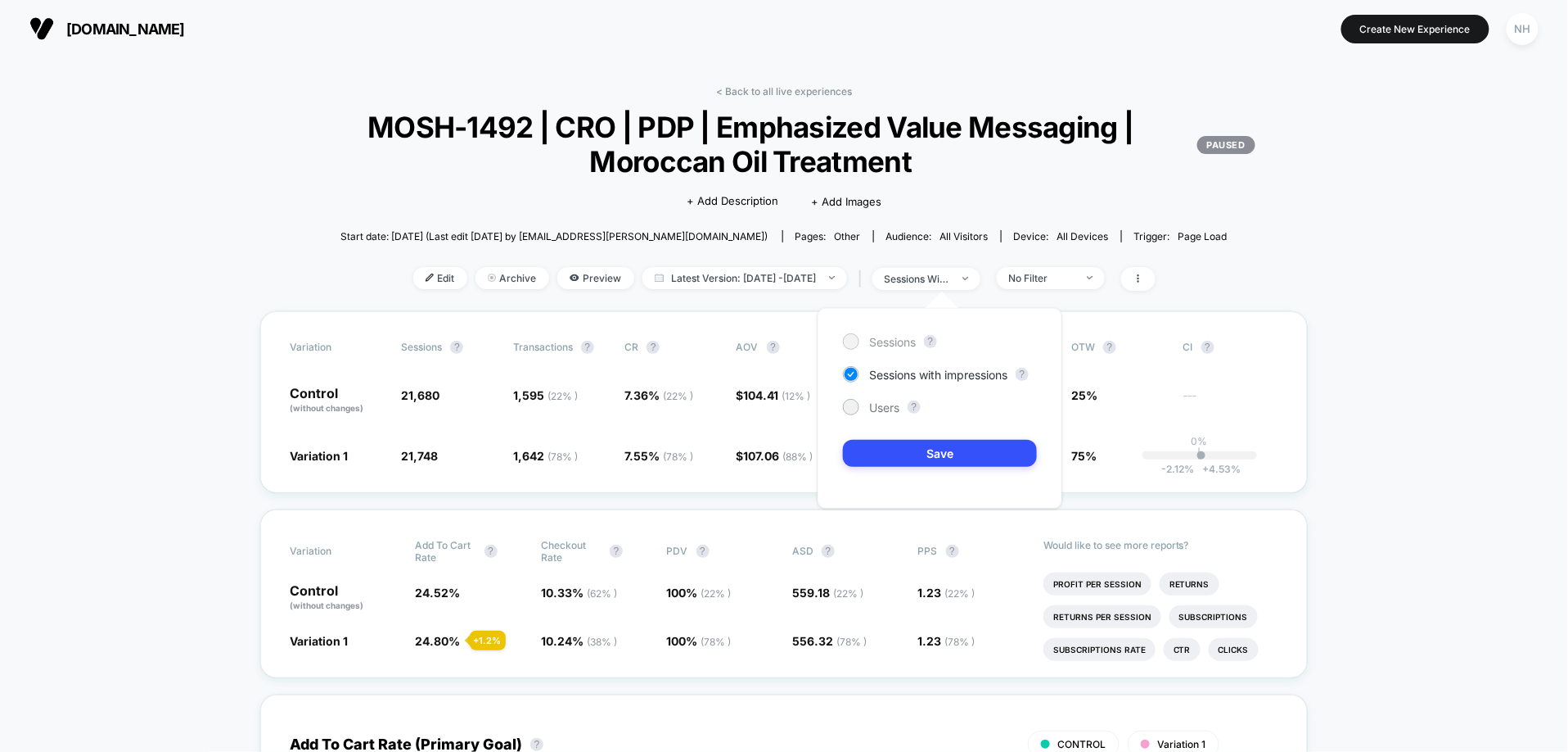
click at [916, 345] on span "Sessions" at bounding box center [892, 341] width 46 height 14
click at [936, 449] on button "Save" at bounding box center [939, 453] width 194 height 27
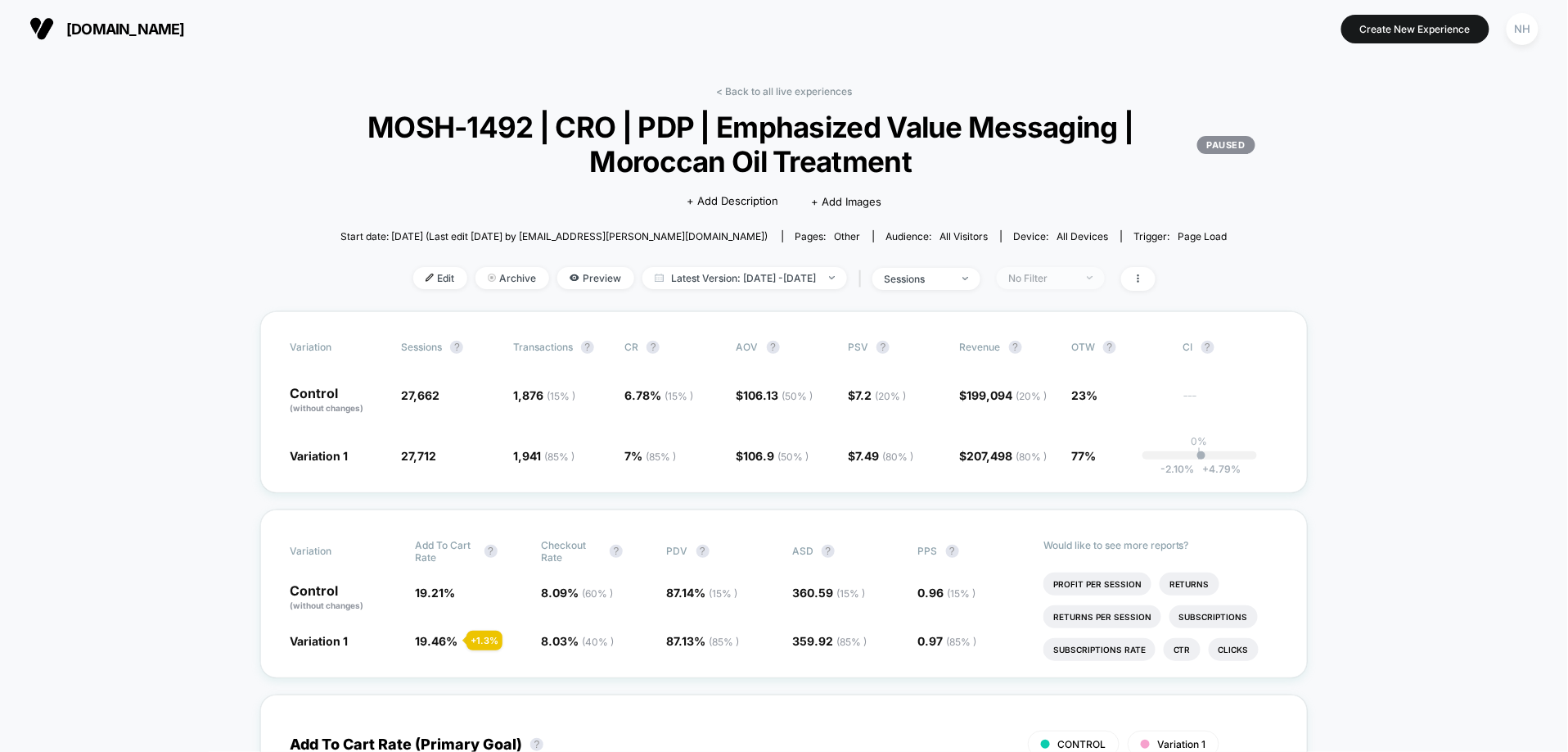
click at [1105, 273] on span "No Filter" at bounding box center [1051, 278] width 108 height 22
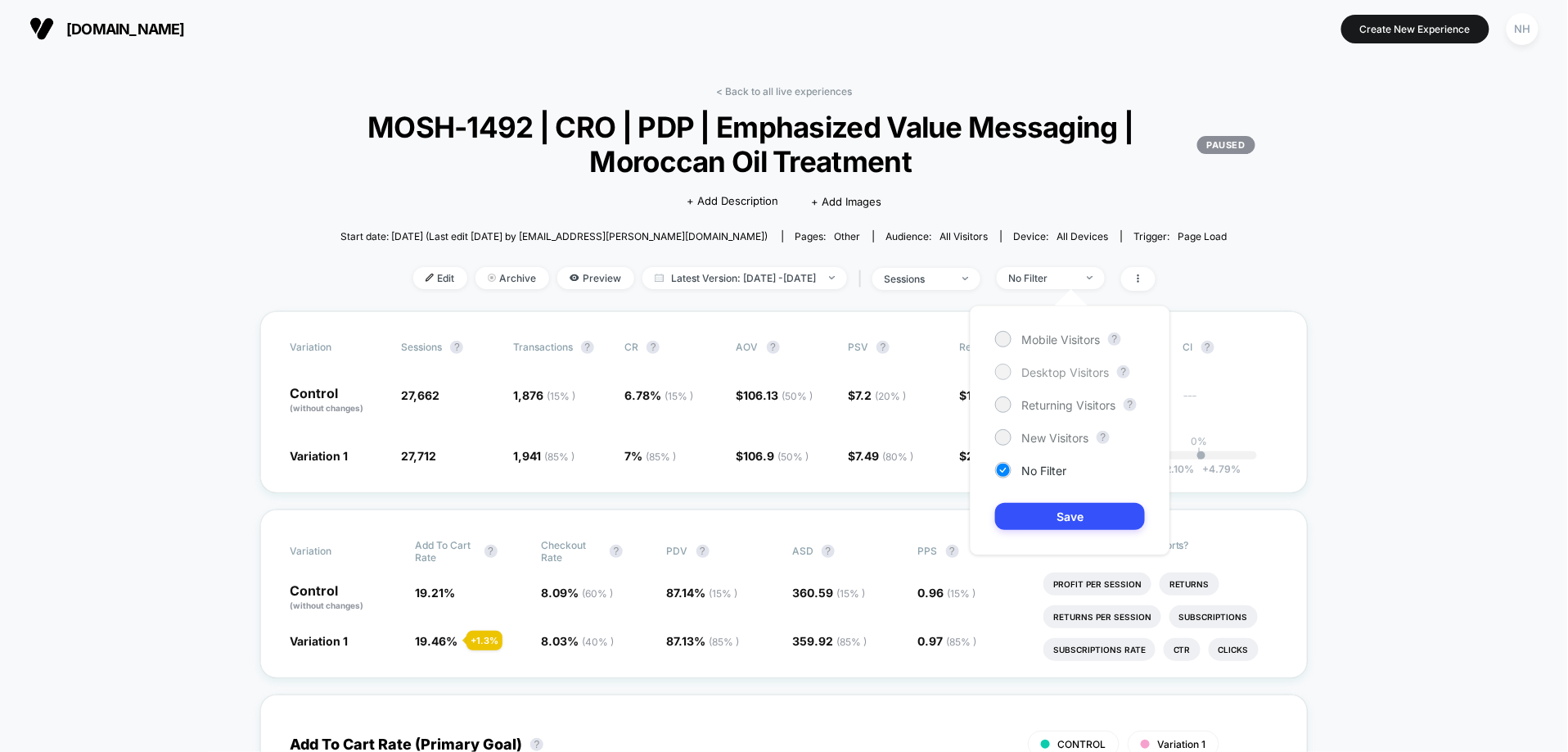
click at [1068, 365] on span "Desktop Visitors" at bounding box center [1066, 371] width 87 height 14
click at [1079, 507] on button "Save" at bounding box center [1070, 516] width 150 height 27
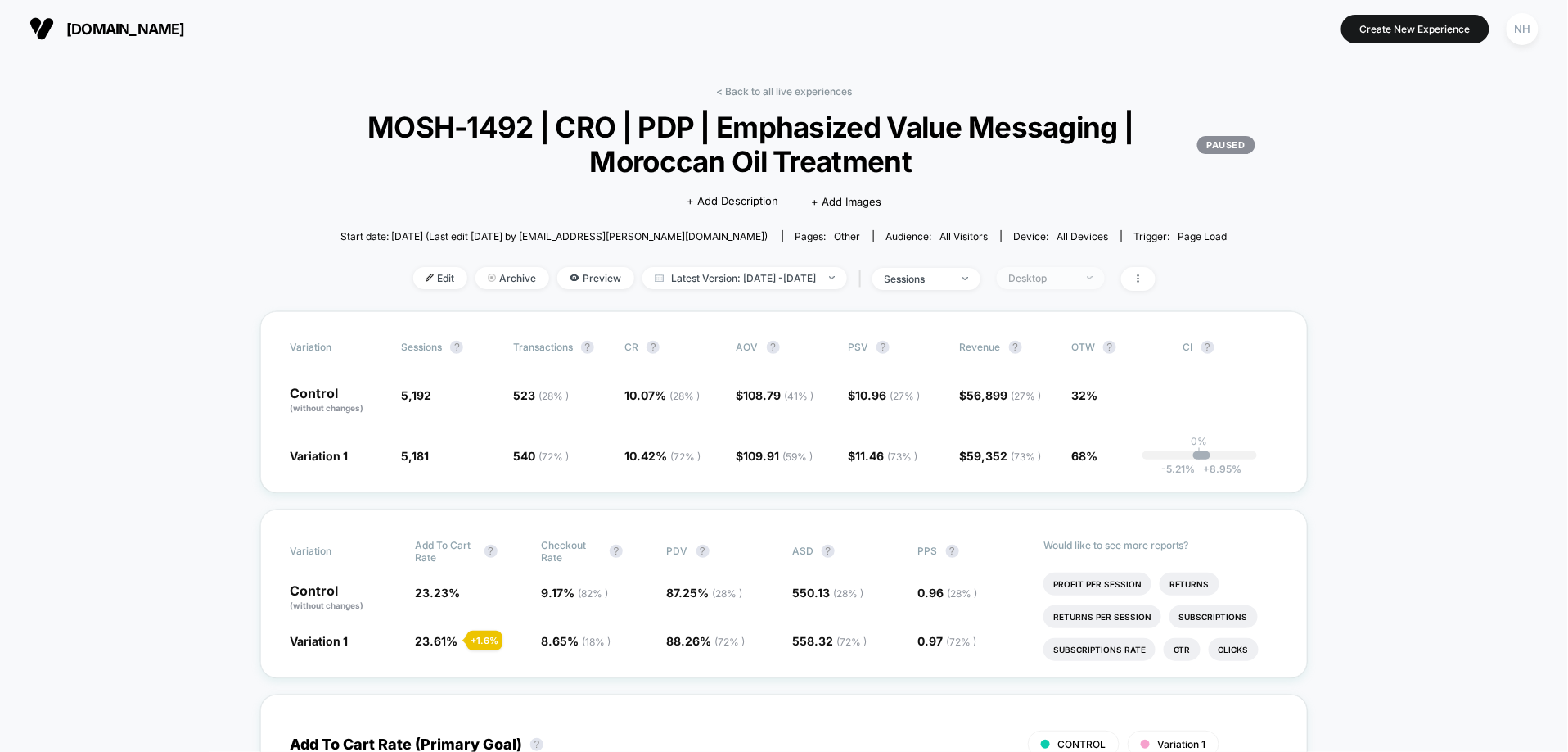
click at [1105, 269] on span "Desktop" at bounding box center [1051, 278] width 108 height 22
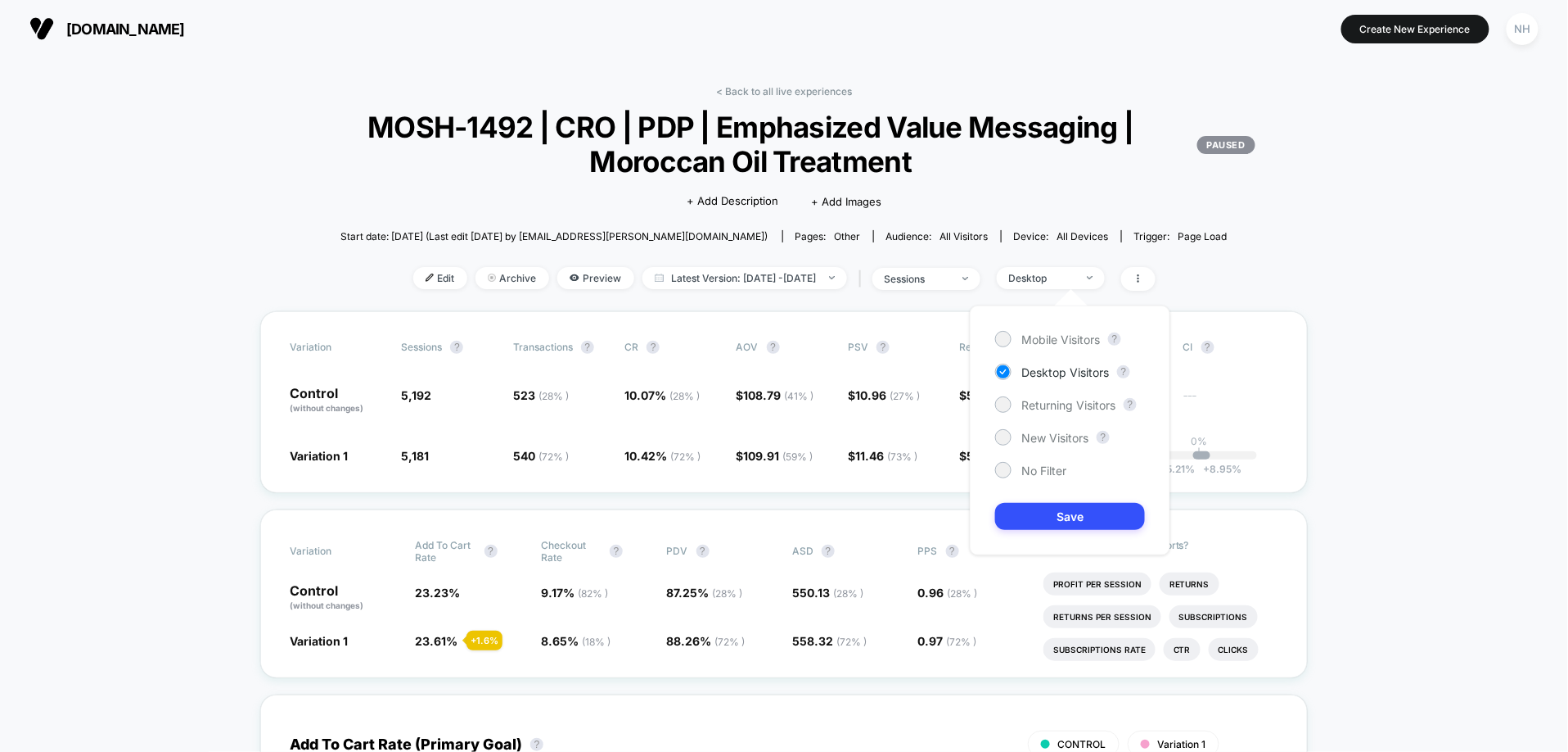
click at [1056, 461] on div "Mobile Visitors ? Desktop Visitors ? Returning Visitors ? New Visitors ? No Fil…" at bounding box center [1070, 431] width 200 height 249
click at [1056, 469] on span "No Filter" at bounding box center [1044, 470] width 45 height 14
click at [1071, 521] on button "Save" at bounding box center [1070, 516] width 150 height 27
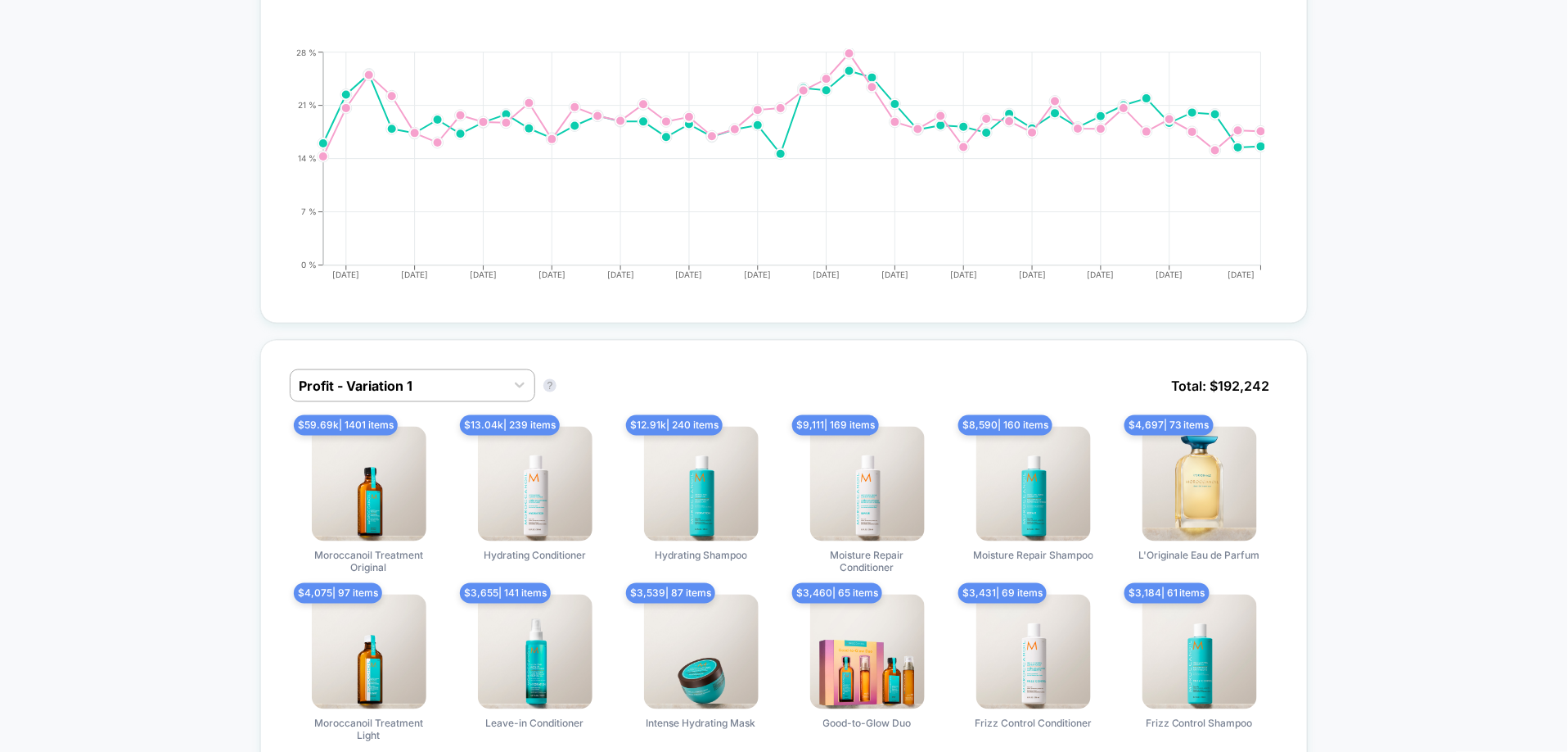
scroll to position [929, 0]
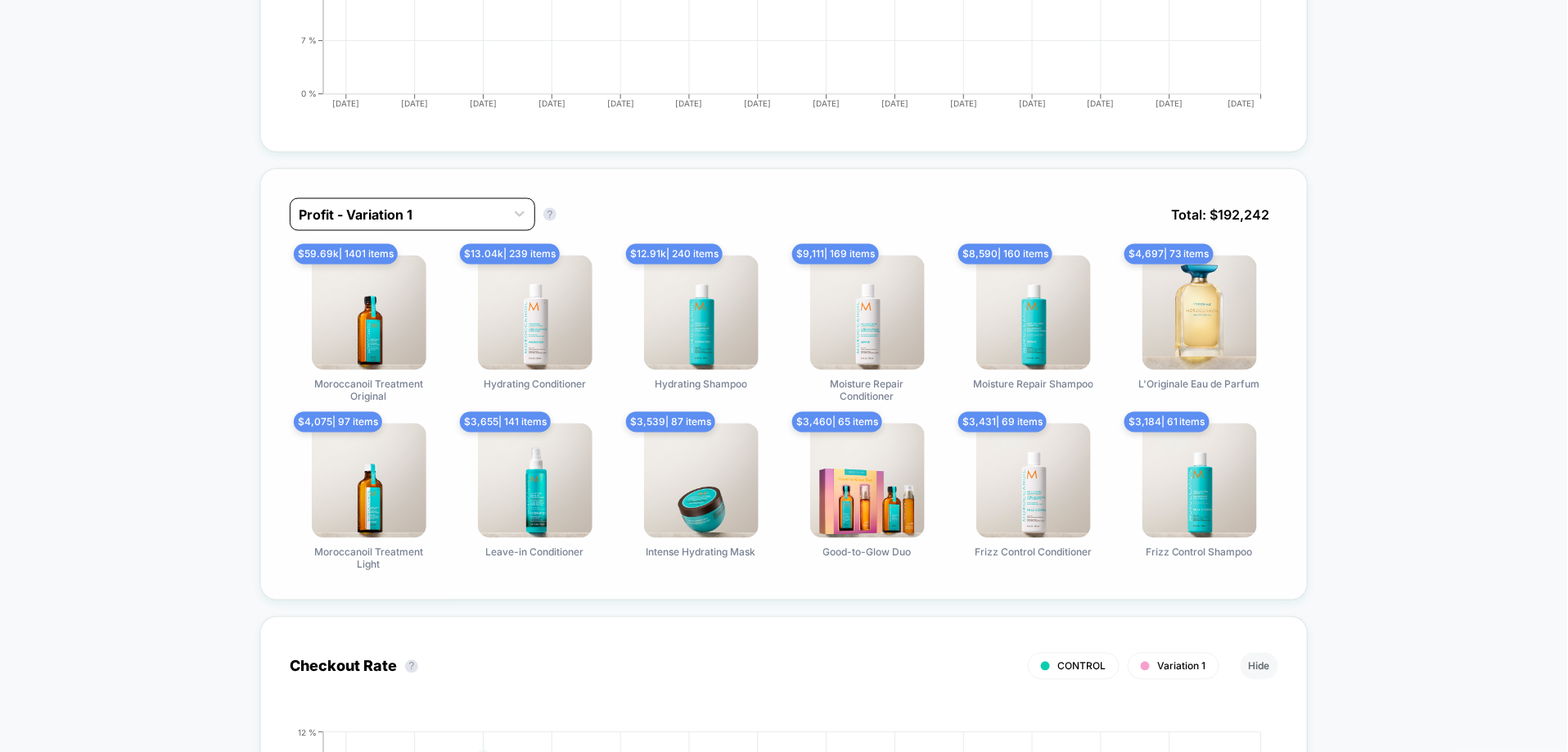
click at [503, 218] on div "Profit - Variation 1" at bounding box center [398, 214] width 215 height 26
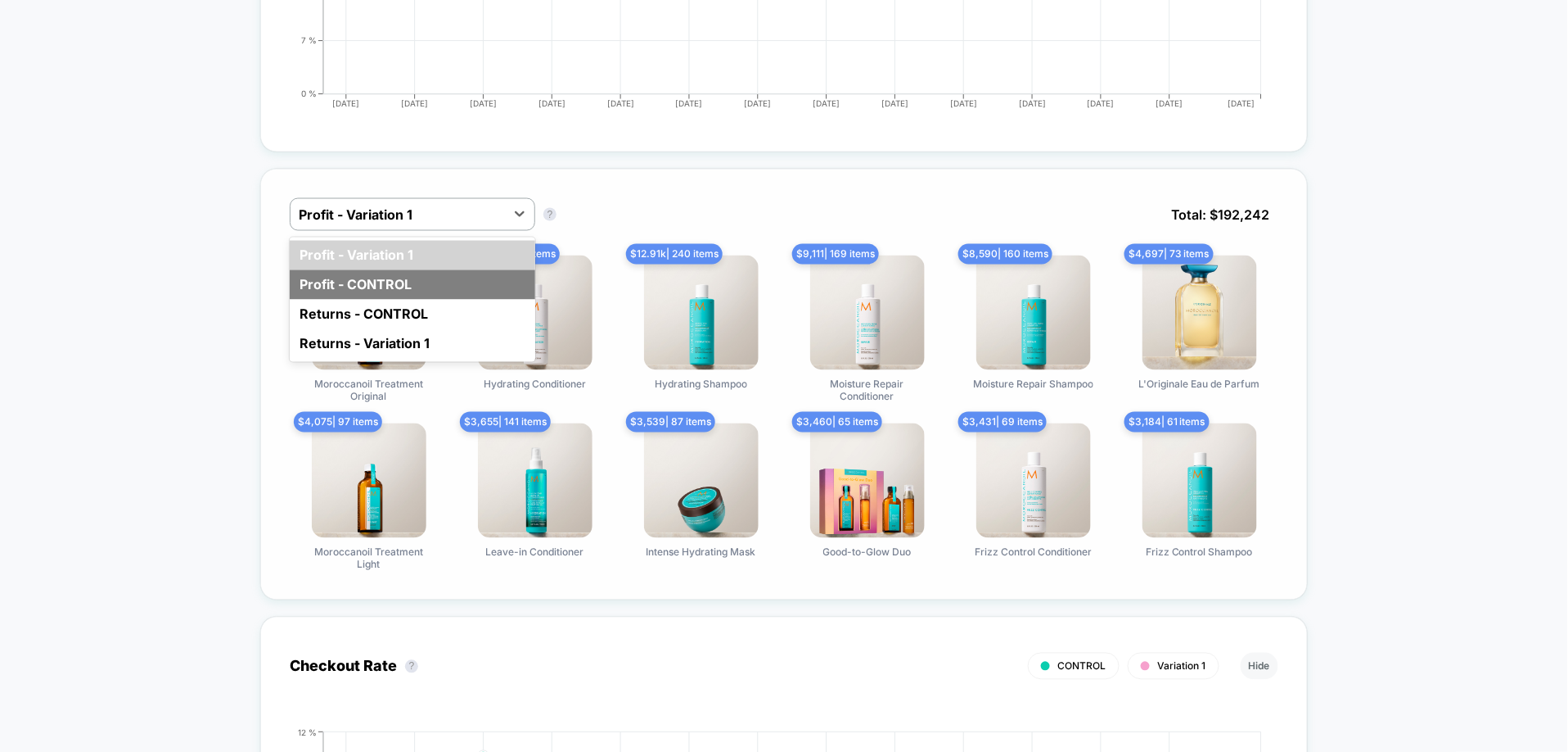
click at [478, 276] on div "Profit - CONTROL" at bounding box center [412, 285] width 246 height 29
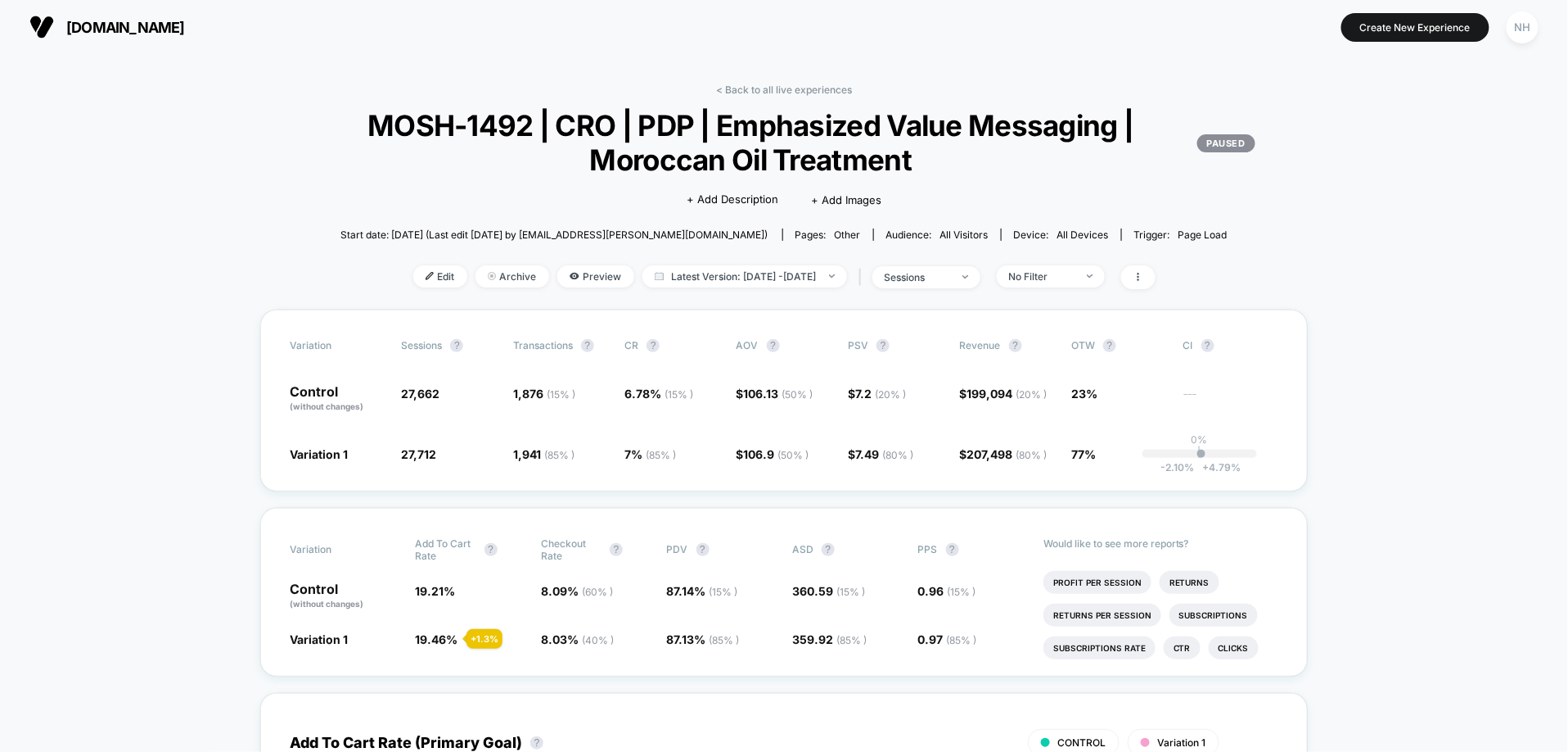
scroll to position [0, 0]
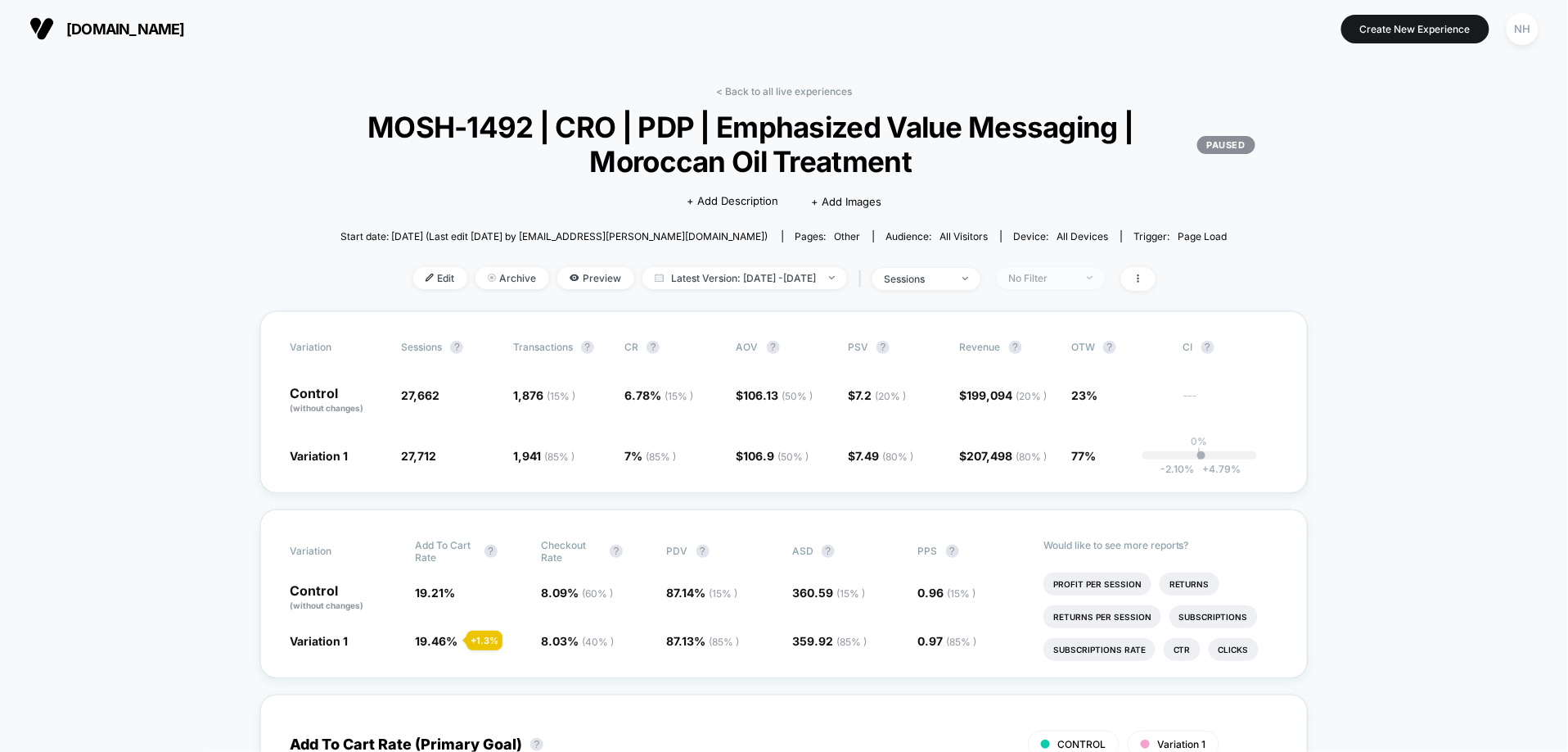
click at [1075, 275] on div "No Filter" at bounding box center [1042, 278] width 66 height 12
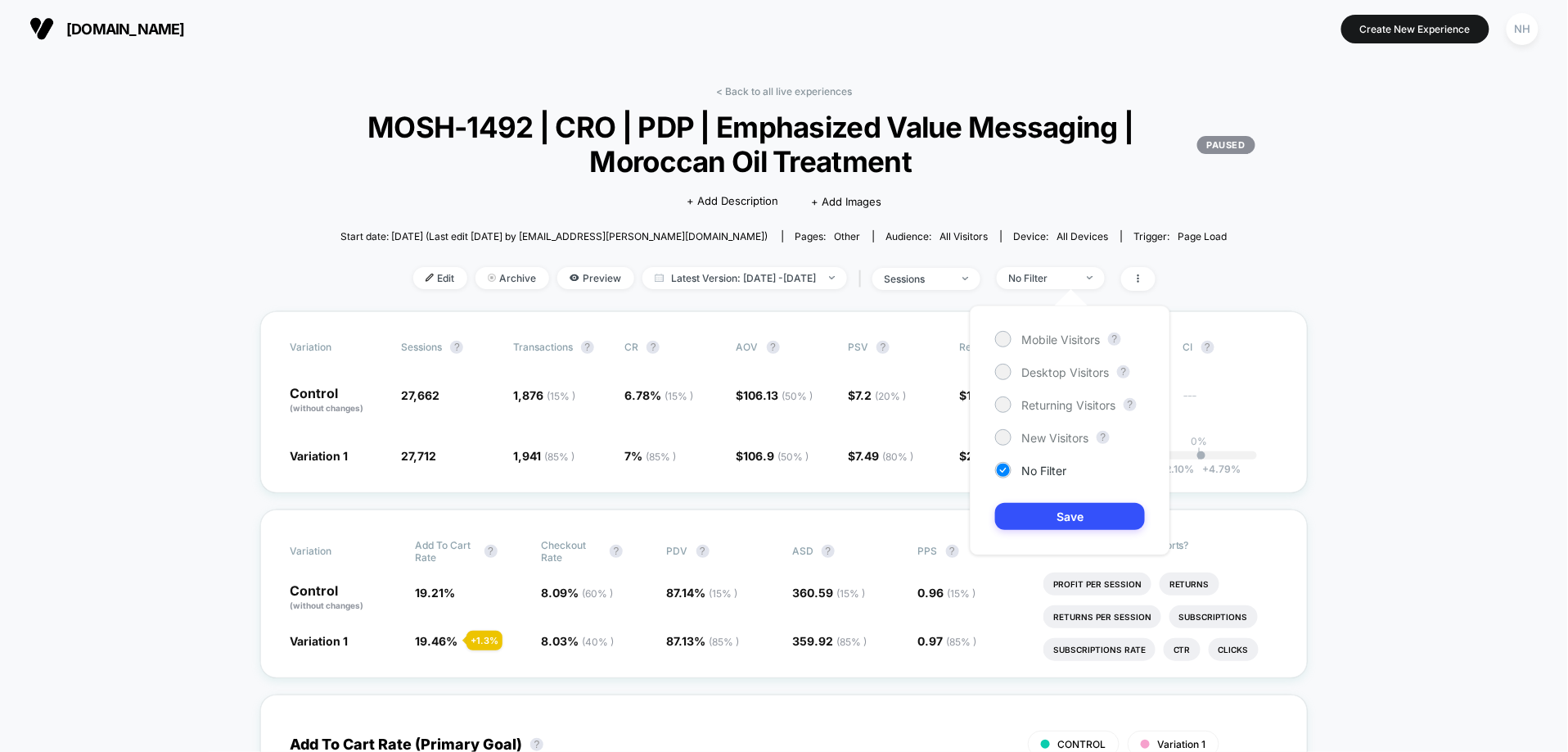
click at [1078, 318] on div "Mobile Visitors ? Desktop Visitors ? Returning Visitors ? New Visitors ? No Fil…" at bounding box center [1070, 431] width 200 height 249
click at [1078, 332] on span "Mobile Visitors" at bounding box center [1061, 339] width 78 height 14
click at [1096, 519] on button "Save" at bounding box center [1070, 516] width 150 height 27
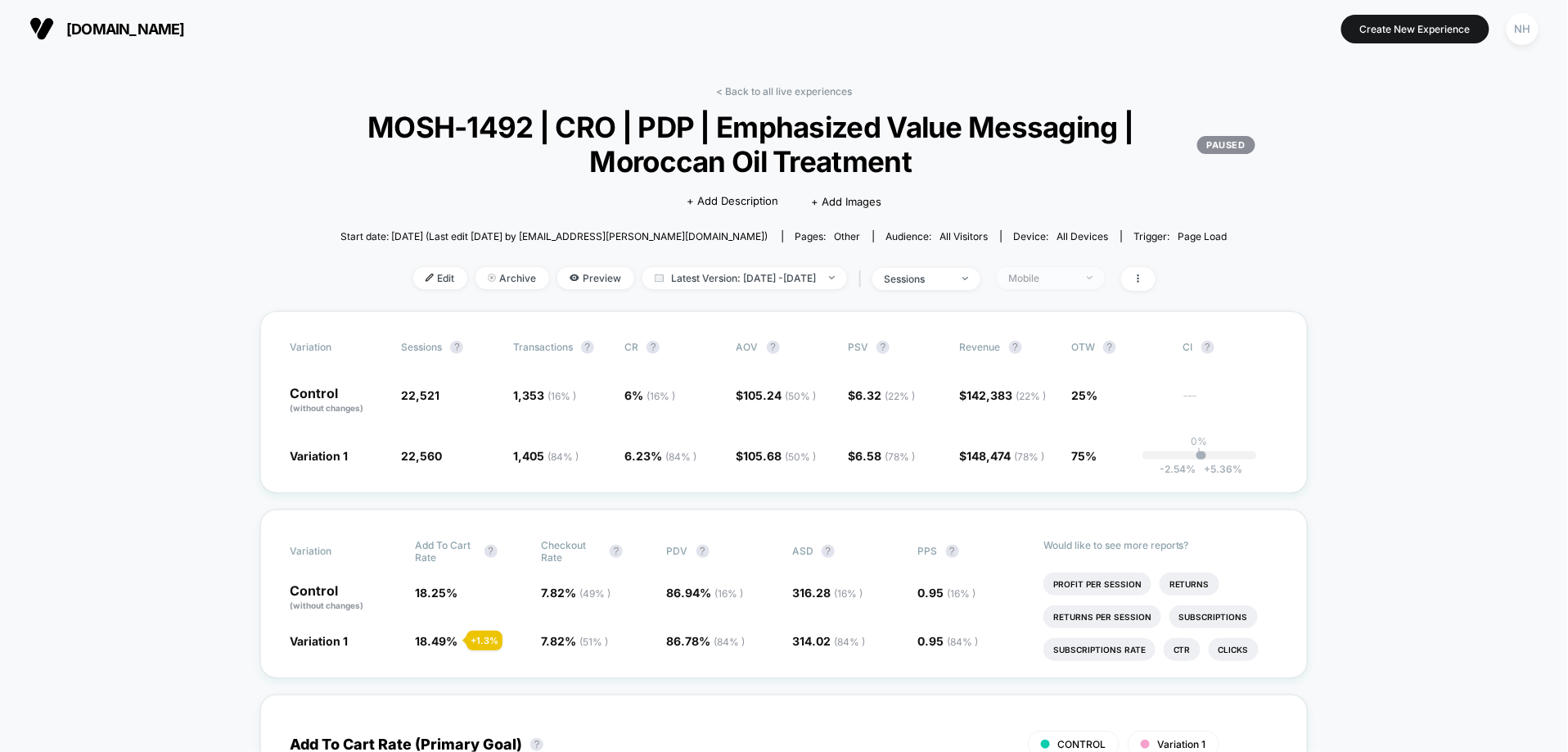
click at [1075, 279] on div "Mobile" at bounding box center [1042, 278] width 66 height 12
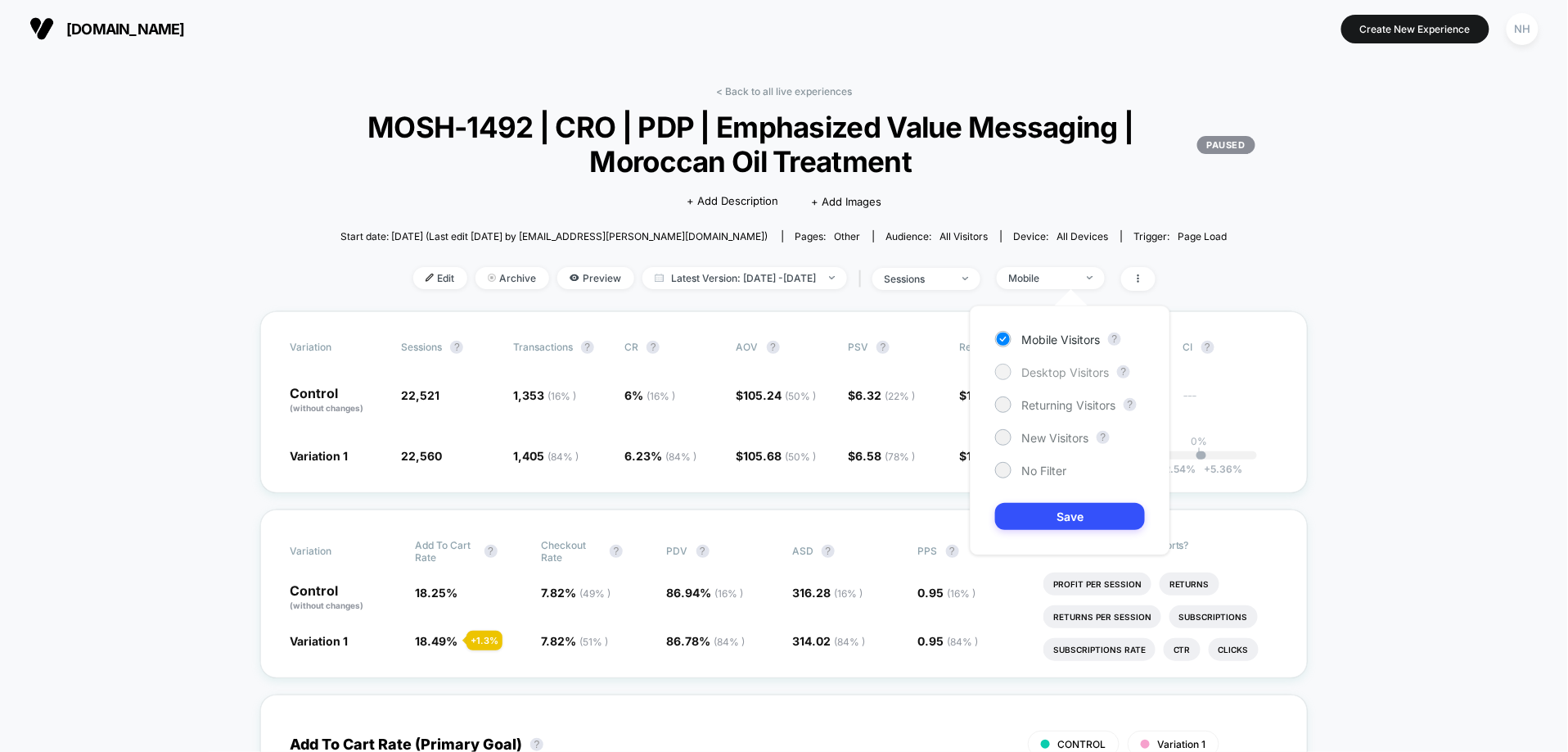
click at [1073, 373] on span "Desktop Visitors" at bounding box center [1066, 371] width 87 height 14
click at [1078, 505] on button "Save" at bounding box center [1070, 516] width 150 height 27
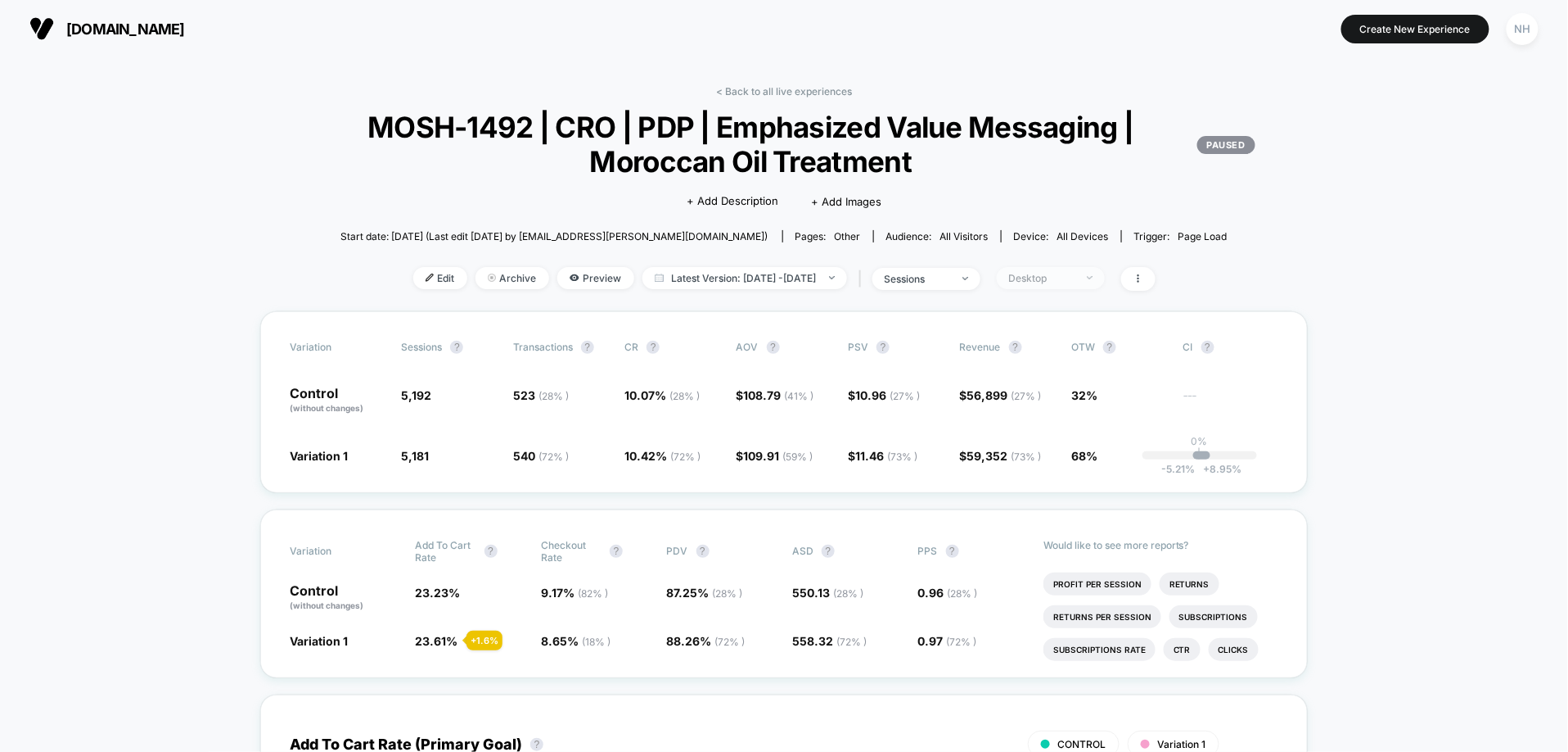
click at [1094, 289] on span "Desktop" at bounding box center [1051, 278] width 108 height 22
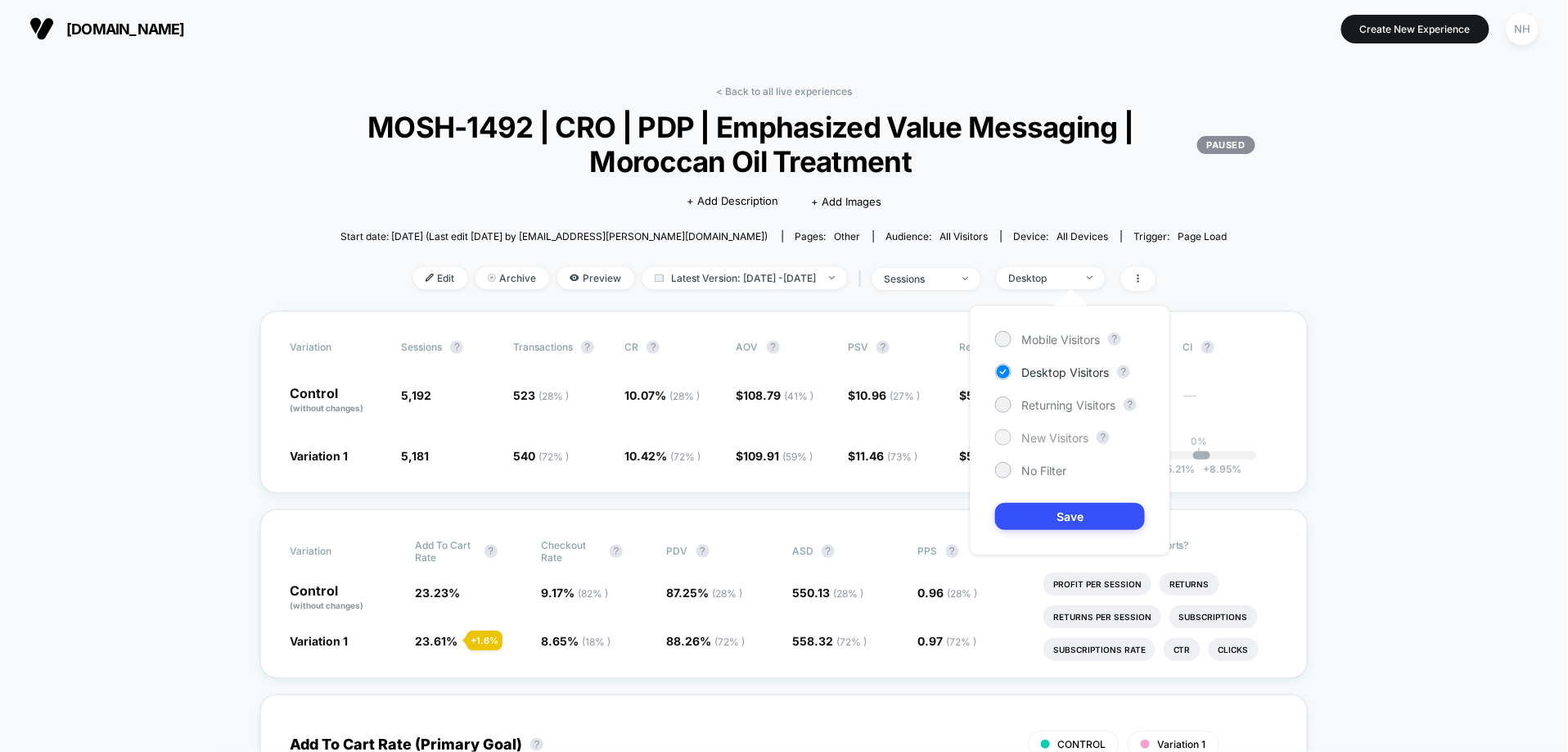
click at [1073, 436] on span "New Visitors" at bounding box center [1056, 437] width 67 height 14
click at [1086, 515] on button "Save" at bounding box center [1070, 516] width 150 height 27
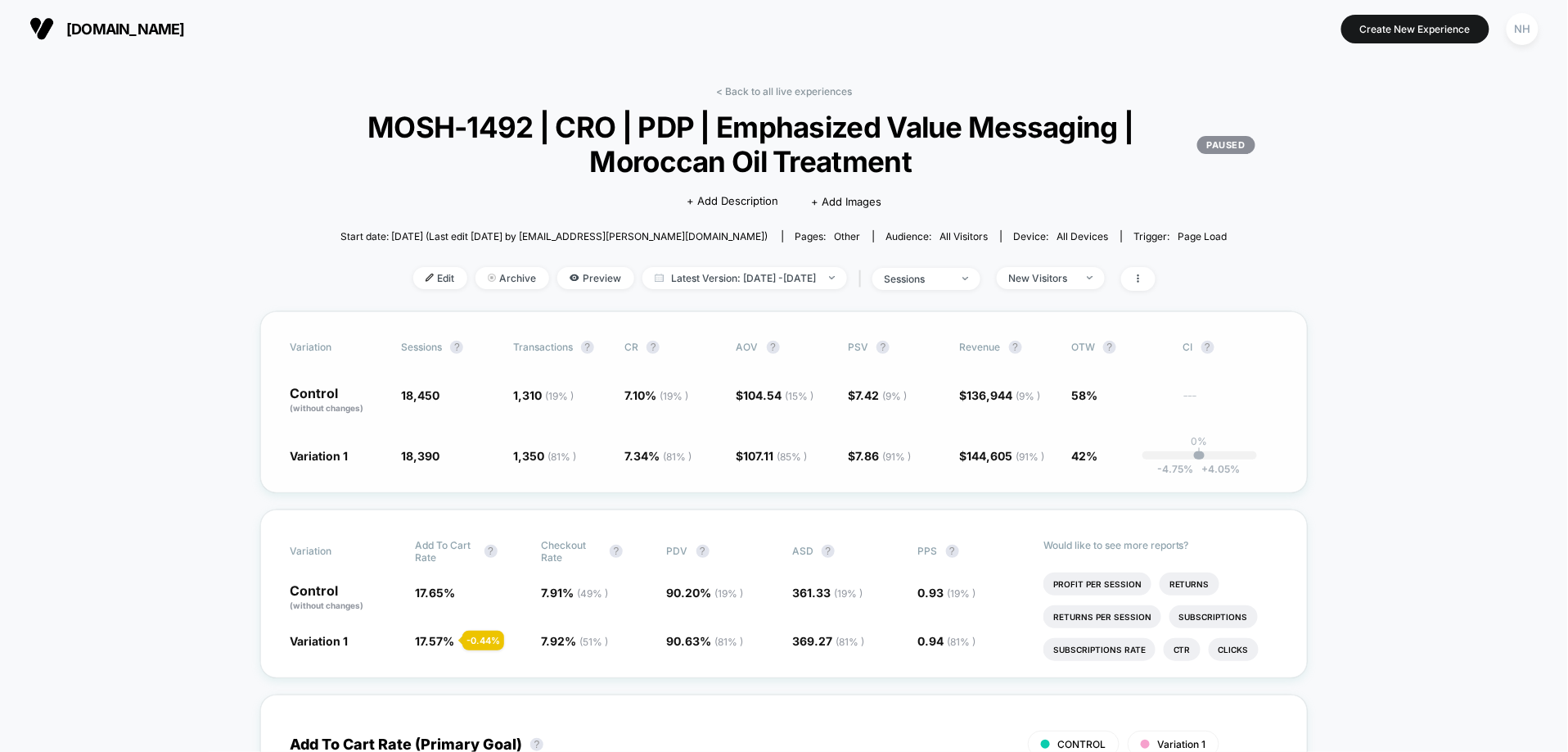
click at [918, 466] on div "Variation Sessions ? Transactions ? CR ? AOV ? PSV ? Revenue ? OTW ? CI ? Contr…" at bounding box center [784, 402] width 1047 height 182
click at [754, 87] on link "< Back to all live experiences" at bounding box center [784, 91] width 136 height 12
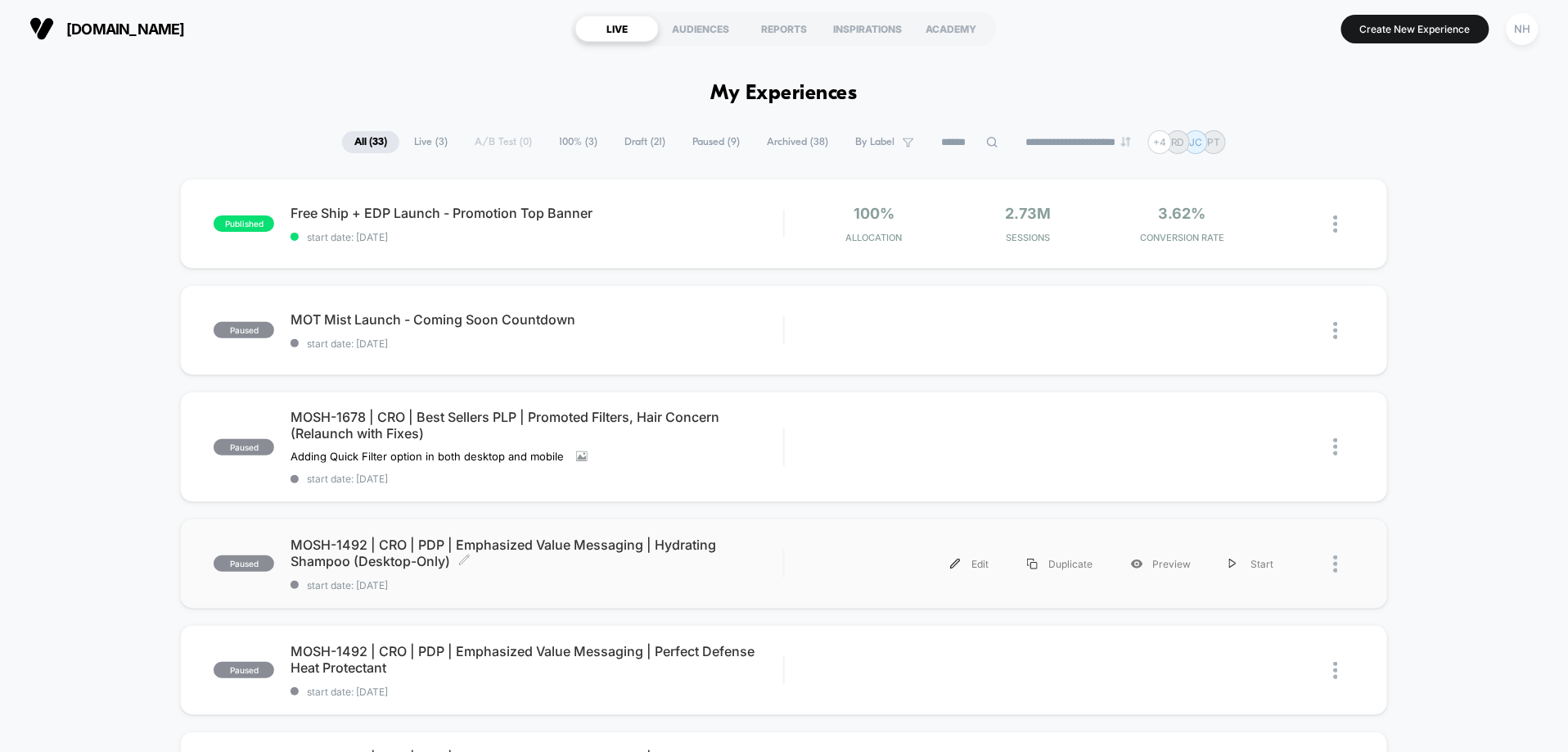
scroll to position [27, 0]
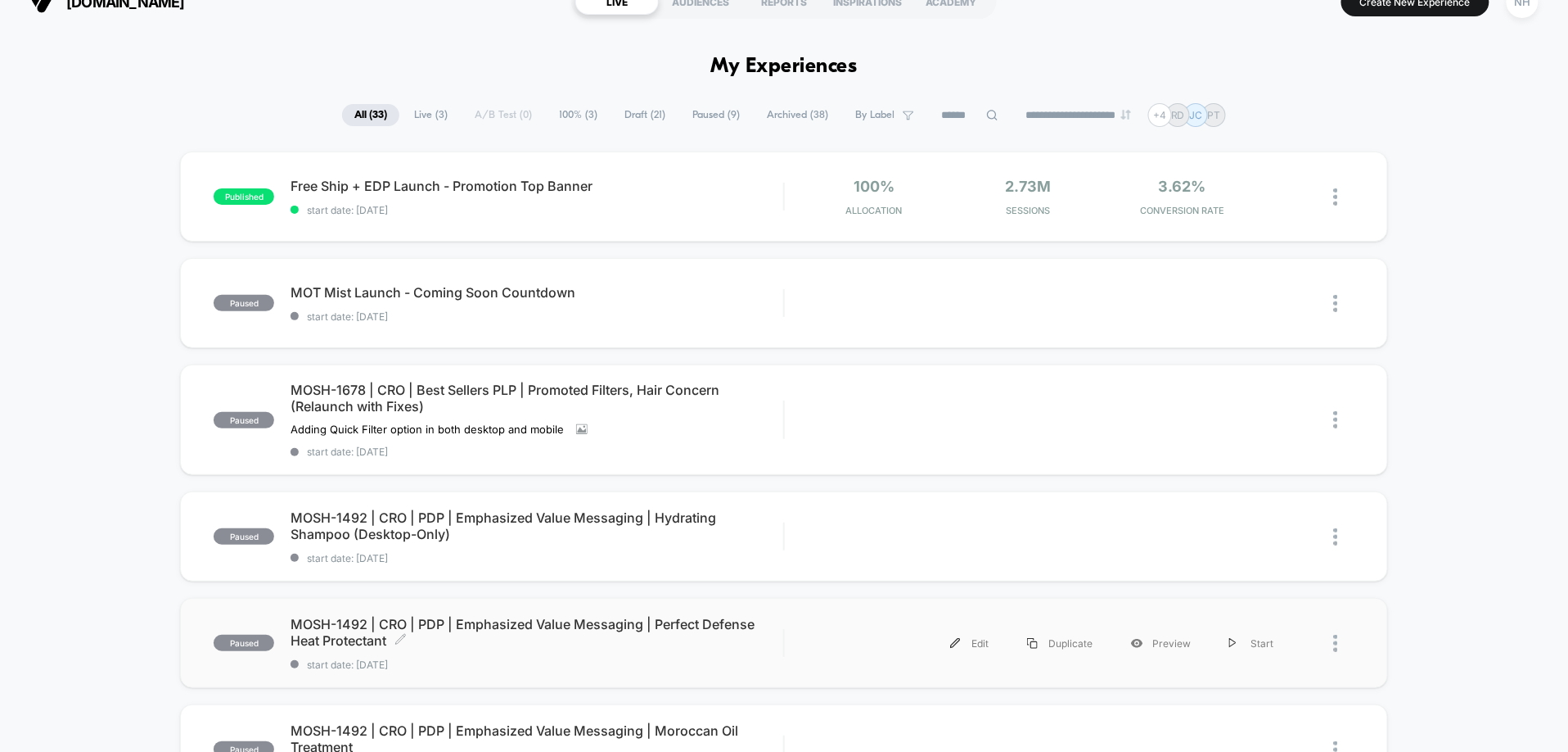
click at [677, 628] on span "MOSH-1492 | CRO | PDP | Emphasized Value Messaging | Perfect Defense Heat Prote…" at bounding box center [536, 632] width 492 height 33
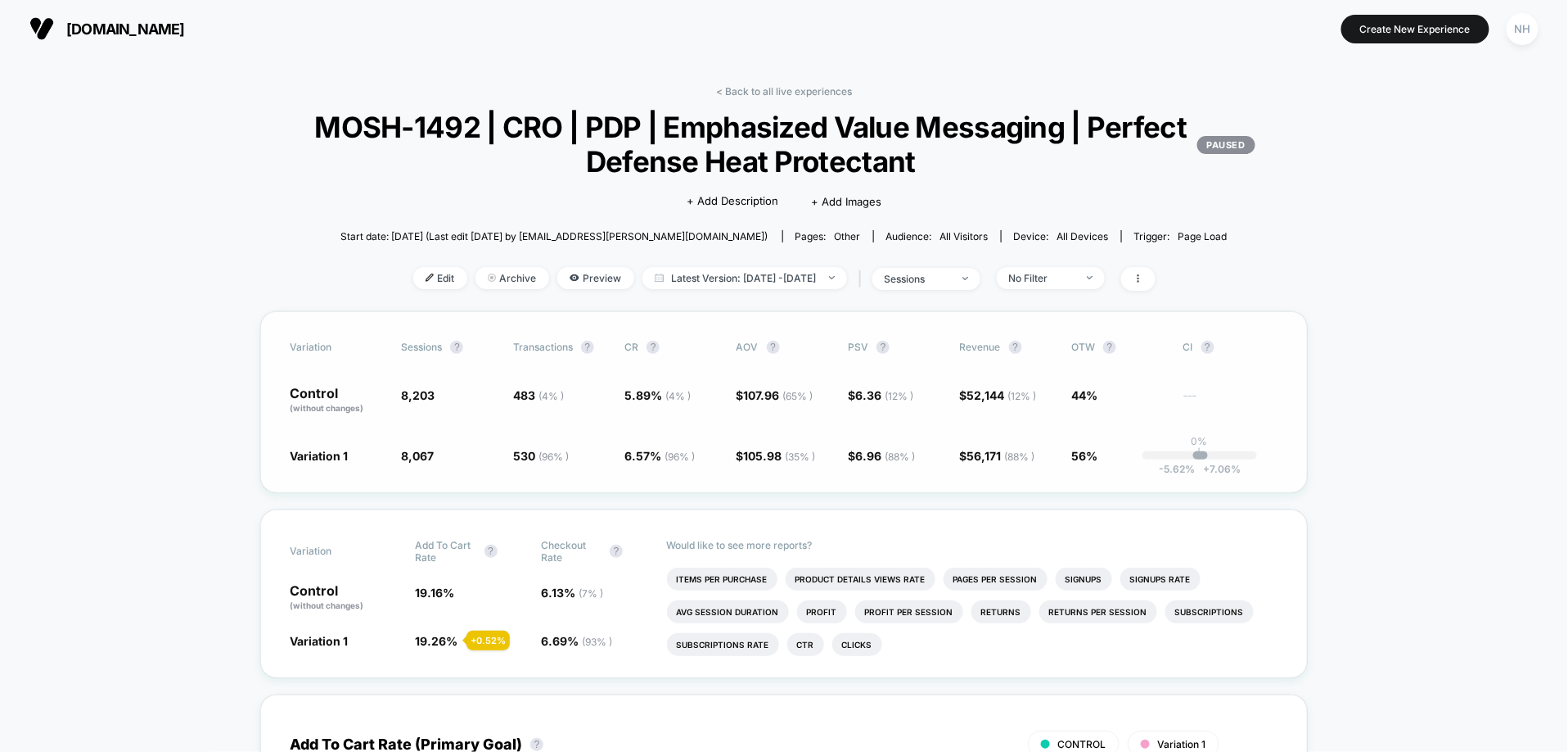
click at [635, 477] on div "Variation Sessions ? Transactions ? CR ? AOV ? PSV ? Revenue ? OTW ? CI ? Contr…" at bounding box center [784, 402] width 1047 height 182
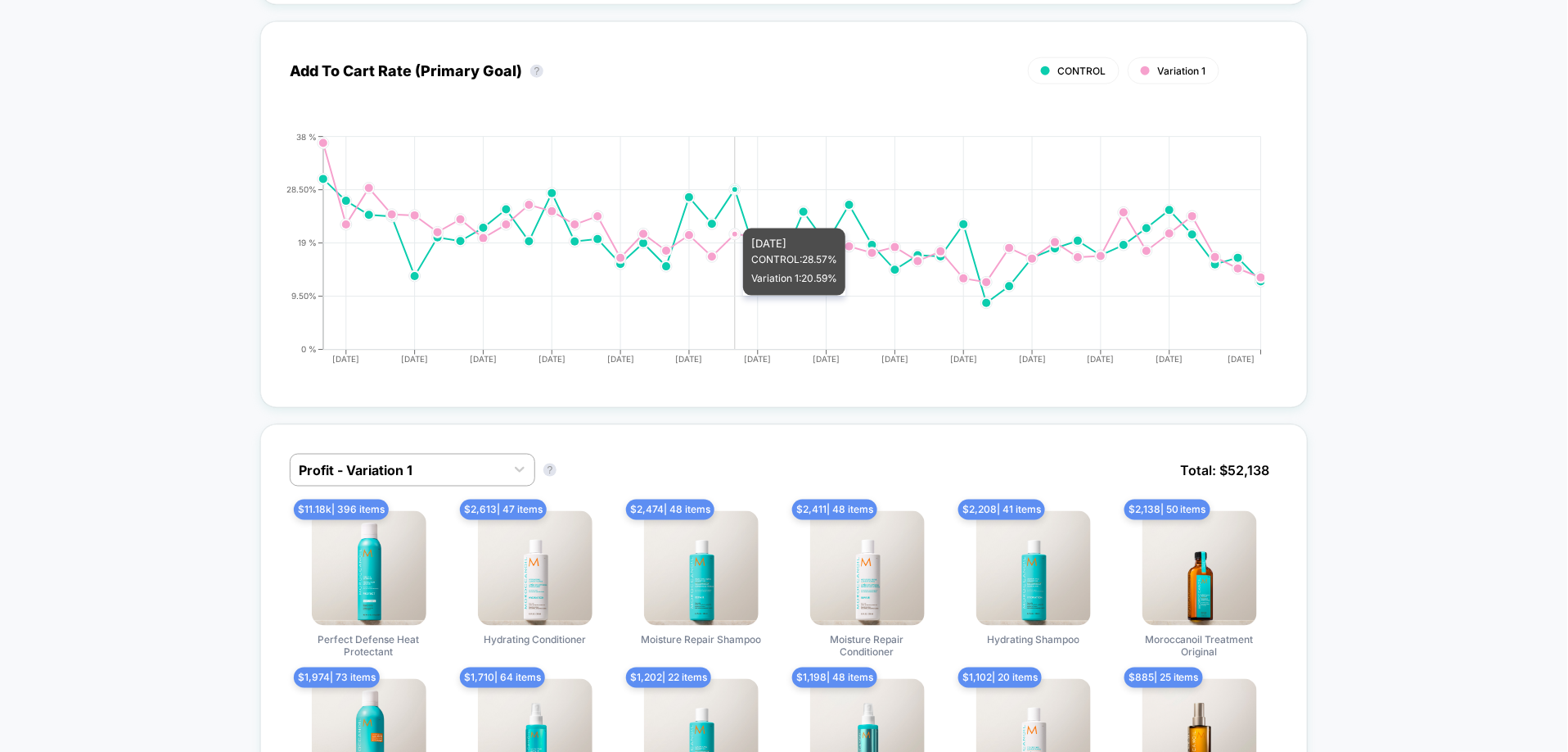
scroll to position [792, 0]
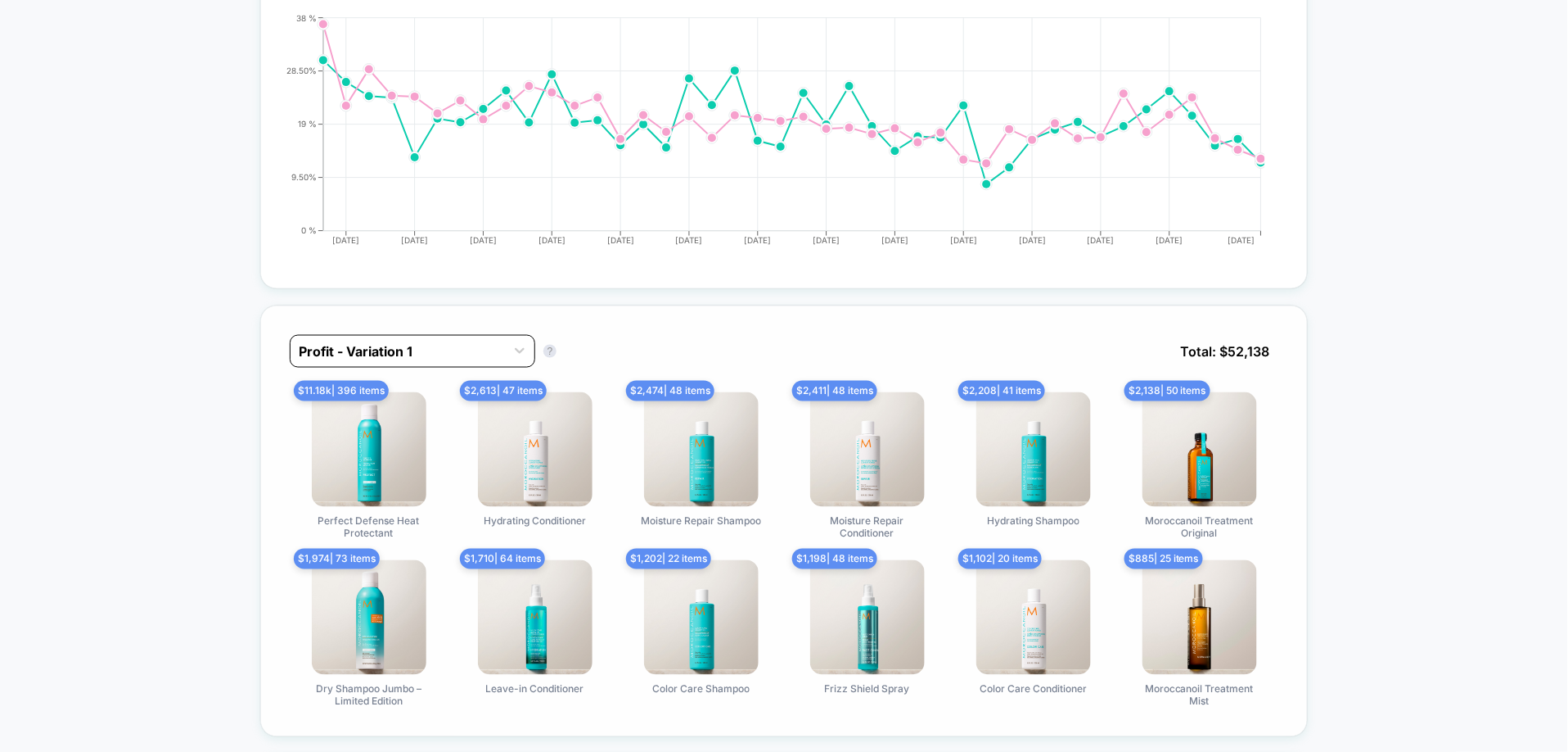
click at [490, 352] on div at bounding box center [398, 351] width 198 height 20
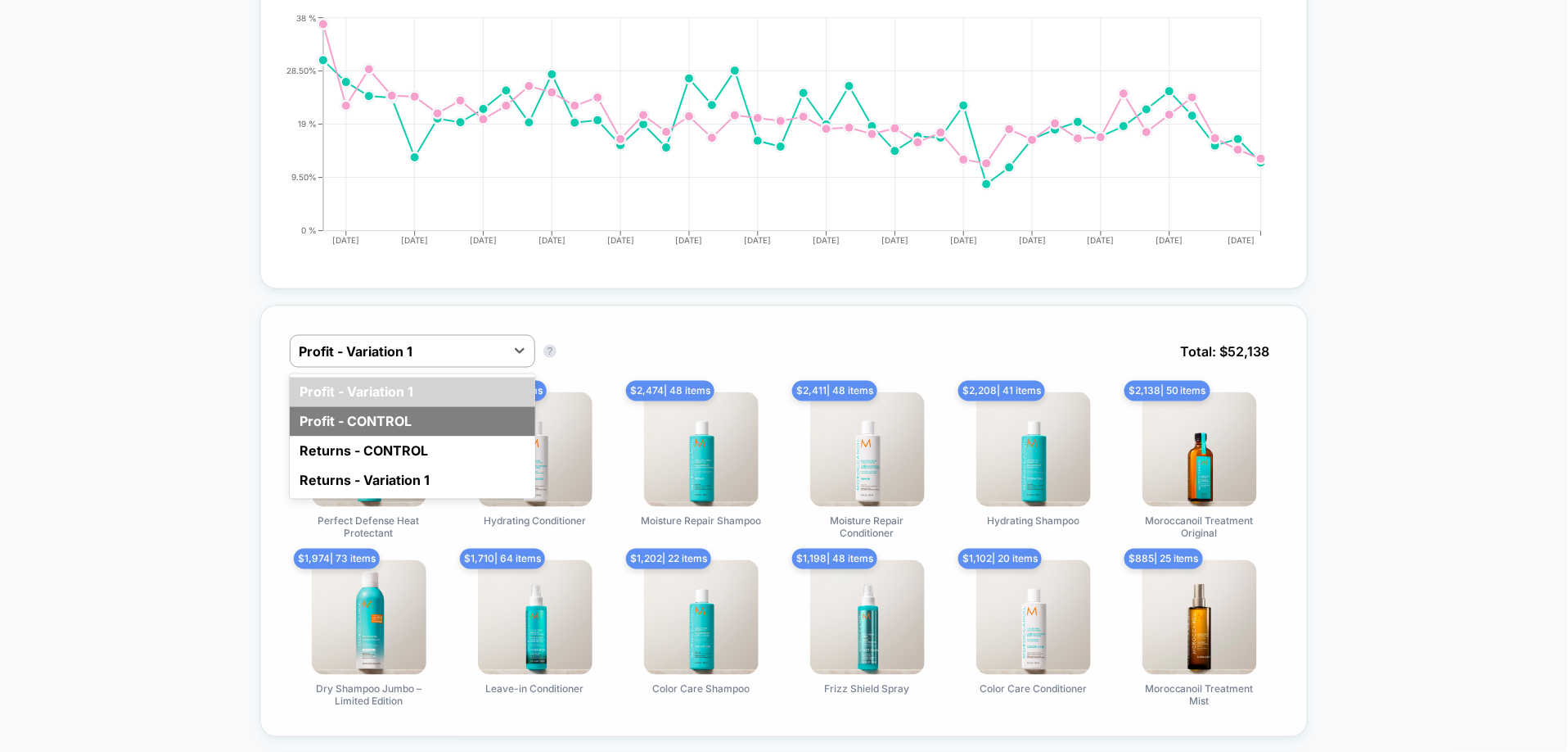
click at [460, 415] on div "Profit - CONTROL" at bounding box center [412, 422] width 246 height 29
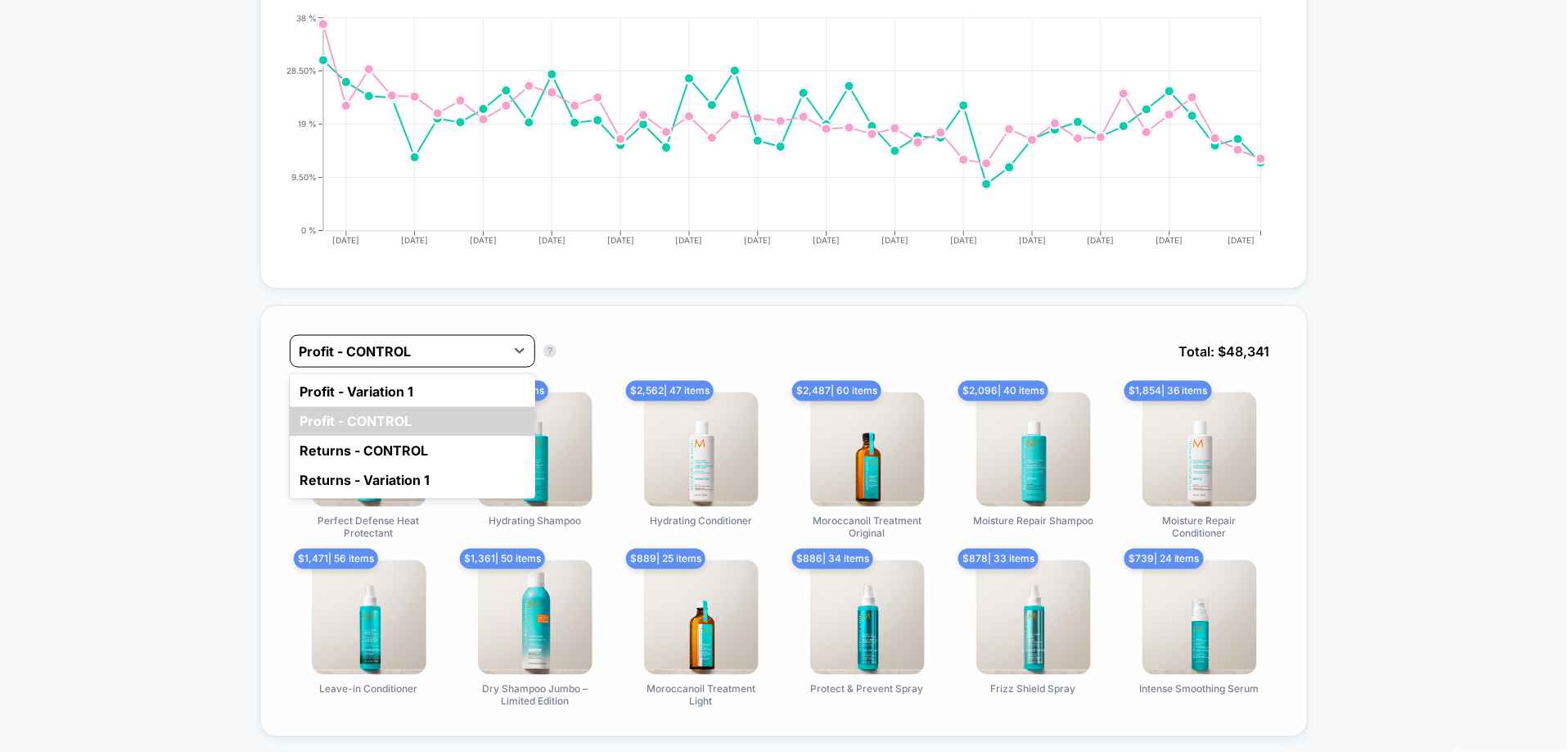
click at [471, 349] on div at bounding box center [398, 351] width 198 height 20
click at [448, 396] on div "Profit - Variation 1" at bounding box center [412, 392] width 246 height 29
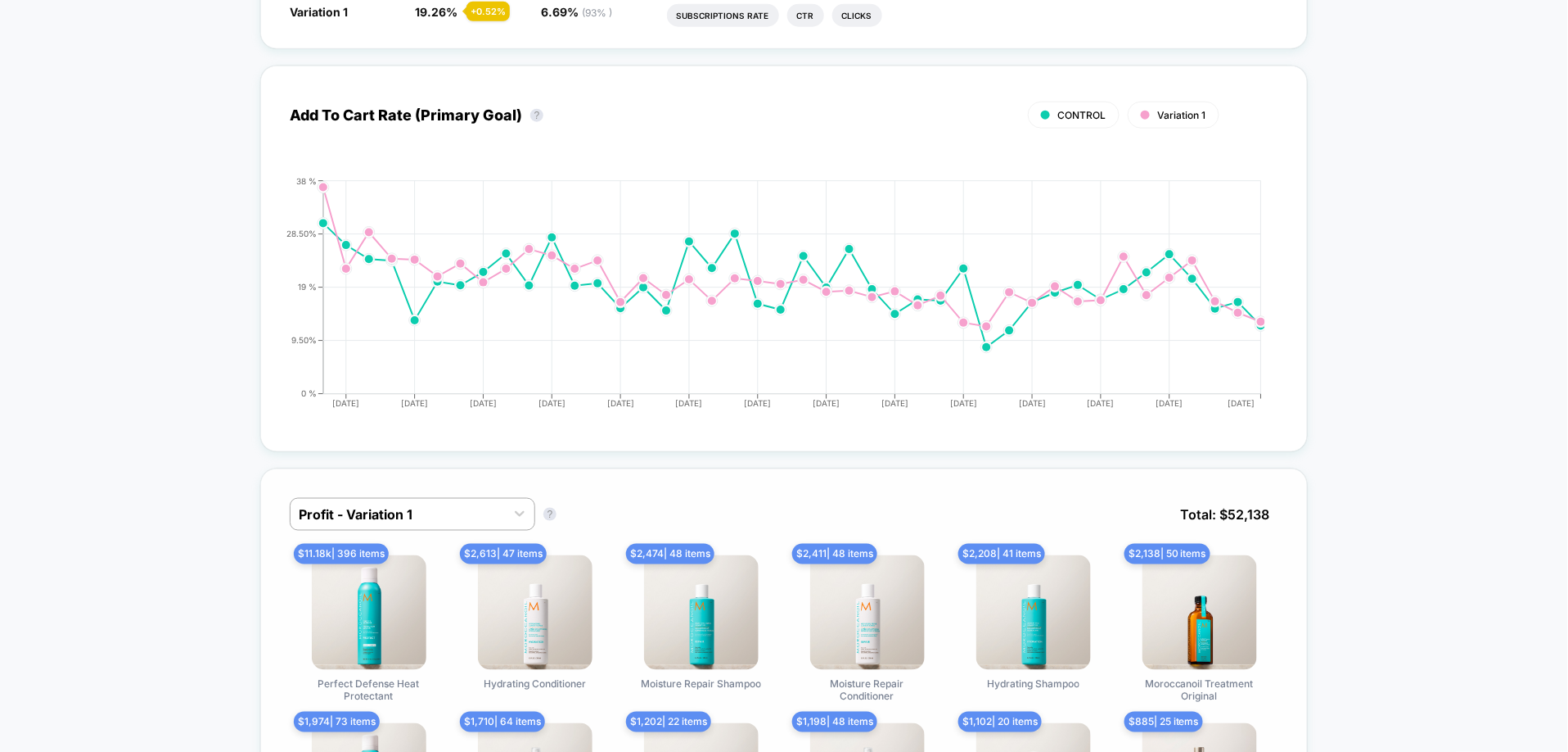
scroll to position [0, 0]
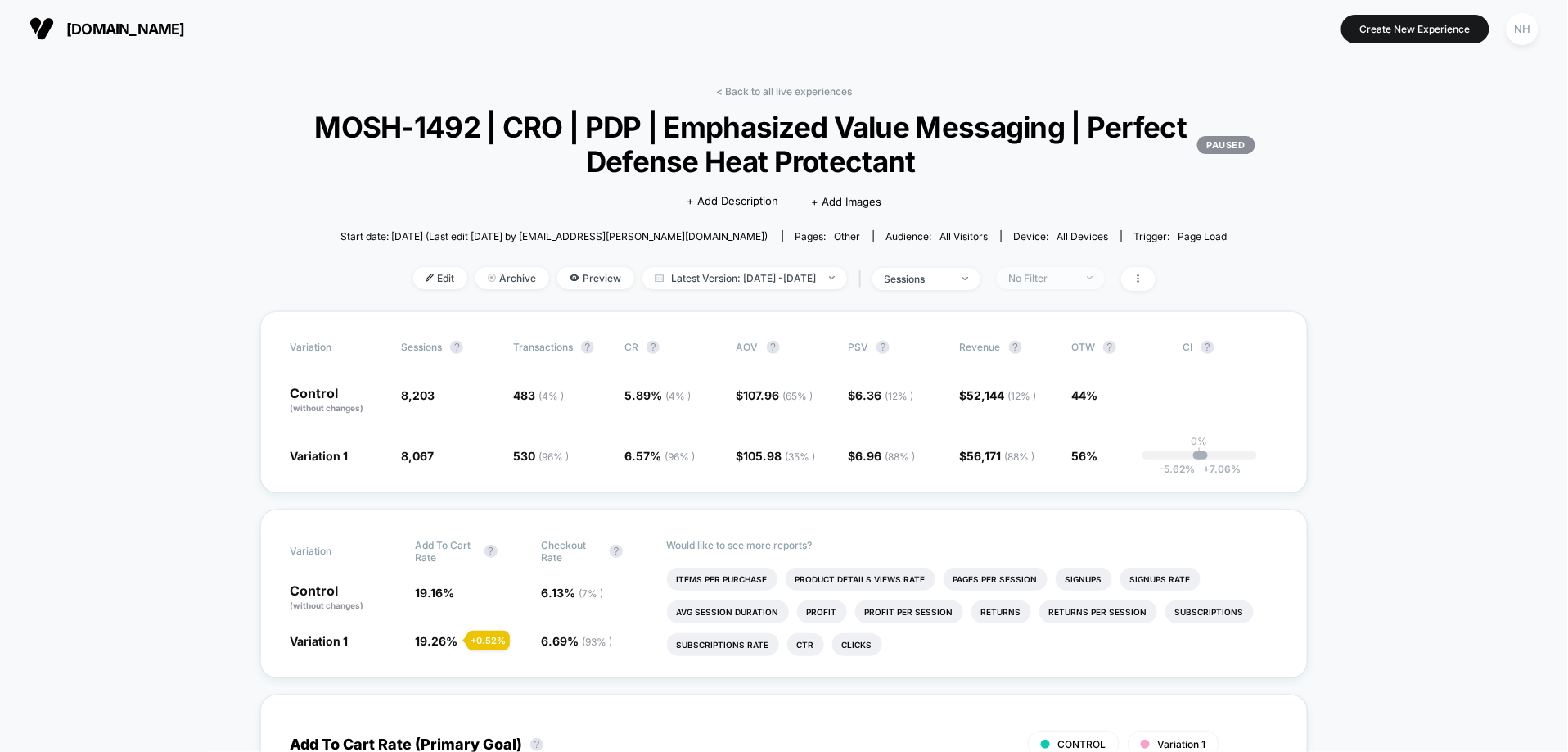
click at [1055, 284] on span "No Filter" at bounding box center [1051, 278] width 108 height 22
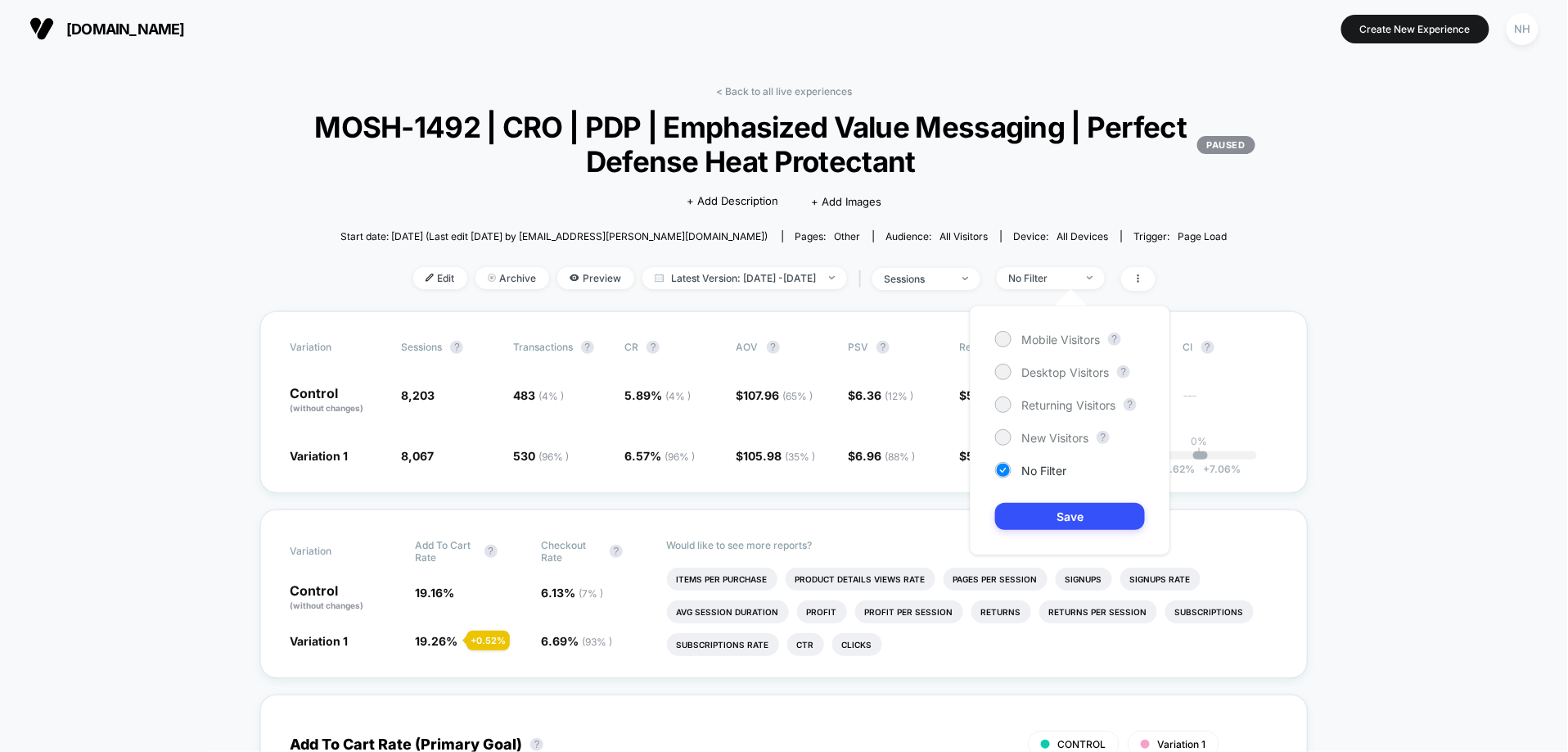
click at [1067, 413] on div "Mobile Visitors ? Desktop Visitors ? Returning Visitors ? New Visitors ? No Fil…" at bounding box center [1070, 431] width 200 height 249
click at [1067, 412] on div "Mobile Visitors ? Desktop Visitors ? Returning Visitors ? New Visitors ? No Fil…" at bounding box center [1070, 431] width 200 height 249
click at [1067, 436] on span "New Visitors" at bounding box center [1056, 437] width 67 height 14
click at [1069, 508] on button "Save" at bounding box center [1070, 516] width 150 height 27
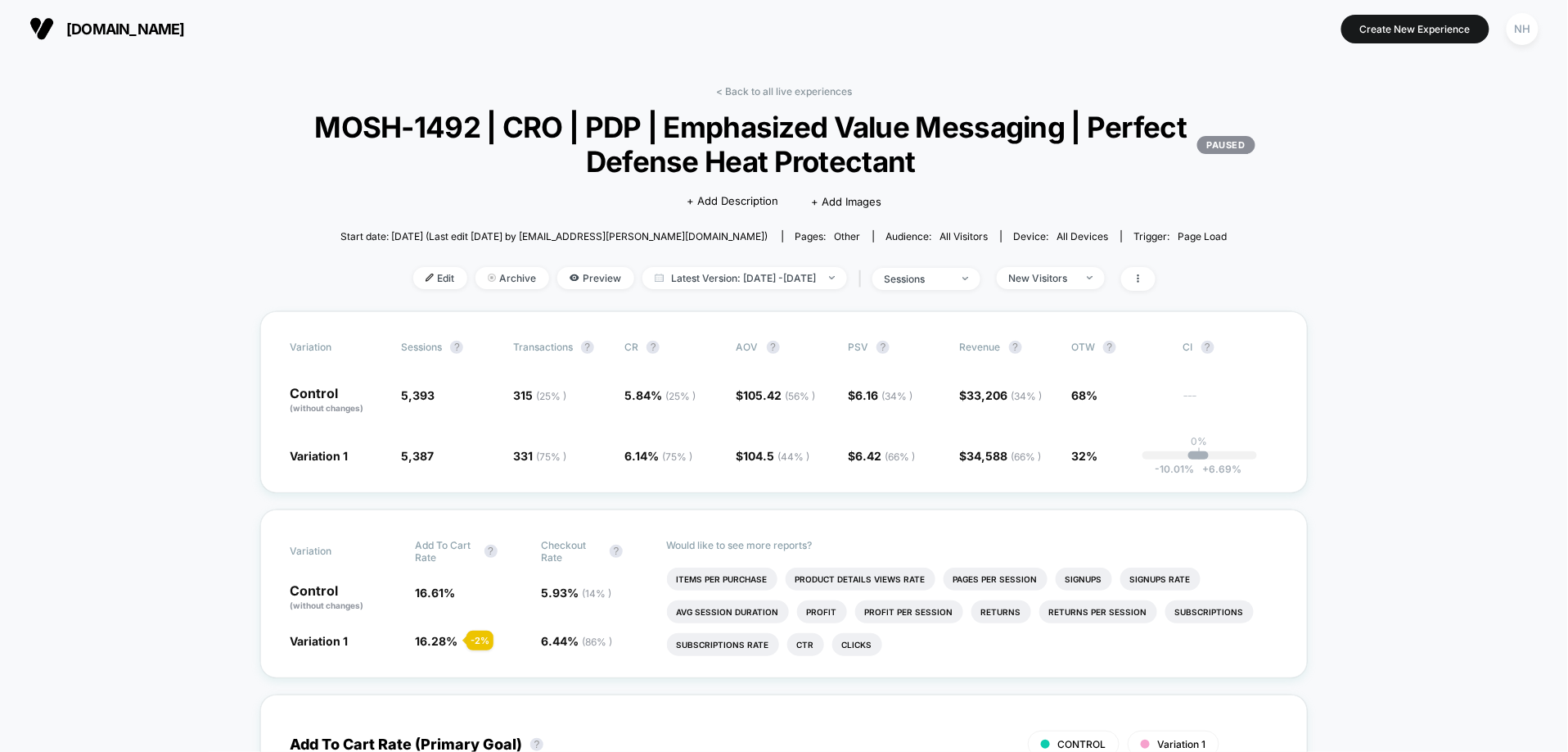
click at [1105, 265] on div "< Back to all live experiences MOSH-1492 | CRO | PDP | Emphasized Value Messagi…" at bounding box center [784, 198] width 1047 height 226
click at [1105, 271] on span "New Visitors" at bounding box center [1051, 278] width 108 height 22
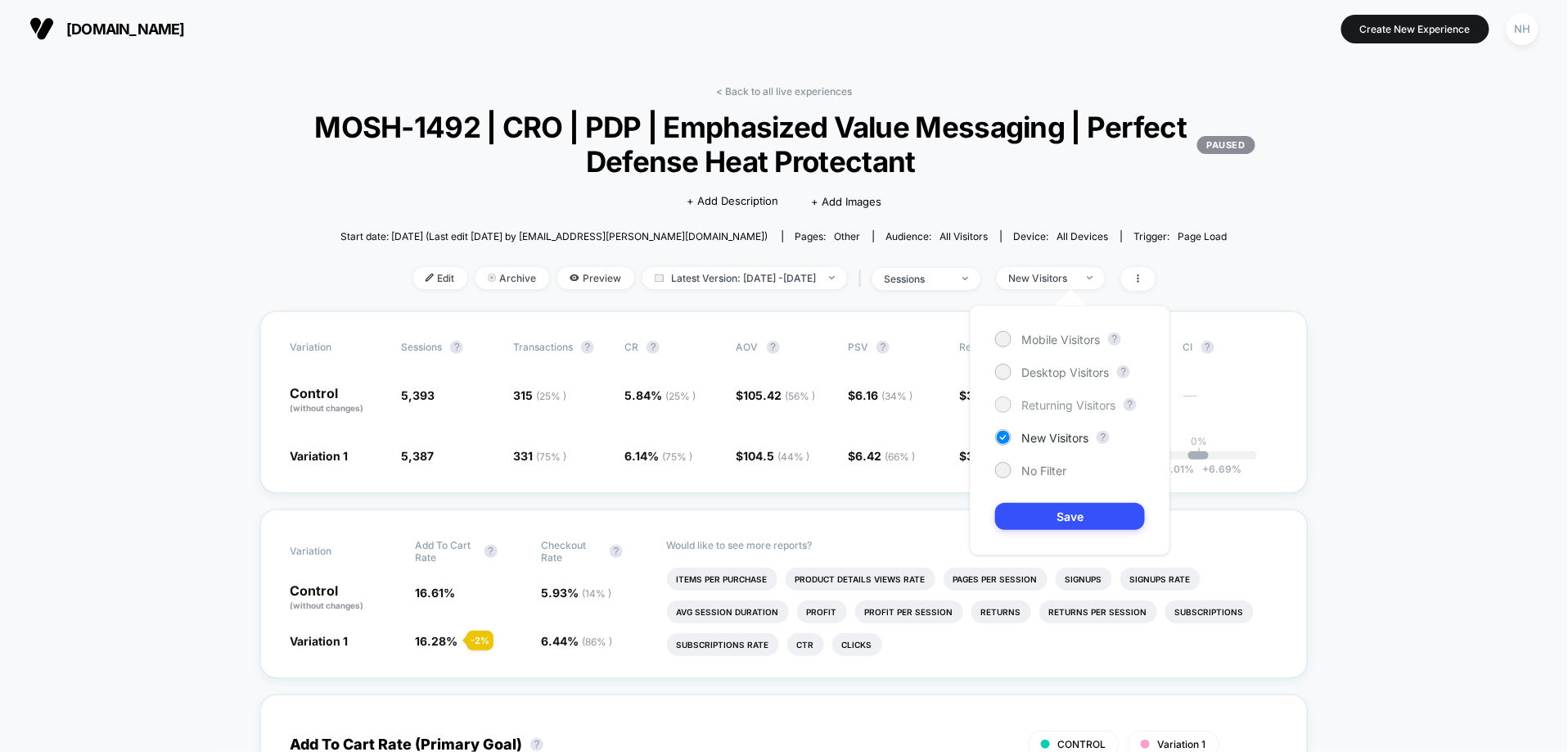
click at [1077, 404] on span "Returning Visitors" at bounding box center [1068, 404] width 94 height 14
click at [1086, 521] on button "Save" at bounding box center [1070, 516] width 150 height 27
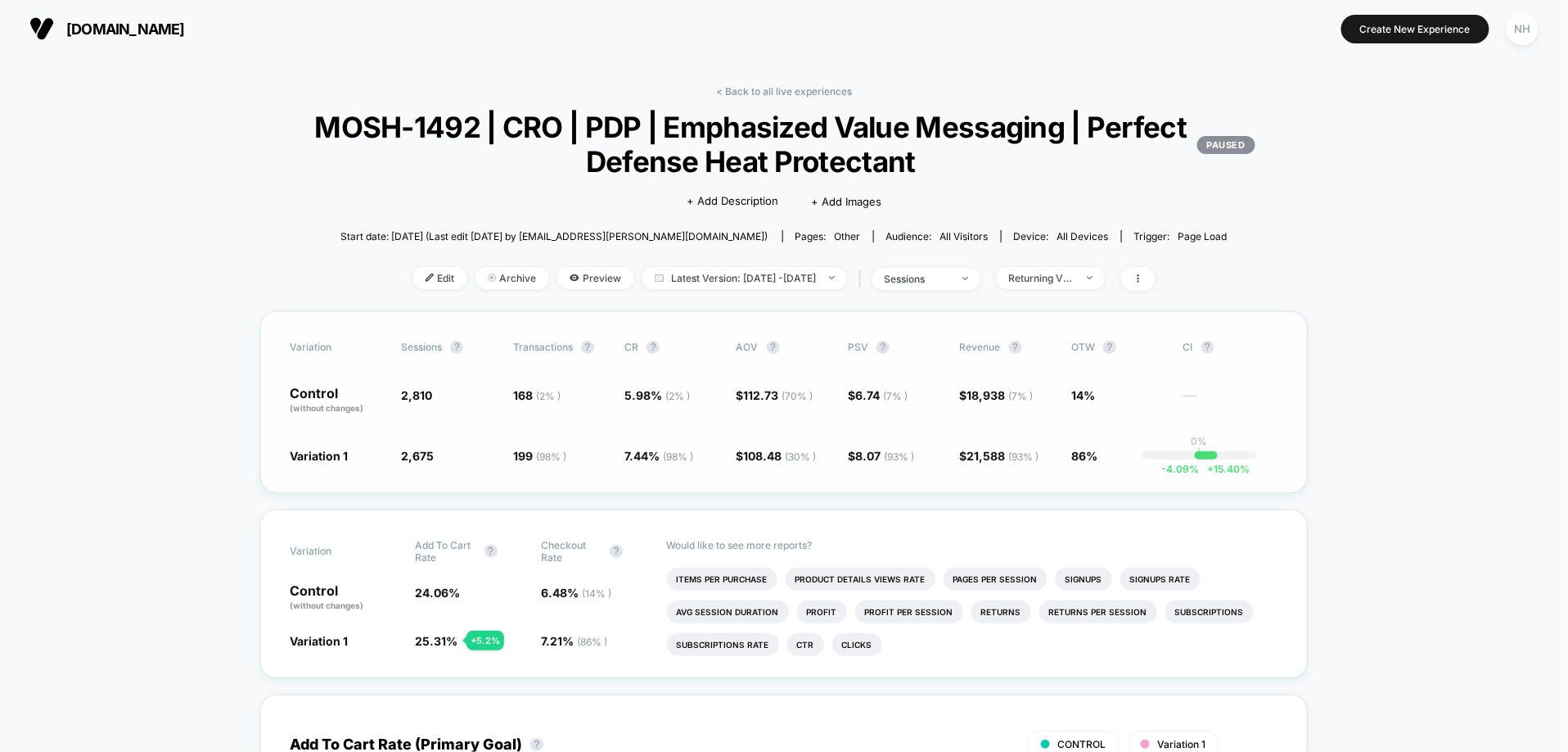
click at [937, 473] on div "Variation Sessions ? Transactions ? CR ? AOV ? PSV ? Revenue ? OTW ? CI ? Contr…" at bounding box center [784, 402] width 1047 height 182
